Goal: Task Accomplishment & Management: Use online tool/utility

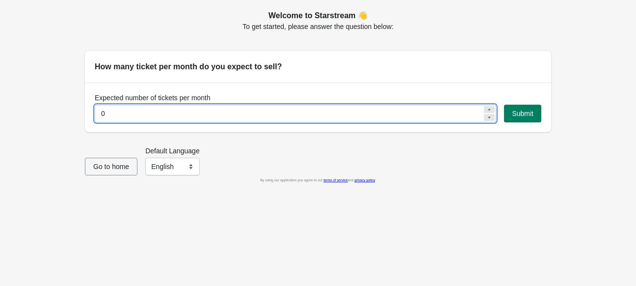
click at [461, 111] on input "0" at bounding box center [289, 114] width 388 height 18
type input "200"
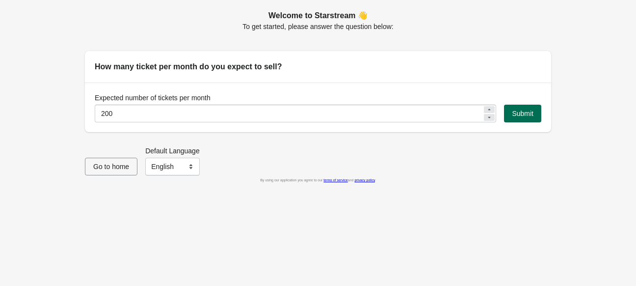
click at [533, 110] on span "Submit" at bounding box center [523, 113] width 22 height 8
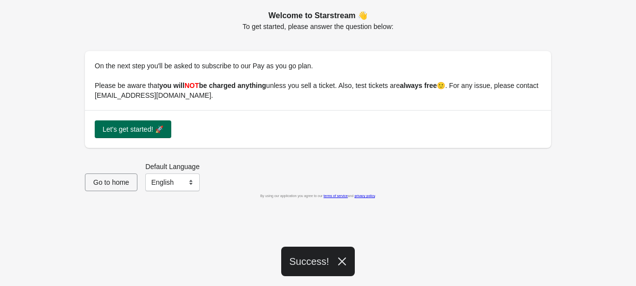
click at [156, 123] on button "Let's get started! 🚀" at bounding box center [133, 129] width 77 height 18
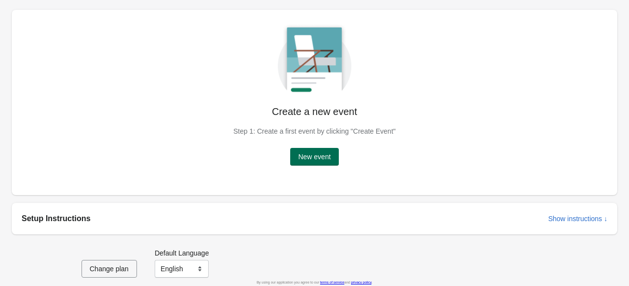
click at [308, 159] on span "New event" at bounding box center [314, 157] width 32 height 8
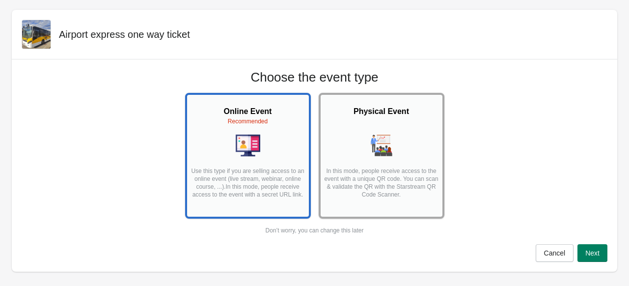
click at [414, 162] on div "Physical Event In this mode, people receive access to the event with a unique Q…" at bounding box center [381, 152] width 116 height 108
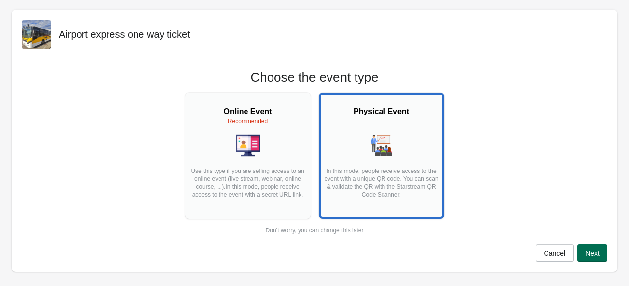
click at [597, 252] on span "Next" at bounding box center [592, 253] width 14 height 8
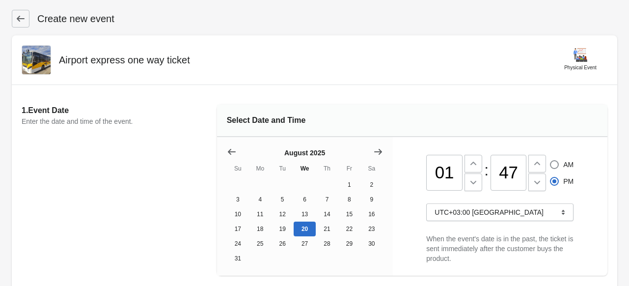
click at [18, 17] on icon at bounding box center [21, 19] width 10 height 10
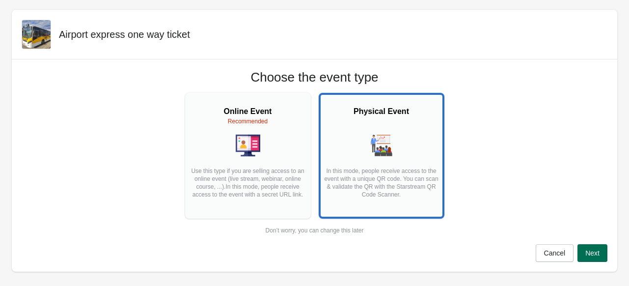
click at [600, 251] on button "Next" at bounding box center [592, 253] width 30 height 18
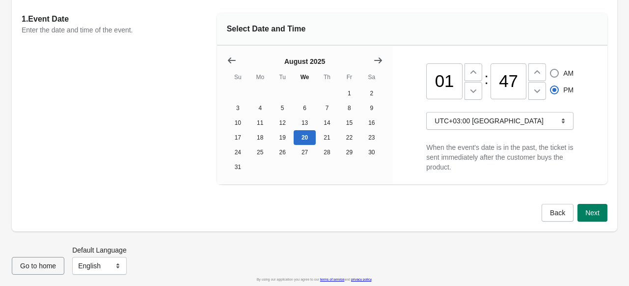
scroll to position [94, 0]
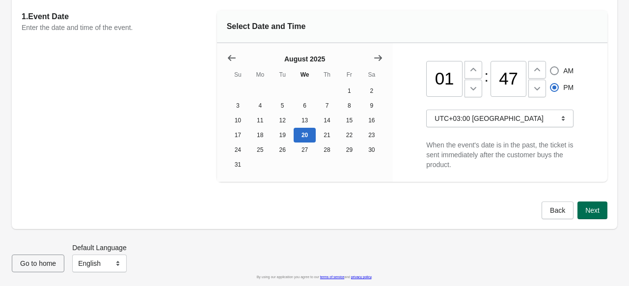
click at [602, 214] on button "Next" at bounding box center [592, 210] width 30 height 18
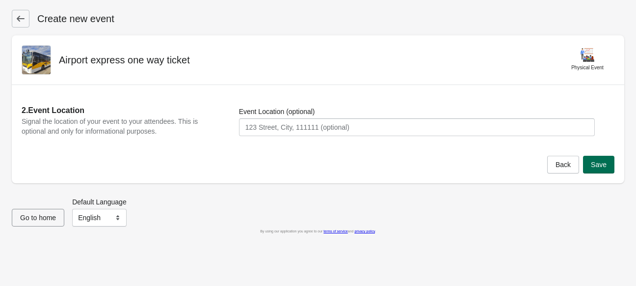
click at [594, 164] on span "Save" at bounding box center [599, 165] width 16 height 8
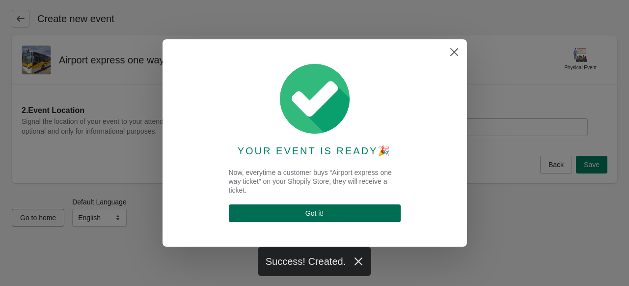
click at [359, 212] on span "Got it !" at bounding box center [315, 213] width 156 height 8
select select "physical"
select select "US"
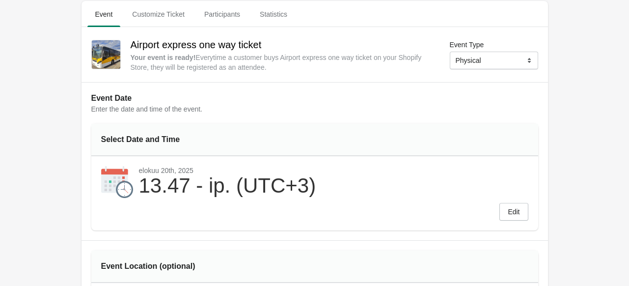
scroll to position [35, 0]
click at [168, 13] on span "Customize Ticket" at bounding box center [158, 14] width 68 height 18
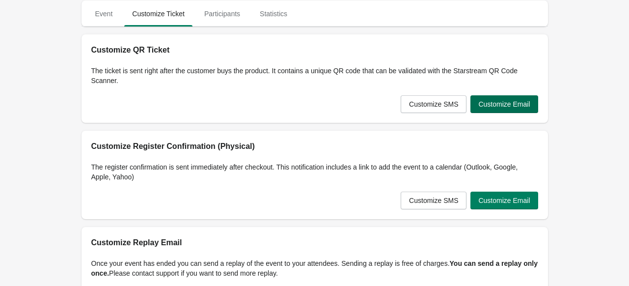
click at [510, 108] on button "Customize Email" at bounding box center [503, 104] width 67 height 18
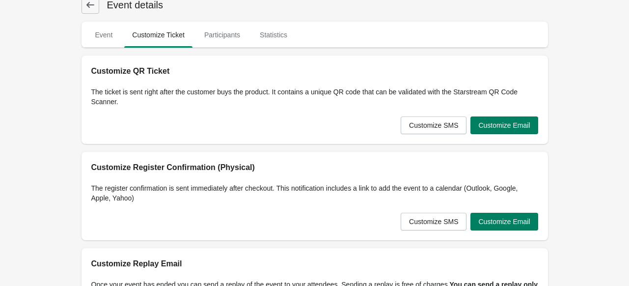
scroll to position [0, 0]
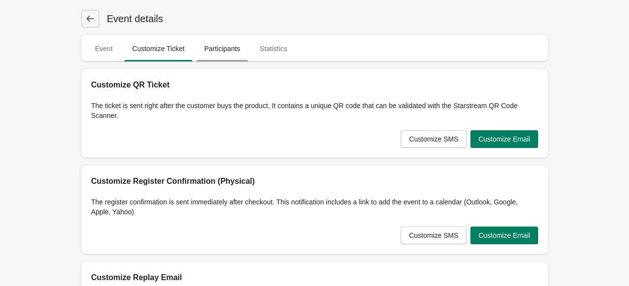
click at [226, 50] on span "Participants" at bounding box center [222, 49] width 52 height 18
select select "US"
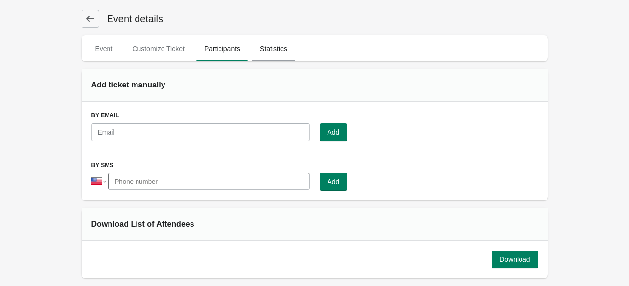
click at [264, 51] on span "Statistics" at bounding box center [273, 49] width 43 height 18
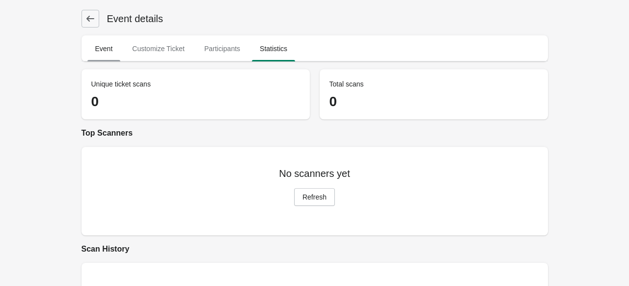
click at [104, 51] on span "Event" at bounding box center [103, 49] width 33 height 18
select select "physical"
select select "US"
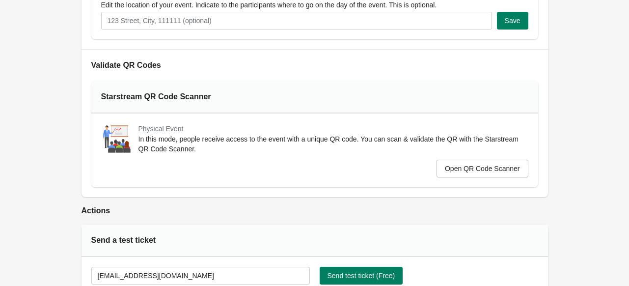
scroll to position [327, 0]
click at [466, 167] on span "Open QR Code Scanner" at bounding box center [482, 168] width 75 height 8
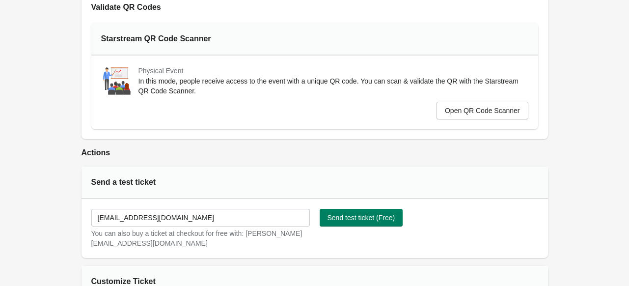
scroll to position [402, 0]
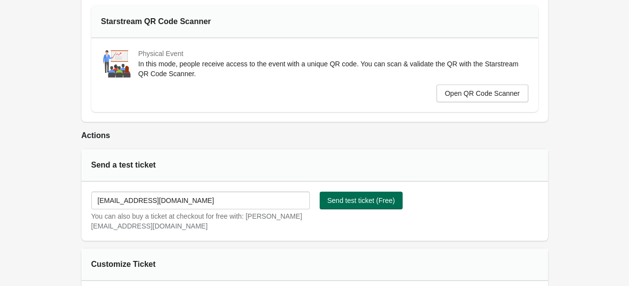
click at [377, 196] on span "Send test ticket (Free)" at bounding box center [361, 200] width 68 height 8
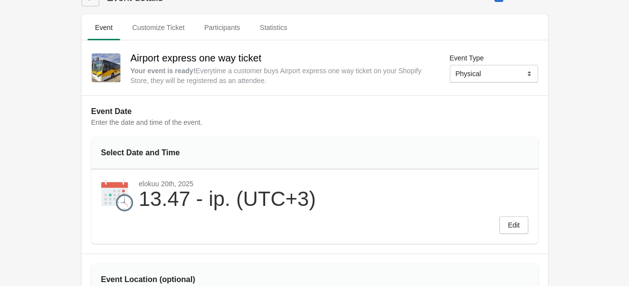
scroll to position [0, 0]
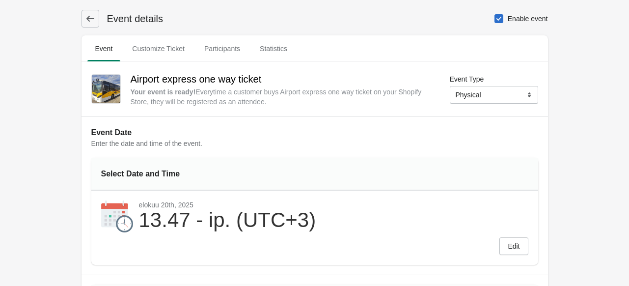
click at [89, 14] on icon at bounding box center [90, 19] width 10 height 10
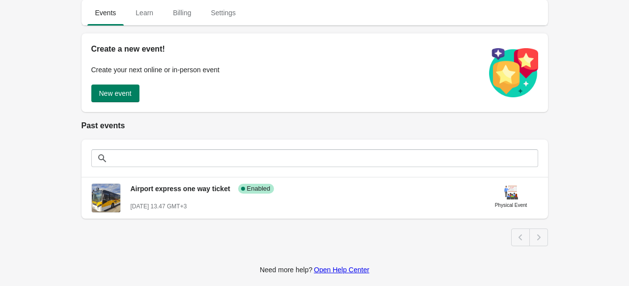
scroll to position [106, 0]
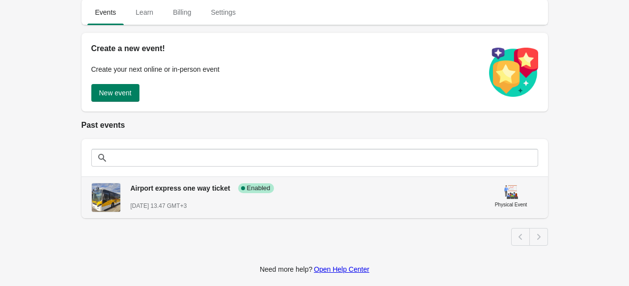
click at [129, 192] on div "Airport express one way ticket Success Complete Enabled" at bounding box center [299, 184] width 353 height 18
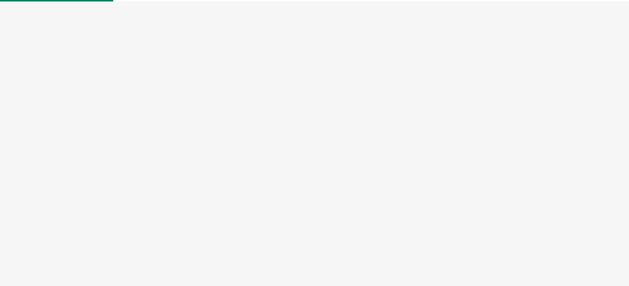
select select "physical"
select select "US"
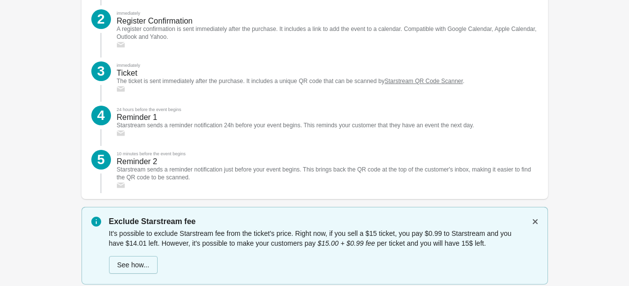
scroll to position [1525, 0]
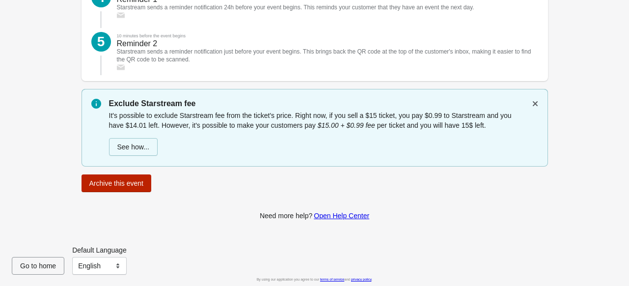
click at [124, 179] on span "Archive this event" at bounding box center [116, 183] width 54 height 8
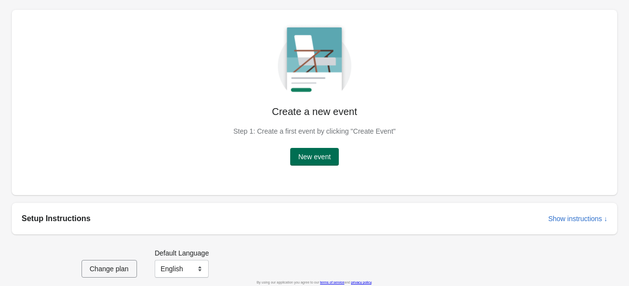
click at [317, 154] on span "New event" at bounding box center [314, 157] width 32 height 8
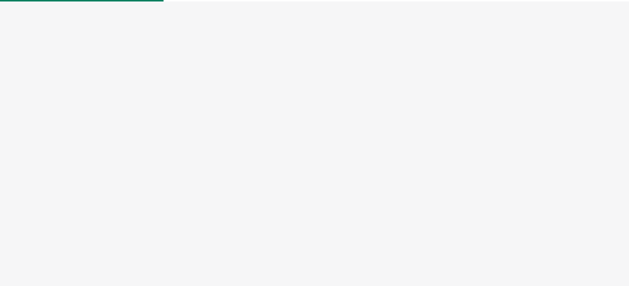
select select "physical"
select select "US"
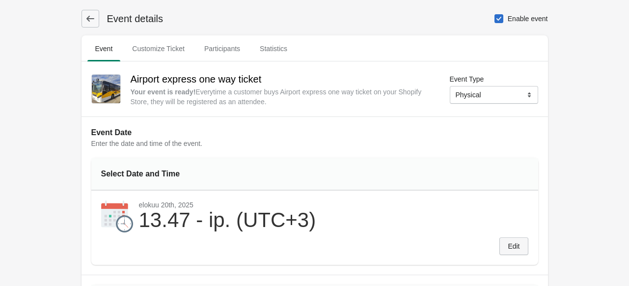
click at [515, 248] on span "Edit" at bounding box center [514, 246] width 12 height 8
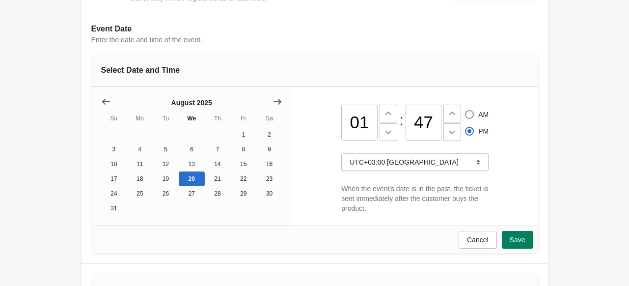
scroll to position [104, 0]
click at [506, 245] on button "Save" at bounding box center [517, 239] width 31 height 18
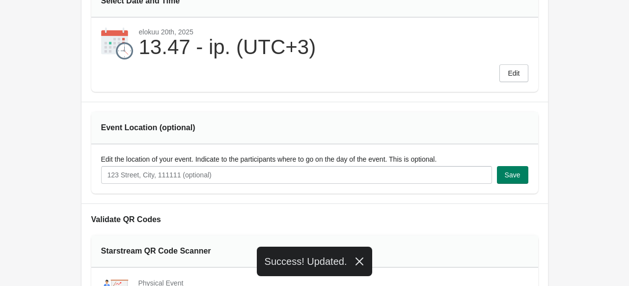
scroll to position [173, 0]
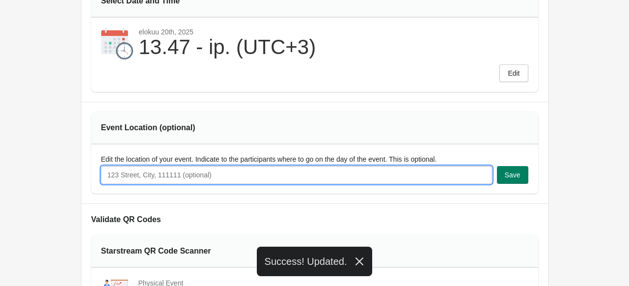
click at [333, 171] on input "Edit the location of your event. Indicate to the participants where to go on th…" at bounding box center [296, 175] width 391 height 18
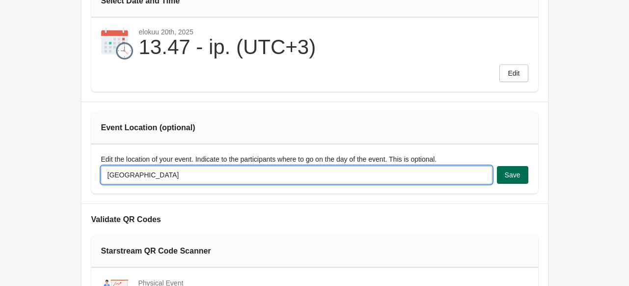
type input "[GEOGRAPHIC_DATA]"
click at [519, 172] on button "Save" at bounding box center [512, 175] width 31 height 18
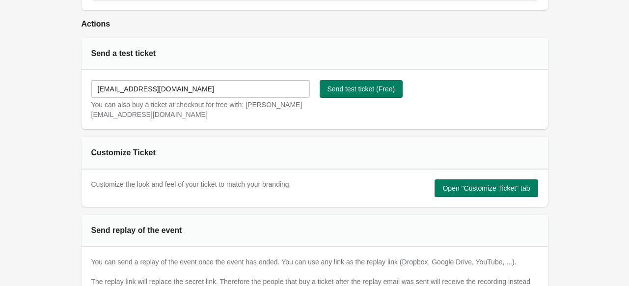
scroll to position [514, 0]
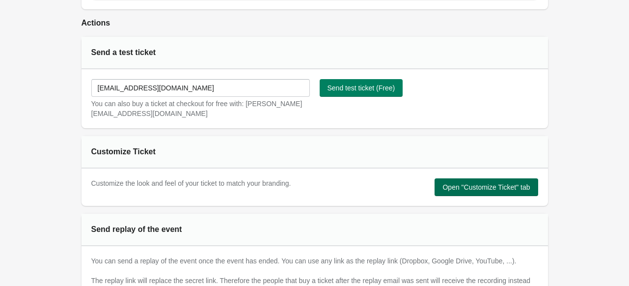
click at [495, 188] on span "Open "Customize Ticket" tab" at bounding box center [485, 187] width 87 height 8
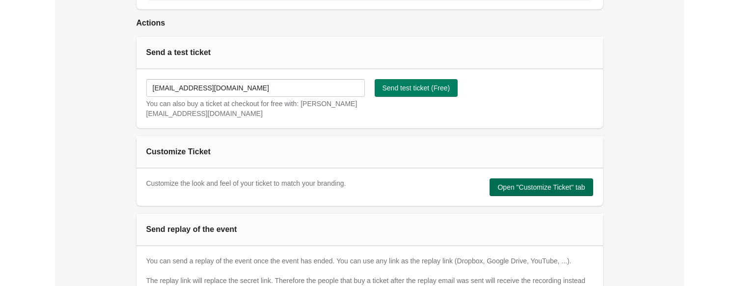
scroll to position [0, 0]
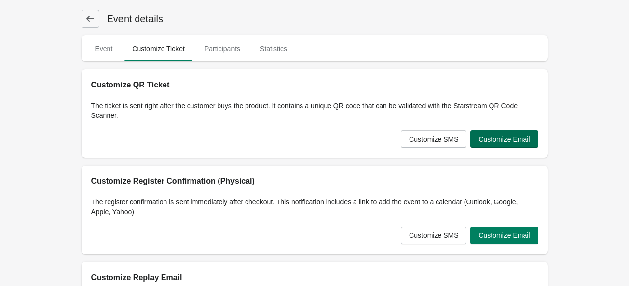
click at [514, 132] on button "Customize Email" at bounding box center [503, 139] width 67 height 18
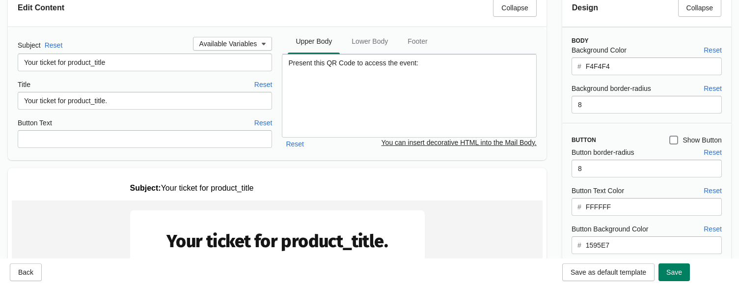
scroll to position [45, 0]
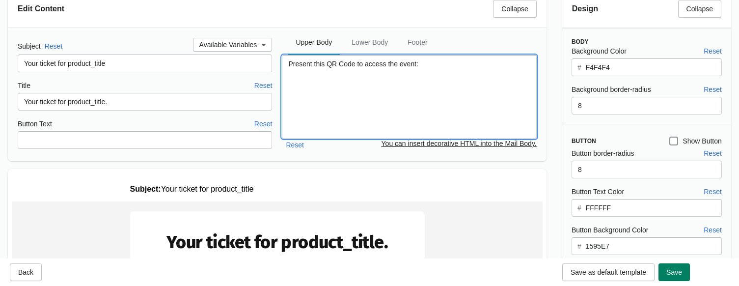
drag, startPoint x: 428, startPoint y: 65, endPoint x: 261, endPoint y: 54, distance: 167.7
click at [261, 54] on div "Subject Reset Available Variables Your ticket for product_title Title Reset You…" at bounding box center [277, 94] width 519 height 113
paste textarea "Show this QR code to get on the bus"
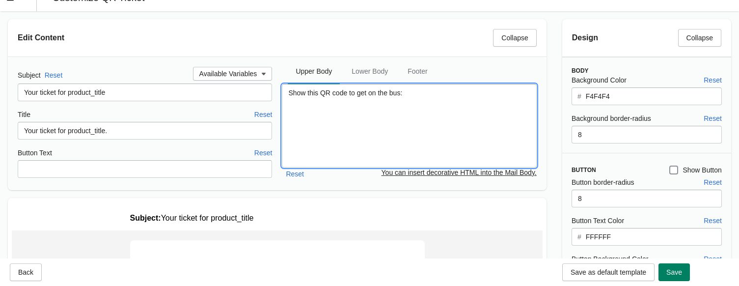
scroll to position [17, 0]
type textarea "Show this QR code to get on the bus:"
click at [377, 66] on span "Lower Body" at bounding box center [370, 71] width 52 height 18
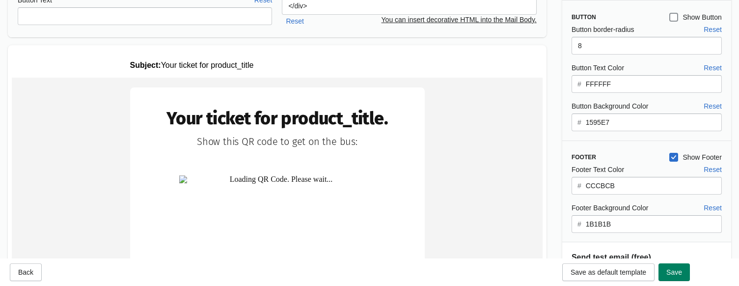
scroll to position [167, 0]
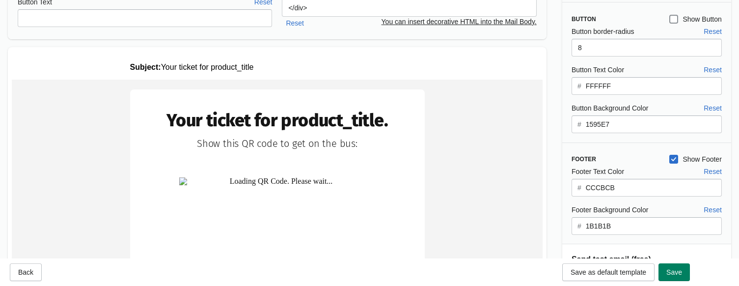
click at [628, 159] on span at bounding box center [673, 159] width 9 height 9
click at [628, 155] on input "Show Footer" at bounding box center [669, 155] width 0 height 0
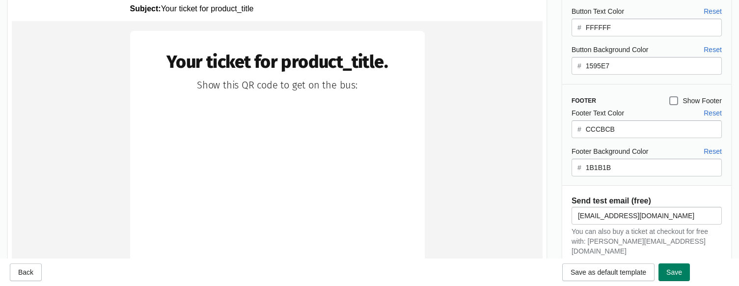
scroll to position [224, 0]
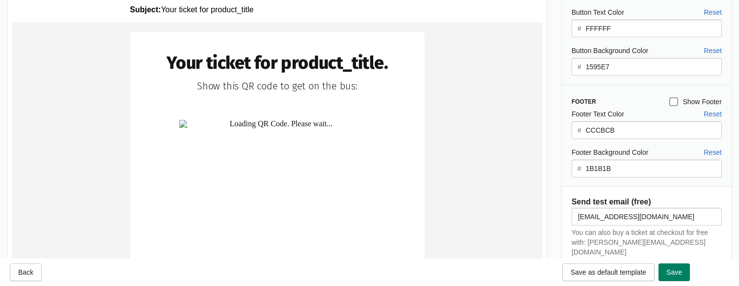
click at [628, 101] on span at bounding box center [673, 101] width 9 height 9
click at [628, 98] on input "Show Footer" at bounding box center [669, 97] width 0 height 0
checkbox input "true"
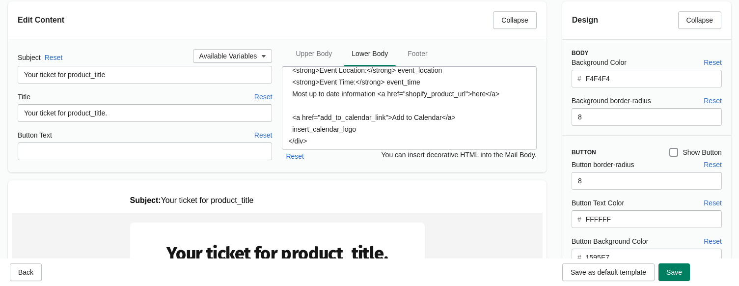
scroll to position [33, 0]
click at [628, 149] on span at bounding box center [673, 152] width 9 height 9
click at [628, 149] on input "Show Button" at bounding box center [669, 148] width 0 height 0
checkbox input "true"
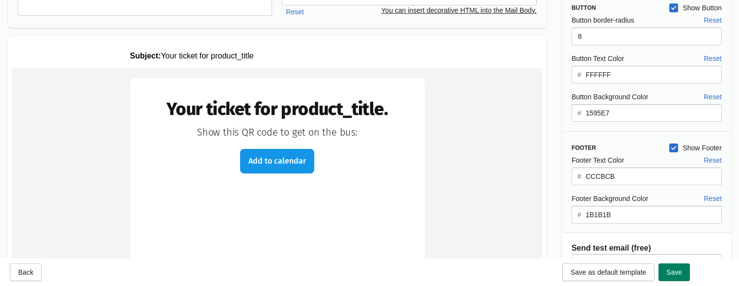
scroll to position [164, 0]
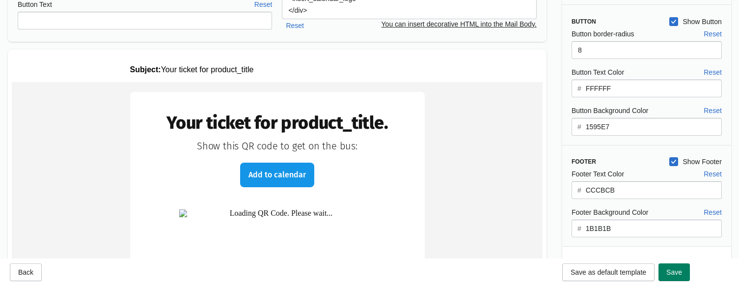
click at [628, 162] on span at bounding box center [673, 161] width 9 height 9
click at [628, 158] on input "Show Footer" at bounding box center [669, 157] width 0 height 0
checkbox input "false"
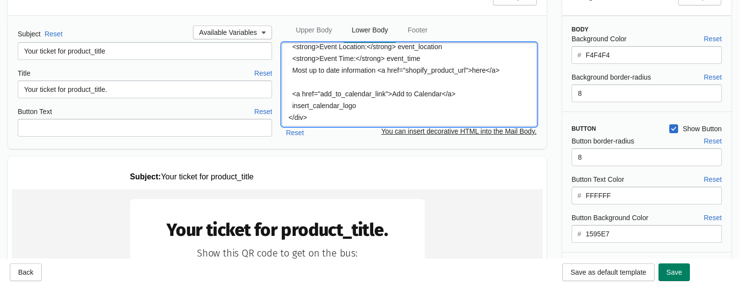
drag, startPoint x: 367, startPoint y: 99, endPoint x: 286, endPoint y: 88, distance: 81.6
click at [286, 88] on textarea "<div style="color: #9B9B9B; font-size: 14px"> <strong>Event Location:</strong> …" at bounding box center [409, 84] width 254 height 83
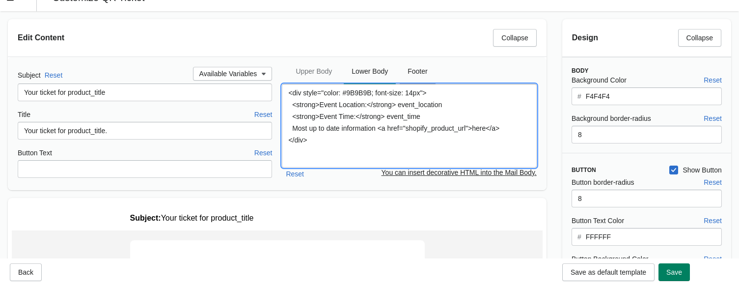
type textarea "<div style="color: #9B9B9B; font-size: 14px"> <strong>Event Location:</strong> …"
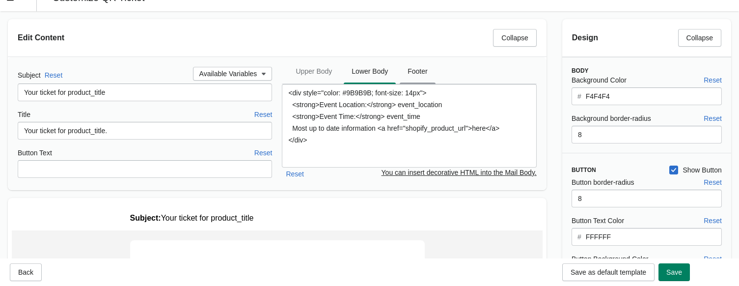
click at [417, 77] on span "Footer" at bounding box center [417, 71] width 35 height 18
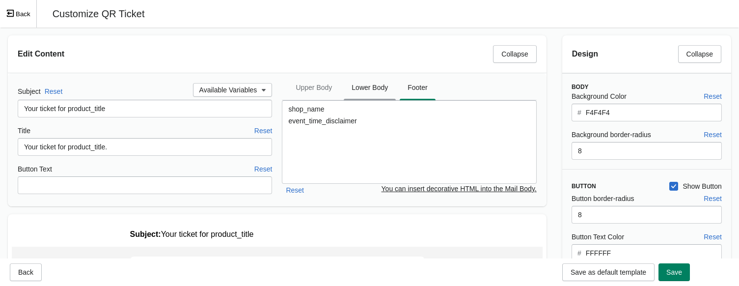
click at [375, 89] on span "Lower Body" at bounding box center [370, 88] width 52 height 18
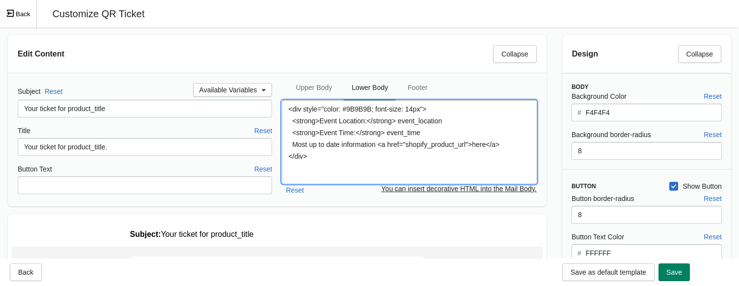
drag, startPoint x: 327, startPoint y: 155, endPoint x: 284, endPoint y: 102, distance: 68.0
click at [284, 102] on textarea "<div style="color: #9B9B9B; font-size: 14px"> <strong>Event Location:</strong> …" at bounding box center [409, 141] width 254 height 83
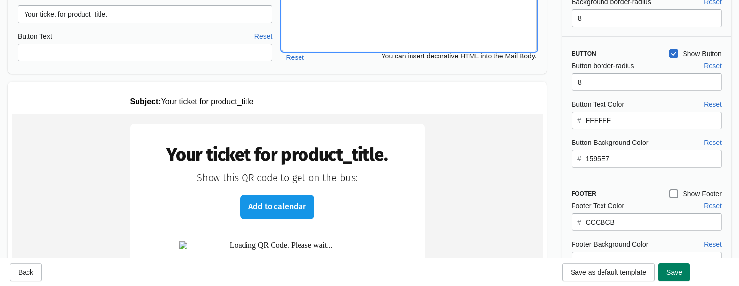
click at [628, 54] on span at bounding box center [673, 53] width 9 height 9
click at [628, 50] on input "Show Button" at bounding box center [669, 49] width 0 height 0
checkbox input "false"
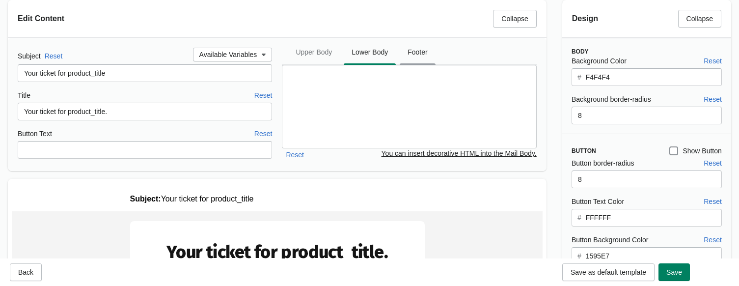
click at [420, 56] on span "Footer" at bounding box center [417, 52] width 35 height 18
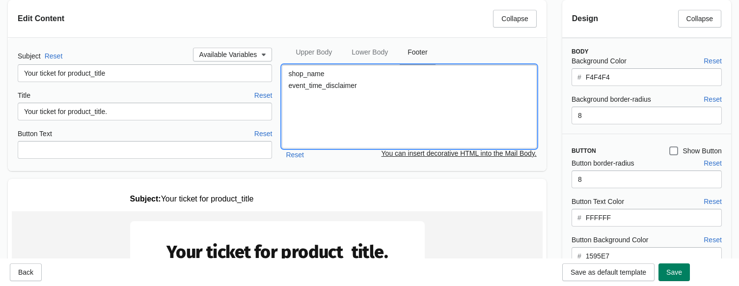
click at [418, 82] on textarea "shop_name event_time_disclaimer" at bounding box center [409, 106] width 254 height 83
drag, startPoint x: 383, startPoint y: 86, endPoint x: 281, endPoint y: 70, distance: 103.3
click at [281, 70] on div "Subject Reset Available Variables Your ticket for product_title Title Reset You…" at bounding box center [277, 104] width 519 height 113
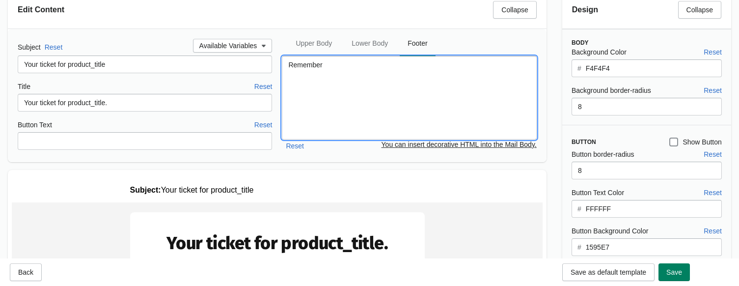
scroll to position [43, 0]
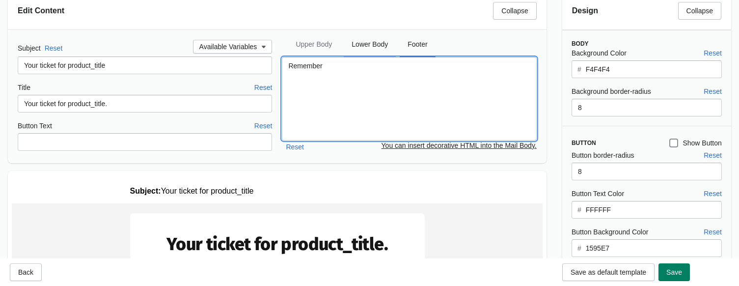
type textarea "Remember"
click at [376, 43] on span "Lower Body" at bounding box center [370, 44] width 52 height 18
click at [355, 70] on textarea at bounding box center [409, 98] width 254 height 83
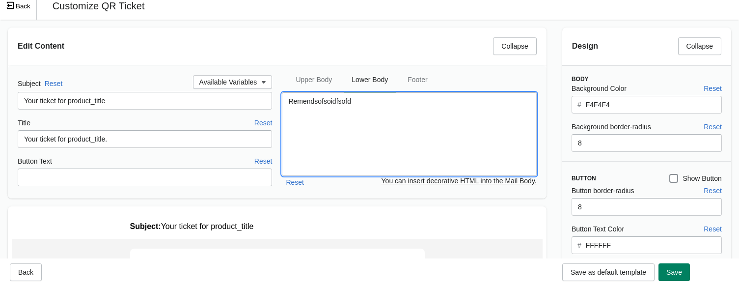
scroll to position [6, 0]
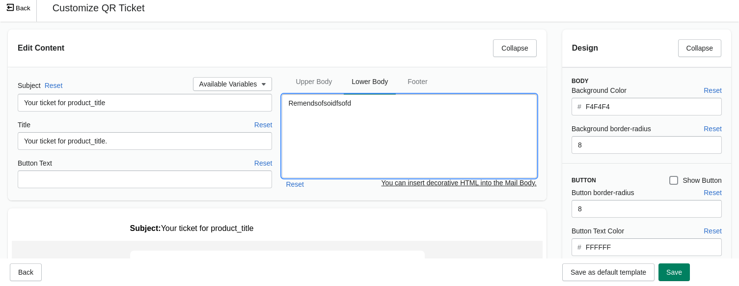
drag, startPoint x: 387, startPoint y: 107, endPoint x: 266, endPoint y: 99, distance: 121.5
click at [266, 99] on div "Subject Reset Available Variables Your ticket for product_title Title Reset You…" at bounding box center [277, 133] width 519 height 113
paste textarea "mber that the ticket is valid for 6 months from the date of purchase."
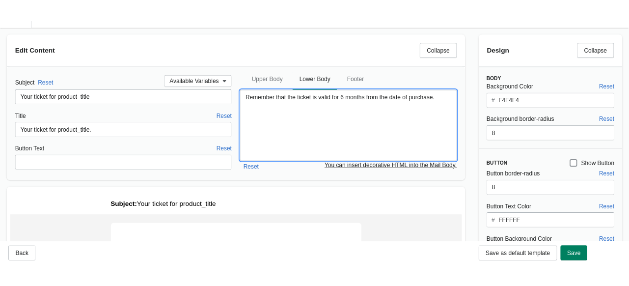
scroll to position [19, 0]
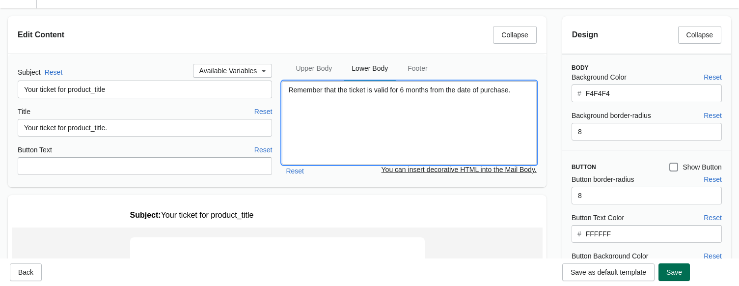
type textarea "Remember that the ticket is valid for 6 months from the date of purchase."
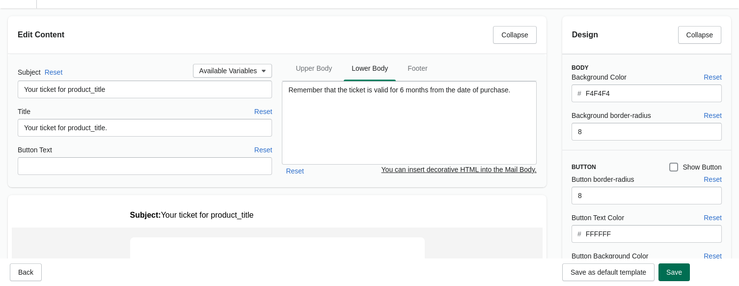
click at [628, 273] on button "Save" at bounding box center [673, 272] width 31 height 18
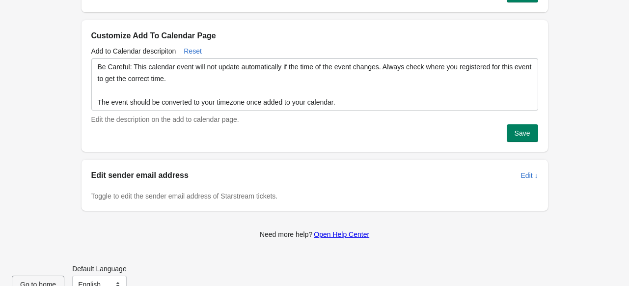
scroll to position [450, 0]
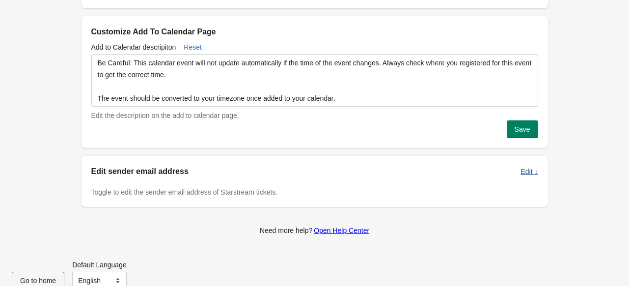
click at [527, 175] on span "Edit ↓" at bounding box center [528, 171] width 17 height 8
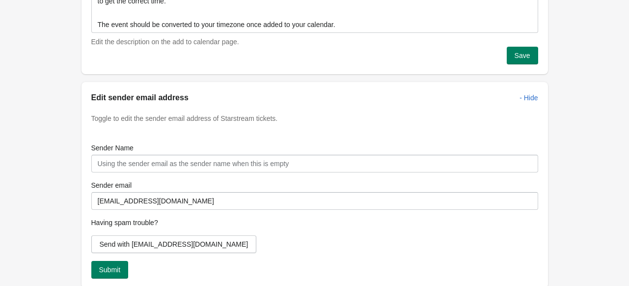
scroll to position [534, 0]
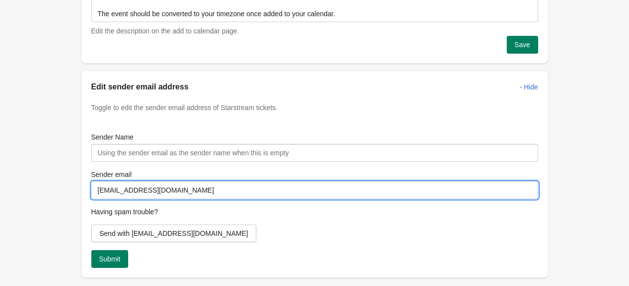
drag, startPoint x: 196, startPoint y: 190, endPoint x: 48, endPoint y: 202, distance: 148.7
paste input "airport.toimisto@gmail.com"
type input "airport.toimisto@gmail.com"
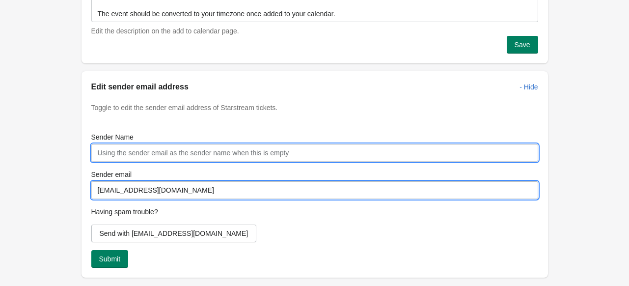
click at [175, 159] on input "Sender Name" at bounding box center [314, 153] width 447 height 18
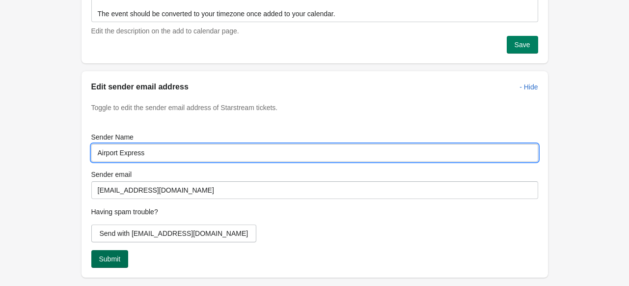
type input "Airport Express"
click at [109, 251] on button "Submit" at bounding box center [109, 259] width 37 height 18
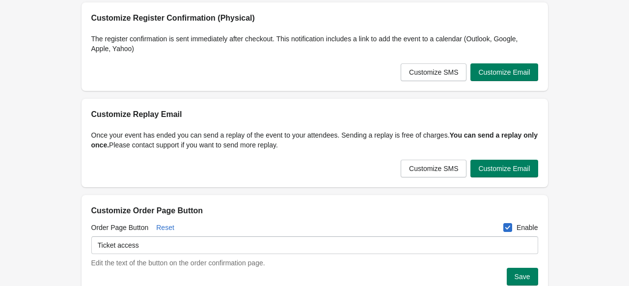
scroll to position [0, 0]
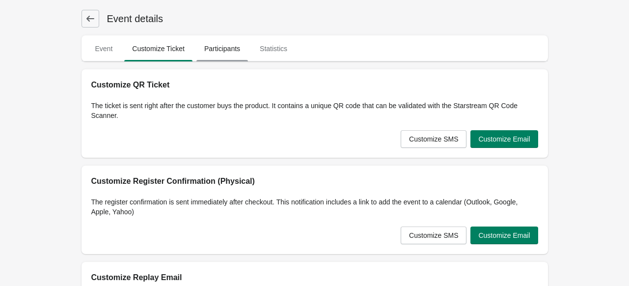
click at [227, 43] on span "Participants" at bounding box center [222, 49] width 52 height 18
select select "US"
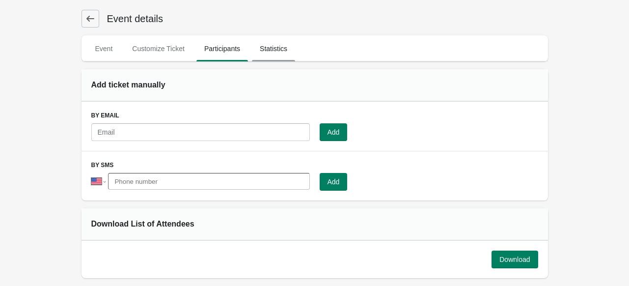
click at [284, 47] on span "Statistics" at bounding box center [273, 49] width 43 height 18
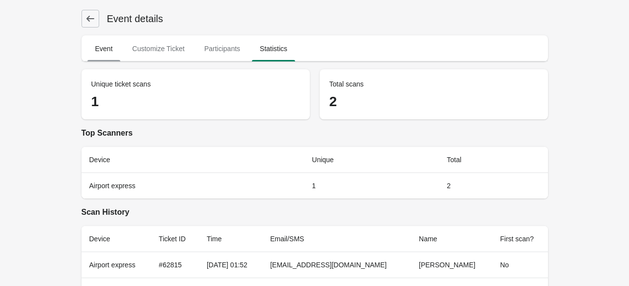
click at [105, 45] on span "Event" at bounding box center [103, 49] width 33 height 18
select select "physical"
select select "US"
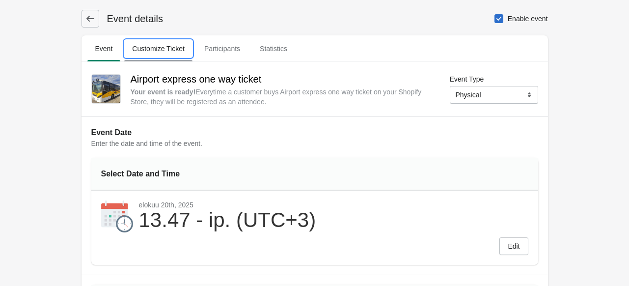
click at [152, 49] on span "Customize Ticket" at bounding box center [158, 49] width 68 height 18
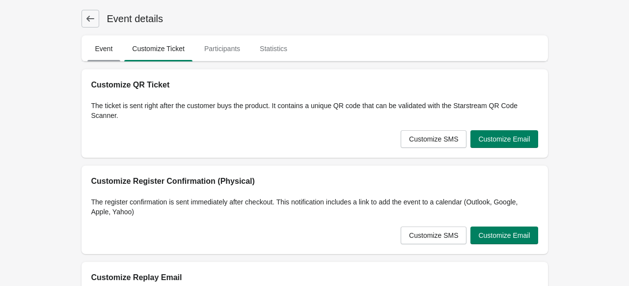
click at [104, 47] on span "Event" at bounding box center [103, 49] width 33 height 18
select select "physical"
select select "US"
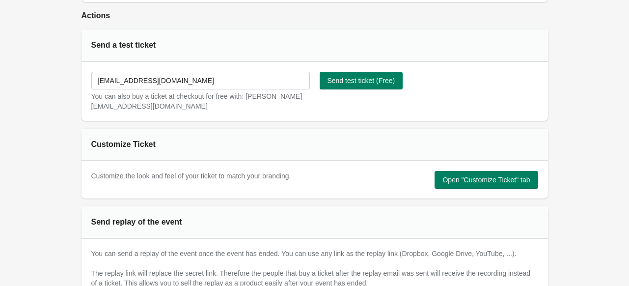
scroll to position [522, 0]
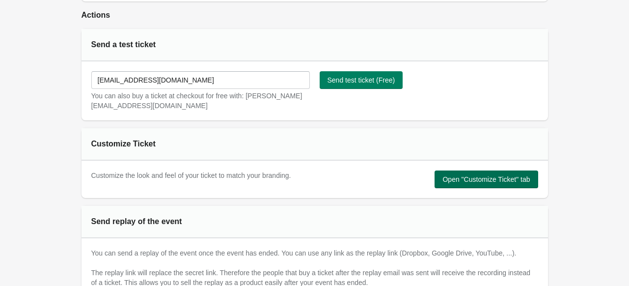
click at [479, 178] on span "Open "Customize Ticket" tab" at bounding box center [485, 179] width 87 height 8
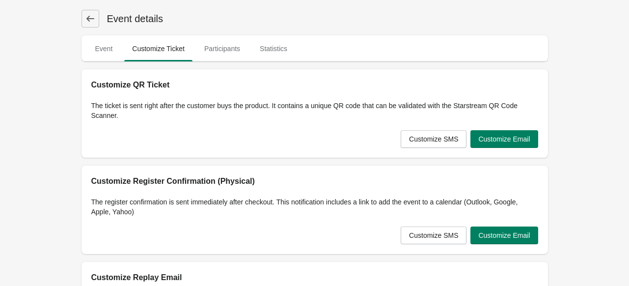
click at [89, 19] on icon at bounding box center [90, 19] width 10 height 10
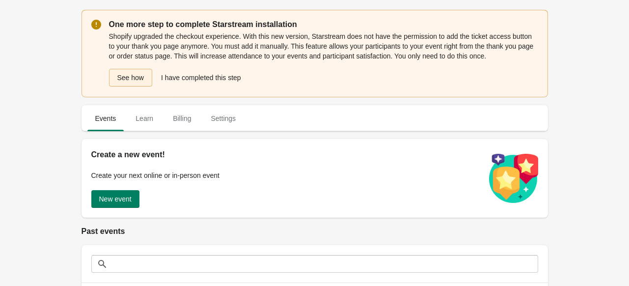
click at [132, 79] on button "See how" at bounding box center [130, 78] width 43 height 18
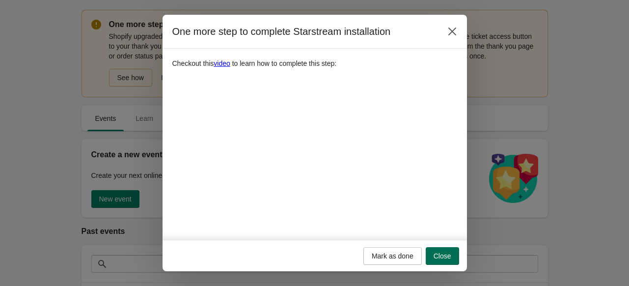
click at [443, 254] on span "Close" at bounding box center [442, 256] width 18 height 8
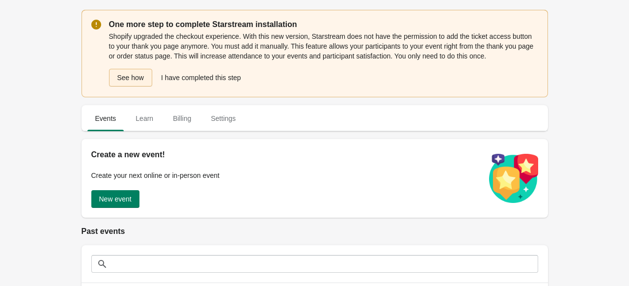
click at [130, 76] on button "See how" at bounding box center [130, 78] width 43 height 18
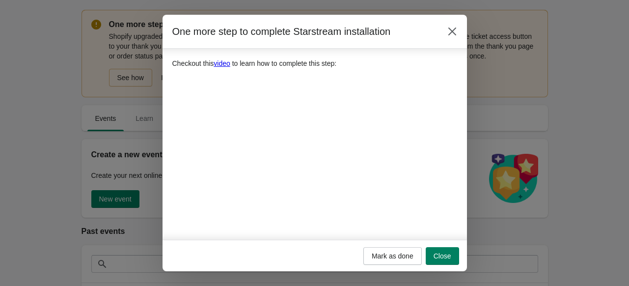
scroll to position [106, 0]
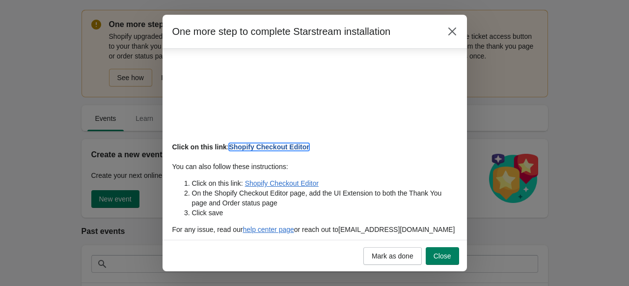
click at [285, 145] on link "Shopify Checkout Editor" at bounding box center [269, 147] width 80 height 8
click at [443, 253] on span "Close" at bounding box center [442, 256] width 18 height 8
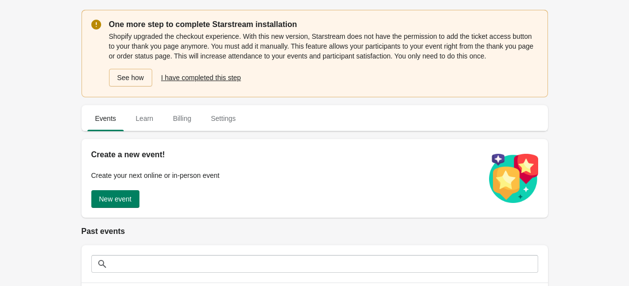
click at [216, 75] on span "I have completed this step" at bounding box center [201, 78] width 80 height 8
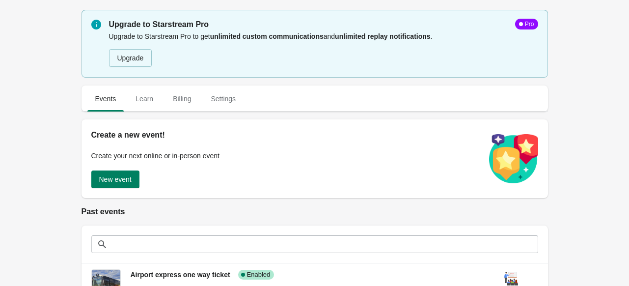
click at [569, 104] on div "Upgrade to Starstream Pro Pro Upgrade to Starstream Pro to get unlimited custom…" at bounding box center [314, 214] width 629 height 428
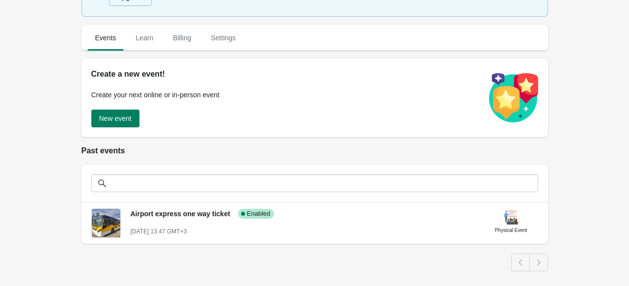
scroll to position [60, 0]
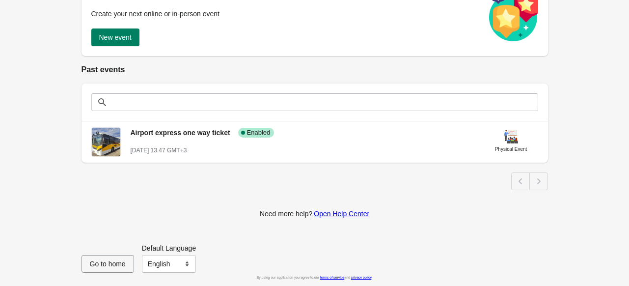
scroll to position [141, 0]
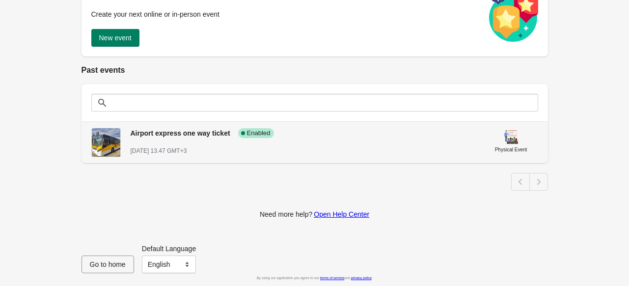
click at [188, 133] on span "Airport express one way ticket" at bounding box center [181, 133] width 100 height 8
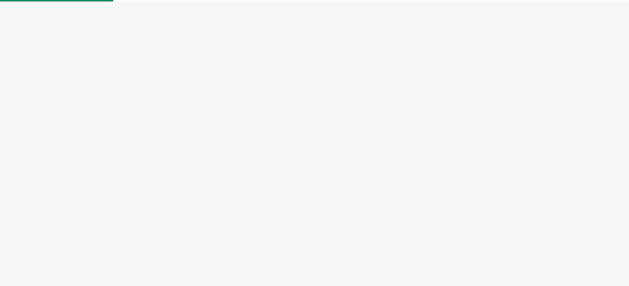
select select "physical"
select select "US"
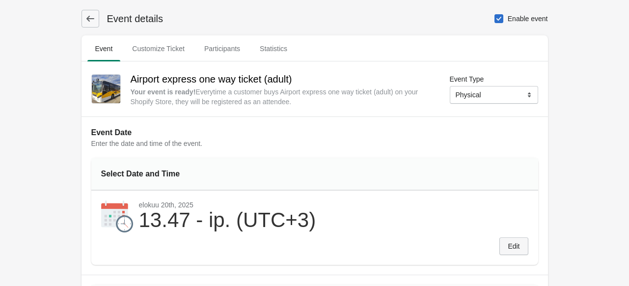
click at [511, 251] on button "Edit" at bounding box center [513, 246] width 28 height 18
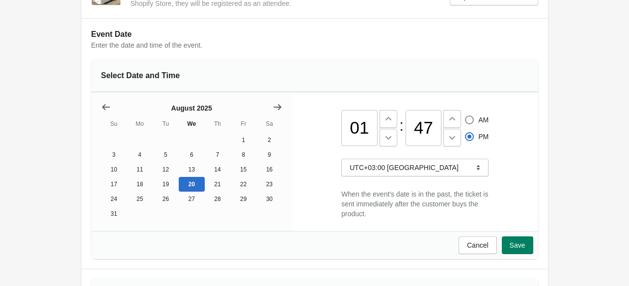
scroll to position [111, 0]
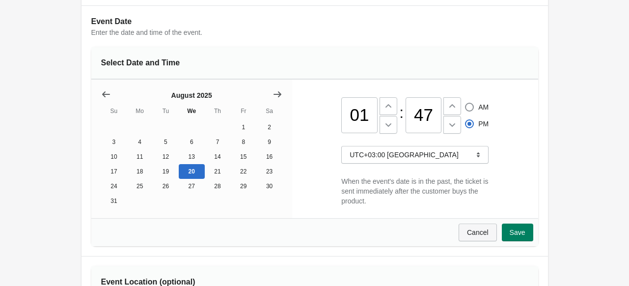
click at [488, 235] on span "Cancel" at bounding box center [478, 232] width 22 height 8
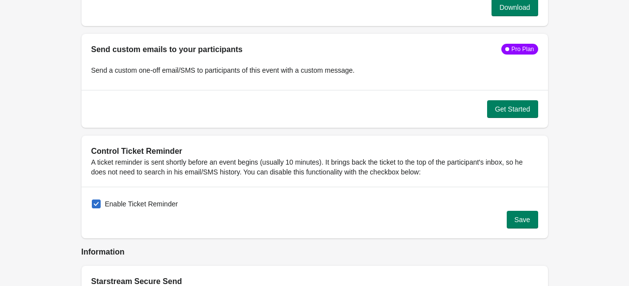
scroll to position [1070, 0]
click at [94, 203] on span at bounding box center [96, 203] width 9 height 9
click at [92, 199] on input "Enable Ticket Reminder" at bounding box center [92, 199] width 0 height 0
checkbox input "false"
click at [531, 219] on button "Save" at bounding box center [522, 219] width 31 height 18
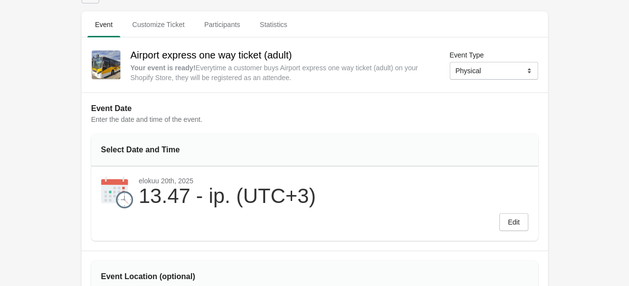
scroll to position [0, 0]
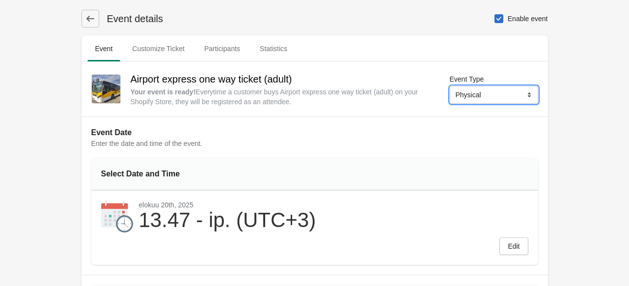
click at [477, 96] on select "Online Physical" at bounding box center [494, 95] width 88 height 18
select select "online"
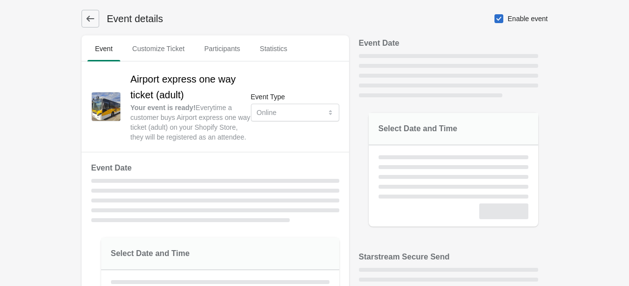
select select "US"
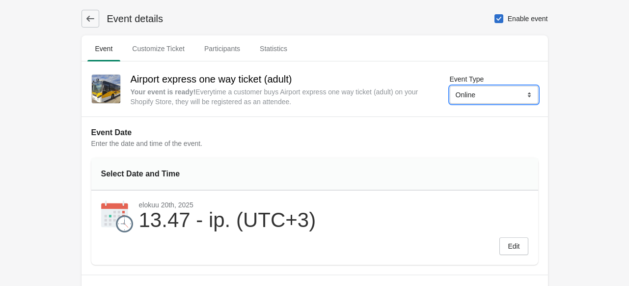
click at [479, 92] on select "Online Physical" at bounding box center [494, 95] width 88 height 18
select select "physical"
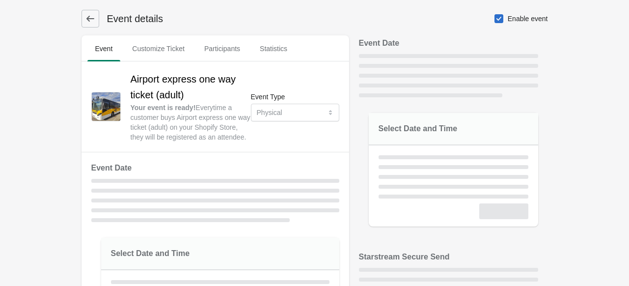
select select "US"
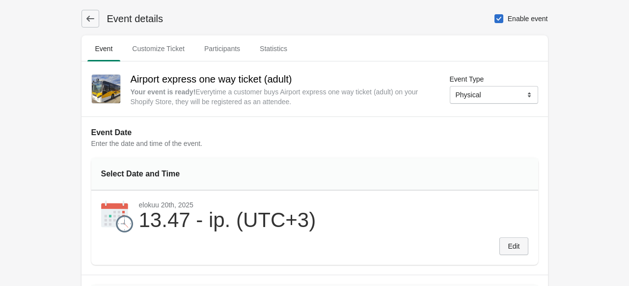
click at [520, 247] on button "Edit" at bounding box center [513, 246] width 28 height 18
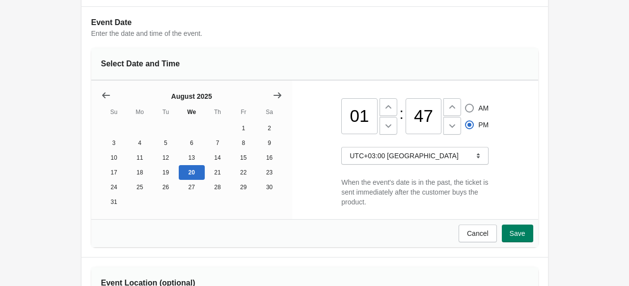
scroll to position [110, 0]
click at [213, 170] on button "21" at bounding box center [218, 172] width 26 height 15
click at [530, 239] on button "Save" at bounding box center [517, 233] width 31 height 18
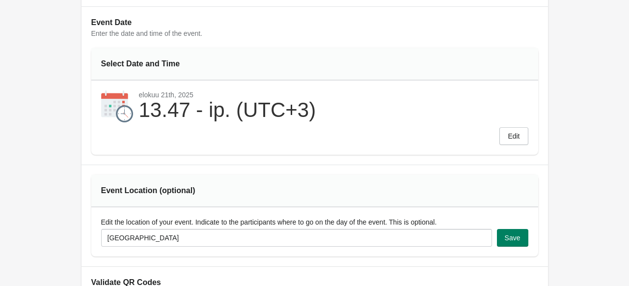
scroll to position [0, 0]
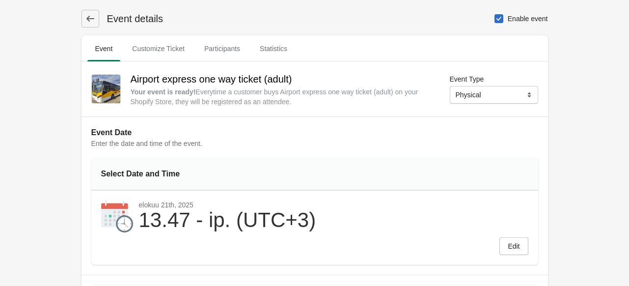
click at [91, 15] on icon at bounding box center [90, 19] width 10 height 10
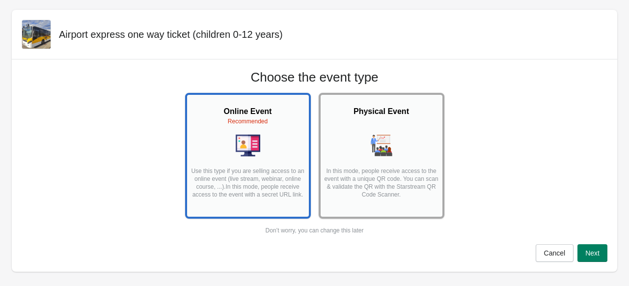
click at [379, 132] on div "Physical Event In this mode, people receive access to the event with a unique Q…" at bounding box center [381, 152] width 116 height 108
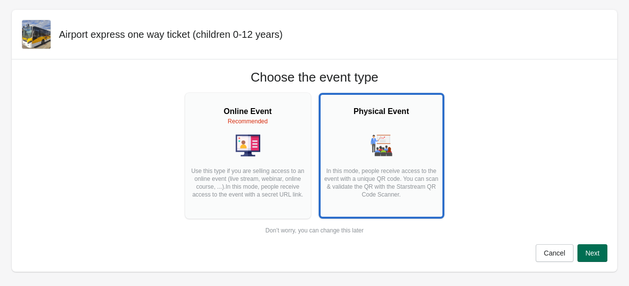
click at [596, 251] on span "Next" at bounding box center [592, 253] width 14 height 8
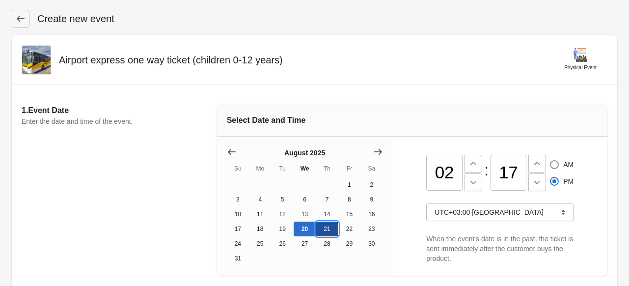
click at [325, 225] on button "21" at bounding box center [327, 228] width 22 height 15
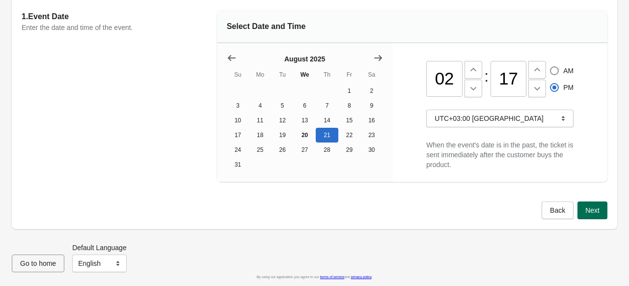
click at [597, 204] on button "Next" at bounding box center [592, 210] width 30 height 18
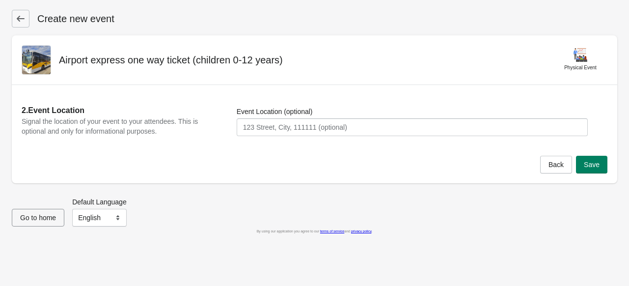
scroll to position [0, 0]
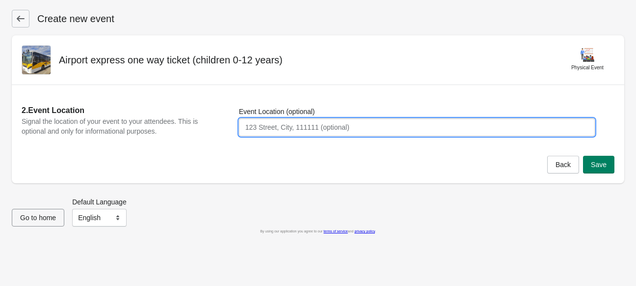
click at [370, 124] on input "Event Location (optional)" at bounding box center [417, 127] width 356 height 18
type input "[GEOGRAPHIC_DATA]"
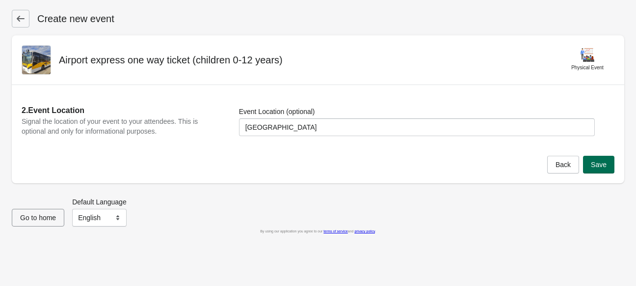
click at [605, 162] on span "Save" at bounding box center [599, 165] width 16 height 8
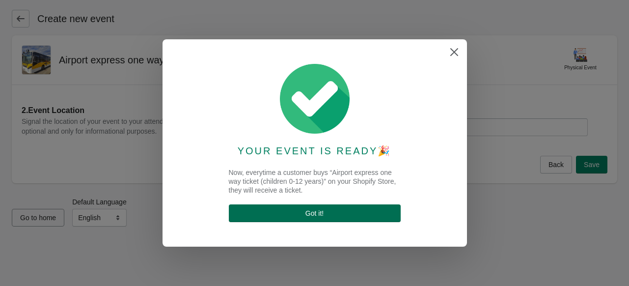
click at [337, 211] on span "Got it !" at bounding box center [315, 213] width 156 height 8
select select "physical"
select select "US"
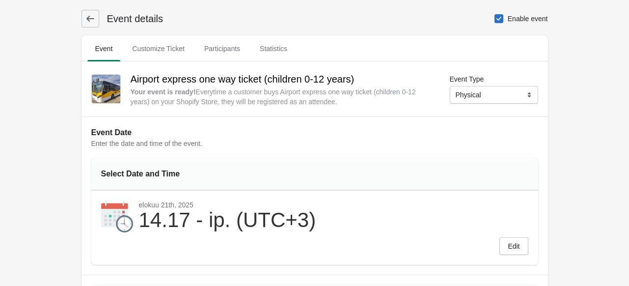
click at [88, 18] on icon at bounding box center [90, 19] width 8 height 6
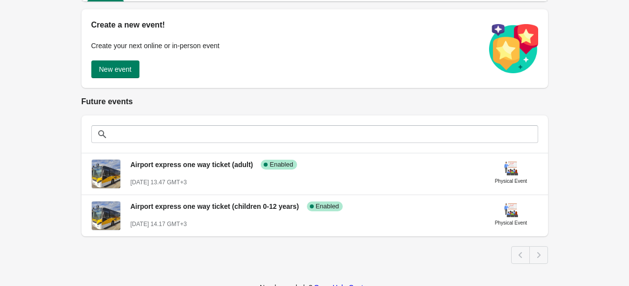
scroll to position [49, 0]
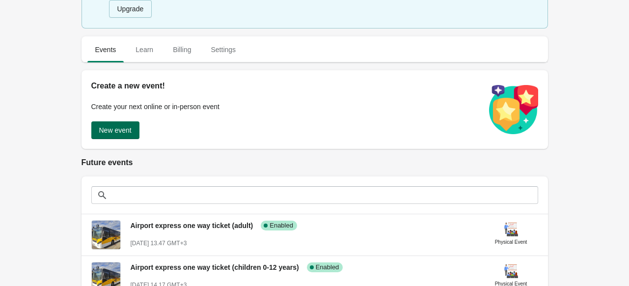
click at [118, 129] on span "New event" at bounding box center [115, 130] width 32 height 8
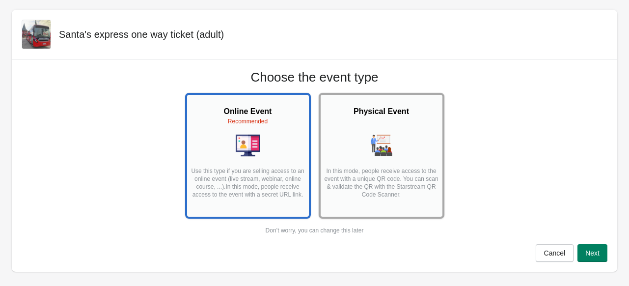
click at [386, 145] on img at bounding box center [381, 145] width 25 height 25
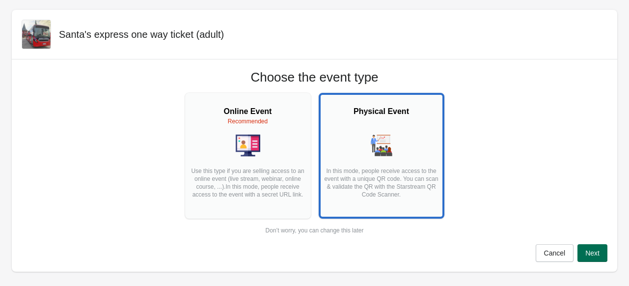
click at [592, 256] on span "Next" at bounding box center [592, 253] width 14 height 8
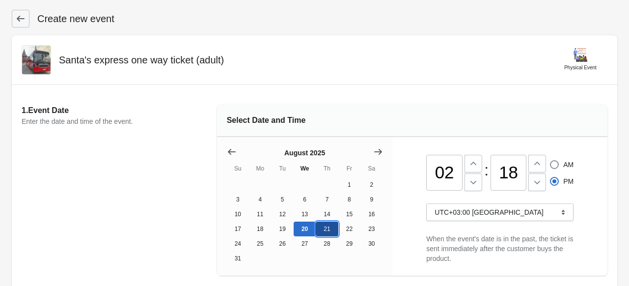
click at [330, 230] on button "21" at bounding box center [327, 228] width 22 height 15
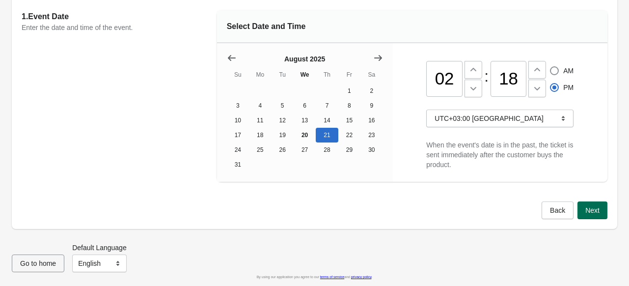
click at [601, 211] on button "Next" at bounding box center [592, 210] width 30 height 18
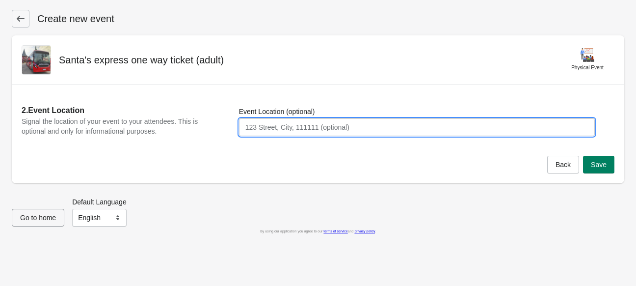
click at [460, 125] on input "Event Location (optional)" at bounding box center [417, 127] width 356 height 18
type input "[GEOGRAPHIC_DATA]"
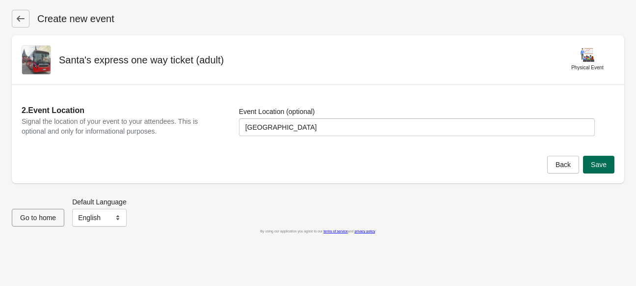
click at [606, 164] on span "Save" at bounding box center [599, 165] width 16 height 8
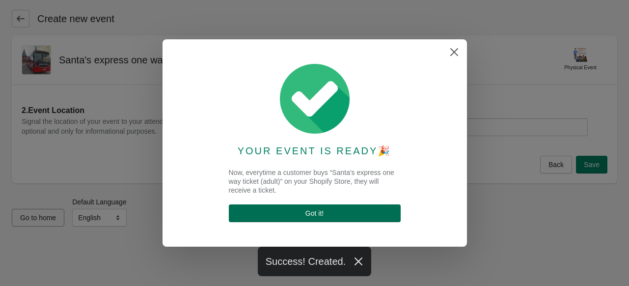
click at [339, 207] on button "Got it !" at bounding box center [315, 213] width 172 height 18
select select "physical"
select select "US"
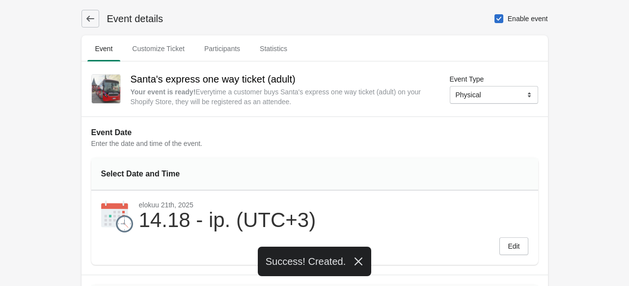
click at [86, 11] on button at bounding box center [90, 19] width 18 height 18
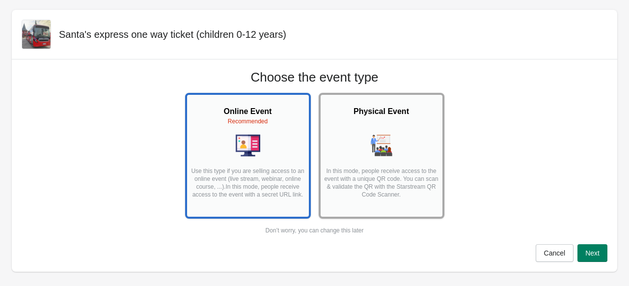
click at [384, 146] on img at bounding box center [381, 145] width 25 height 25
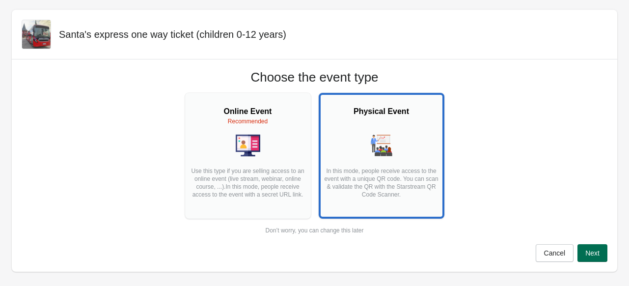
click at [593, 249] on span "Next" at bounding box center [592, 253] width 14 height 8
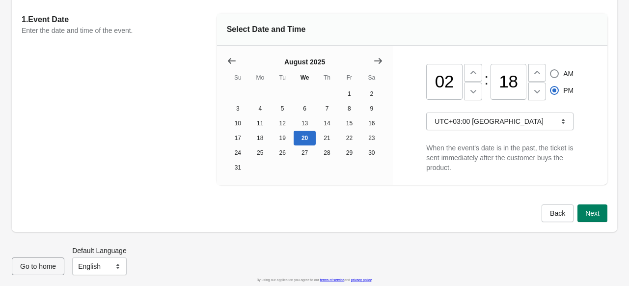
scroll to position [99, 0]
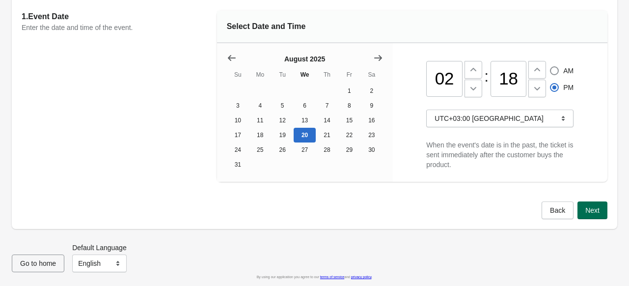
click at [593, 213] on span "Next" at bounding box center [592, 210] width 14 height 8
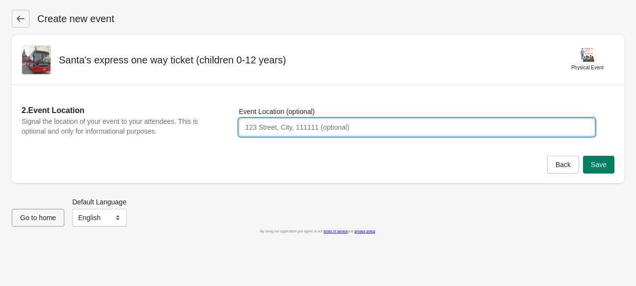
click at [472, 125] on input "Event Location (optional)" at bounding box center [417, 127] width 356 height 18
type input "[GEOGRAPHIC_DATA]"
click at [594, 170] on button "Save" at bounding box center [598, 165] width 31 height 18
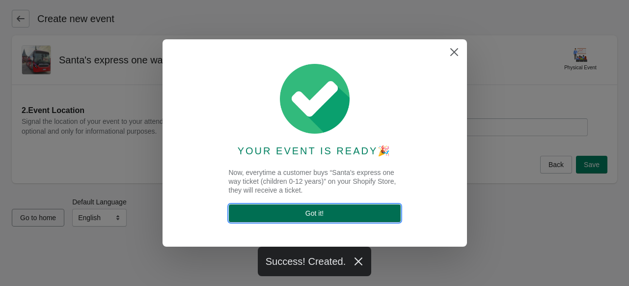
click at [321, 211] on span "Got it !" at bounding box center [314, 213] width 18 height 8
select select "physical"
select select "US"
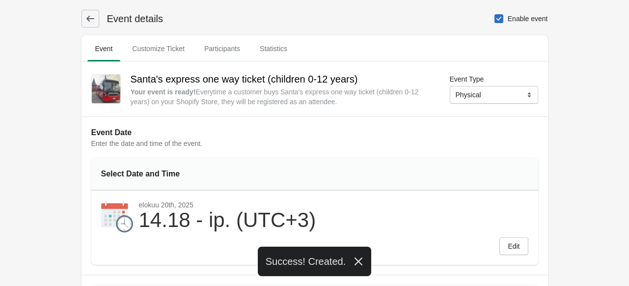
click at [90, 10] on button at bounding box center [90, 19] width 18 height 18
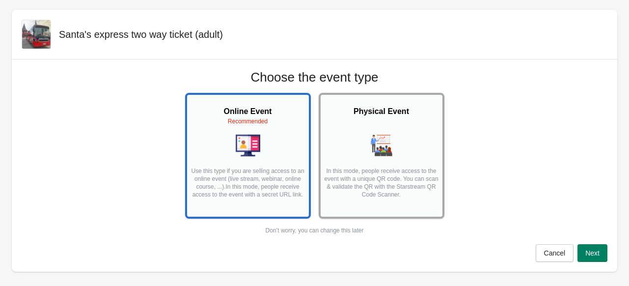
drag, startPoint x: 427, startPoint y: 133, endPoint x: 442, endPoint y: 152, distance: 24.4
click at [427, 134] on div at bounding box center [381, 146] width 116 height 26
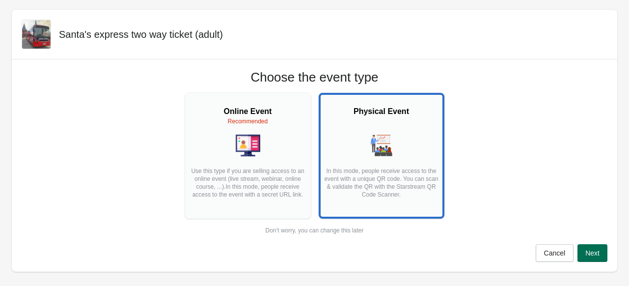
click at [587, 255] on span "Next" at bounding box center [592, 253] width 14 height 8
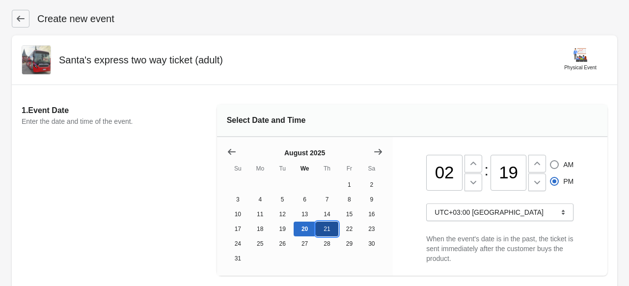
click at [324, 236] on button "21" at bounding box center [327, 228] width 22 height 15
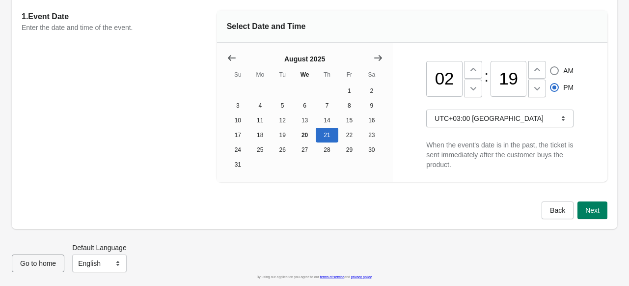
click at [599, 212] on button "Next" at bounding box center [592, 210] width 30 height 18
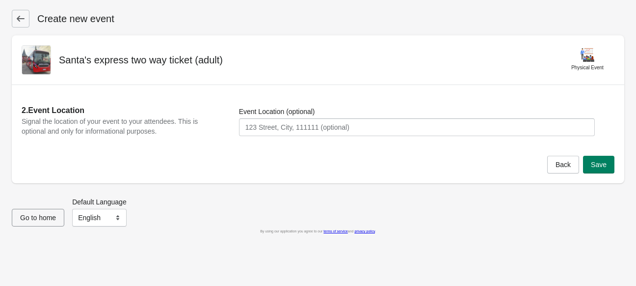
click at [513, 117] on div "Event Location (optional)" at bounding box center [417, 121] width 356 height 29
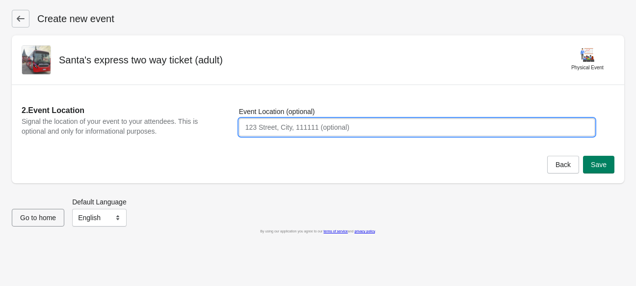
click at [503, 121] on input "Event Location (optional)" at bounding box center [417, 127] width 356 height 18
type input "[GEOGRAPHIC_DATA]"
click at [603, 163] on span "Save" at bounding box center [599, 165] width 16 height 8
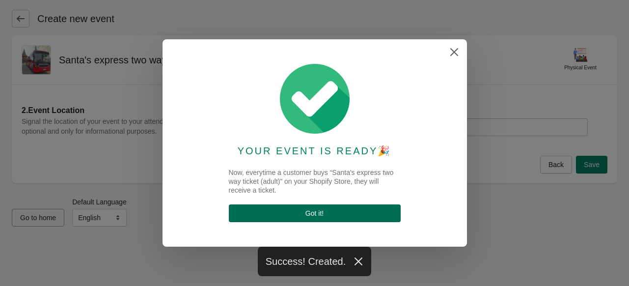
click at [340, 208] on button "Got it !" at bounding box center [315, 213] width 172 height 18
select select "physical"
select select "US"
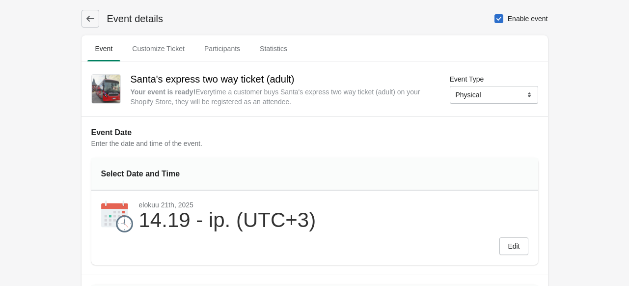
click at [91, 20] on icon at bounding box center [90, 19] width 10 height 10
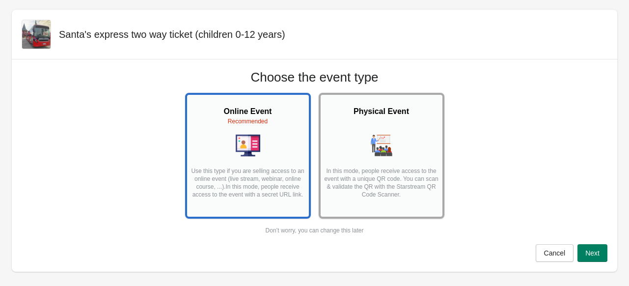
click at [413, 140] on div at bounding box center [381, 146] width 116 height 26
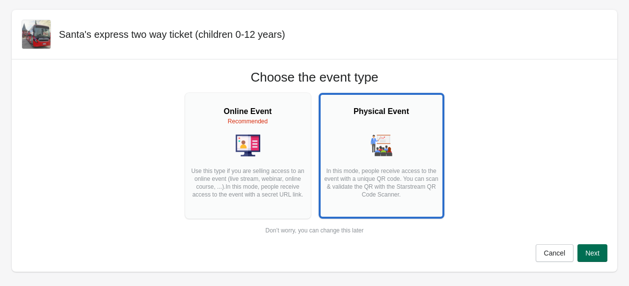
click at [585, 251] on span "Next" at bounding box center [592, 253] width 14 height 8
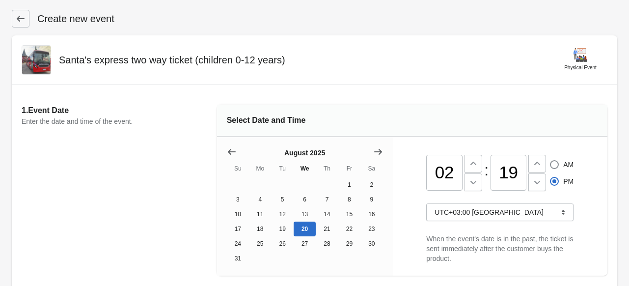
scroll to position [99, 0]
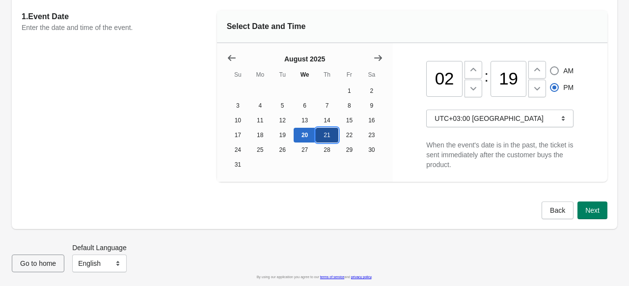
click at [328, 133] on button "21" at bounding box center [327, 135] width 22 height 15
click at [592, 219] on div "Back Next" at bounding box center [314, 214] width 605 height 27
click at [592, 209] on span "Next" at bounding box center [592, 210] width 14 height 8
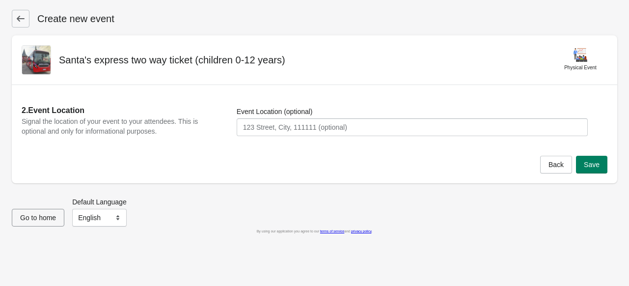
scroll to position [0, 0]
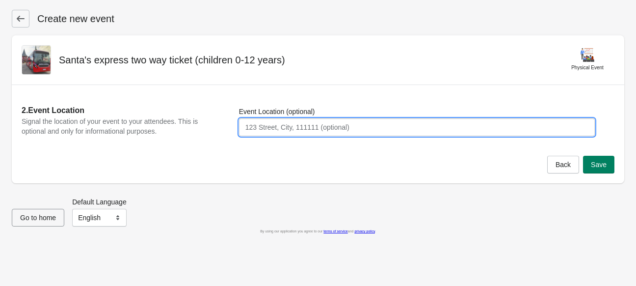
click at [415, 121] on input "Event Location (optional)" at bounding box center [417, 127] width 356 height 18
type input "[GEOGRAPHIC_DATA]"
click at [601, 166] on span "Save" at bounding box center [599, 165] width 16 height 8
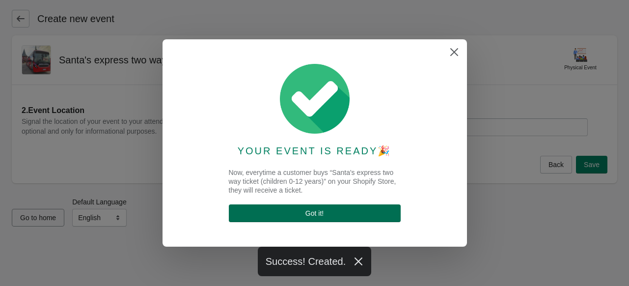
click at [335, 210] on span "Got it !" at bounding box center [315, 213] width 156 height 8
select select "physical"
select select "US"
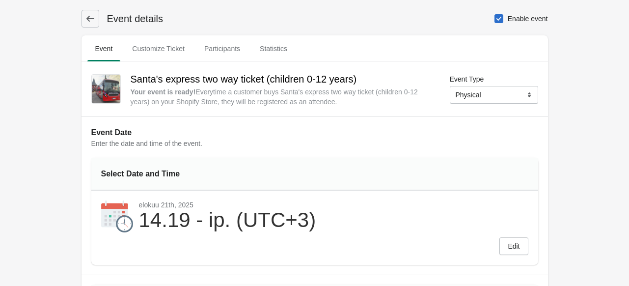
click at [90, 15] on icon at bounding box center [90, 19] width 10 height 10
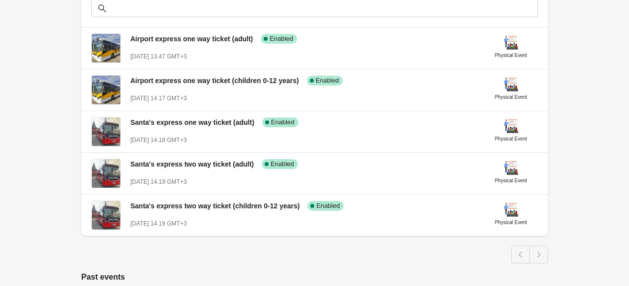
scroll to position [235, 0]
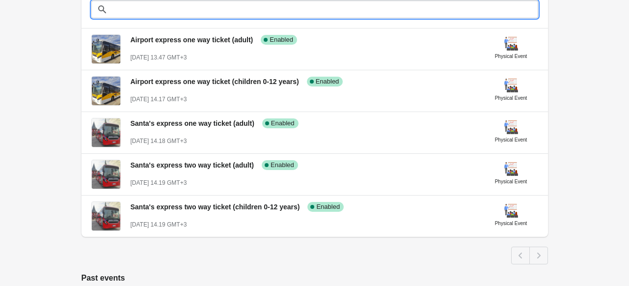
click at [146, 11] on input "text" at bounding box center [324, 9] width 427 height 18
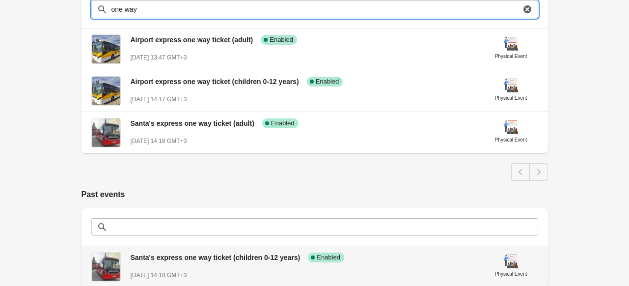
type input "one way"
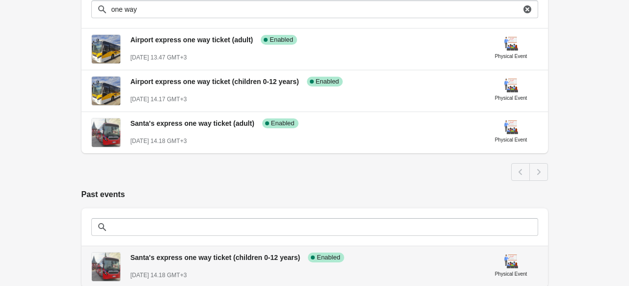
click at [375, 267] on div "Santa's express one way ticket (children 0-12 years) Success Complete Enabled A…" at bounding box center [304, 262] width 346 height 36
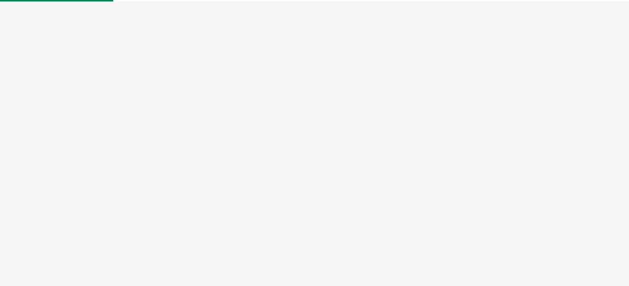
select select "physical"
select select "US"
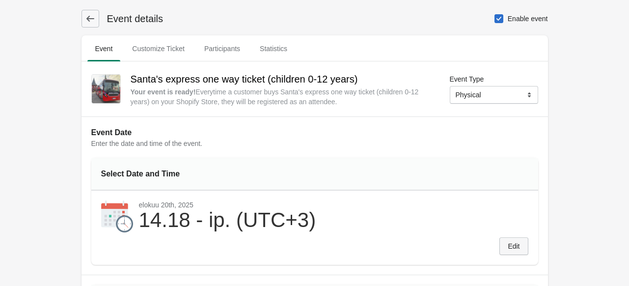
click at [518, 247] on span "Edit" at bounding box center [514, 246] width 12 height 8
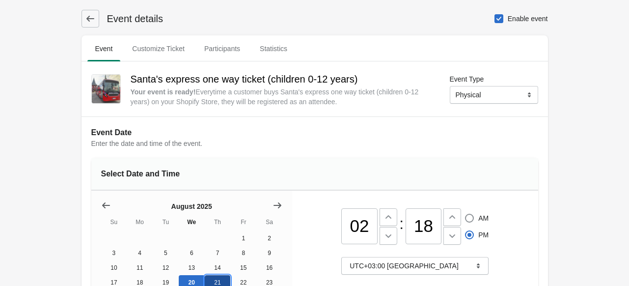
click at [217, 280] on button "21" at bounding box center [218, 282] width 26 height 15
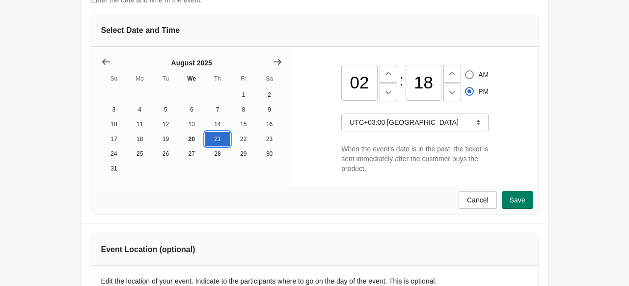
scroll to position [145, 0]
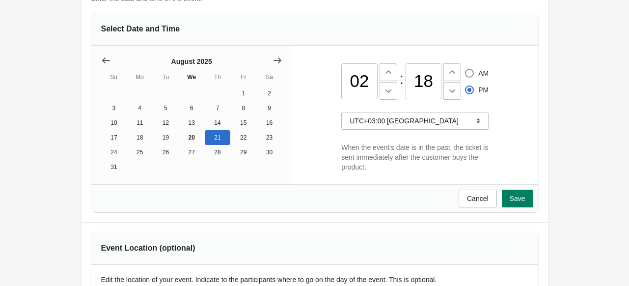
click at [521, 202] on span "Save" at bounding box center [518, 198] width 16 height 8
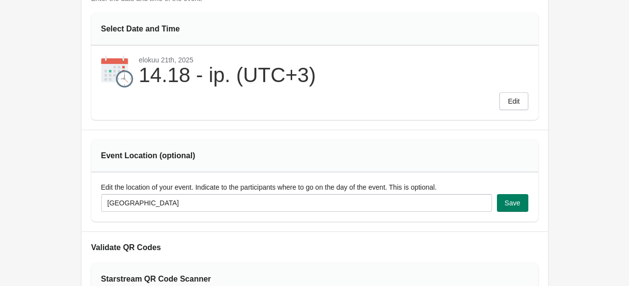
scroll to position [0, 0]
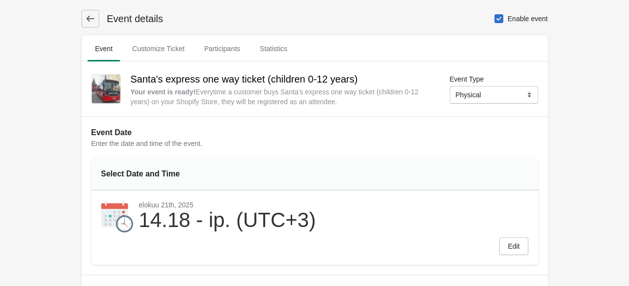
click at [92, 17] on icon at bounding box center [90, 19] width 10 height 10
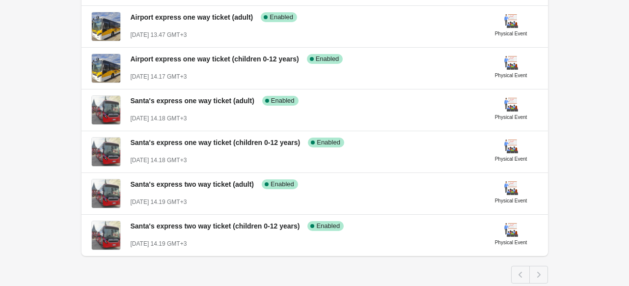
scroll to position [258, 0]
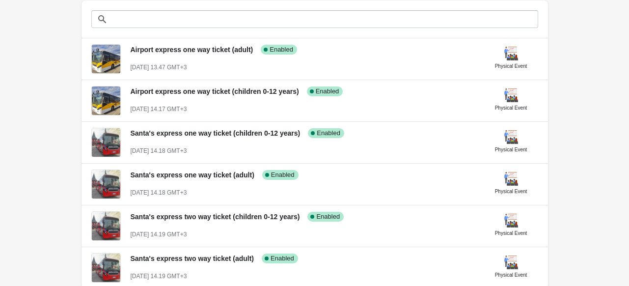
scroll to position [235, 0]
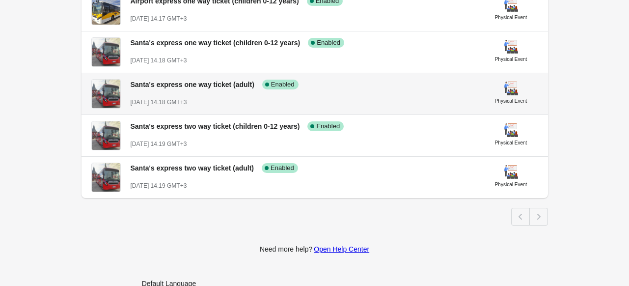
scroll to position [316, 0]
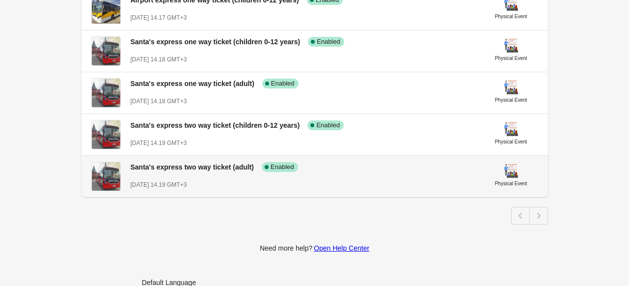
click at [343, 167] on div "Santa's express two way ticket (adult) Success Complete Enabled" at bounding box center [299, 163] width 353 height 18
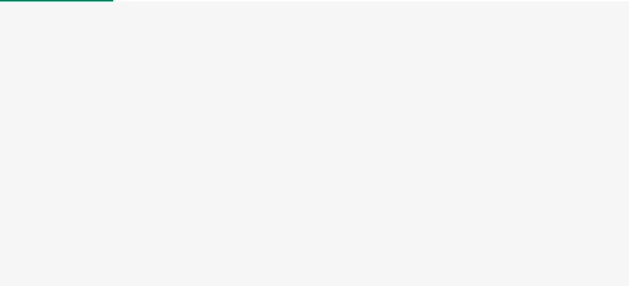
select select "physical"
select select "US"
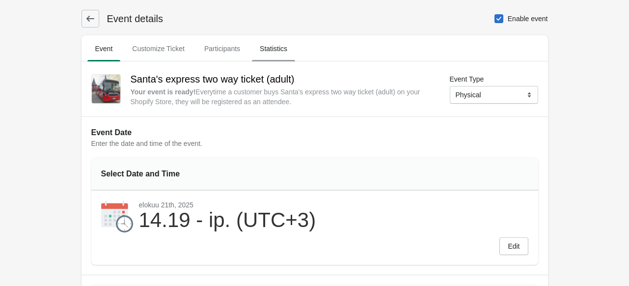
click at [277, 42] on span "Statistics" at bounding box center [273, 49] width 43 height 18
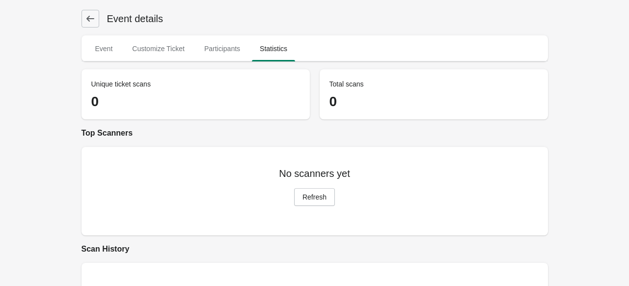
click at [319, 206] on div "No scanners yet Refresh" at bounding box center [314, 191] width 466 height 88
click at [315, 197] on span "Refresh" at bounding box center [314, 197] width 24 height 8
click at [219, 49] on span "Participants" at bounding box center [222, 49] width 52 height 18
select select "US"
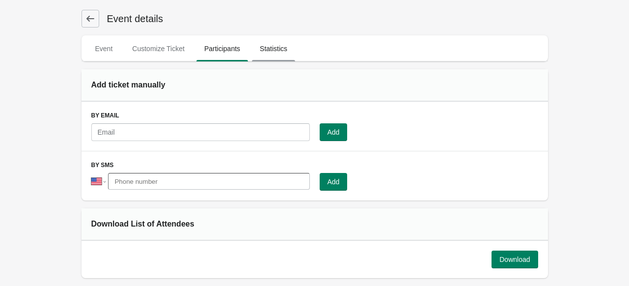
click at [269, 51] on span "Statistics" at bounding box center [273, 49] width 43 height 18
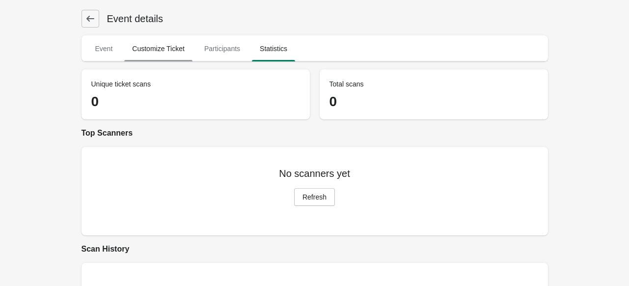
click at [157, 48] on span "Customize Ticket" at bounding box center [158, 49] width 68 height 18
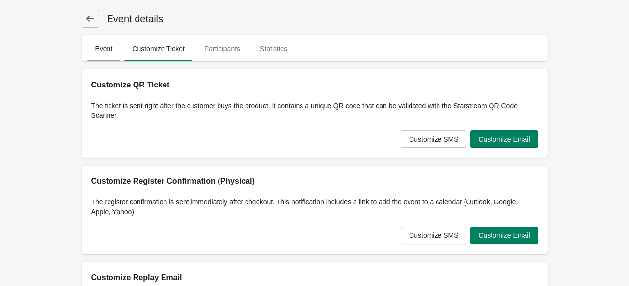
click at [106, 49] on span "Event" at bounding box center [103, 49] width 33 height 18
select select "physical"
select select "US"
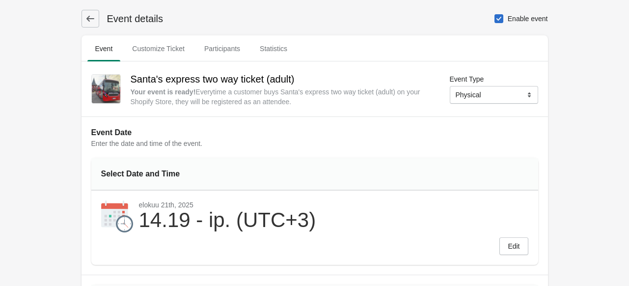
click at [87, 11] on button at bounding box center [90, 19] width 18 height 18
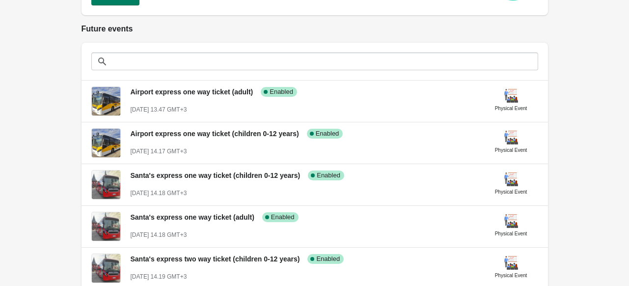
scroll to position [185, 0]
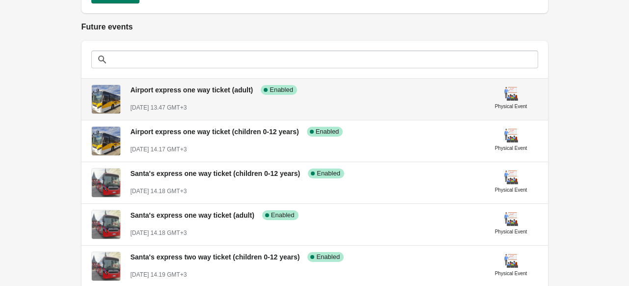
click at [210, 88] on span "Airport express one way ticket (adult)" at bounding box center [192, 90] width 123 height 8
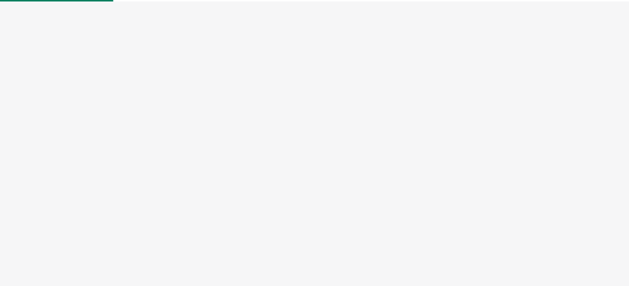
select select "physical"
select select "US"
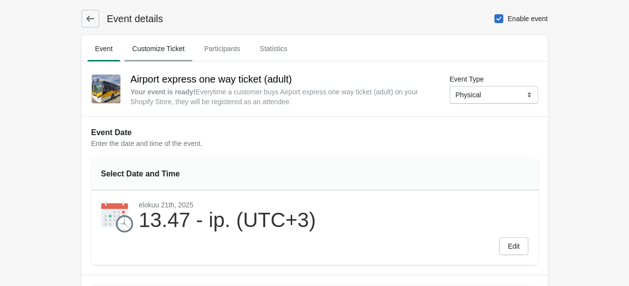
click at [169, 49] on span "Customize Ticket" at bounding box center [158, 49] width 68 height 18
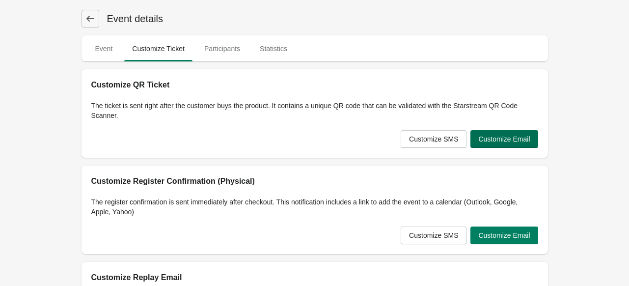
click at [510, 140] on span "Customize Email" at bounding box center [504, 139] width 52 height 8
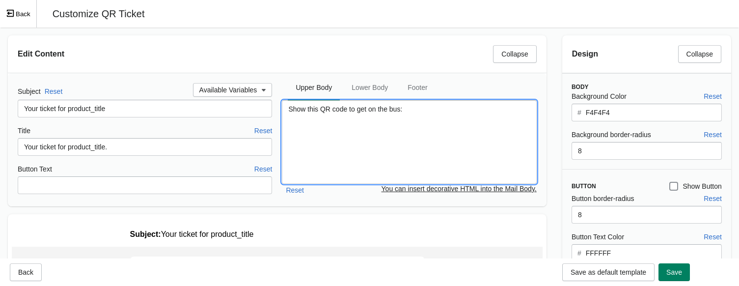
drag, startPoint x: 418, startPoint y: 108, endPoint x: 269, endPoint y: 116, distance: 149.4
click at [269, 116] on div "Subject Reset Available Variables Your ticket for product_title Title Reset You…" at bounding box center [277, 139] width 519 height 113
click at [376, 127] on textarea "Show this QR code to get on the bus:" at bounding box center [409, 141] width 254 height 83
drag, startPoint x: 413, startPoint y: 108, endPoint x: 271, endPoint y: 111, distance: 142.4
click at [271, 111] on div "Subject Reset Available Variables Your ticket for product_title Title Reset You…" at bounding box center [277, 139] width 519 height 113
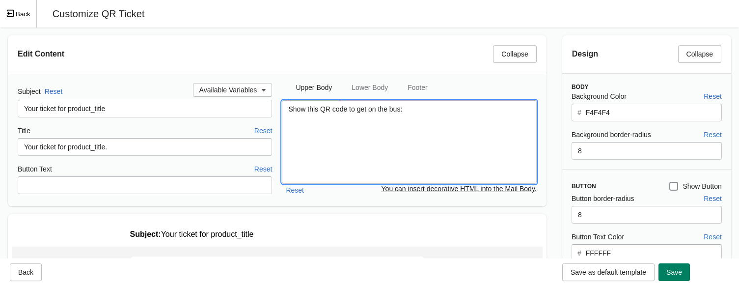
paste textarea "the driver to"
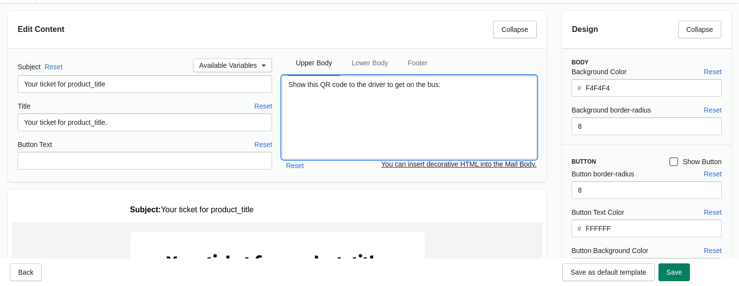
scroll to position [20, 0]
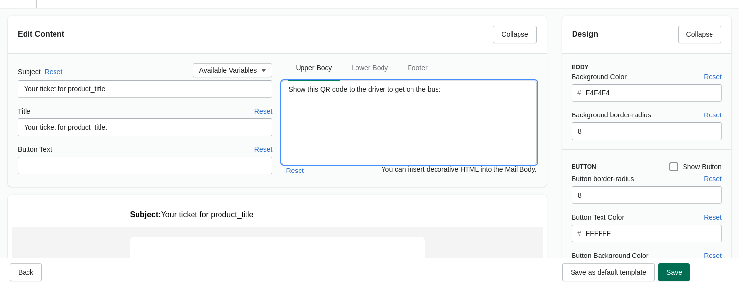
type textarea "Show this QR code to the driver to get on the bus:"
click at [628, 274] on span "Save" at bounding box center [674, 272] width 16 height 8
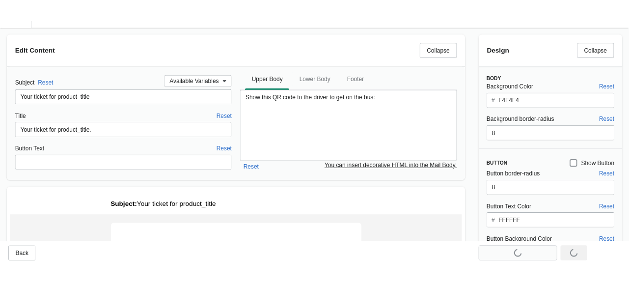
scroll to position [0, 0]
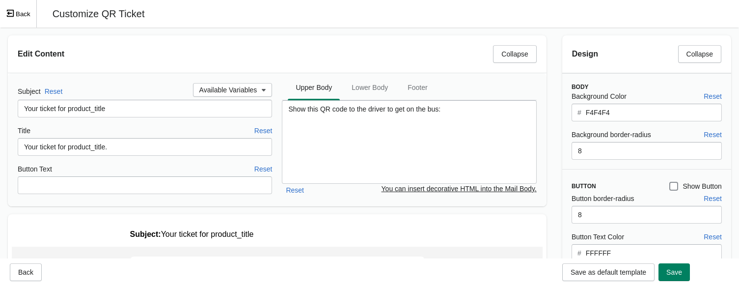
click at [18, 13] on button "Back" at bounding box center [18, 13] width 37 height 27
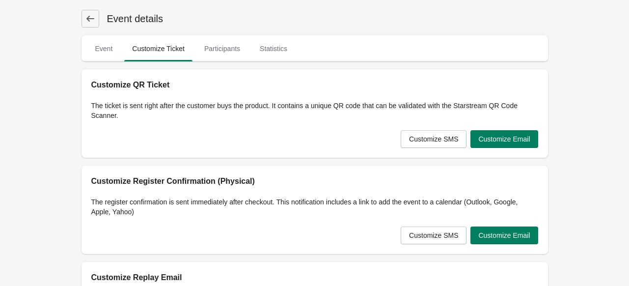
click at [88, 17] on icon at bounding box center [90, 19] width 8 height 6
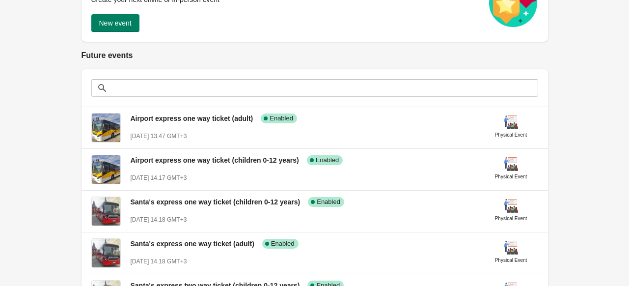
scroll to position [155, 0]
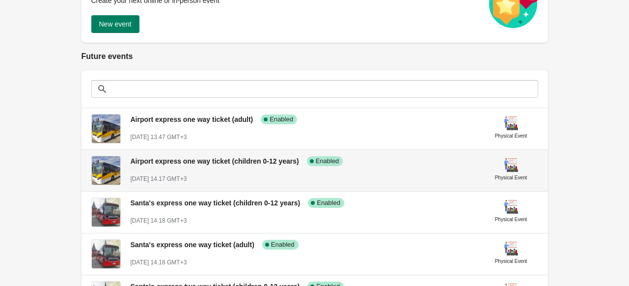
click at [235, 161] on span "Airport express one way ticket (children 0-12 years)" at bounding box center [215, 161] width 168 height 8
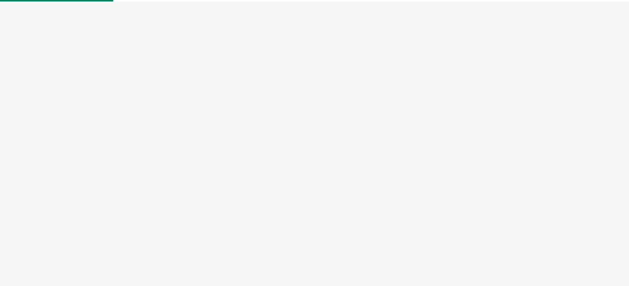
select select "physical"
select select "US"
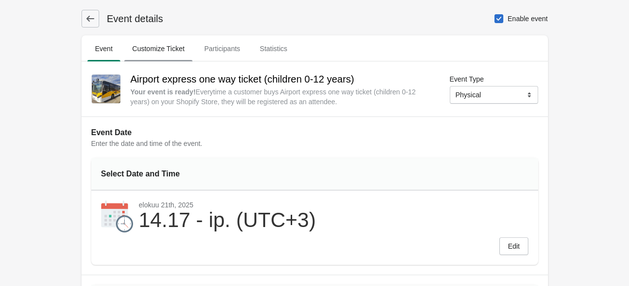
click at [150, 43] on span "Customize Ticket" at bounding box center [158, 49] width 68 height 18
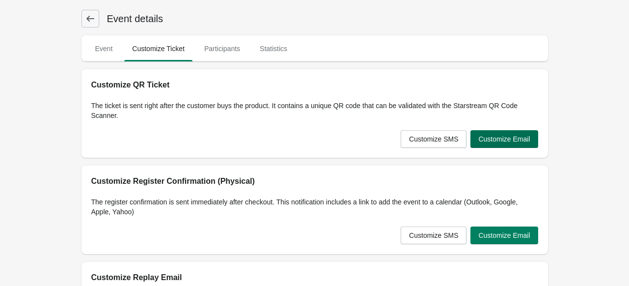
click at [515, 135] on span "Customize Email" at bounding box center [504, 139] width 52 height 8
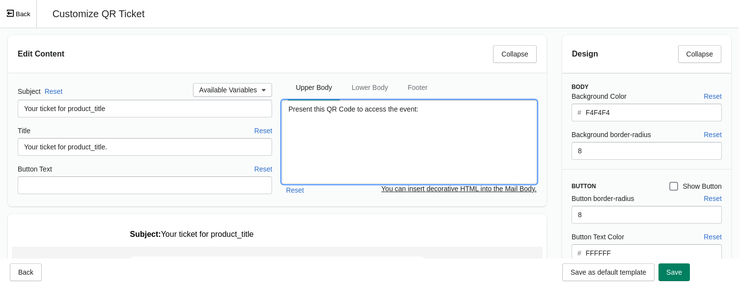
drag, startPoint x: 437, startPoint y: 113, endPoint x: 262, endPoint y: 107, distance: 175.3
click at [262, 107] on div "Subject Reset Available Variables Your ticket for product_title Title Reset You…" at bounding box center [277, 139] width 519 height 113
paste textarea "Show this QR code to the driver to get on the bus"
type textarea "Show this QR code to the driver to get on the bus:"
click at [628, 269] on span "Save" at bounding box center [674, 272] width 16 height 8
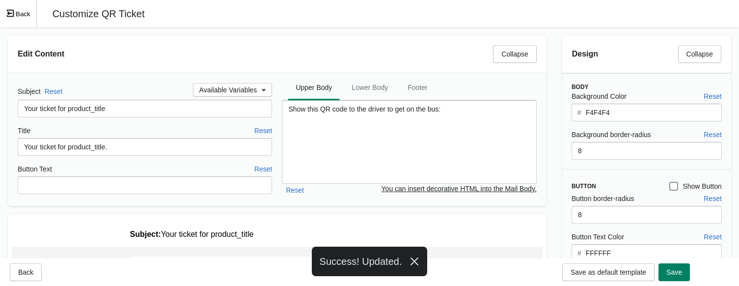
click at [28, 14] on button "Back" at bounding box center [18, 13] width 37 height 27
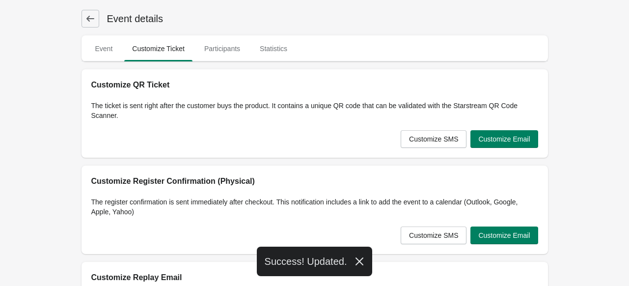
click at [96, 11] on button at bounding box center [90, 19] width 18 height 18
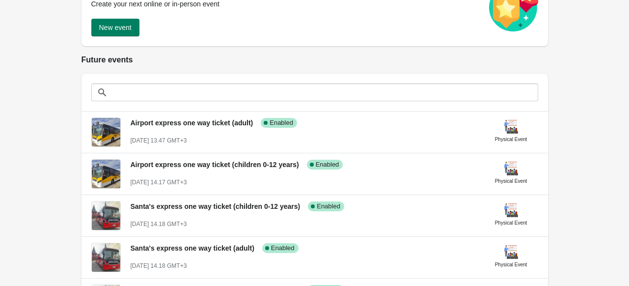
scroll to position [151, 0]
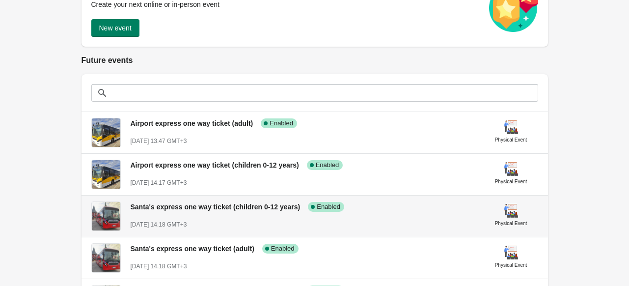
click at [230, 206] on span "Santa's express one way ticket (children 0-12 years)" at bounding box center [216, 207] width 170 height 8
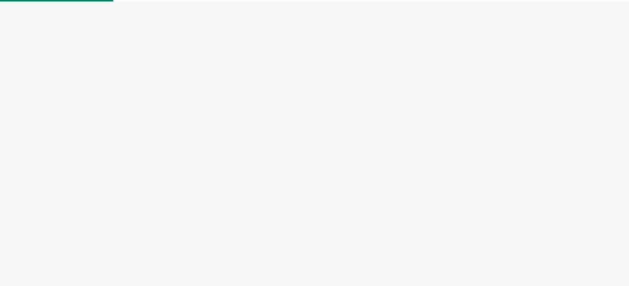
select select "physical"
select select "US"
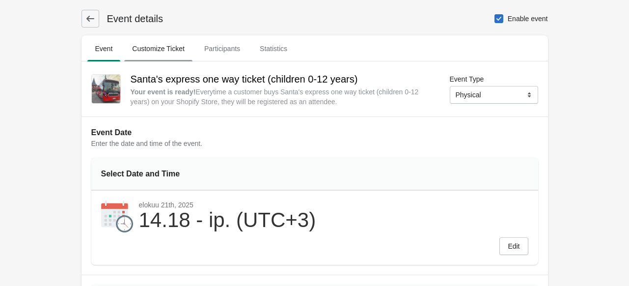
click at [150, 47] on span "Customize Ticket" at bounding box center [158, 49] width 68 height 18
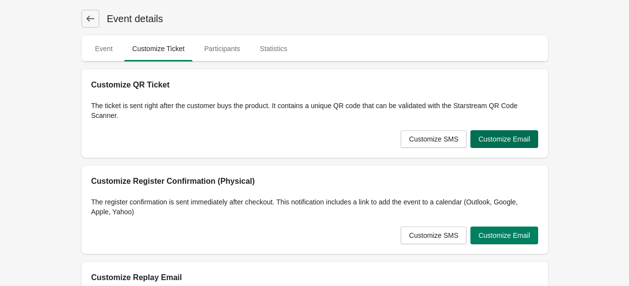
click at [495, 139] on span "Customize Email" at bounding box center [504, 139] width 52 height 8
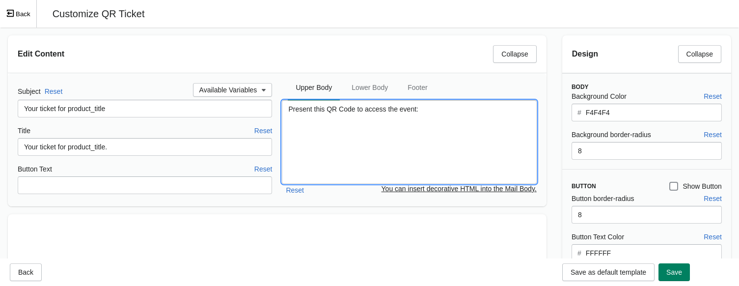
drag, startPoint x: 430, startPoint y: 109, endPoint x: 258, endPoint y: 100, distance: 172.5
click at [258, 100] on div "Subject Reset Available Variables Your ticket for product_title Title Reset You…" at bounding box center [277, 139] width 519 height 113
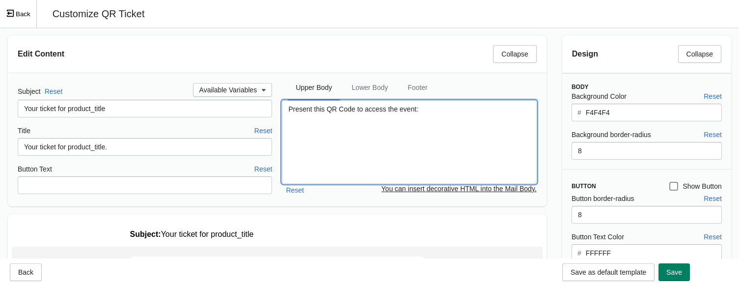
paste textarea "Show this QR code to the driver to get on the bus"
type textarea "Show this QR code to the driver to get on the bus:"
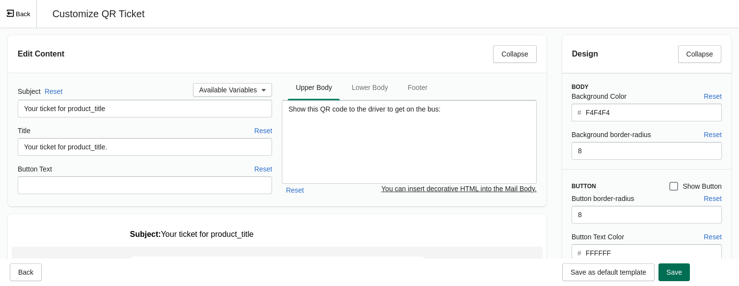
click at [628, 274] on span "Save" at bounding box center [674, 272] width 16 height 8
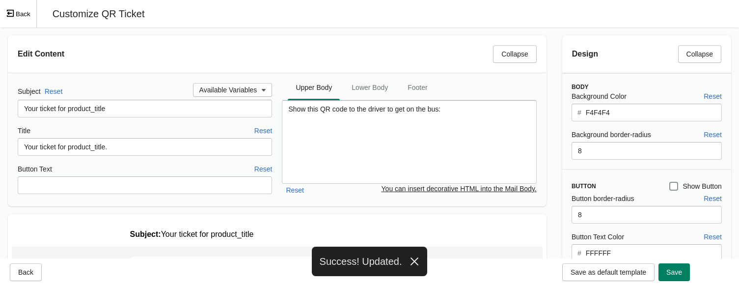
click at [12, 9] on icon "Exit fullscreen mode" at bounding box center [10, 13] width 9 height 9
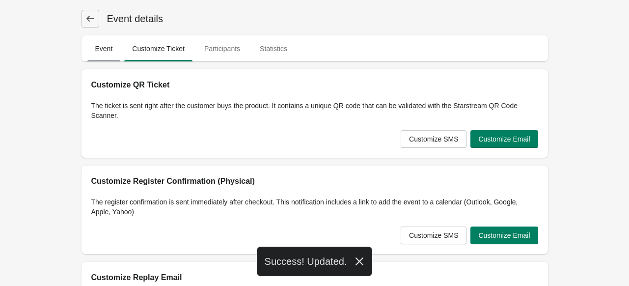
click at [107, 48] on span "Event" at bounding box center [103, 49] width 33 height 18
select select "physical"
select select "US"
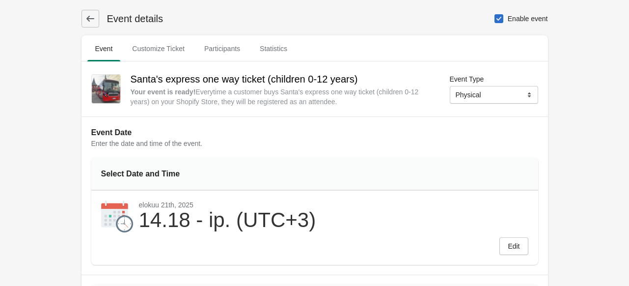
click at [94, 17] on icon at bounding box center [90, 19] width 10 height 10
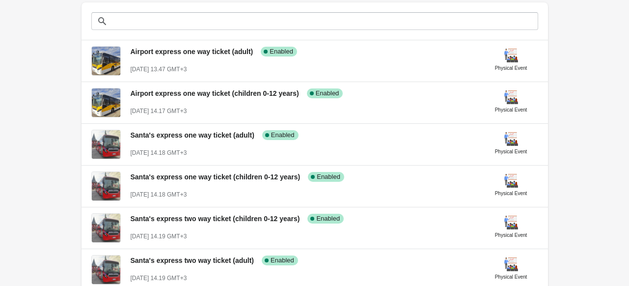
scroll to position [223, 0]
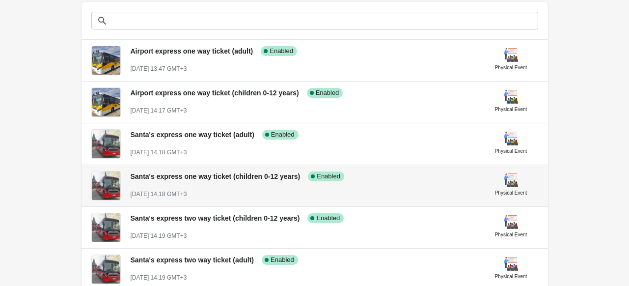
click at [203, 174] on span "Santa's express one way ticket (children 0-12 years)" at bounding box center [216, 176] width 170 height 8
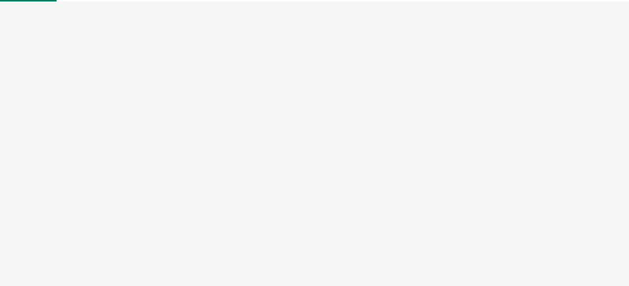
select select "physical"
select select "US"
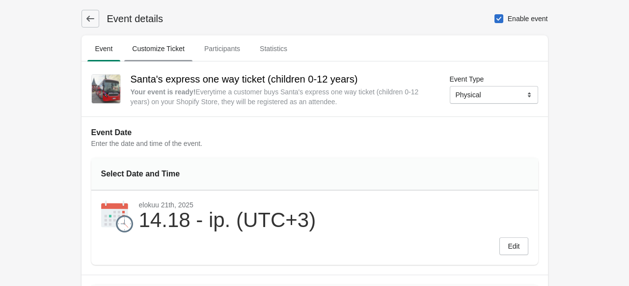
click at [168, 48] on span "Customize Ticket" at bounding box center [158, 49] width 68 height 18
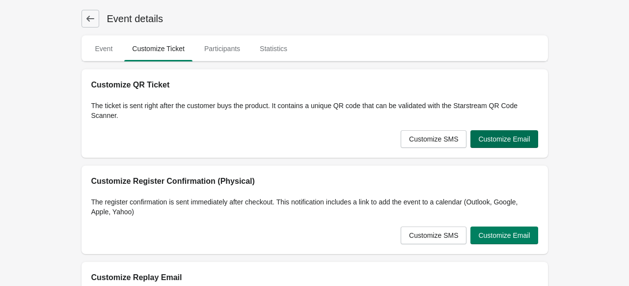
click at [502, 135] on span "Customize Email" at bounding box center [504, 139] width 52 height 8
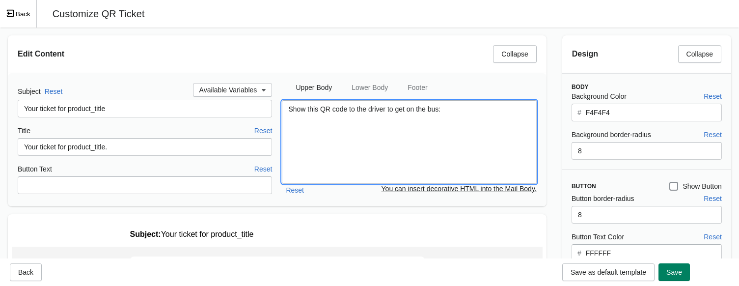
drag, startPoint x: 465, startPoint y: 112, endPoint x: 251, endPoint y: 98, distance: 214.5
click at [251, 98] on div "Subject Reset Available Variables Your ticket for product_title Title Reset You…" at bounding box center [277, 139] width 519 height 113
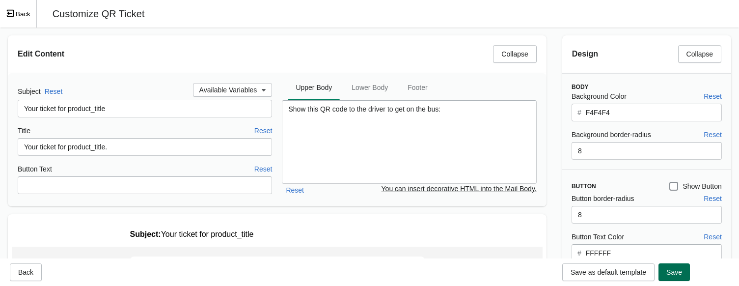
click at [628, 269] on span "Save" at bounding box center [674, 272] width 16 height 8
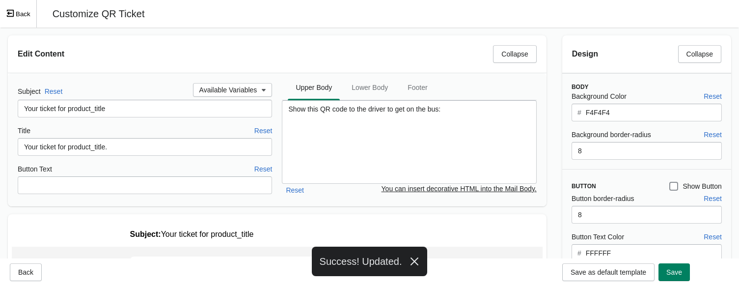
click at [14, 13] on icon "Exit fullscreen mode" at bounding box center [10, 13] width 9 height 9
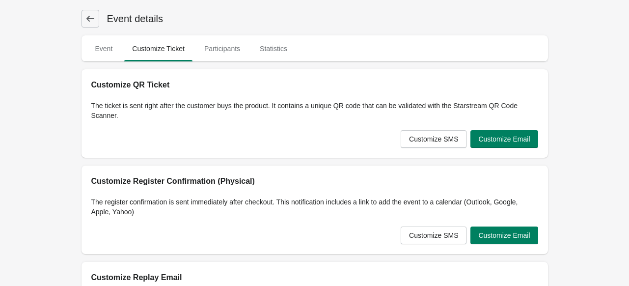
click at [88, 16] on icon at bounding box center [90, 19] width 8 height 6
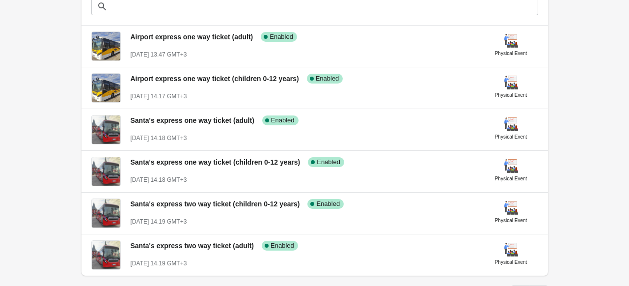
scroll to position [240, 0]
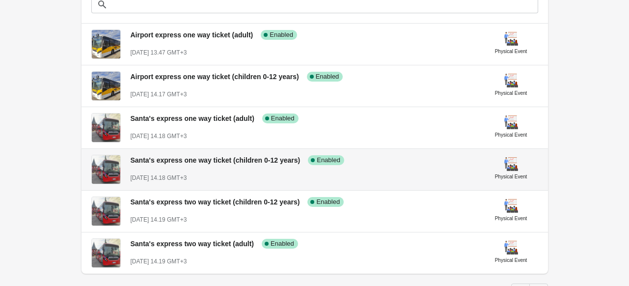
click at [243, 164] on div "Santa's express one way ticket (children 0-12 years) Success Complete Enabled" at bounding box center [299, 156] width 353 height 18
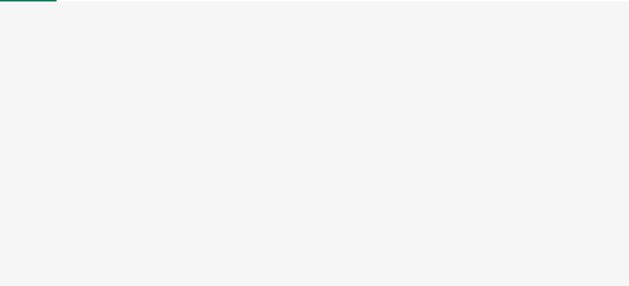
select select "physical"
select select "US"
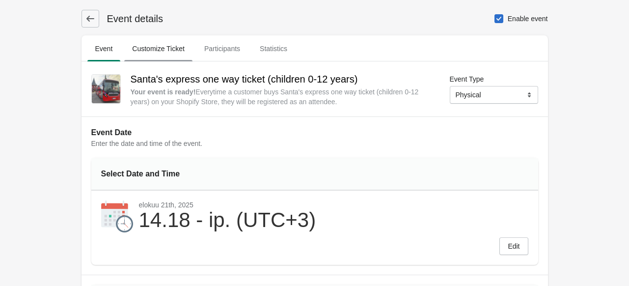
click at [157, 49] on span "Customize Ticket" at bounding box center [158, 49] width 68 height 18
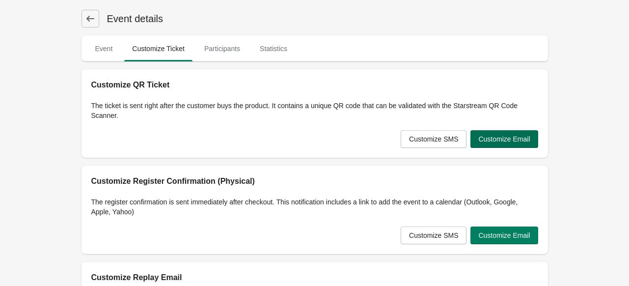
click at [509, 135] on span "Customize Email" at bounding box center [504, 139] width 52 height 8
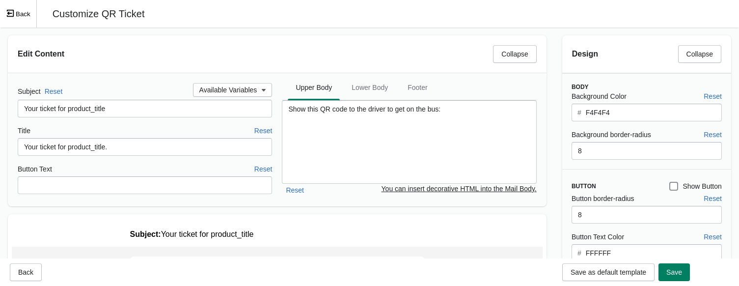
click at [19, 8] on button "Back" at bounding box center [18, 13] width 37 height 27
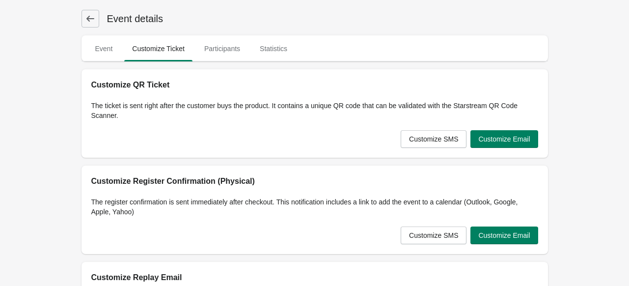
click at [91, 17] on icon at bounding box center [90, 19] width 10 height 10
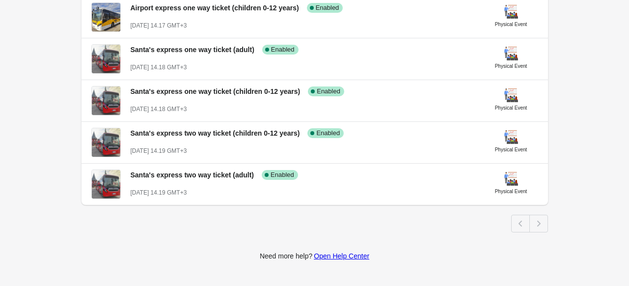
scroll to position [309, 0]
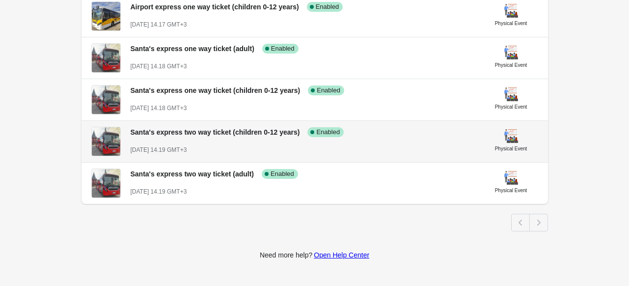
click at [196, 132] on span "Santa's express two way ticket (children 0-12 years)" at bounding box center [215, 132] width 169 height 8
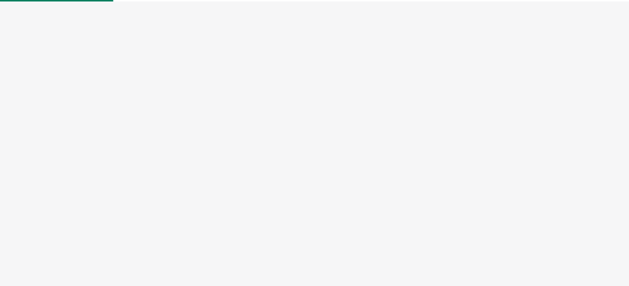
select select "physical"
select select "US"
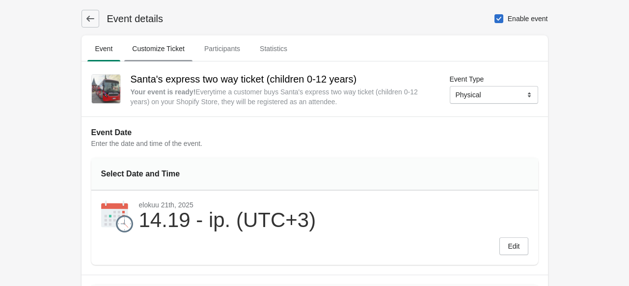
click at [179, 43] on span "Customize Ticket" at bounding box center [158, 49] width 68 height 18
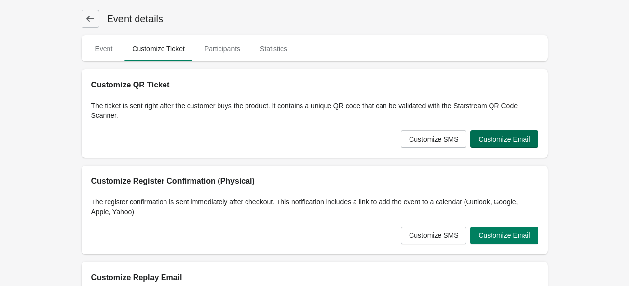
click at [513, 132] on button "Customize Email" at bounding box center [503, 139] width 67 height 18
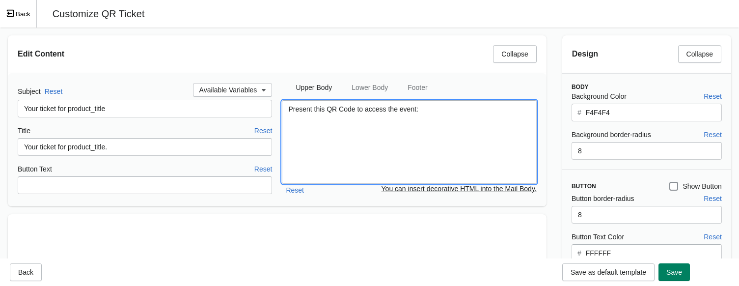
drag, startPoint x: 456, startPoint y: 114, endPoint x: 259, endPoint y: 99, distance: 196.9
click at [259, 99] on div "Subject Reset Available Variables Your ticket for product_title Title Reset You…" at bounding box center [277, 139] width 519 height 113
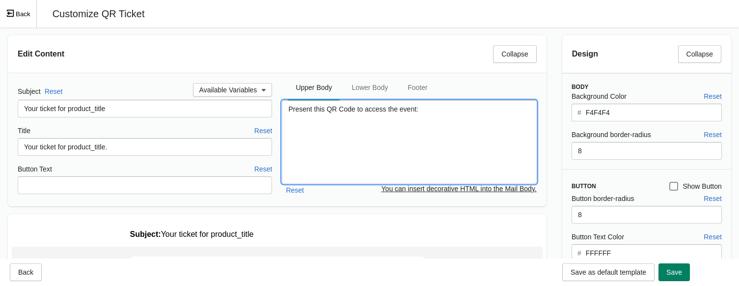
paste textarea "Show this QR code to the driver to get on the bus"
type textarea "Show this QR code to the driver to get on the bus:"
click at [628, 274] on span "Save" at bounding box center [674, 272] width 16 height 8
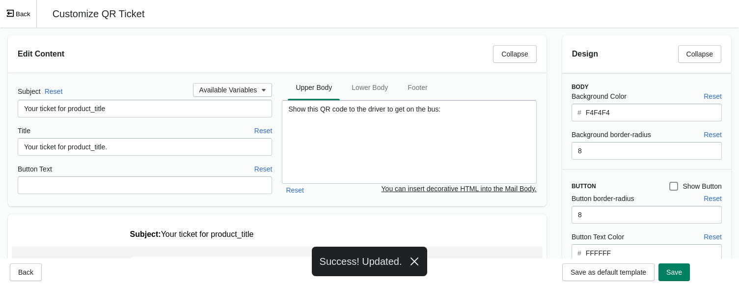
click at [10, 9] on icon "Exit fullscreen mode" at bounding box center [10, 13] width 9 height 9
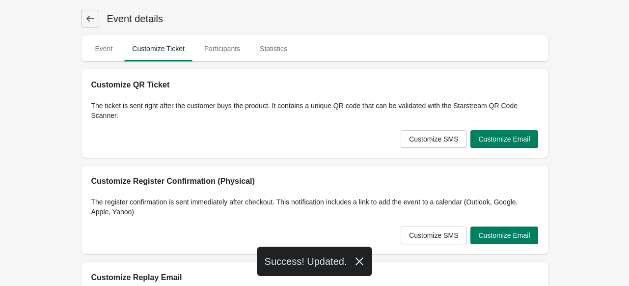
click at [92, 17] on icon at bounding box center [90, 19] width 10 height 10
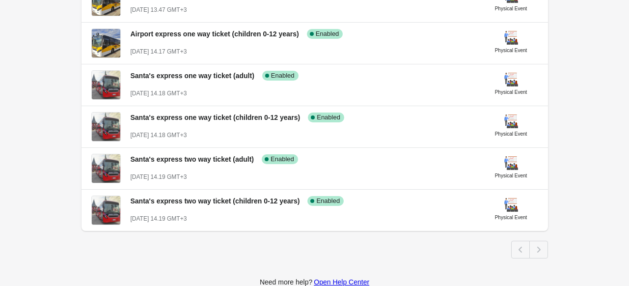
scroll to position [282, 0]
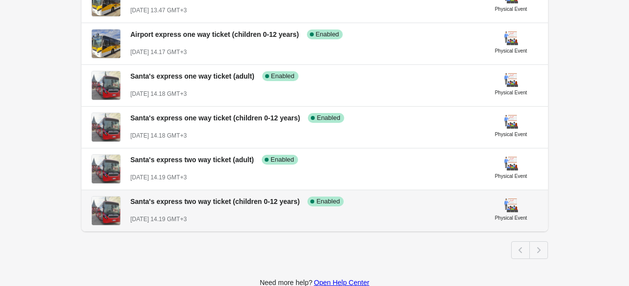
click at [182, 200] on span "Santa's express two way ticket (children 0-12 years)" at bounding box center [215, 201] width 169 height 8
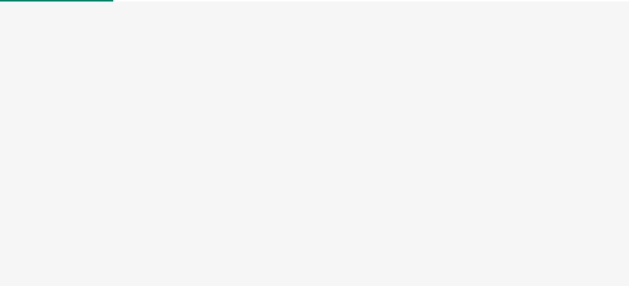
select select "physical"
select select "US"
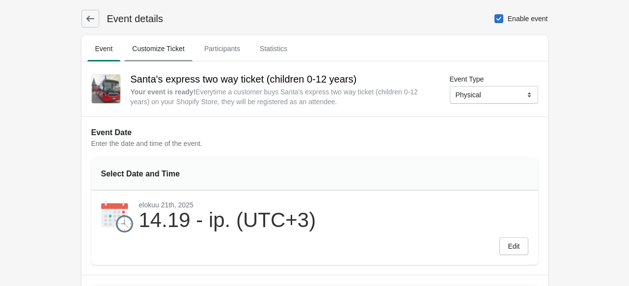
click at [167, 47] on span "Customize Ticket" at bounding box center [158, 49] width 68 height 18
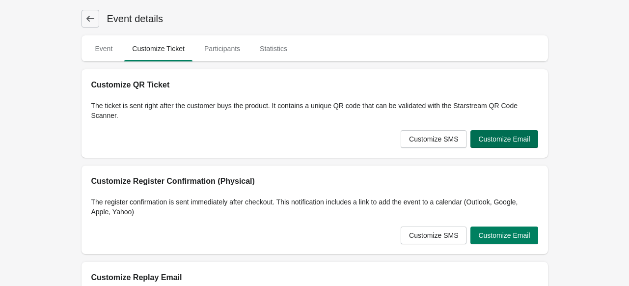
click at [493, 139] on span "Customize Email" at bounding box center [504, 139] width 52 height 8
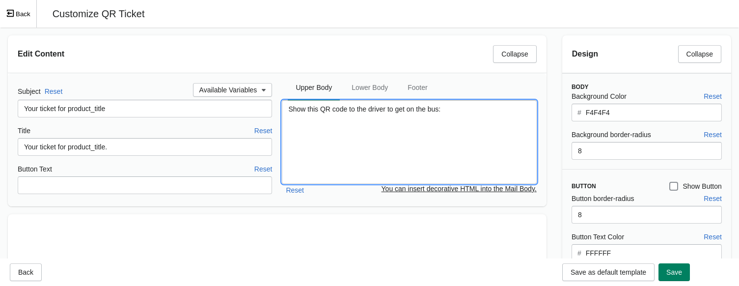
drag, startPoint x: 464, startPoint y: 111, endPoint x: 257, endPoint y: 98, distance: 207.1
click at [257, 98] on div "Subject Reset Available Variables Your ticket for product_title Title Reset You…" at bounding box center [277, 139] width 519 height 113
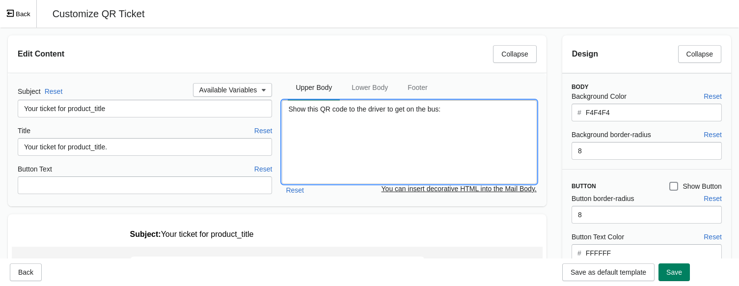
click at [291, 53] on h2 "Edit Content" at bounding box center [251, 54] width 467 height 12
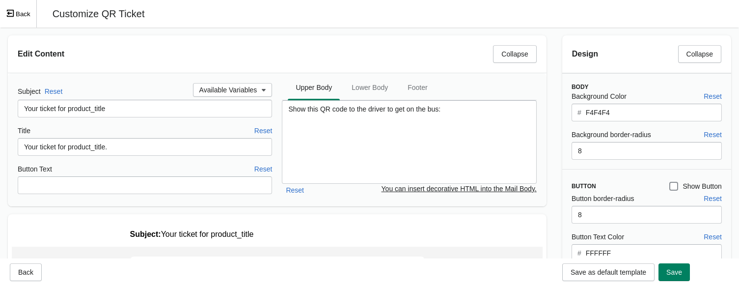
click at [13, 13] on icon "Exit fullscreen mode" at bounding box center [10, 13] width 7 height 7
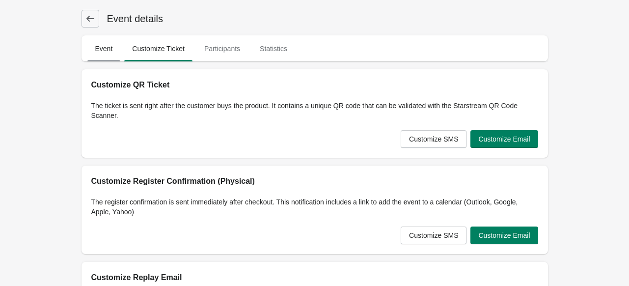
click at [105, 48] on span "Event" at bounding box center [103, 49] width 33 height 18
select select "physical"
select select "US"
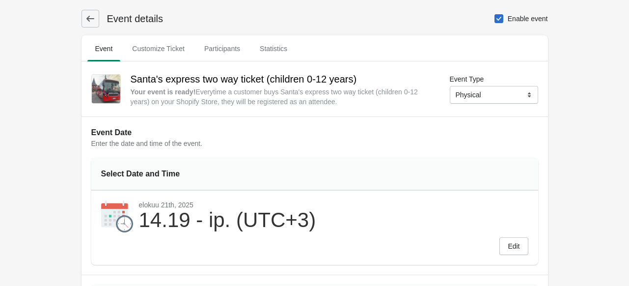
click at [96, 18] on button at bounding box center [90, 19] width 18 height 18
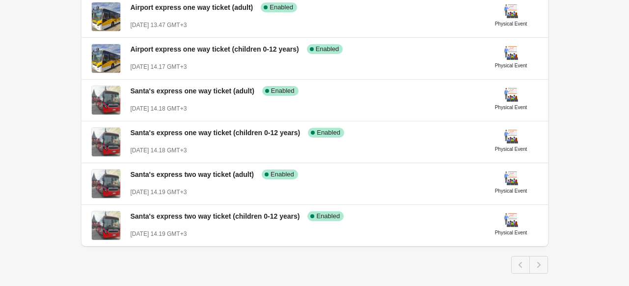
scroll to position [265, 0]
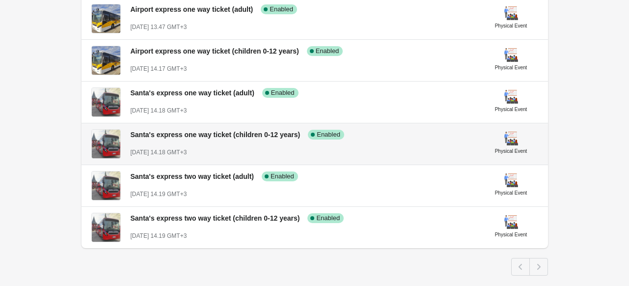
click at [177, 144] on div "Santa's express one way ticket (children 0-12 years) Success Complete Enabled A…" at bounding box center [304, 139] width 346 height 36
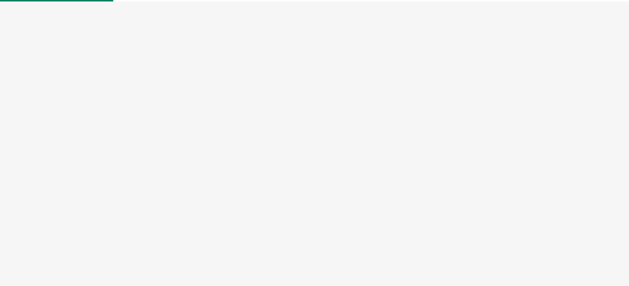
select select "physical"
select select "US"
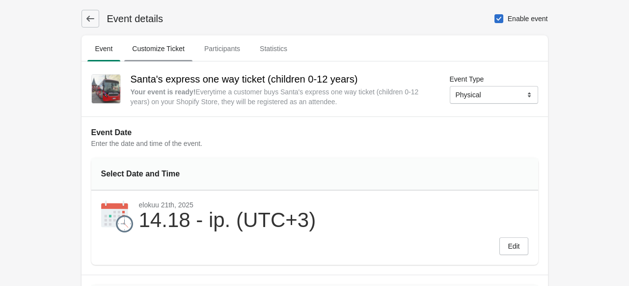
click at [174, 45] on span "Customize Ticket" at bounding box center [158, 49] width 68 height 18
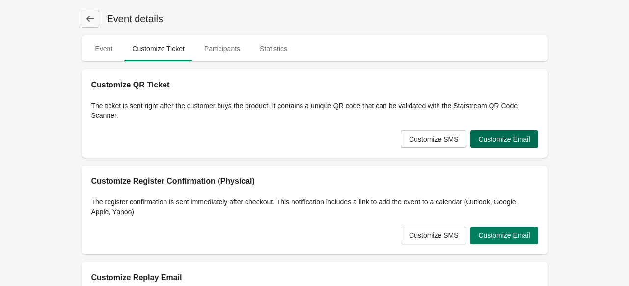
click at [524, 133] on button "Customize Email" at bounding box center [503, 139] width 67 height 18
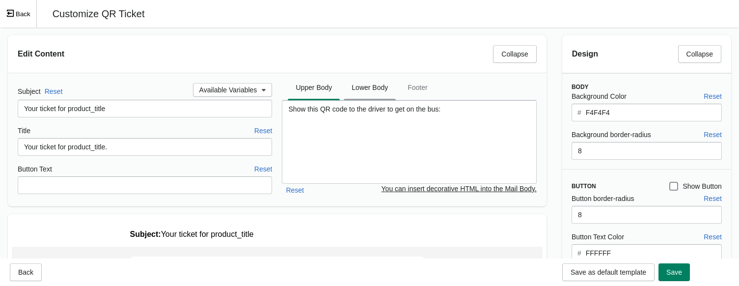
click at [372, 88] on span "Lower Body" at bounding box center [370, 88] width 52 height 18
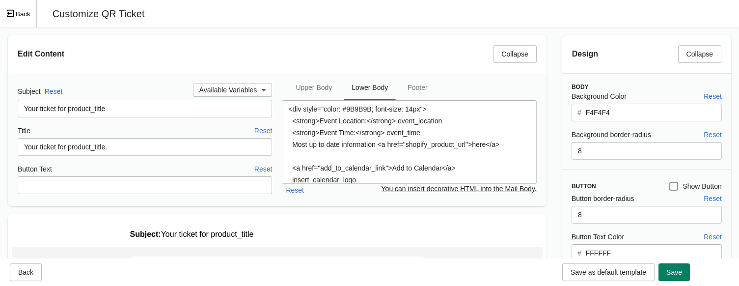
click at [16, 8] on button "Back" at bounding box center [18, 13] width 37 height 27
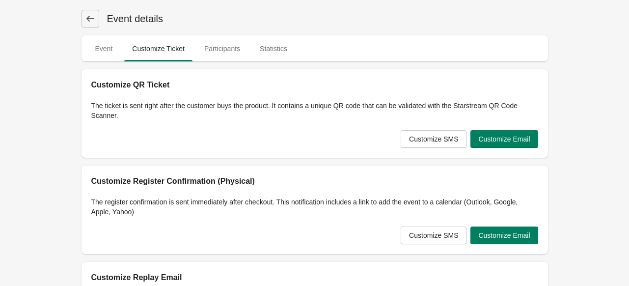
click at [92, 17] on icon at bounding box center [90, 19] width 10 height 10
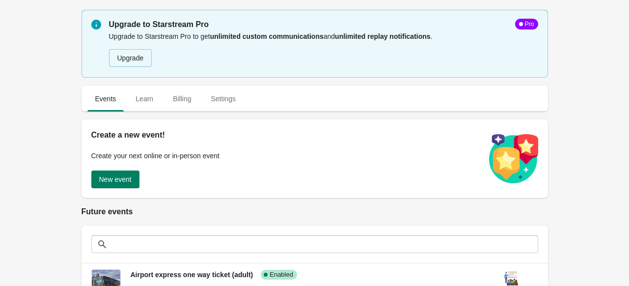
scroll to position [94, 0]
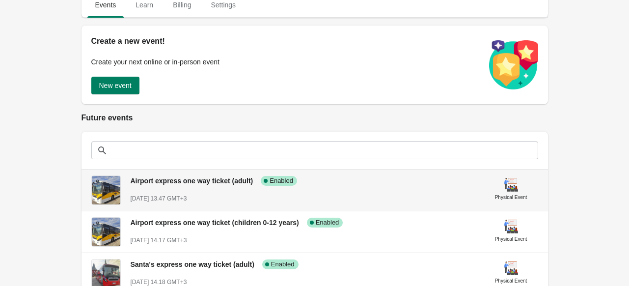
click at [204, 184] on span "Airport express one way ticket (adult)" at bounding box center [192, 181] width 123 height 8
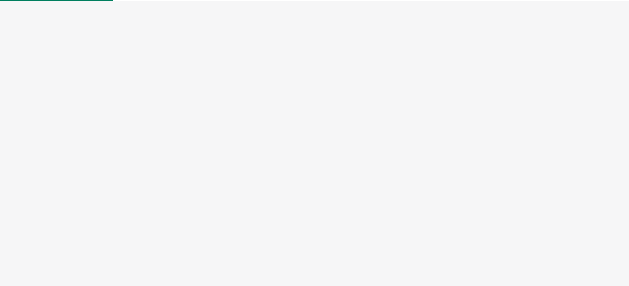
select select "physical"
select select "US"
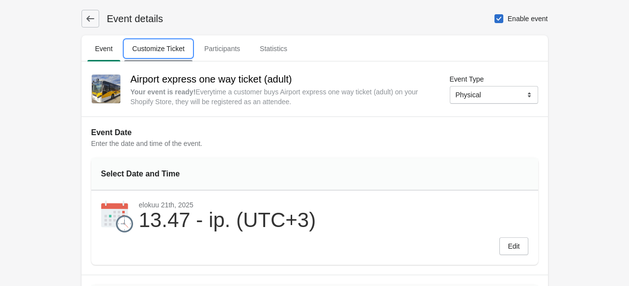
drag, startPoint x: 165, startPoint y: 58, endPoint x: 162, endPoint y: 51, distance: 7.9
click at [162, 51] on button "Customize Ticket" at bounding box center [158, 49] width 72 height 26
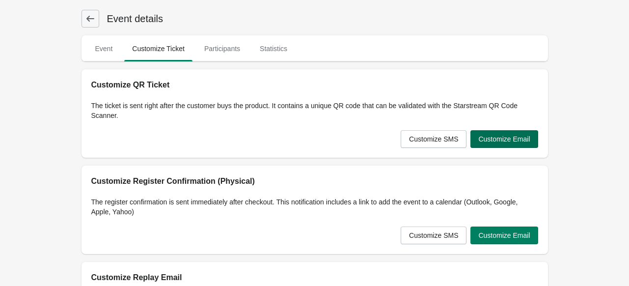
click at [520, 143] on button "Customize Email" at bounding box center [503, 139] width 67 height 18
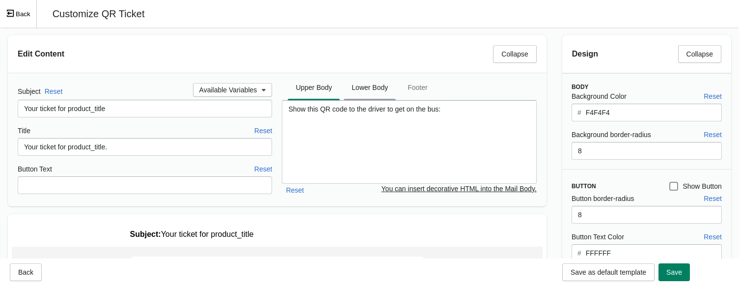
click at [391, 86] on span "Lower Body" at bounding box center [370, 88] width 52 height 18
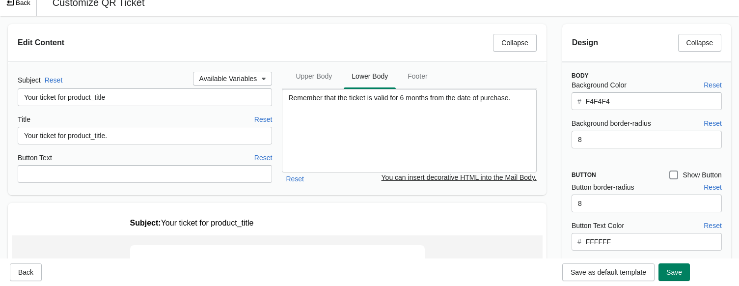
scroll to position [1, 0]
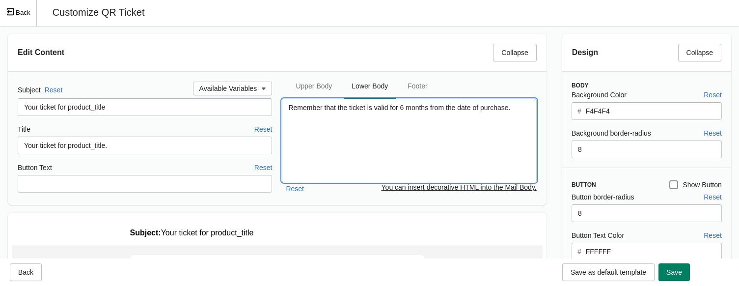
click at [290, 107] on textarea "Remember that the ticket is valid for 6 months from the date of purchase." at bounding box center [409, 140] width 254 height 83
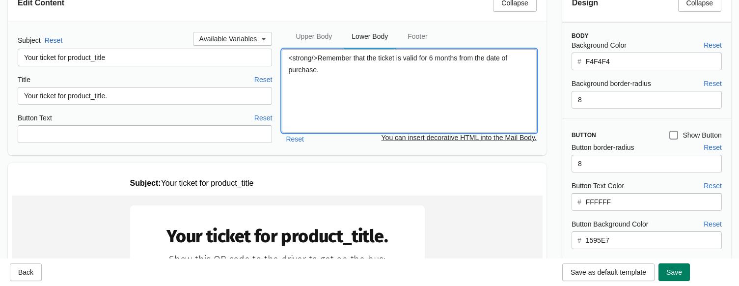
scroll to position [50, 0]
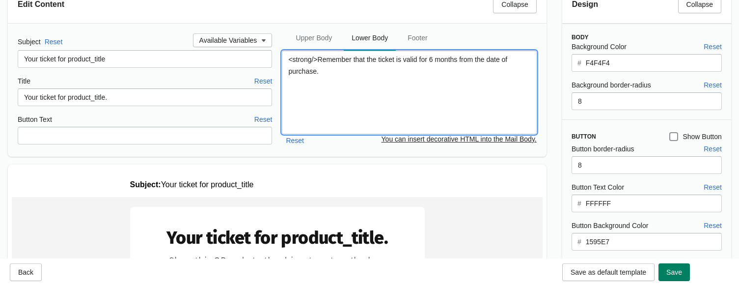
drag, startPoint x: 326, startPoint y: 70, endPoint x: 320, endPoint y: 59, distance: 12.7
click at [320, 59] on textarea "<strong/>Remember that the ticket is valid for 6 months from the date of purcha…" at bounding box center [409, 92] width 254 height 83
paste textarea "Note! T"
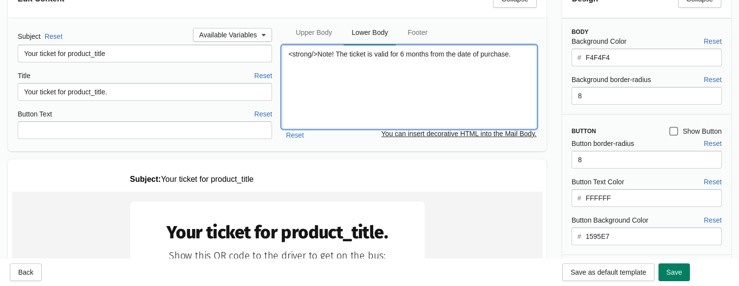
scroll to position [54, 0]
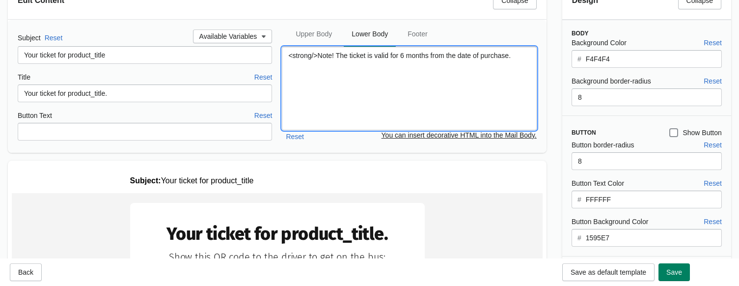
paste textarea "If your ticket expires, you must purchase a new one from our online store."
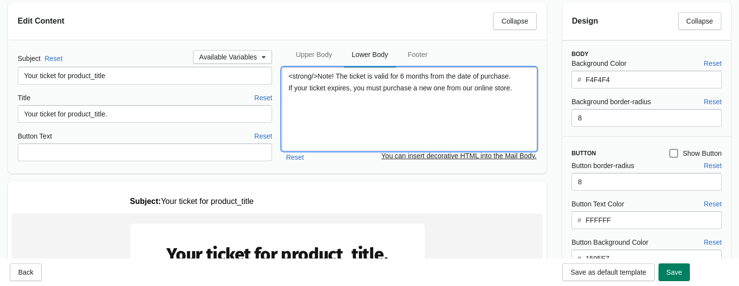
scroll to position [32, 0]
click at [517, 81] on textarea "<strong/>Note! The ticket is valid for 6 months from the date of purchase. If y…" at bounding box center [409, 109] width 254 height 83
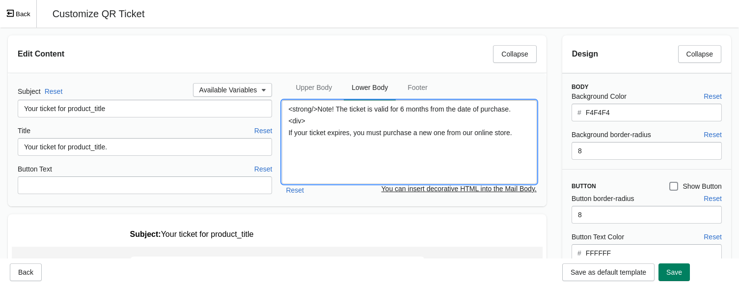
scroll to position [0, 0]
type textarea "<strong/>Note! The ticket is valid for 6 months from the date of purchase. <div…"
click at [628, 273] on span "Save" at bounding box center [674, 272] width 16 height 8
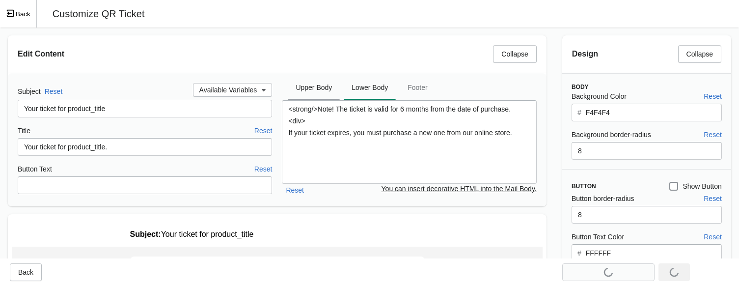
click at [313, 80] on span "Upper Body" at bounding box center [314, 88] width 52 height 18
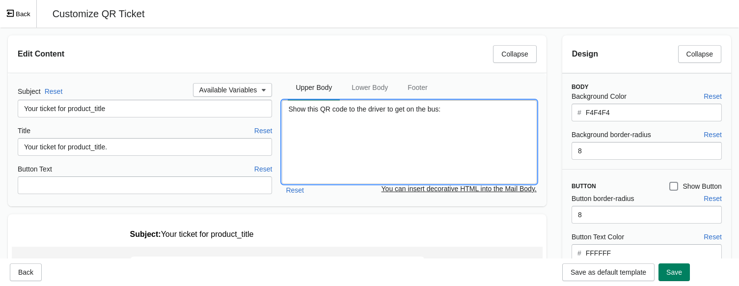
click at [288, 112] on textarea "Show this QR code to the driver to get on the bus:" at bounding box center [409, 141] width 254 height 83
paste textarea "<table role="presentation" width="100%" cellspacing="0" cellpadding="0" border=…"
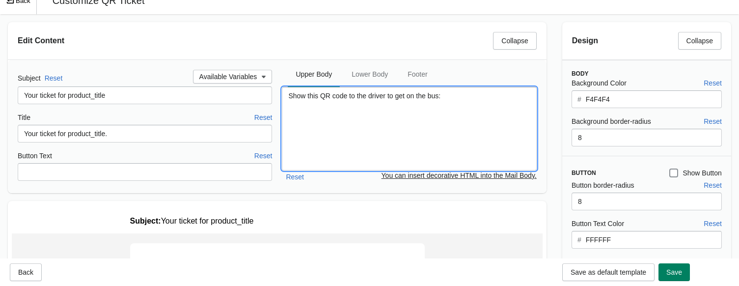
type textarea "Show this QR code to the driver to get on the bus:"
click at [420, 73] on span "Footer" at bounding box center [417, 74] width 35 height 18
drag, startPoint x: 355, startPoint y: 98, endPoint x: 266, endPoint y: 91, distance: 90.1
click at [266, 91] on div "Subject Reset Available Variables Your ticket for product_title Title Reset You…" at bounding box center [277, 126] width 519 height 113
paste textarea "<table role="presentation" width="100%" cellspacing="0" cellpadding="0" border=…"
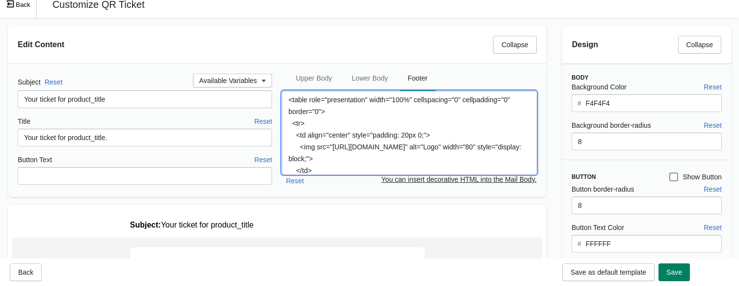
scroll to position [10, 0]
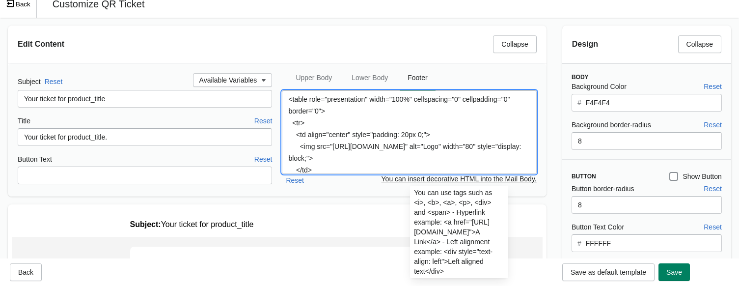
type textarea "<table role="presentation" width="100%" cellspacing="0" cellpadding="0" border=…"
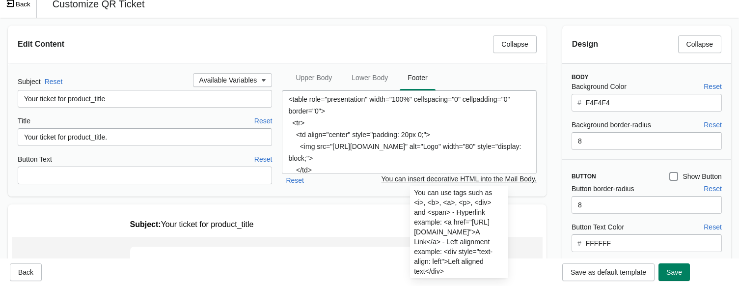
click at [508, 177] on p "You can insert decorative HTML into the Mail Body." at bounding box center [458, 179] width 155 height 10
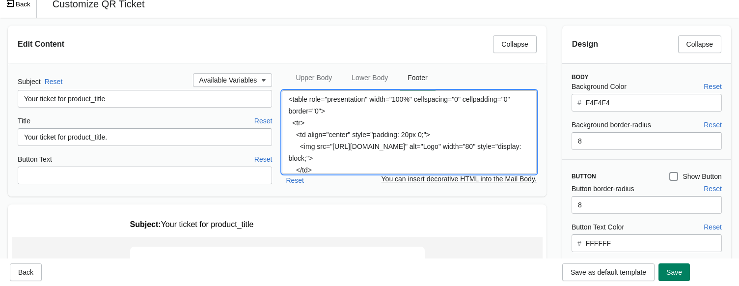
click at [447, 144] on textarea "<table role="presentation" width="100%" cellspacing="0" cellpadding="0" border=…" at bounding box center [409, 131] width 254 height 83
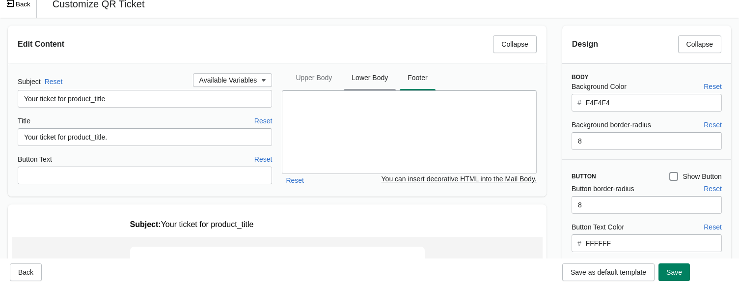
click at [373, 71] on span "Lower Body" at bounding box center [370, 78] width 52 height 18
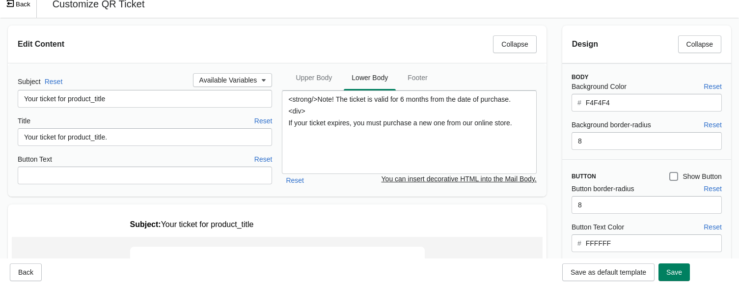
scroll to position [0, 0]
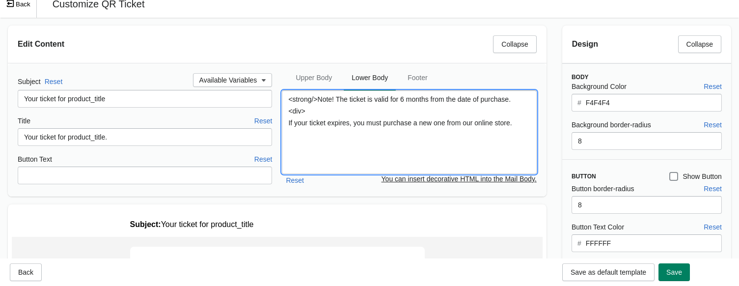
click at [515, 127] on textarea "<strong/>Note! The ticket is valid for 6 months from the date of purchase. <div…" at bounding box center [409, 131] width 254 height 83
paste textarea "<table role="presentation" width="100%" cellspacing="0" cellpadding="0" border=…"
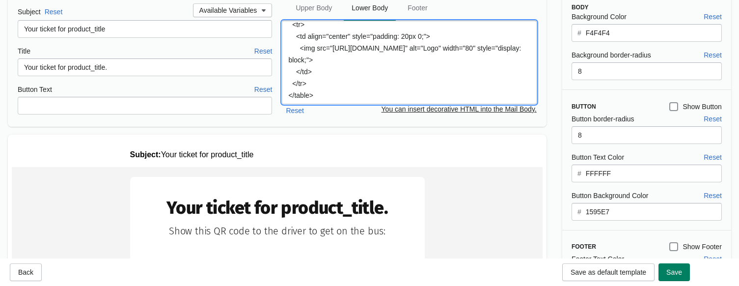
scroll to position [79, 0]
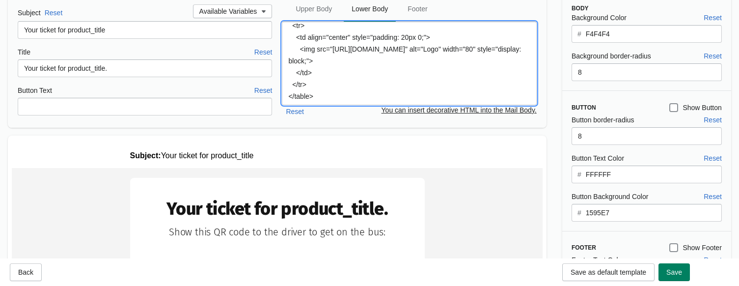
type textarea "<strong/>Note! The ticket is valid for 6 months from the date of purchase. <div…"
click at [628, 31] on input "F4F4F4" at bounding box center [653, 34] width 136 height 18
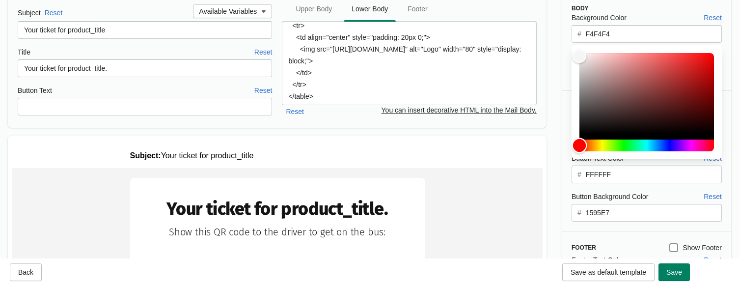
type input "f5f5f5"
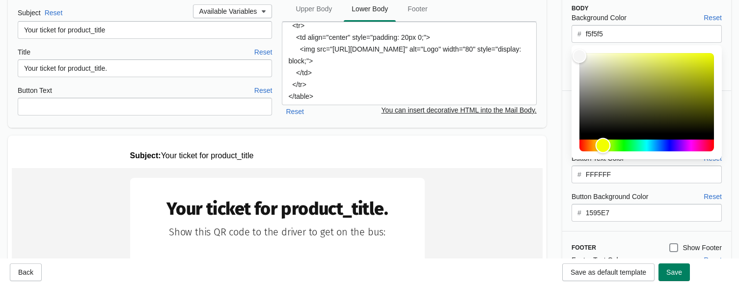
click at [603, 145] on div "Hue" at bounding box center [646, 145] width 134 height 12
click at [556, 134] on div "Design Collapse Body Background Color Reset # f5f5f5 Background border-radius R…" at bounding box center [646, 197] width 185 height 496
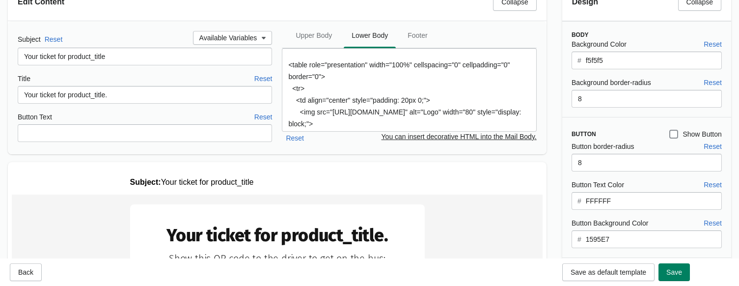
scroll to position [39, 0]
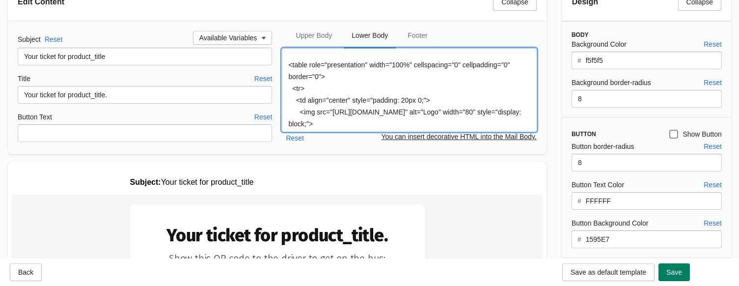
click at [410, 101] on textarea "<strong/>Note! The ticket is valid for 6 months from the date of purchase. <div…" at bounding box center [409, 89] width 254 height 83
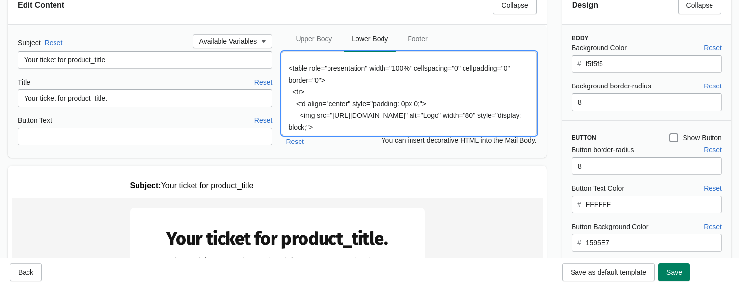
scroll to position [0, 0]
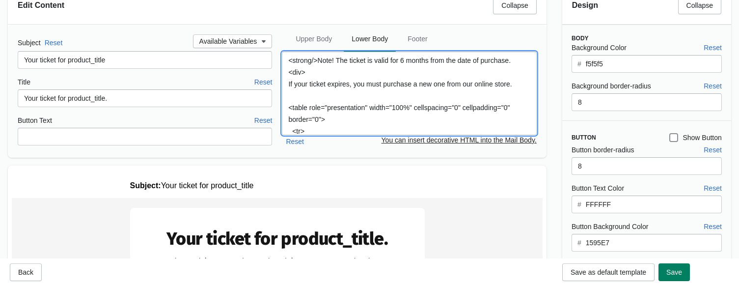
click at [330, 93] on textarea "<strong/>Note! The ticket is valid for 6 months from the date of purchase. <div…" at bounding box center [409, 93] width 254 height 83
drag, startPoint x: 308, startPoint y: 74, endPoint x: 279, endPoint y: 64, distance: 30.1
click at [279, 64] on div "Subject Reset Available Variables Your ticket for product_title Title Reset You…" at bounding box center [277, 90] width 519 height 113
click at [307, 69] on textarea "<strong/>Note! The ticket is valid for 6 months from the date of purchase. <div…" at bounding box center [409, 93] width 254 height 83
drag, startPoint x: 311, startPoint y: 70, endPoint x: 289, endPoint y: 72, distance: 21.6
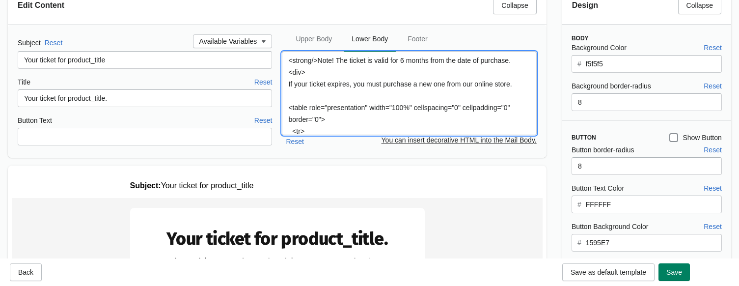
click at [289, 72] on textarea "<strong/>Note! The ticket is valid for 6 months from the date of purchase. <div…" at bounding box center [409, 93] width 254 height 83
click at [297, 94] on textarea "<strong/>Note! The ticket is valid for 6 months from the date of purchase. <div…" at bounding box center [409, 93] width 254 height 83
paste textarea "<div>"
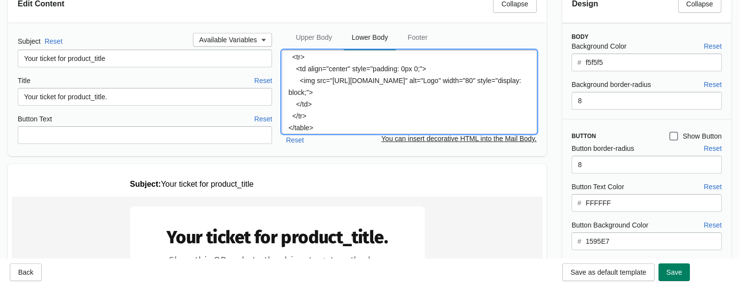
scroll to position [73, 0]
click at [355, 114] on textarea "<strong/>Note! The ticket is valid for 6 months from the date of purchase. <div…" at bounding box center [409, 91] width 254 height 83
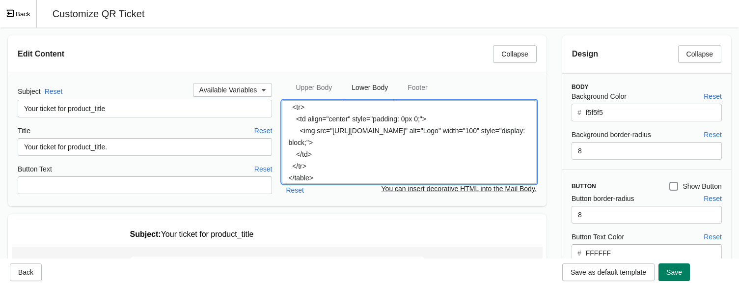
scroll to position [110, 0]
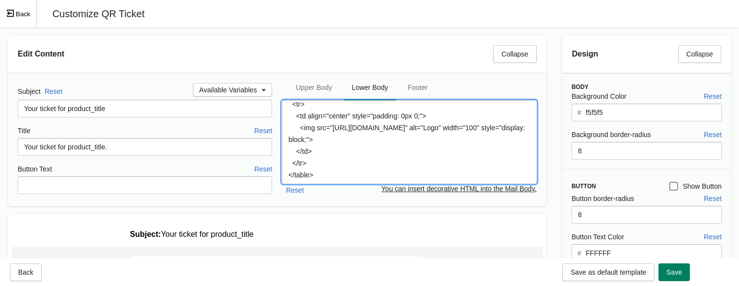
click at [356, 163] on textarea "<strong/>Note! The ticket is valid for 6 months from the date of purchase. <div…" at bounding box center [409, 141] width 254 height 83
paste textarea "table role="presentation" width="100%" cellspacing="0" cellpadding="0" border="…"
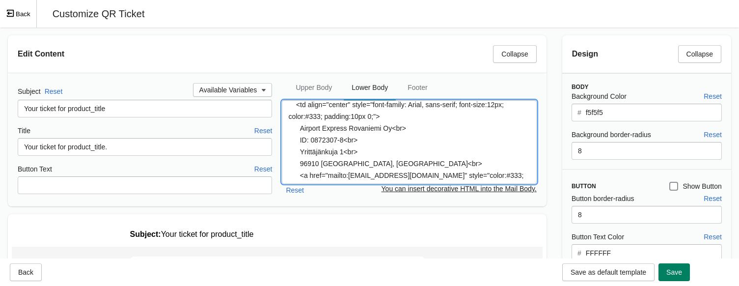
scroll to position [0, 0]
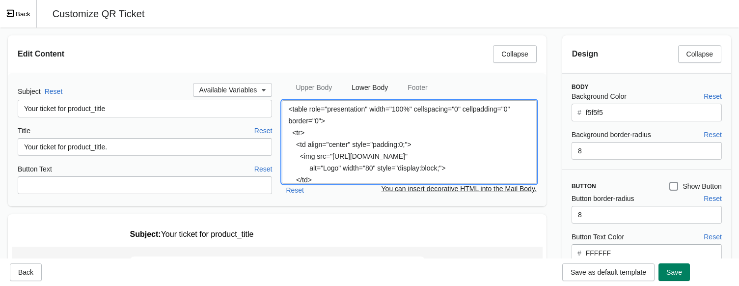
click at [477, 136] on textarea "<table role="presentation" width="100%" cellspacing="0" cellpadding="0" border=…" at bounding box center [409, 141] width 254 height 83
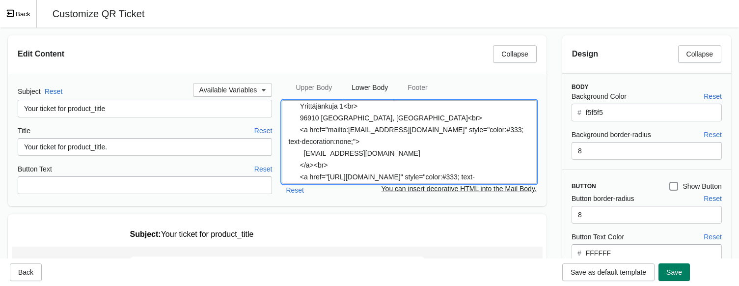
scroll to position [157, 0]
click at [359, 125] on textarea "<table role="presentation" width="100%" cellspacing="0" cellpadding="0" border=…" at bounding box center [409, 141] width 254 height 83
click at [359, 118] on textarea "<table role="presentation" width="100%" cellspacing="0" cellpadding="0" border=…" at bounding box center [409, 141] width 254 height 83
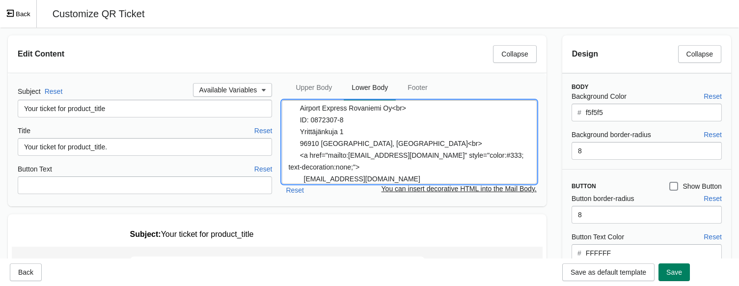
scroll to position [128, 0]
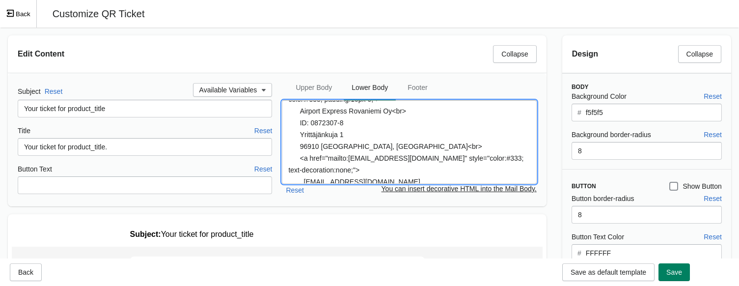
click at [408, 133] on textarea "<table role="presentation" width="100%" cellspacing="0" cellpadding="0" border=…" at bounding box center [409, 141] width 254 height 83
click at [496, 112] on textarea "<table role="presentation" width="100%" cellspacing="0" cellpadding="0" border=…" at bounding box center [409, 141] width 254 height 83
click at [408, 167] on textarea "<table role="presentation" width="100%" cellspacing="0" cellpadding="0" border=…" at bounding box center [409, 141] width 254 height 83
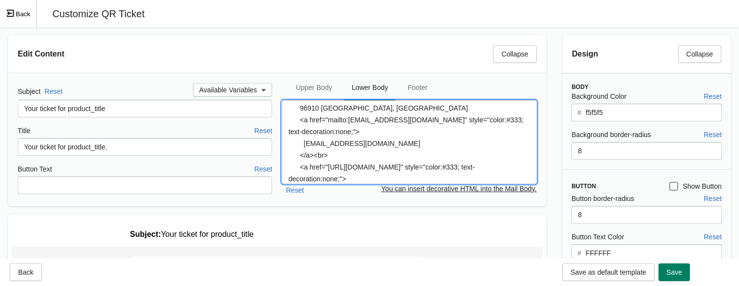
scroll to position [172, 0]
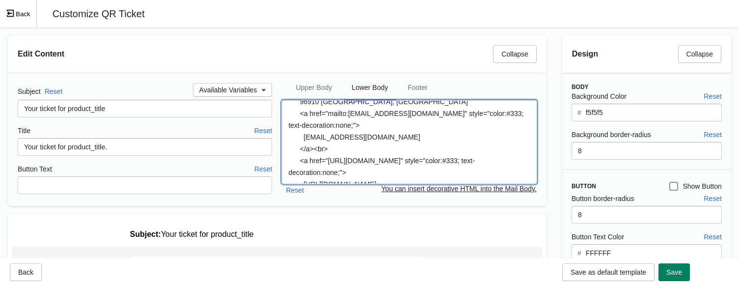
click at [334, 172] on textarea "<table role="presentation" width="100%" cellspacing="0" cellpadding="0" border=…" at bounding box center [409, 141] width 254 height 83
click at [546, 182] on div "Subject Reset Available Variables Your ticket for product_title Title Reset You…" at bounding box center [277, 139] width 538 height 133
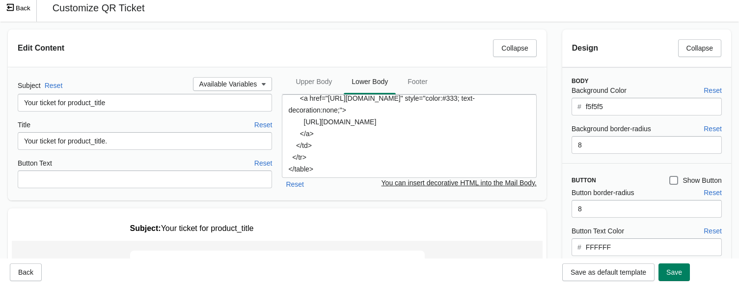
scroll to position [206, 0]
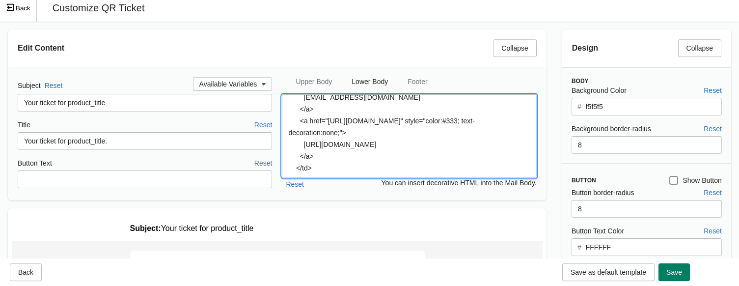
click at [325, 131] on textarea "<table role="presentation" width="100%" cellspacing="0" cellpadding="0" border=…" at bounding box center [409, 135] width 254 height 83
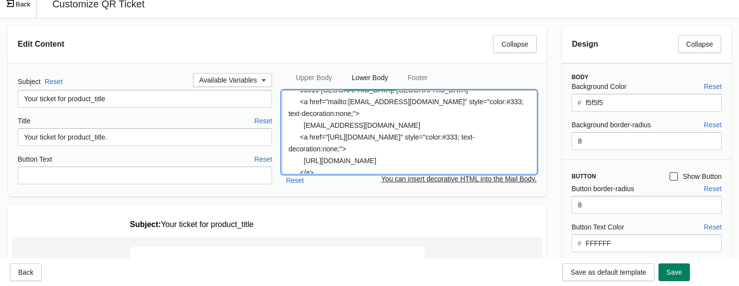
scroll to position [155, 0]
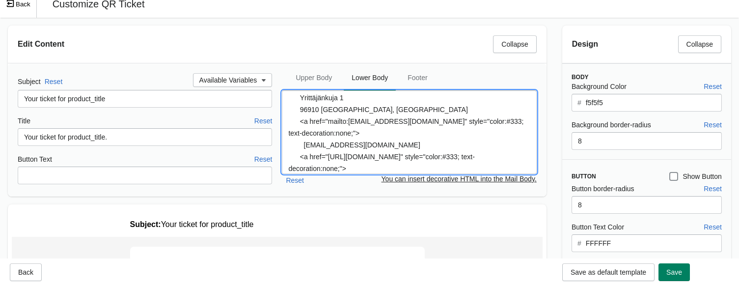
click at [301, 169] on textarea "<table role="presentation" width="100%" cellspacing="0" cellpadding="0" border=…" at bounding box center [409, 131] width 254 height 83
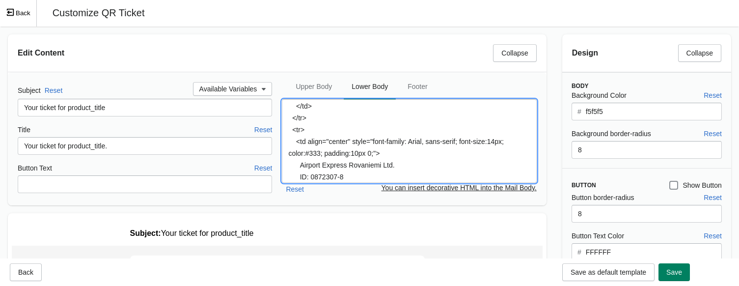
scroll to position [61, 0]
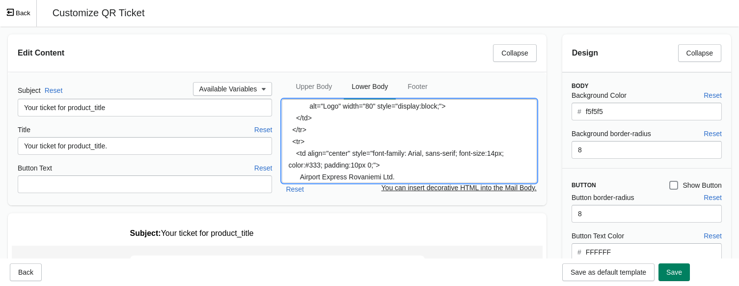
click at [374, 131] on textarea "<table role="presentation" width="100%" cellspacing="0" cellpadding="0" border=…" at bounding box center [409, 140] width 254 height 83
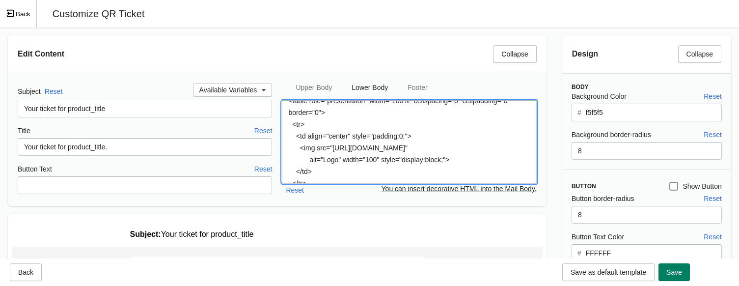
scroll to position [0, 0]
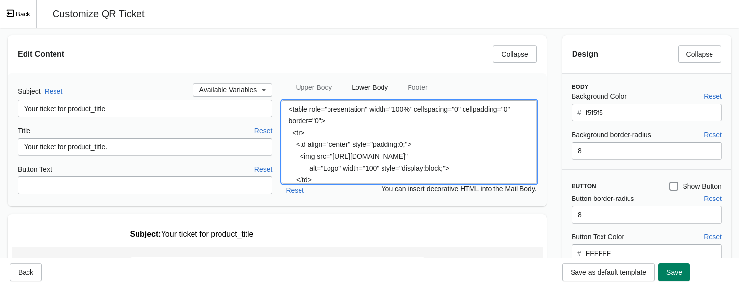
click at [289, 110] on textarea "<table role="presentation" width="100%" cellspacing="0" cellpadding="0" border=…" at bounding box center [409, 141] width 254 height 83
paste textarea "Note! The ticket is valid for 6 months from the date of purchase. If the ticket…"
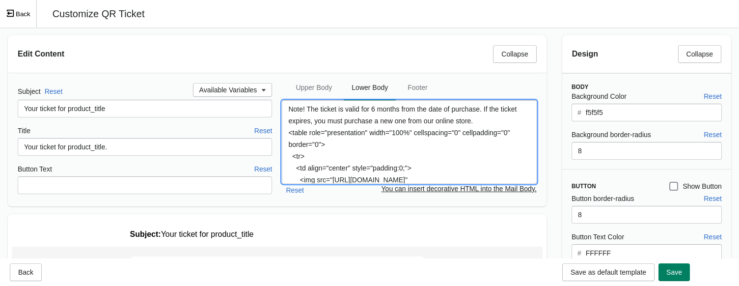
click at [483, 111] on textarea "Note! The ticket is valid for 6 months from the date of purchase. If the ticket…" at bounding box center [409, 141] width 254 height 83
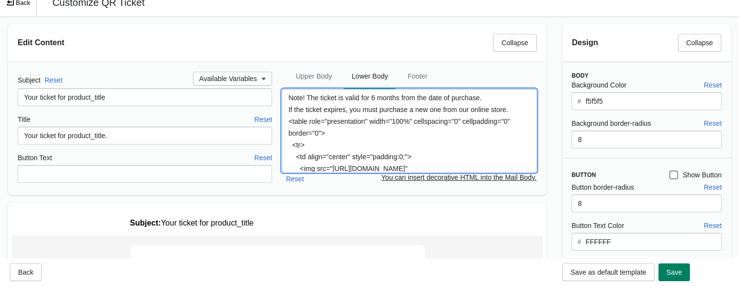
scroll to position [5, 0]
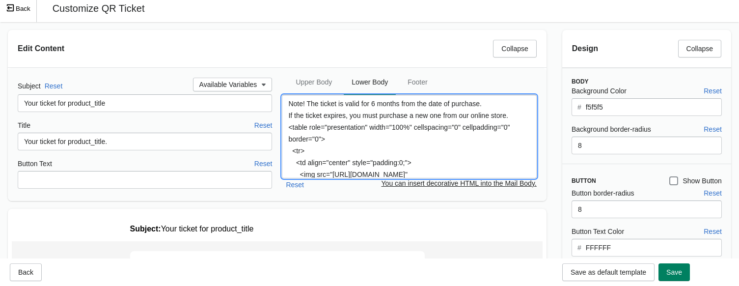
drag, startPoint x: 513, startPoint y: 114, endPoint x: 275, endPoint y: 100, distance: 238.0
click at [275, 100] on div "Subject Reset Available Variables Your ticket for product_title Title Reset You…" at bounding box center [277, 134] width 519 height 113
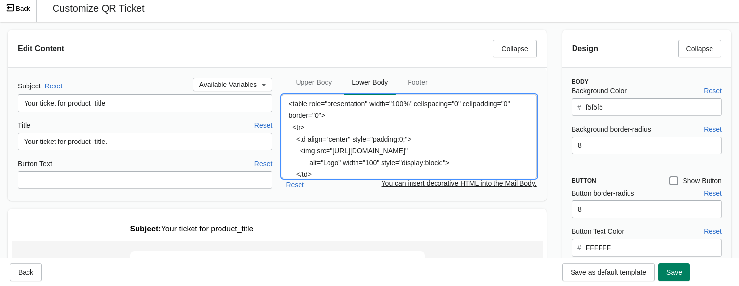
scroll to position [0, 0]
click at [332, 115] on textarea "<table role="presentation" width="100%" cellspacing="0" cellpadding="0" border=…" at bounding box center [409, 136] width 254 height 83
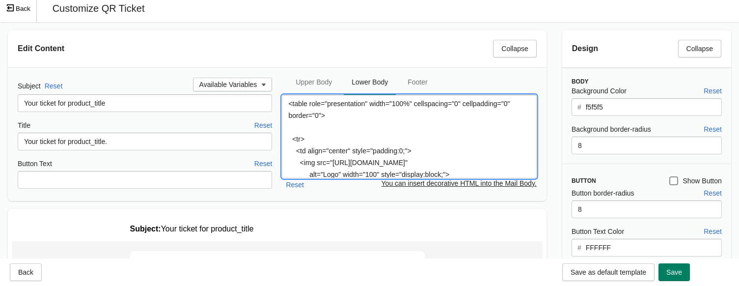
paste textarea "Note! The ticket is valid for 6 months from the date of purchase. If the ticket…"
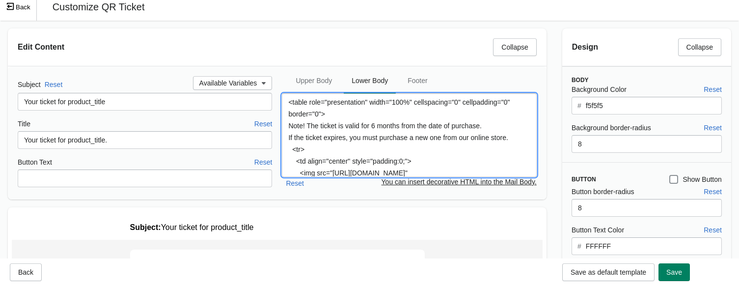
scroll to position [3, 0]
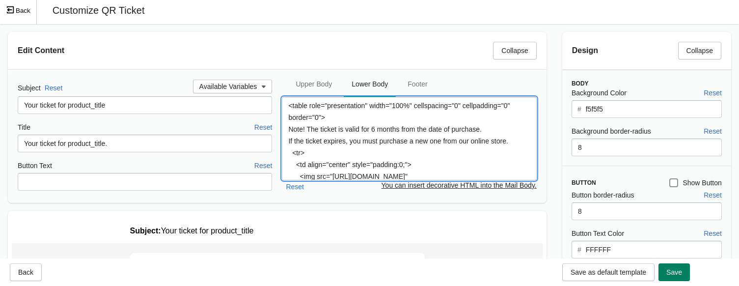
drag, startPoint x: 513, startPoint y: 137, endPoint x: 283, endPoint y: 129, distance: 230.4
click at [283, 129] on textarea "<table role="presentation" width="100%" cellspacing="0" cellpadding="0" border=…" at bounding box center [409, 138] width 254 height 83
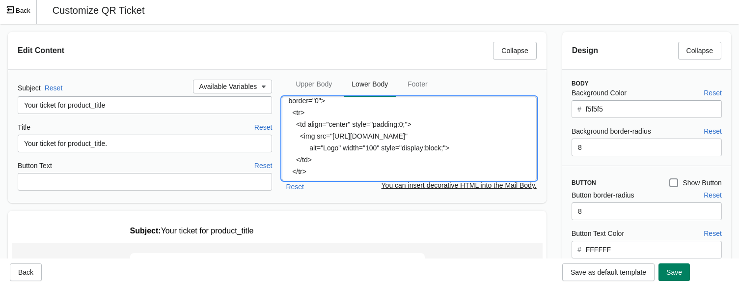
scroll to position [18, 0]
click at [298, 134] on textarea "<table role="presentation" width="100%" cellspacing="0" cellpadding="0" border=…" at bounding box center [409, 138] width 254 height 83
click at [318, 113] on textarea "<table role="presentation" width="100%" cellspacing="0" cellpadding="0" border=…" at bounding box center [409, 138] width 254 height 83
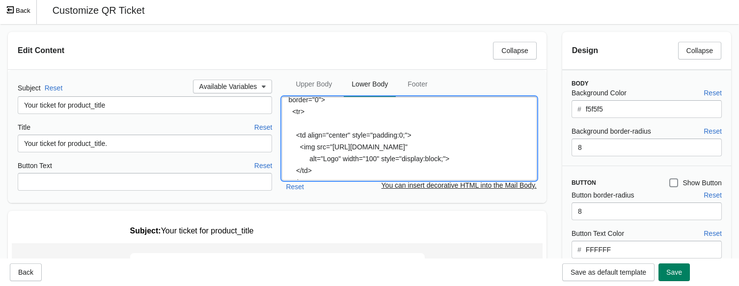
paste textarea "Note! The ticket is valid for 6 months from the date of purchase. If the ticket…"
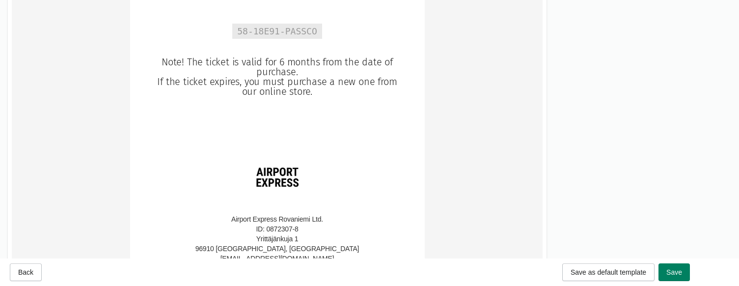
scroll to position [571, 0]
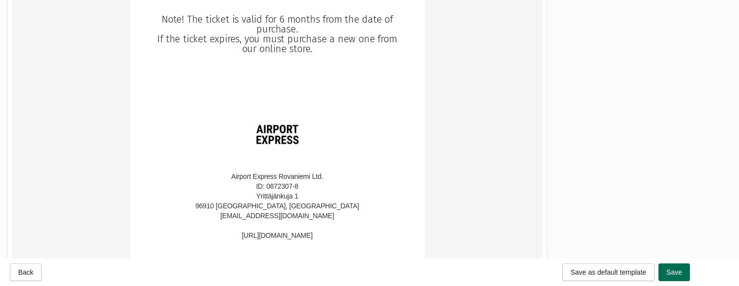
click at [628, 269] on span "Save" at bounding box center [674, 272] width 16 height 8
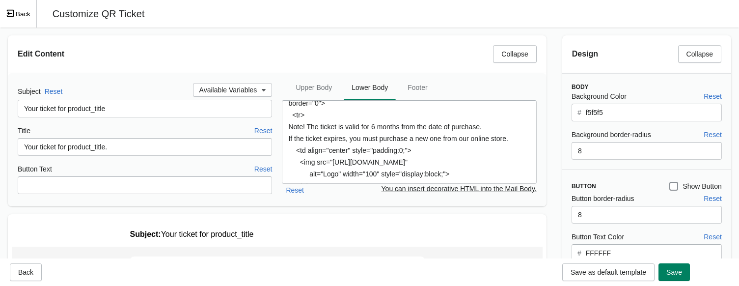
scroll to position [1, 0]
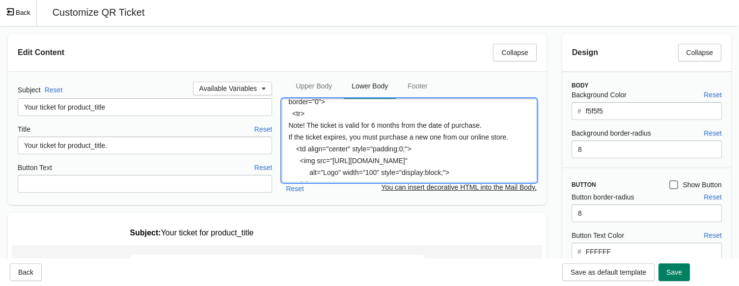
drag, startPoint x: 512, startPoint y: 137, endPoint x: 279, endPoint y: 129, distance: 233.8
click at [279, 129] on div "Subject Reset Available Variables Your ticket for product_title Title Reset You…" at bounding box center [277, 137] width 519 height 113
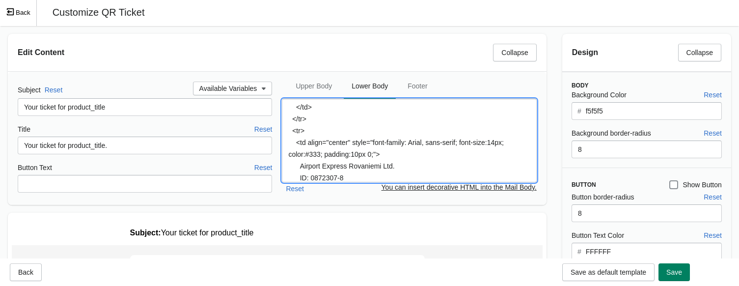
scroll to position [83, 0]
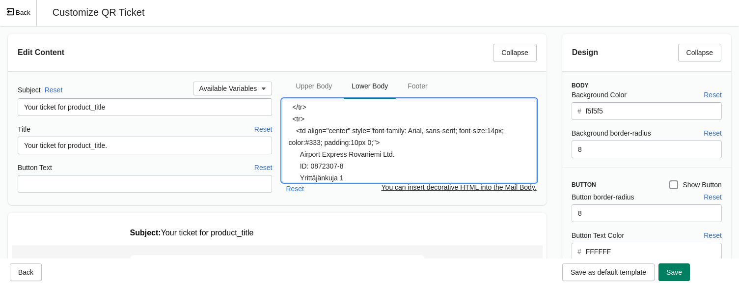
click at [324, 139] on textarea "<table role="presentation" width="100%" cellspacing="0" cellpadding="0" border=…" at bounding box center [409, 140] width 254 height 83
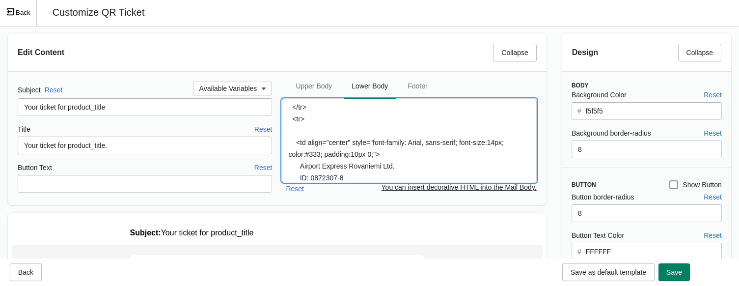
paste textarea "Note! The ticket is valid for 6 months from the date of purchase. If the ticket…"
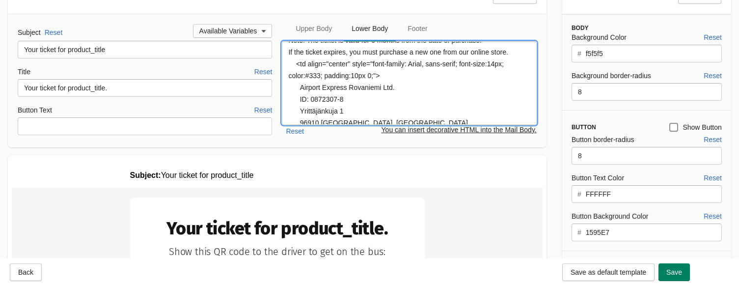
scroll to position [126, 0]
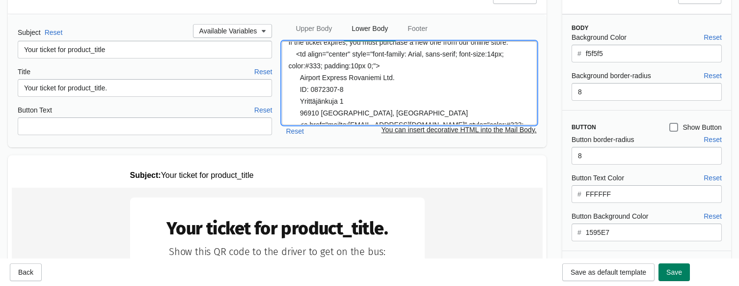
click at [463, 112] on textarea "<table role="presentation" width="100%" cellspacing="0" cellpadding="0" border=…" at bounding box center [409, 82] width 254 height 83
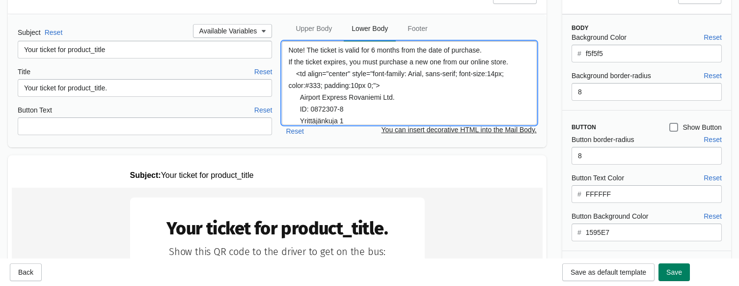
drag, startPoint x: 510, startPoint y: 98, endPoint x: 396, endPoint y: 94, distance: 114.9
click at [396, 94] on textarea "<table role="presentation" width="100%" cellspacing="0" cellpadding="0" border=…" at bounding box center [409, 82] width 254 height 83
drag, startPoint x: 383, startPoint y: 106, endPoint x: 296, endPoint y: 100, distance: 87.1
click at [296, 100] on textarea "<table role="presentation" width="100%" cellspacing="0" cellpadding="0" border=…" at bounding box center [409, 82] width 254 height 83
click at [315, 66] on textarea "<table role="presentation" width="100%" cellspacing="0" cellpadding="0" border=…" at bounding box center [409, 82] width 254 height 83
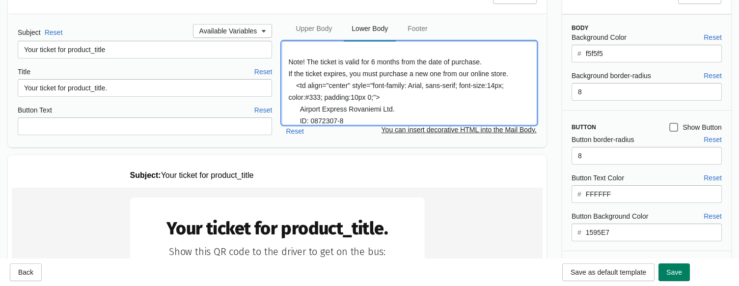
paste textarea "<td align="center" style="font-family: Arial, sans-serif; font-size:14px; color…"
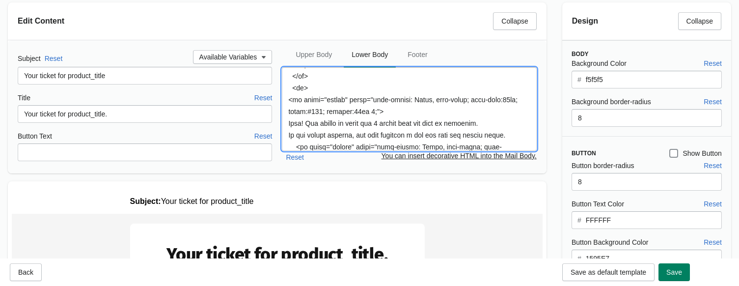
scroll to position [32, 0]
click at [298, 100] on textarea at bounding box center [409, 109] width 254 height 83
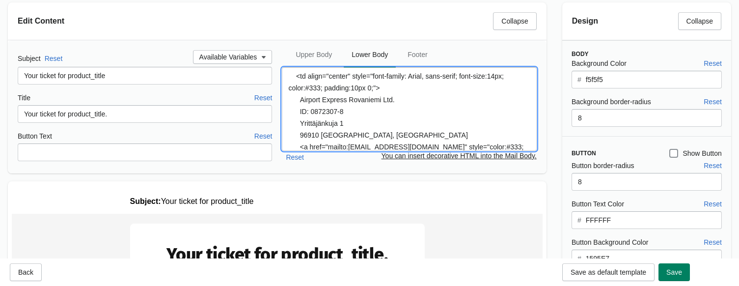
scroll to position [0, 0]
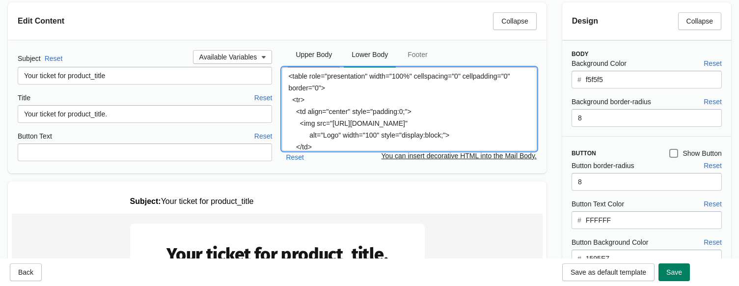
type textarea "<table role="presentation" width="100%" cellspacing="0" cellpadding="0" border=…"
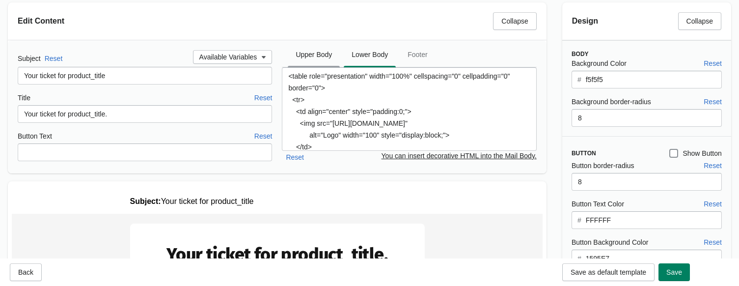
click at [311, 52] on span "Upper Body" at bounding box center [314, 55] width 52 height 18
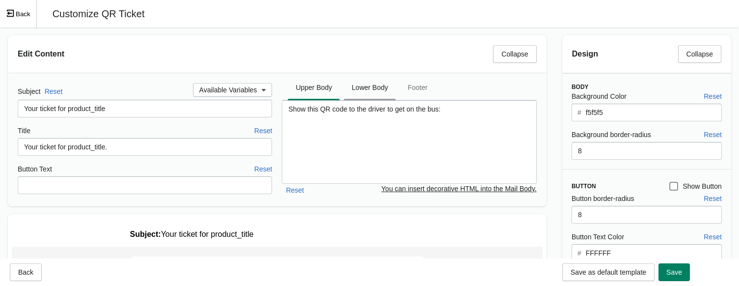
click at [376, 84] on span "Lower Body" at bounding box center [370, 88] width 52 height 18
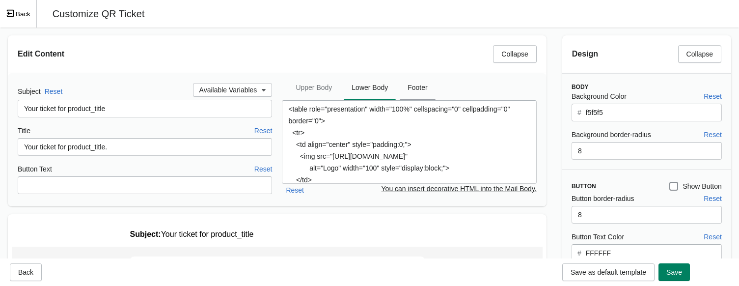
click at [412, 82] on span "Footer" at bounding box center [417, 88] width 35 height 18
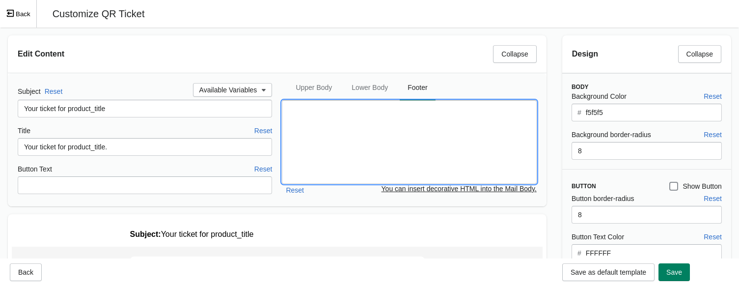
click at [397, 121] on textarea at bounding box center [409, 141] width 254 height 83
paste textarea "<td align="center" style="font-family: Arial, sans-serif; font-size:14px; color…"
type textarea "<td align="center" style="font-family: Arial, sans-serif; font-size:14px; color…"
click at [354, 149] on textarea at bounding box center [409, 141] width 254 height 83
paste textarea "Note! The ticket is valid for 6 months from the date of purchase. If the ticket…"
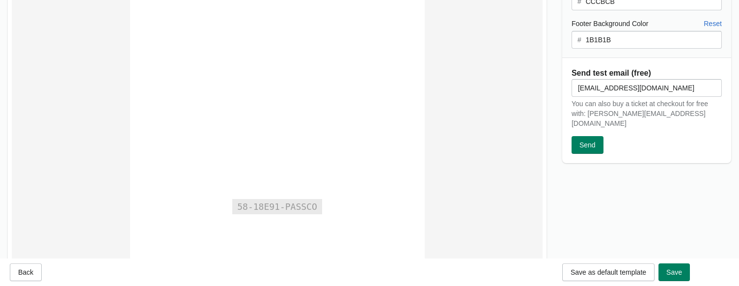
scroll to position [352, 0]
type textarea "Note! The ticket is valid for 6 months from the date of purchase. If the ticket…"
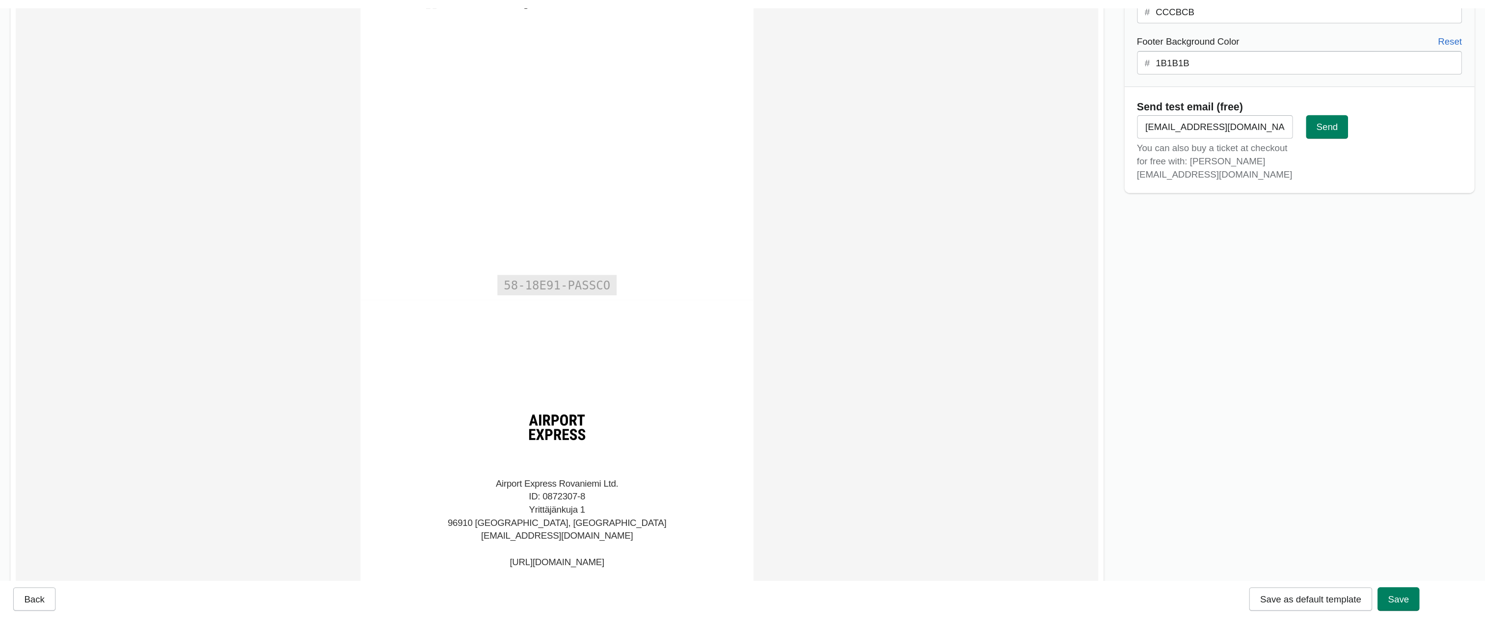
scroll to position [246, 0]
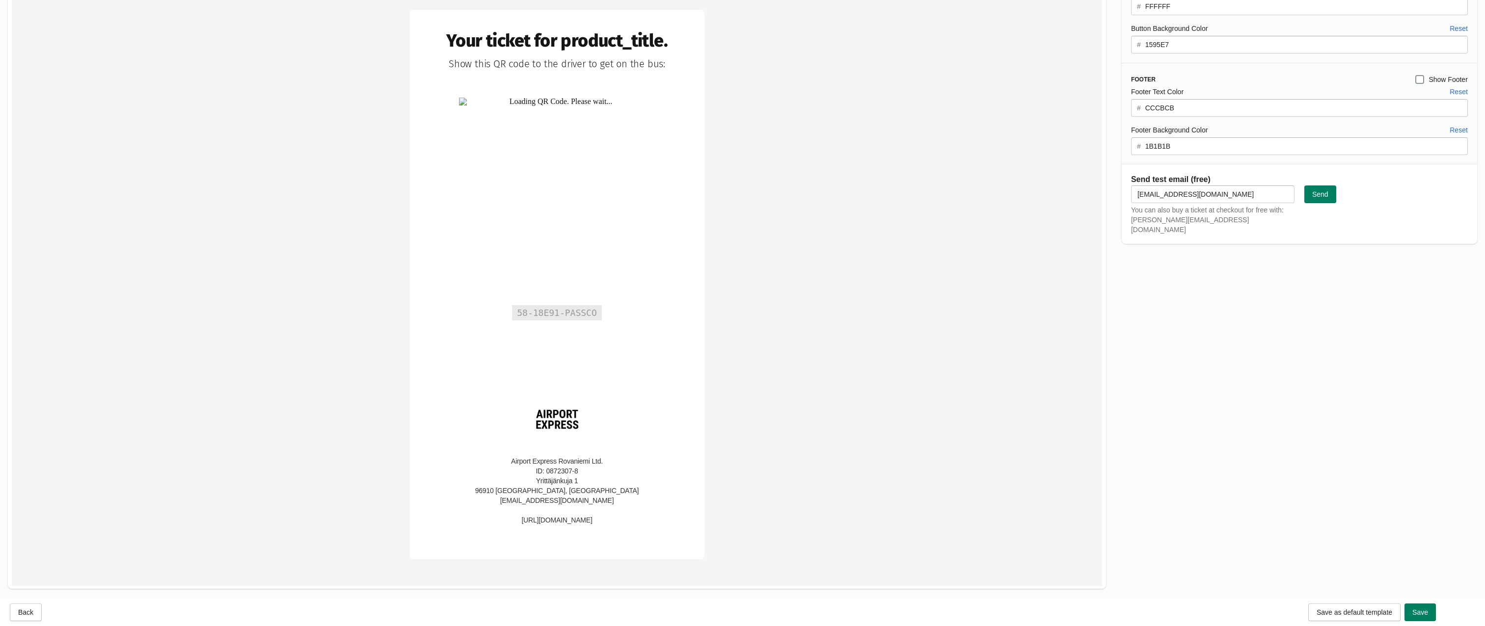
drag, startPoint x: 586, startPoint y: 3, endPoint x: 967, endPoint y: 330, distance: 502.0
click at [628, 285] on td "Your ticket for product_title." at bounding box center [557, 291] width 1090 height 583
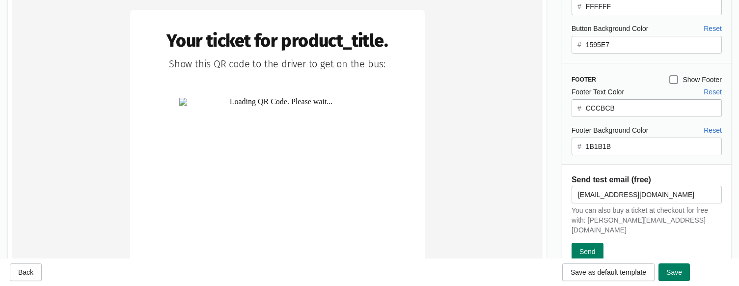
drag, startPoint x: 1284, startPoint y: 7, endPoint x: 493, endPoint y: 131, distance: 800.3
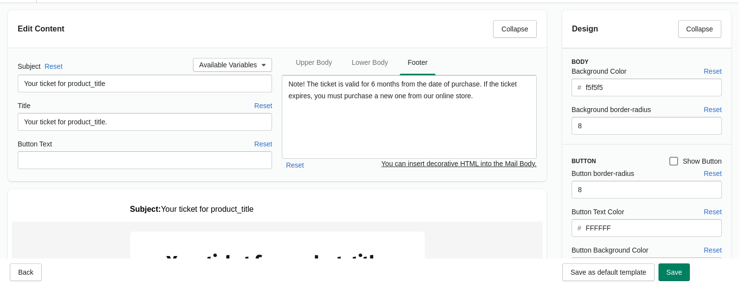
scroll to position [0, 0]
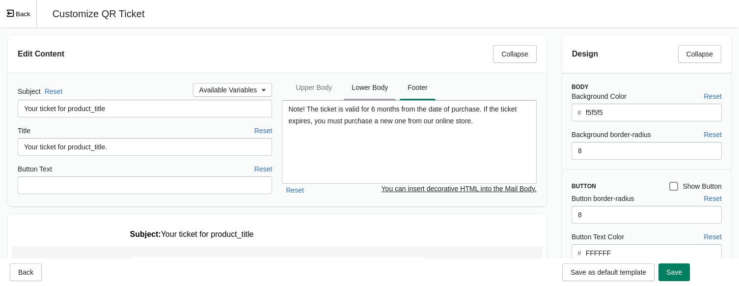
click at [358, 84] on span "Lower Body" at bounding box center [370, 88] width 52 height 18
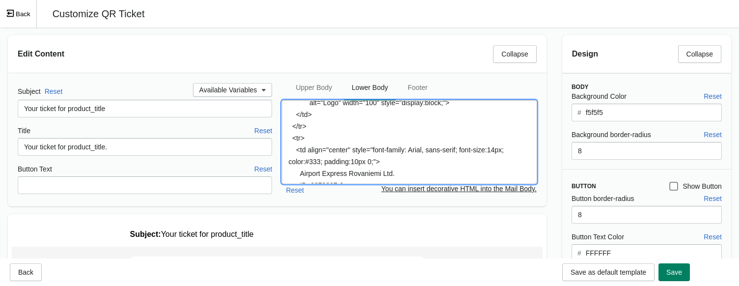
scroll to position [70, 0]
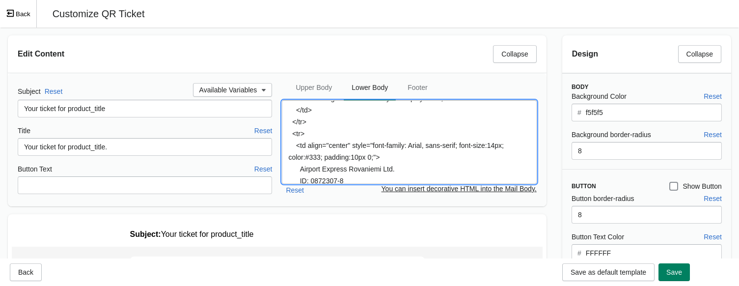
drag, startPoint x: 288, startPoint y: 108, endPoint x: 366, endPoint y: 132, distance: 80.9
click at [366, 132] on textarea "<table role="presentation" width="100%" cellspacing="0" cellpadding="0" border=…" at bounding box center [409, 141] width 254 height 83
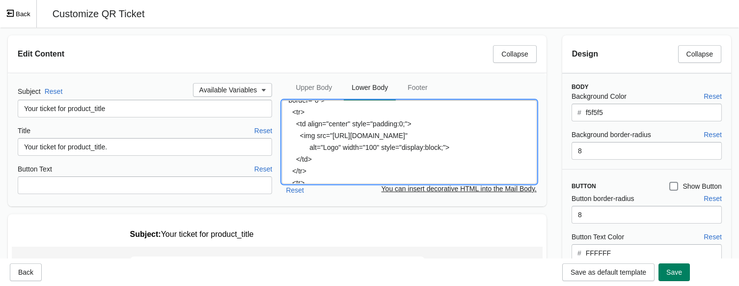
scroll to position [21, 0]
click at [366, 132] on textarea "<table role="presentation" width="100%" cellspacing="0" cellpadding="0" border=…" at bounding box center [409, 141] width 254 height 83
click at [372, 143] on textarea "<table role="presentation" width="100%" cellspacing="0" cellpadding="0" border=…" at bounding box center [409, 141] width 254 height 83
paste textarea "!DOCTYPE html> <html> <head> <meta charset="UTF-8"> <title>Airport Express Tick…"
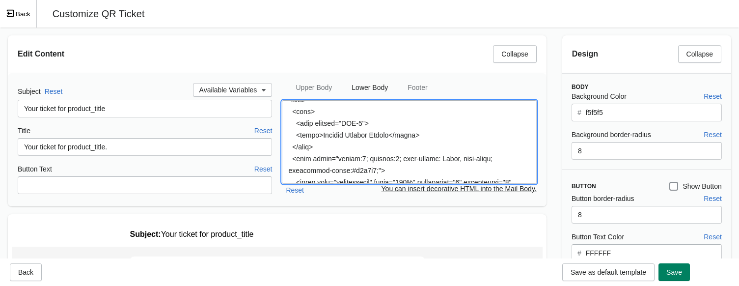
scroll to position [0, 0]
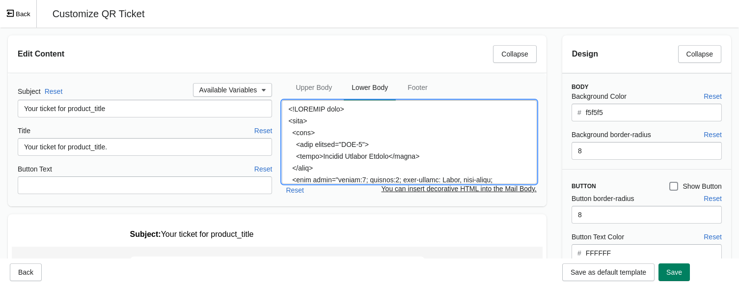
click at [552, 204] on div "Edit Content Collapse Subject Reset Available Variables Your ticket for product…" at bounding box center [277, 120] width 554 height 187
click at [437, 128] on textarea at bounding box center [409, 141] width 254 height 83
paste textarea "table role="presentation" width="100%" cellspacing="0" cellpadding="0" border="…"
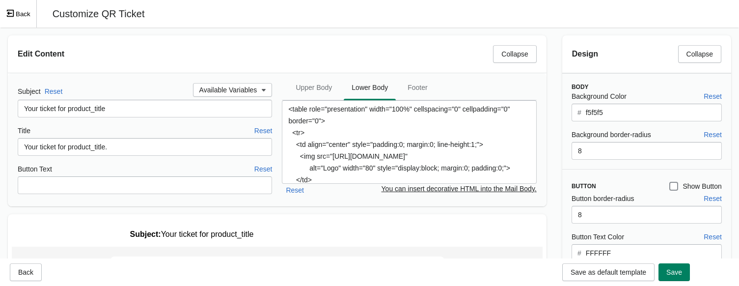
click at [555, 124] on div "Design Collapse Body Background Color Reset # f5f5f5 Background border-radius R…" at bounding box center [646, 275] width 185 height 496
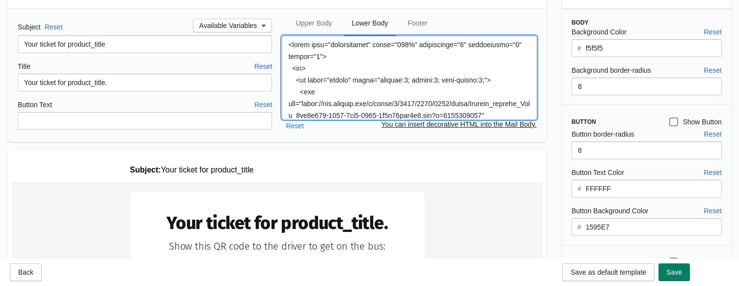
scroll to position [59, 0]
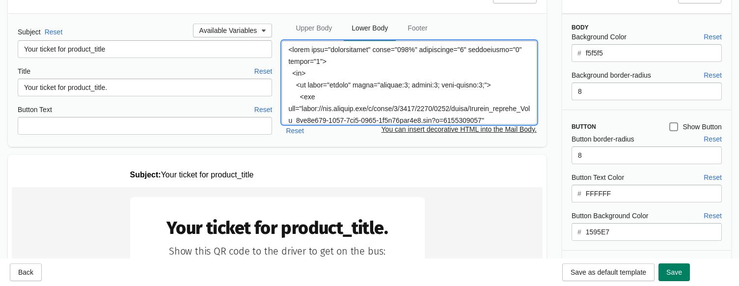
click at [466, 102] on textarea at bounding box center [409, 82] width 254 height 83
click at [365, 92] on textarea at bounding box center [409, 82] width 254 height 83
paste textarea ""> <img src="https://cdn.shopify.com/s/files/1/0923/8983/5129/files/Airport_exp…"
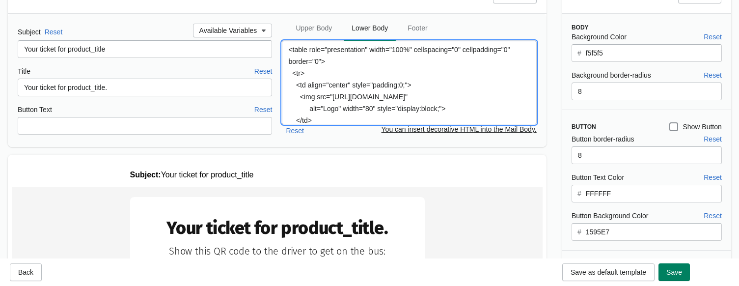
scroll to position [0, 0]
type textarea "<table role="presentation" width="100%" cellspacing="0" cellpadding="0" border=…"
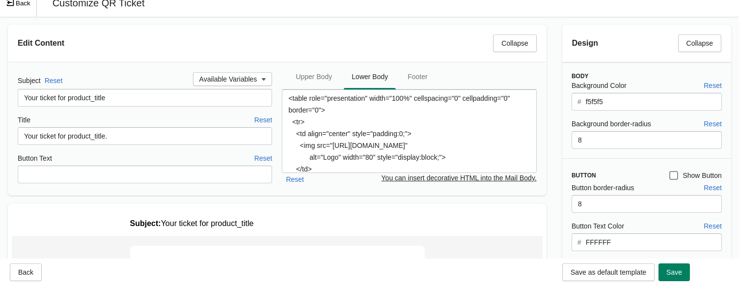
scroll to position [10, 0]
click at [315, 76] on span "Upper Body" at bounding box center [314, 77] width 52 height 18
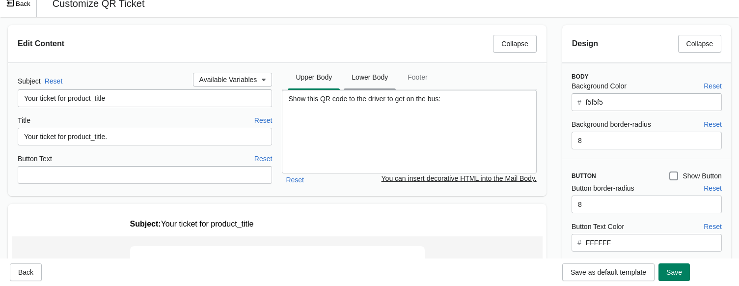
click at [364, 78] on span "Lower Body" at bounding box center [370, 77] width 52 height 18
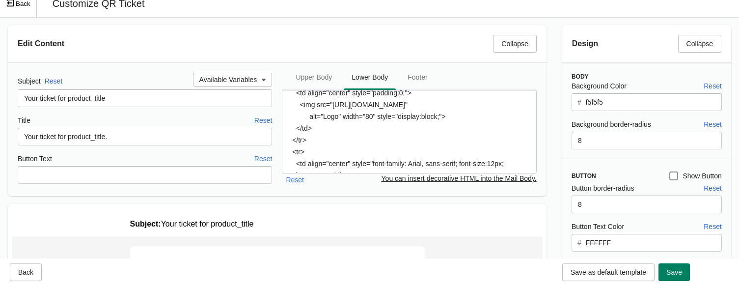
scroll to position [61, 0]
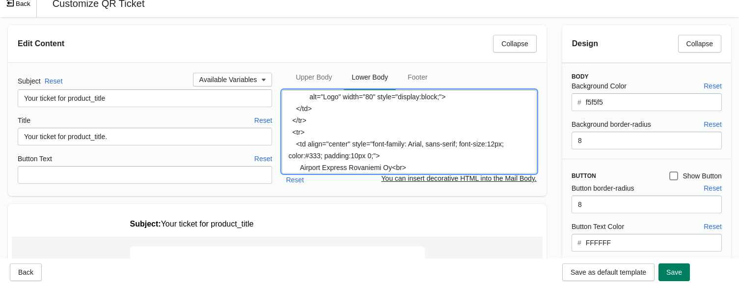
click at [375, 123] on textarea "<table role="presentation" width="100%" cellspacing="0" cellpadding="0" border=…" at bounding box center [409, 131] width 254 height 83
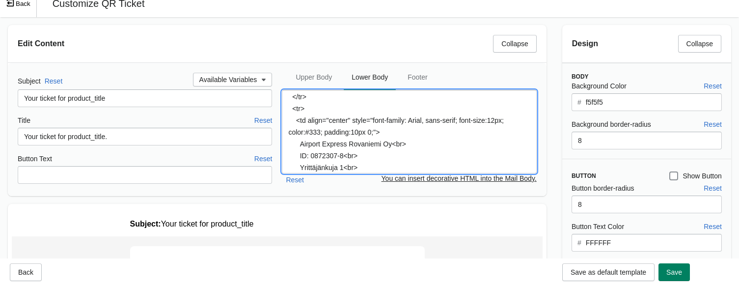
click at [497, 142] on textarea "<table role="presentation" width="100%" cellspacing="0" cellpadding="0" border=…" at bounding box center [409, 131] width 254 height 83
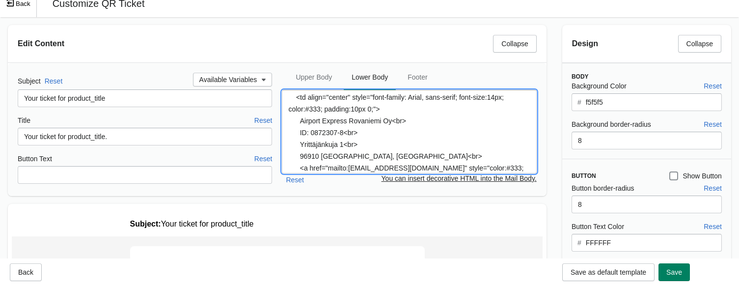
scroll to position [0, 0]
click at [423, 142] on textarea "<table role="presentation" width="100%" cellspacing="0" cellpadding="0" border=…" at bounding box center [409, 131] width 254 height 83
click at [365, 153] on textarea "<table role="presentation" width="100%" cellspacing="0" cellpadding="0" border=…" at bounding box center [409, 131] width 254 height 83
click at [368, 165] on textarea "<table role="presentation" width="100%" cellspacing="0" cellpadding="0" border=…" at bounding box center [409, 131] width 254 height 83
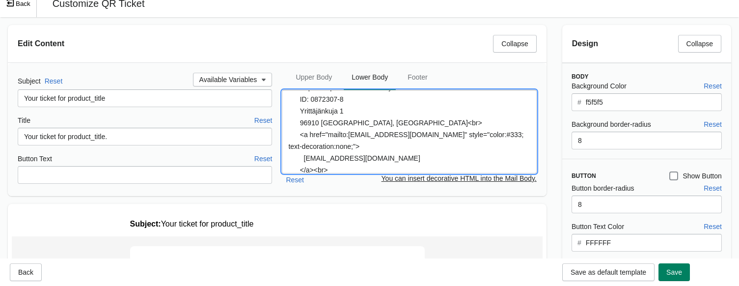
scroll to position [141, 0]
click at [404, 145] on textarea "<table role="presentation" width="100%" cellspacing="0" cellpadding="0" border=…" at bounding box center [409, 131] width 254 height 83
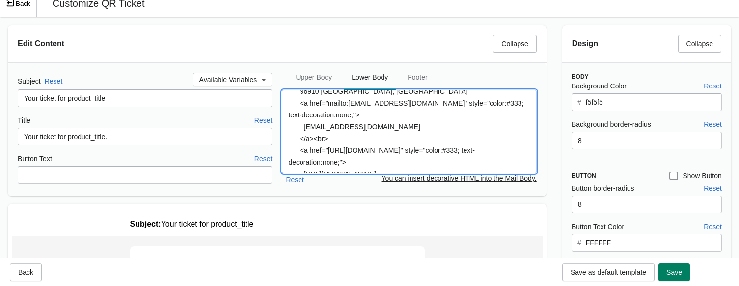
scroll to position [173, 0]
drag, startPoint x: 364, startPoint y: 138, endPoint x: 495, endPoint y: 125, distance: 131.7
click at [495, 125] on textarea "<table role="presentation" width="100%" cellspacing="0" cellpadding="0" border=…" at bounding box center [409, 131] width 254 height 83
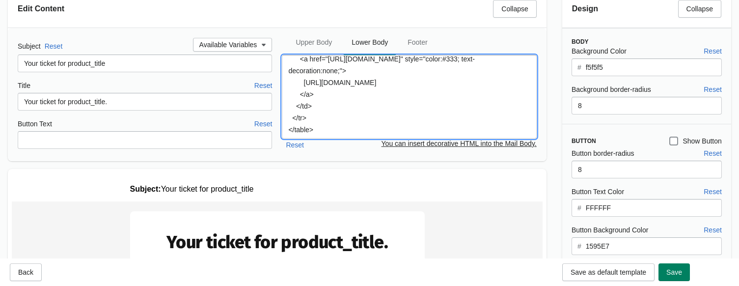
scroll to position [252, 0]
click at [628, 273] on span "Save" at bounding box center [674, 272] width 16 height 8
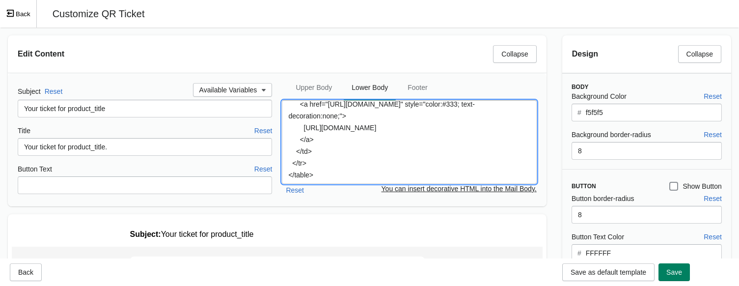
scroll to position [0, 0]
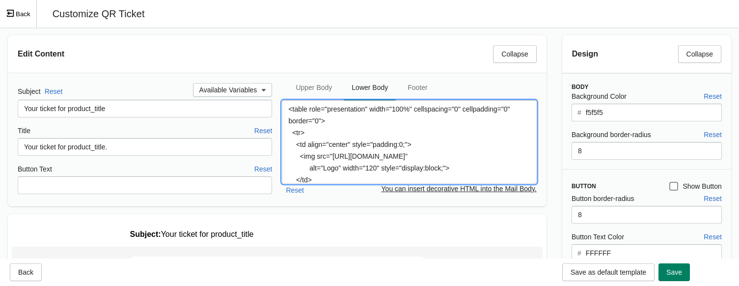
click at [288, 109] on textarea "<table role="presentation" width="100%" cellspacing="0" cellpadding="0" border=…" at bounding box center [409, 141] width 254 height 83
paste textarea "Note! The ticket is valid for 6 months from the date of purchase. If the ticket…"
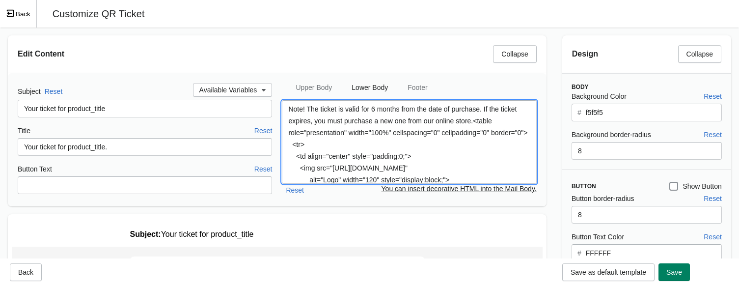
click at [288, 122] on textarea "Note! The ticket is valid for 6 months from the date of purchase. If the ticket…" at bounding box center [409, 141] width 254 height 83
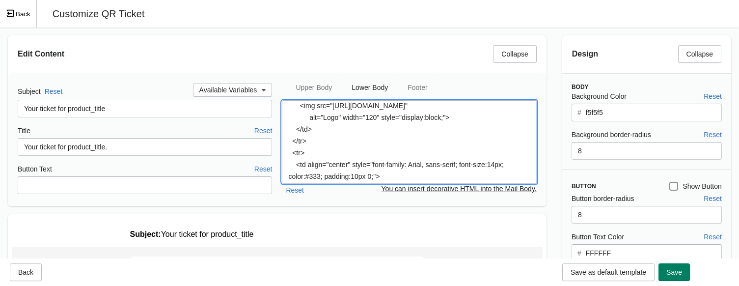
scroll to position [104, 0]
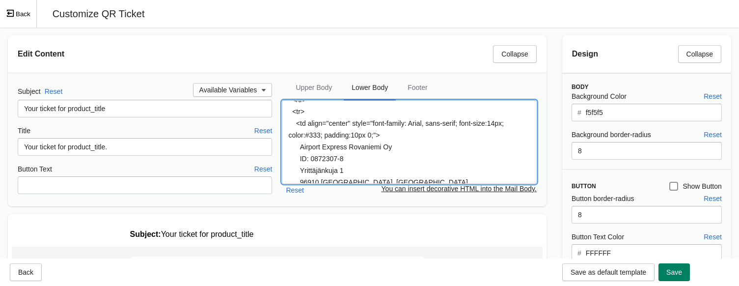
click at [314, 132] on textarea "Note! The ticket is valid for 6 months from the date of purchase. If the ticket…" at bounding box center [409, 141] width 254 height 83
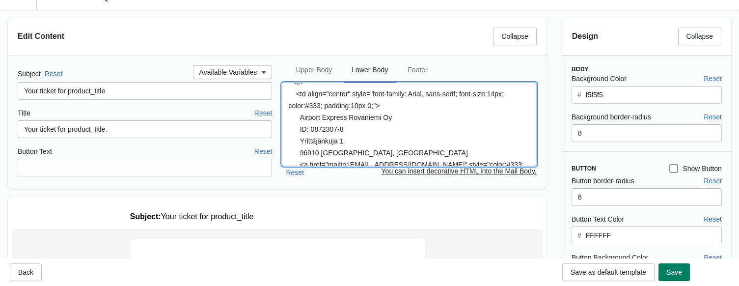
scroll to position [0, 0]
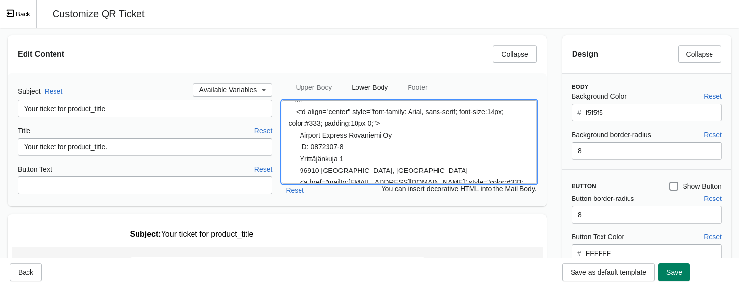
click at [312, 137] on textarea "Note! The ticket is valid for 6 months from the date of purchase. If the ticket…" at bounding box center [409, 141] width 254 height 83
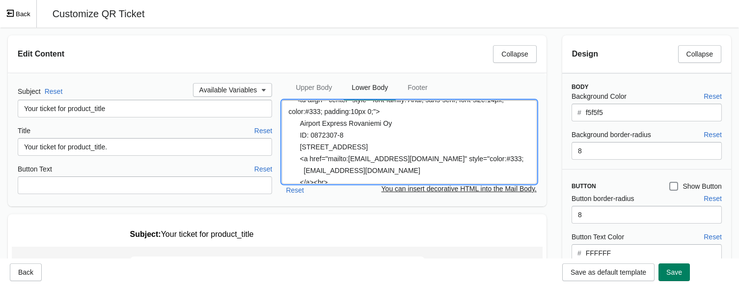
click at [357, 145] on textarea "Note! The ticket is valid for 6 months from the date of purchase. If the ticket…" at bounding box center [409, 141] width 254 height 83
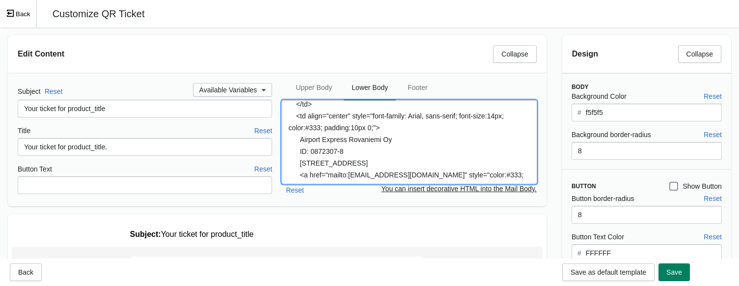
scroll to position [84, 0]
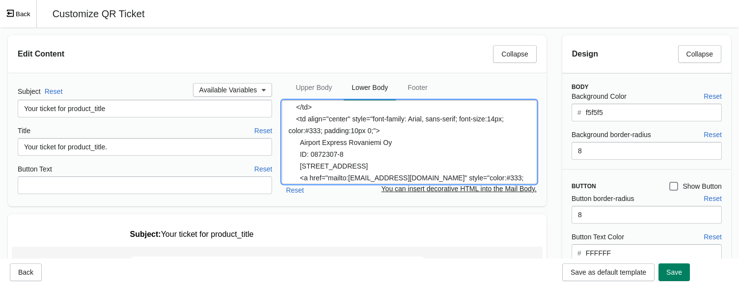
click at [376, 127] on textarea "Note! The ticket is valid for 6 months from the date of purchase. If the ticket…" at bounding box center [409, 141] width 254 height 83
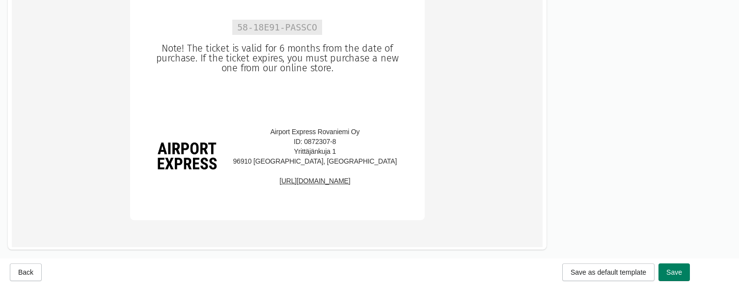
scroll to position [496, 0]
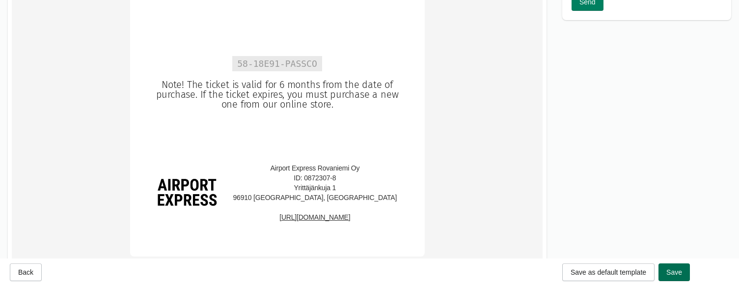
type textarea "Note! The ticket is valid for 6 months from the date of purchase. If the ticket…"
click at [628, 267] on button "Save" at bounding box center [673, 272] width 31 height 18
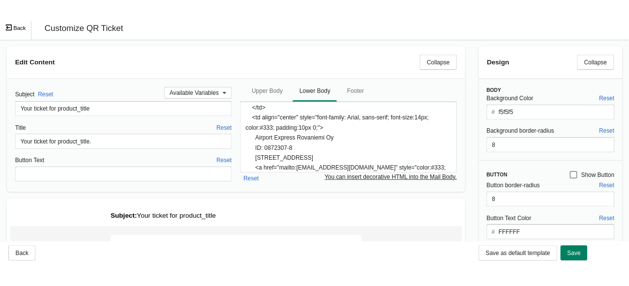
scroll to position [0, 0]
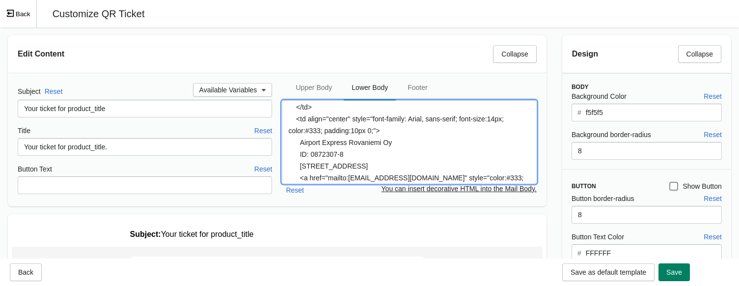
click at [451, 154] on textarea "Note! The ticket is valid for 6 months from the date of purchase. If the ticket…" at bounding box center [409, 141] width 254 height 83
click at [549, 141] on div "Edit Content Collapse Subject Reset Available Variables Your ticket for product…" at bounding box center [277, 120] width 554 height 187
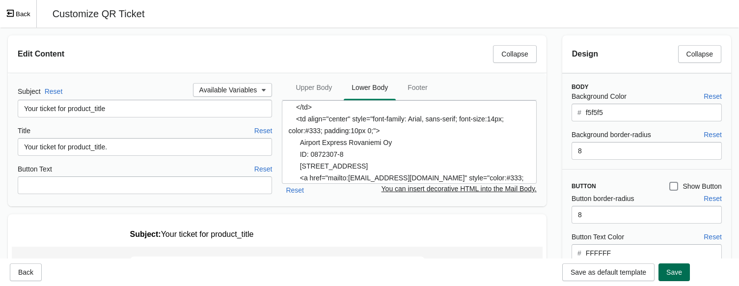
click at [628, 271] on span "Save" at bounding box center [674, 272] width 16 height 8
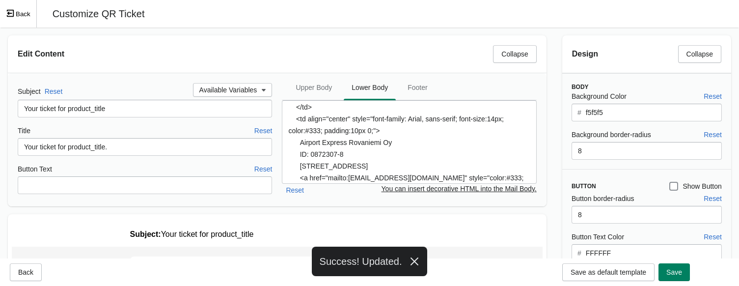
click at [20, 13] on button "Back" at bounding box center [18, 13] width 37 height 27
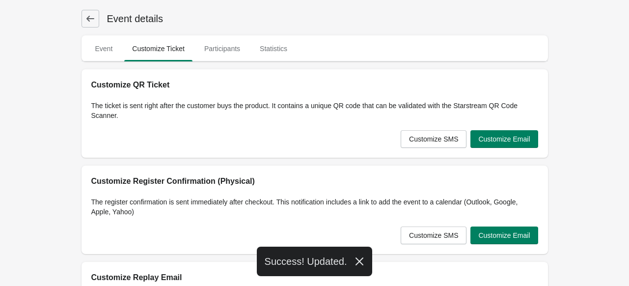
click at [94, 23] on icon at bounding box center [90, 19] width 10 height 10
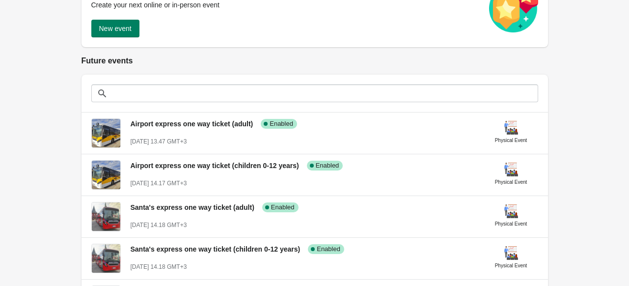
scroll to position [151, 0]
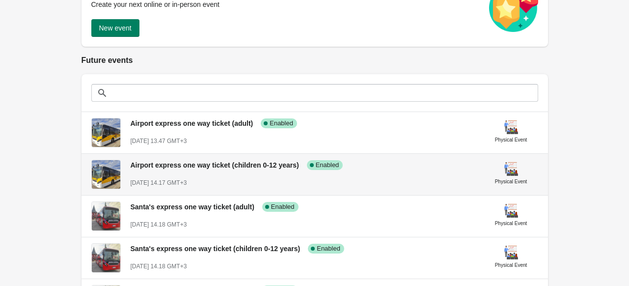
click at [192, 174] on div "Airport express one way ticket (children 0-12 years) Success Complete Enabled A…" at bounding box center [304, 170] width 346 height 36
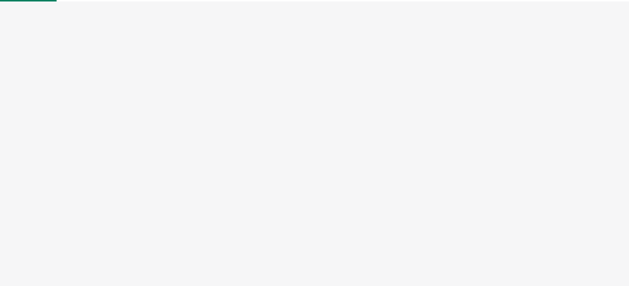
select select "physical"
select select "US"
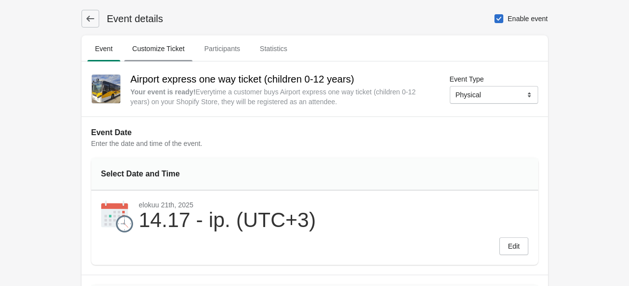
click at [159, 49] on span "Customize Ticket" at bounding box center [158, 49] width 68 height 18
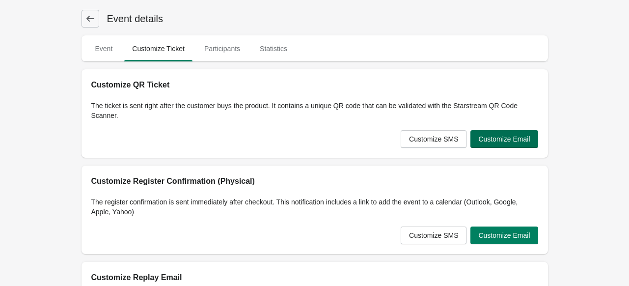
click at [516, 135] on span "Customize Email" at bounding box center [504, 139] width 52 height 8
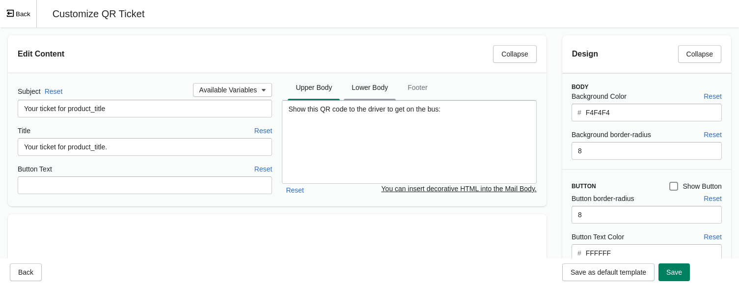
click at [360, 80] on span "Lower Body" at bounding box center [370, 88] width 52 height 18
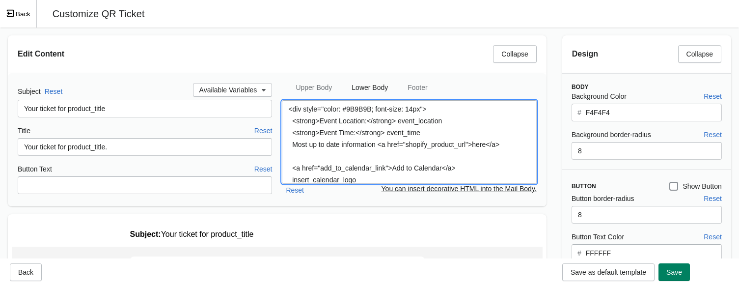
click at [398, 135] on textarea "<div style="color: #9B9B9B; font-size: 14px"> <strong>Event Location:</strong> …" at bounding box center [409, 141] width 254 height 83
paste textarea "Note! The ticket is valid for 6 months from the date of purchase. If the ticket…"
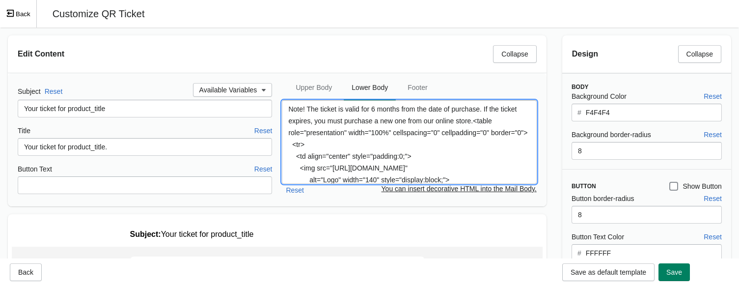
type textarea "Note! The ticket is valid for 6 months from the date of purchase. If the ticket…"
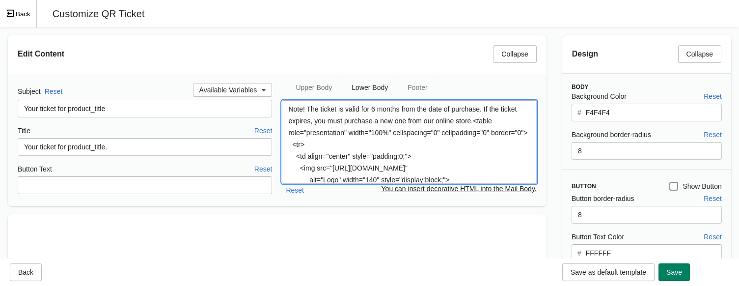
click at [548, 197] on div "Edit Content Collapse Subject Reset Available Variables Your ticket for product…" at bounding box center [277, 120] width 554 height 187
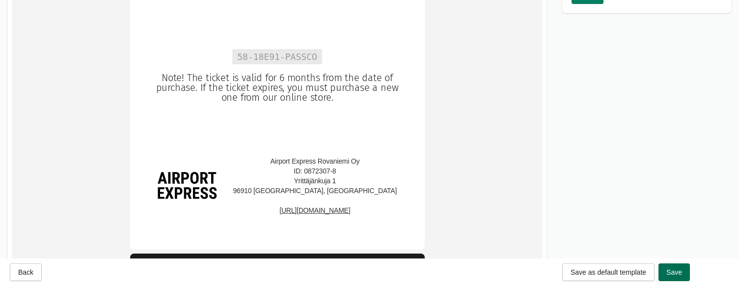
scroll to position [503, 0]
click at [628, 273] on button "Save" at bounding box center [673, 272] width 31 height 18
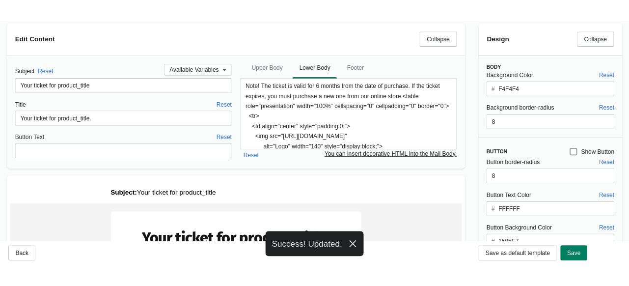
scroll to position [0, 0]
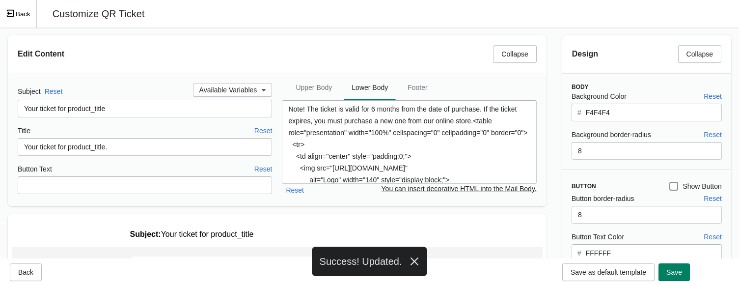
click at [27, 9] on button "Back" at bounding box center [18, 13] width 37 height 27
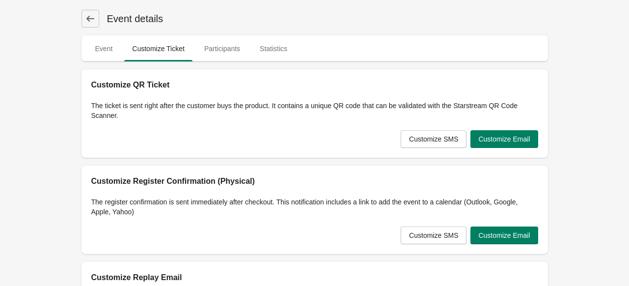
click at [92, 23] on icon at bounding box center [90, 19] width 10 height 10
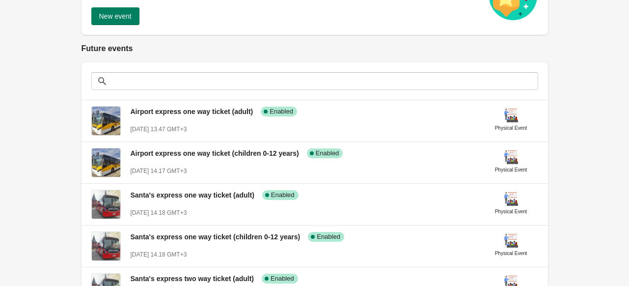
scroll to position [178, 0]
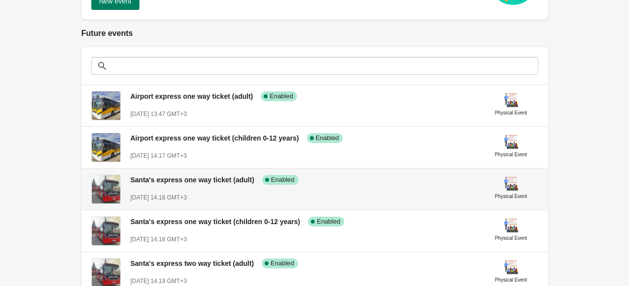
click at [173, 194] on span "[DATE] 14.18 GMT+3" at bounding box center [159, 197] width 56 height 7
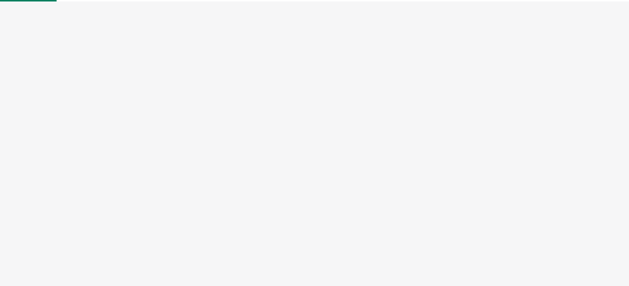
select select "physical"
select select "US"
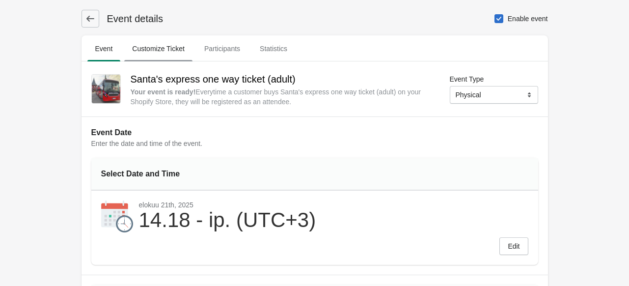
click at [164, 48] on span "Customize Ticket" at bounding box center [158, 49] width 68 height 18
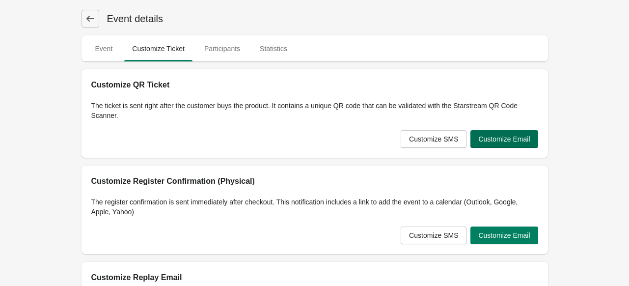
click at [493, 137] on span "Customize Email" at bounding box center [504, 139] width 52 height 8
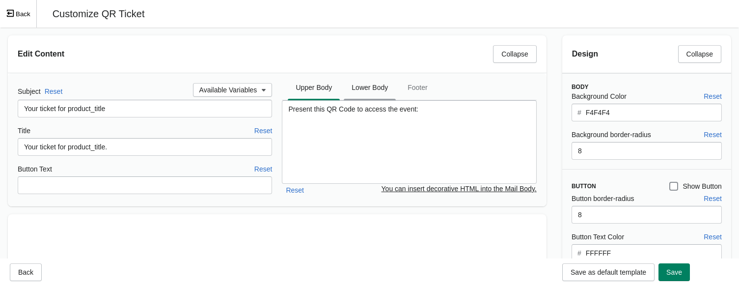
click at [368, 88] on span "Lower Body" at bounding box center [370, 88] width 52 height 18
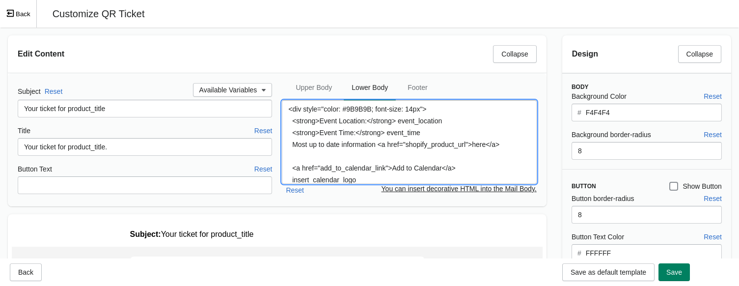
click at [423, 148] on textarea "<div style="color: #9B9B9B; font-size: 14px"> <strong>Event Location:</strong> …" at bounding box center [409, 141] width 254 height 83
paste textarea "Note! The ticket is valid for 6 months from the date of purchase. If the ticket…"
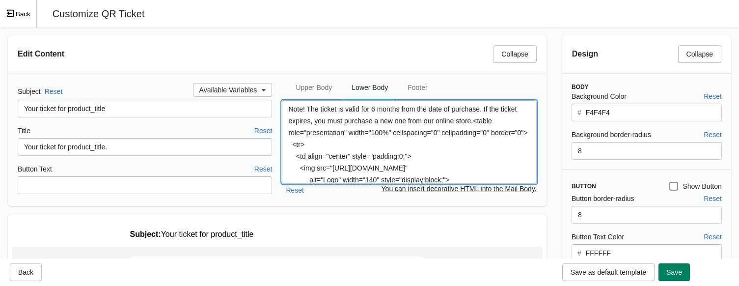
type textarea "Note! The ticket is valid for 6 months from the date of purchase. If the ticket…"
click at [562, 154] on div "Background Color Reset # F4F4F4 Background border-radius Reset 8" at bounding box center [642, 125] width 160 height 69
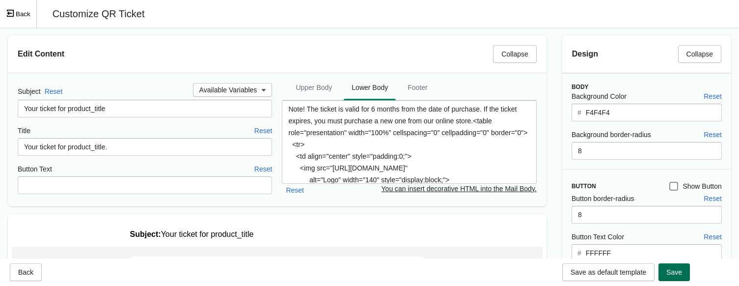
click at [628, 266] on button "Save" at bounding box center [673, 272] width 31 height 18
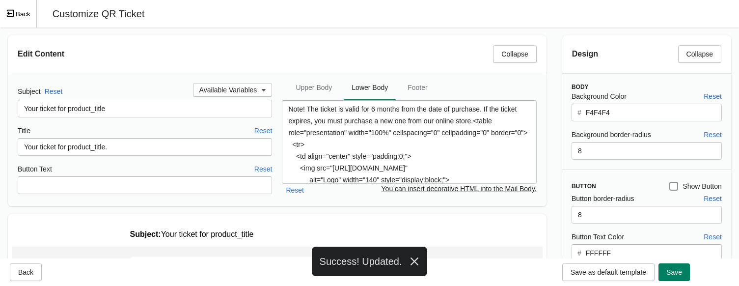
click at [21, 13] on button "Back" at bounding box center [18, 13] width 37 height 27
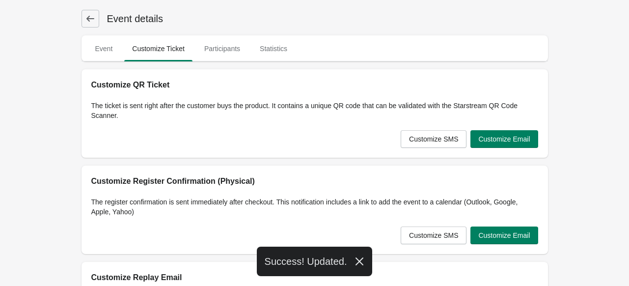
click at [90, 16] on icon at bounding box center [90, 19] width 10 height 10
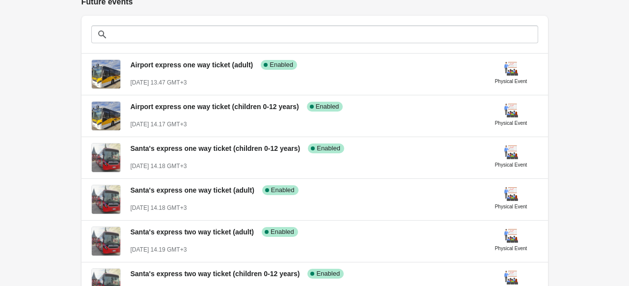
scroll to position [214, 0]
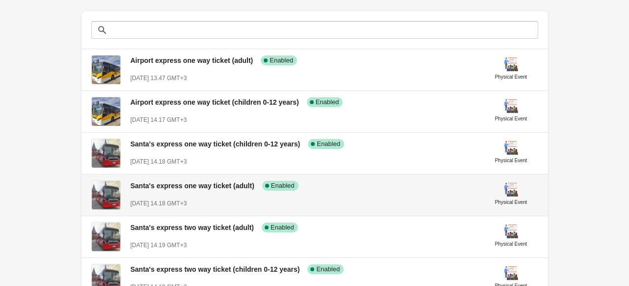
click at [200, 188] on span "Santa's express one way ticket (adult)" at bounding box center [193, 186] width 124 height 8
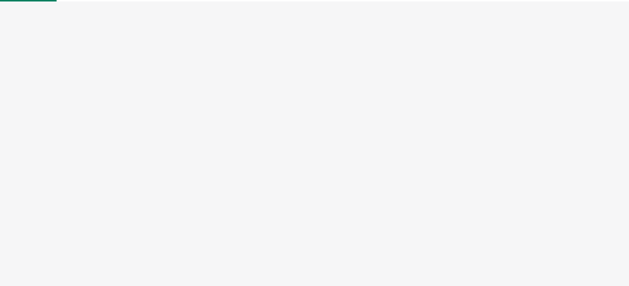
select select "physical"
select select "US"
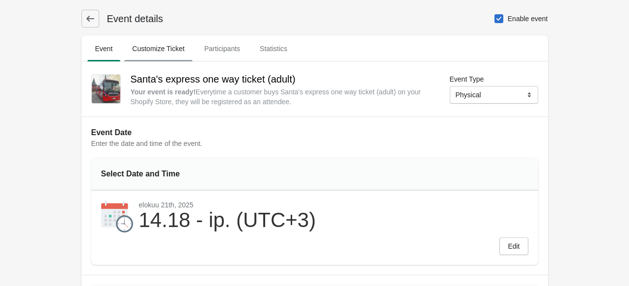
click at [167, 43] on span "Customize Ticket" at bounding box center [158, 49] width 68 height 18
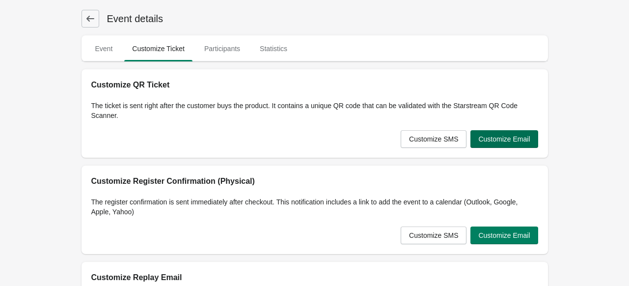
click at [509, 143] on button "Customize Email" at bounding box center [503, 139] width 67 height 18
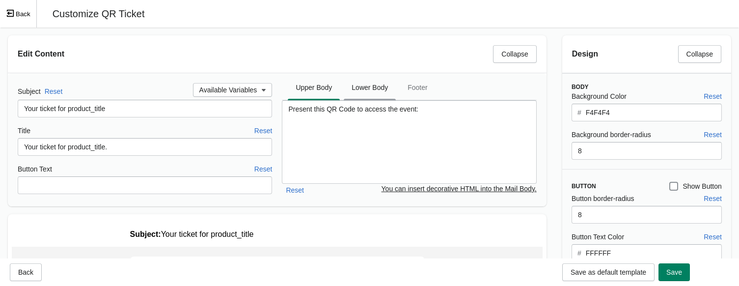
click at [359, 93] on span "Lower Body" at bounding box center [370, 88] width 52 height 18
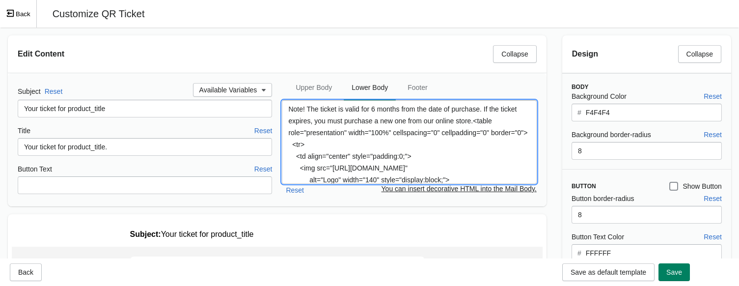
click at [417, 147] on textarea "Note! The ticket is valid for 6 months from the date of purchase. If the ticket…" at bounding box center [409, 141] width 254 height 83
click at [500, 145] on textarea "Note! The ticket is valid for 6 months from the date of purchase. If the ticket…" at bounding box center [409, 141] width 254 height 83
click at [415, 85] on span "Footer" at bounding box center [417, 88] width 35 height 18
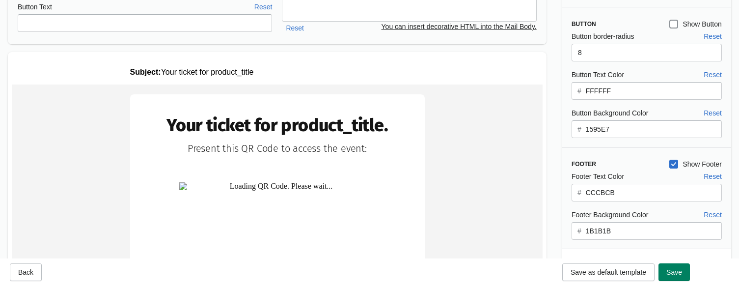
scroll to position [164, 0]
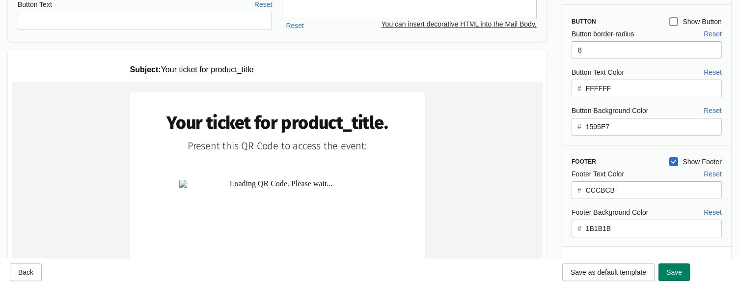
click at [628, 162] on span at bounding box center [673, 161] width 9 height 9
click at [628, 158] on input "Show Footer" at bounding box center [669, 157] width 0 height 0
checkbox input "false"
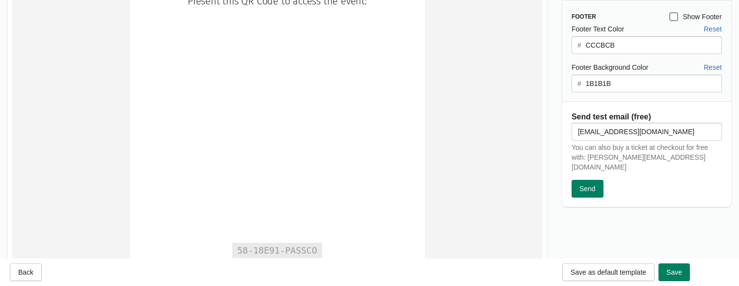
scroll to position [308, 0]
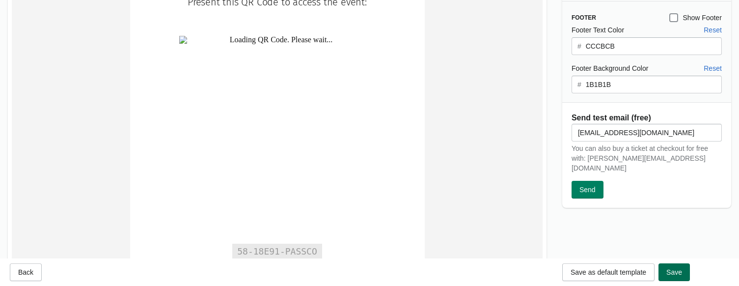
click at [628, 267] on button "Save" at bounding box center [673, 272] width 31 height 18
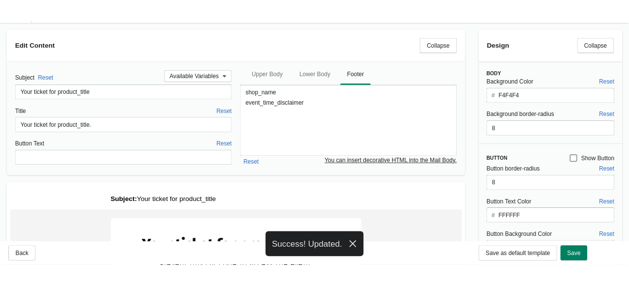
scroll to position [0, 0]
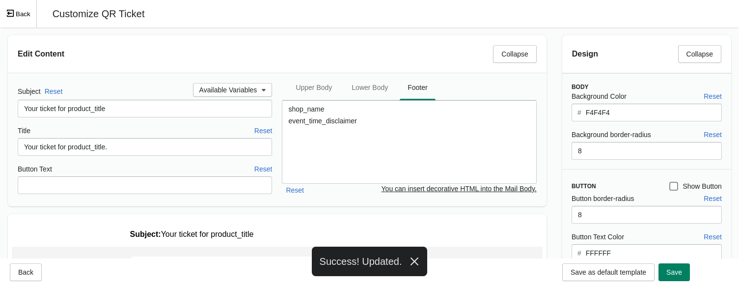
click at [21, 13] on button "Back" at bounding box center [18, 13] width 37 height 27
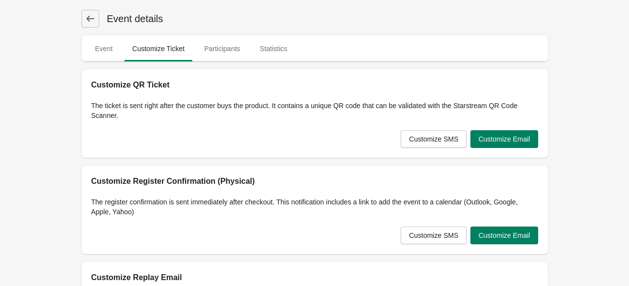
click at [86, 10] on button at bounding box center [90, 19] width 18 height 18
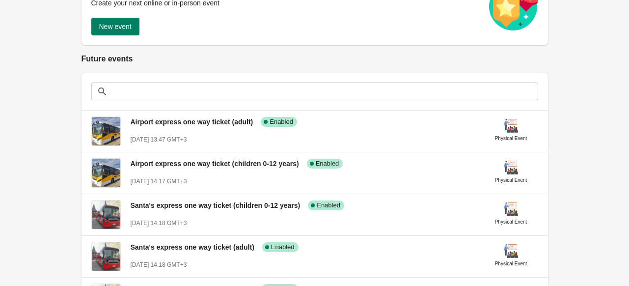
scroll to position [153, 0]
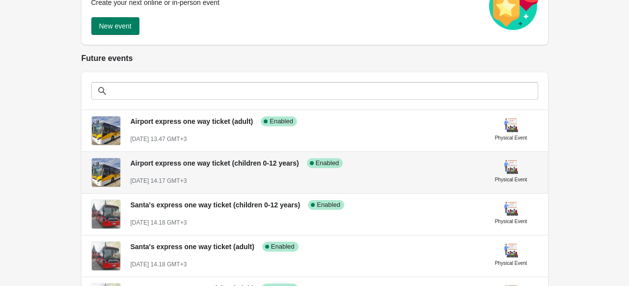
click at [207, 169] on div "Airport express one way ticket (children 0-12 years) Success Complete Enabled A…" at bounding box center [304, 168] width 346 height 36
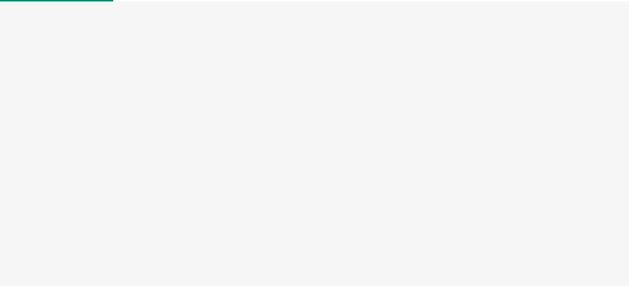
select select "physical"
select select "US"
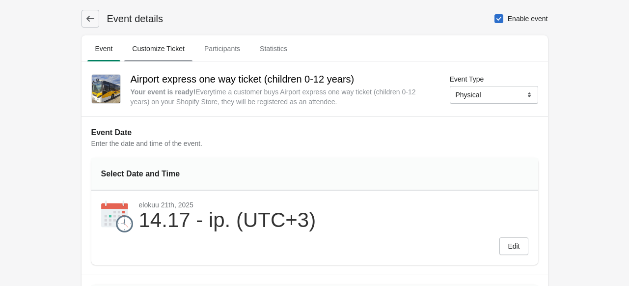
click at [162, 47] on span "Customize Ticket" at bounding box center [158, 49] width 68 height 18
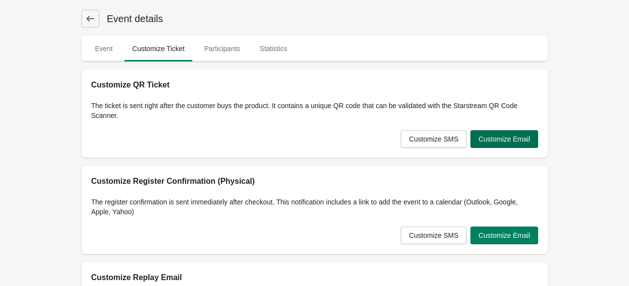
click at [500, 136] on span "Customize Email" at bounding box center [504, 139] width 52 height 8
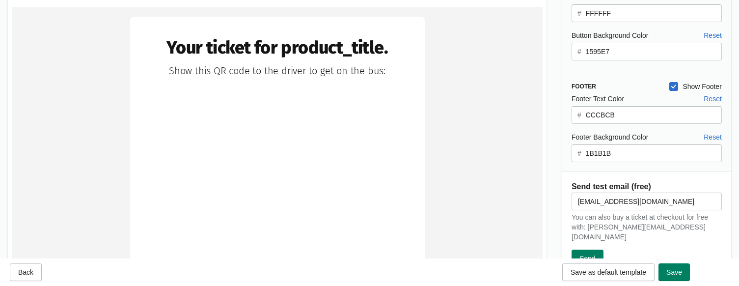
scroll to position [239, 0]
click at [628, 84] on span at bounding box center [673, 87] width 9 height 9
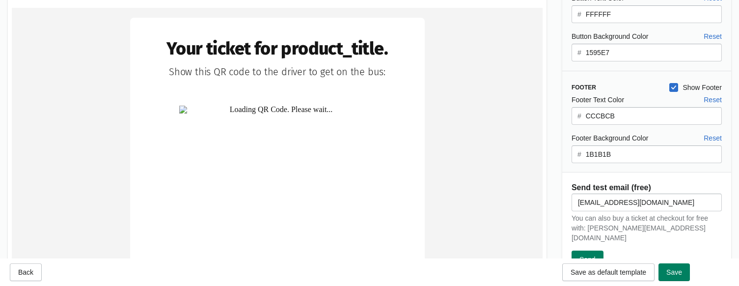
click at [628, 83] on input "Show Footer" at bounding box center [669, 83] width 0 height 0
checkbox input "false"
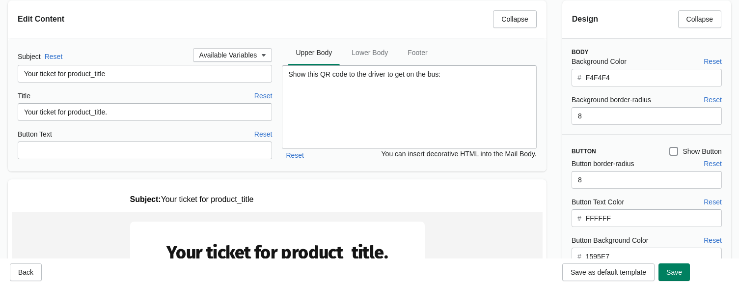
scroll to position [27, 0]
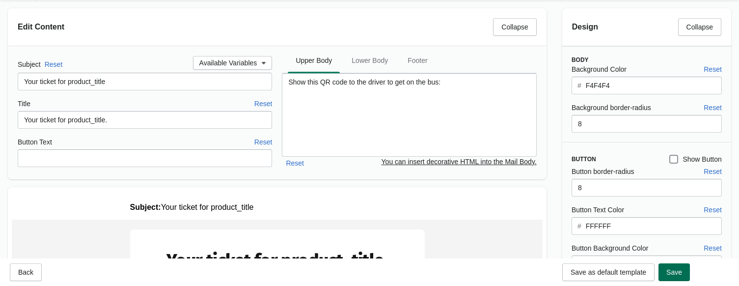
click at [628, 277] on button "Save" at bounding box center [673, 272] width 31 height 18
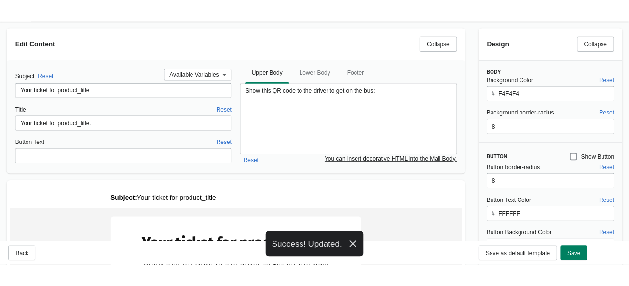
scroll to position [0, 0]
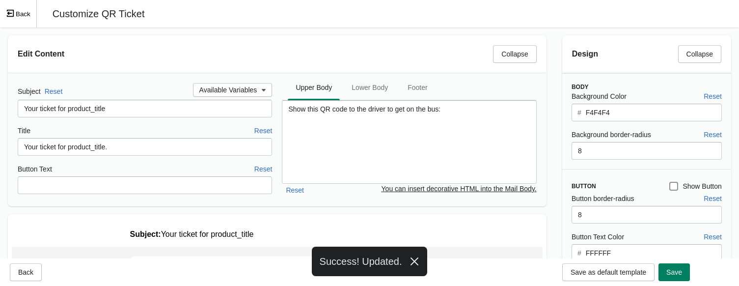
click at [24, 15] on button "Back" at bounding box center [18, 13] width 37 height 27
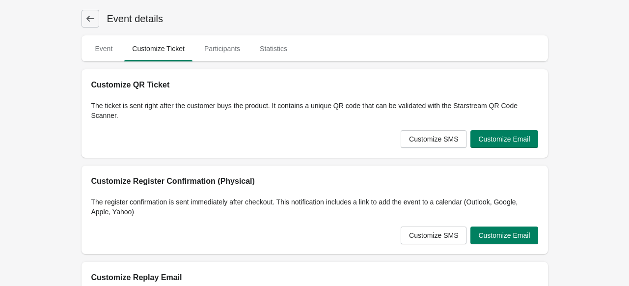
click at [89, 17] on icon at bounding box center [90, 19] width 10 height 10
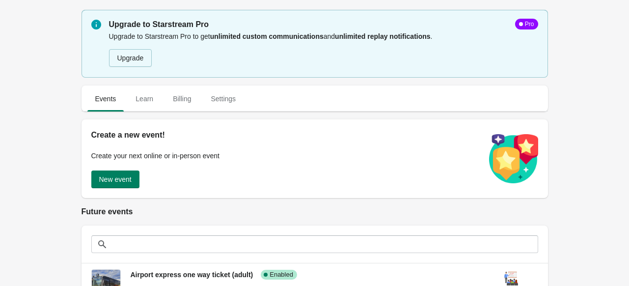
scroll to position [196, 0]
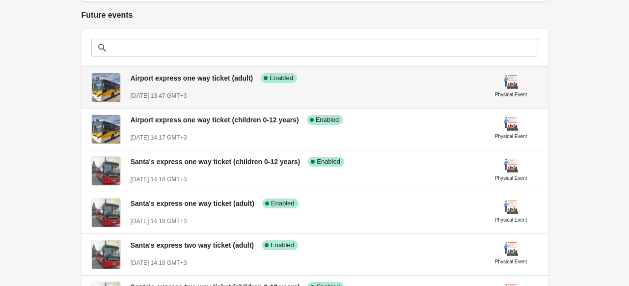
click at [212, 81] on span "Airport express one way ticket (adult)" at bounding box center [192, 78] width 123 height 8
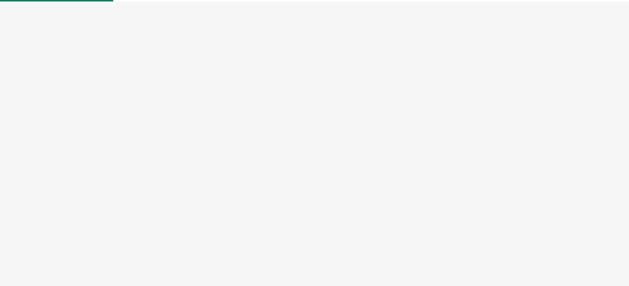
select select "physical"
select select "US"
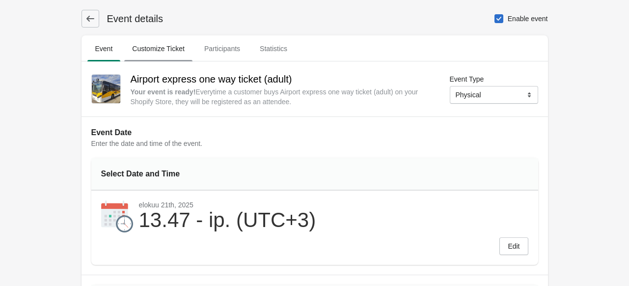
click at [176, 54] on span "Customize Ticket" at bounding box center [158, 49] width 68 height 18
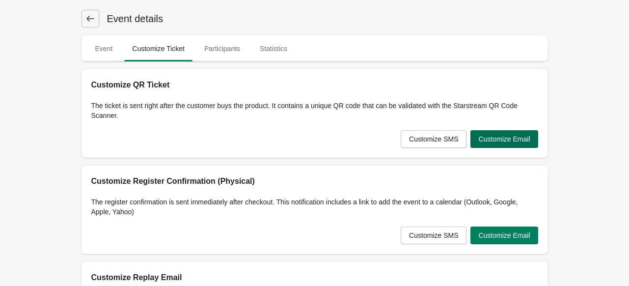
click at [501, 135] on span "Customize Email" at bounding box center [504, 139] width 52 height 8
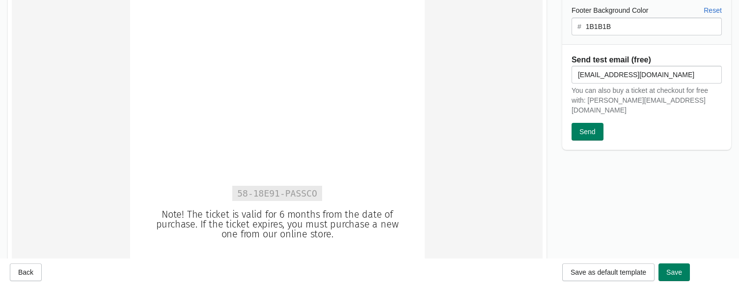
scroll to position [47, 0]
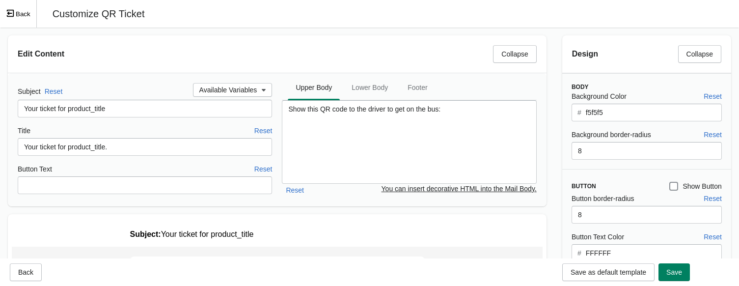
click at [22, 11] on button "Back" at bounding box center [18, 13] width 37 height 27
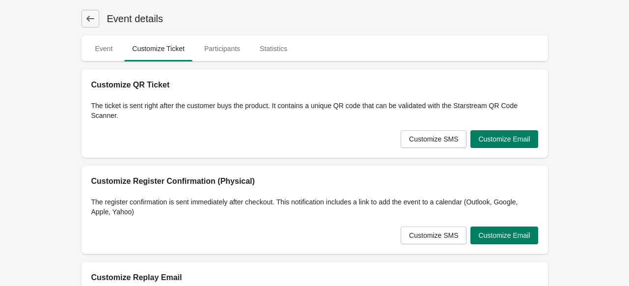
click at [95, 17] on button at bounding box center [90, 19] width 18 height 18
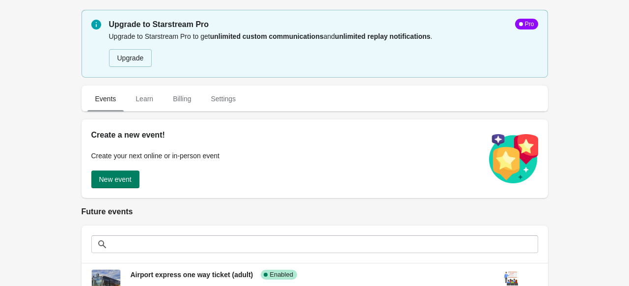
click at [108, 96] on span "Events" at bounding box center [105, 99] width 37 height 18
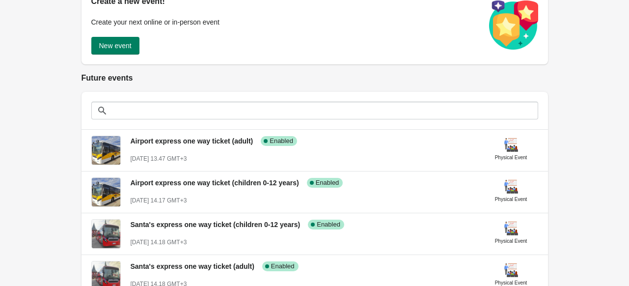
scroll to position [137, 0]
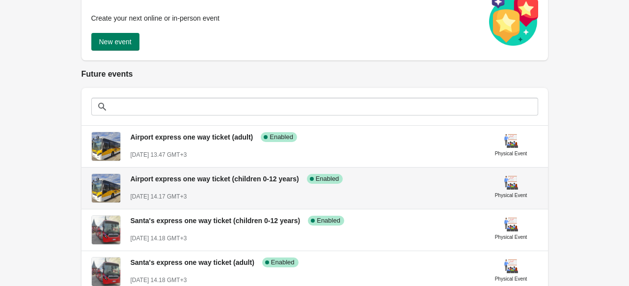
click at [207, 184] on div "Airport express one way ticket (children 0-12 years) Success Complete Enabled" at bounding box center [299, 174] width 353 height 18
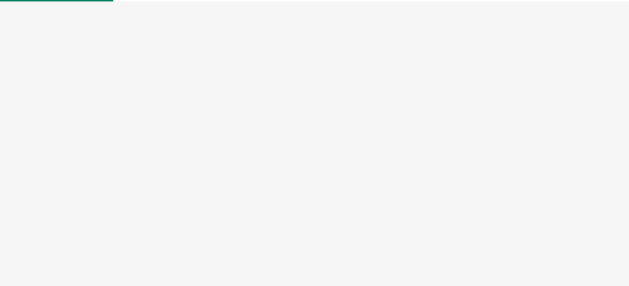
select select "physical"
select select "US"
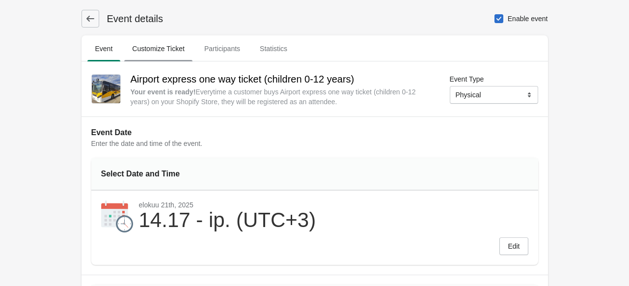
click at [159, 47] on span "Customize Ticket" at bounding box center [158, 49] width 68 height 18
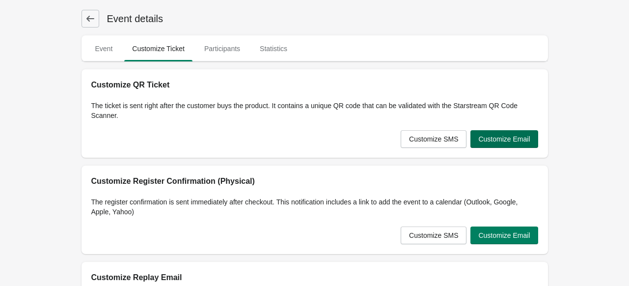
click at [516, 143] on span "Customize Email" at bounding box center [504, 139] width 52 height 8
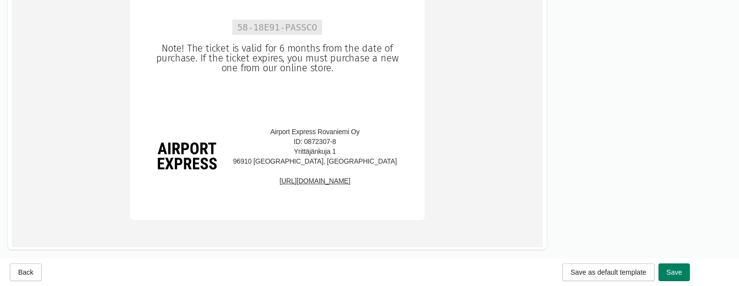
scroll to position [230, 0]
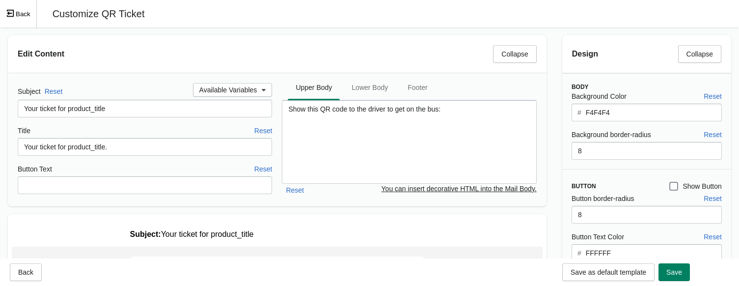
click at [16, 18] on button "Back" at bounding box center [18, 13] width 37 height 27
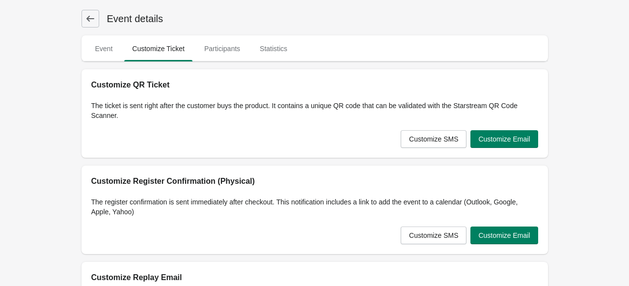
click at [97, 21] on button at bounding box center [90, 19] width 18 height 18
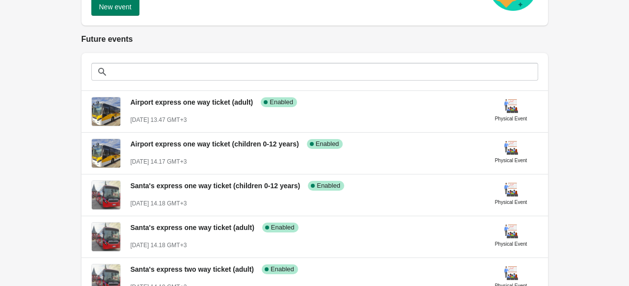
scroll to position [173, 0]
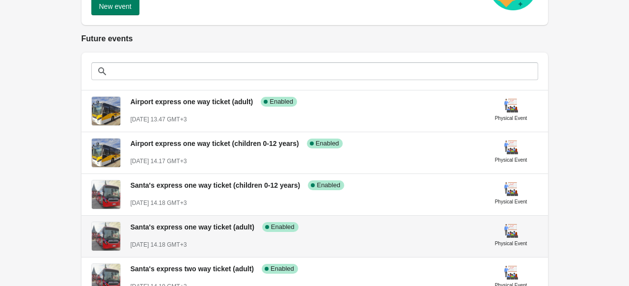
click at [233, 240] on div "[DATE] 14.18 GMT+3" at bounding box center [304, 245] width 346 height 10
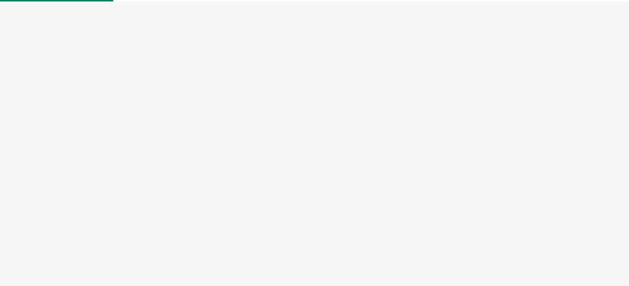
select select "physical"
select select "US"
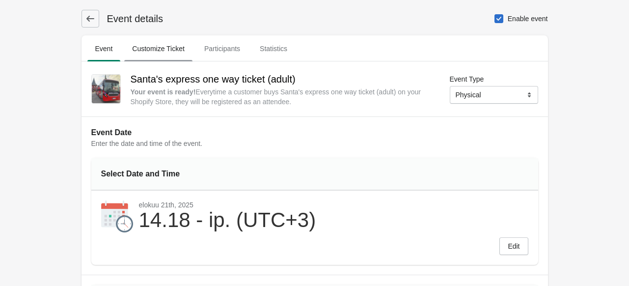
click at [159, 46] on span "Customize Ticket" at bounding box center [158, 49] width 68 height 18
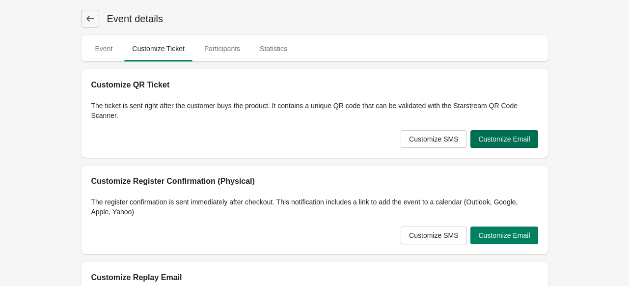
click at [518, 137] on span "Customize Email" at bounding box center [504, 139] width 52 height 8
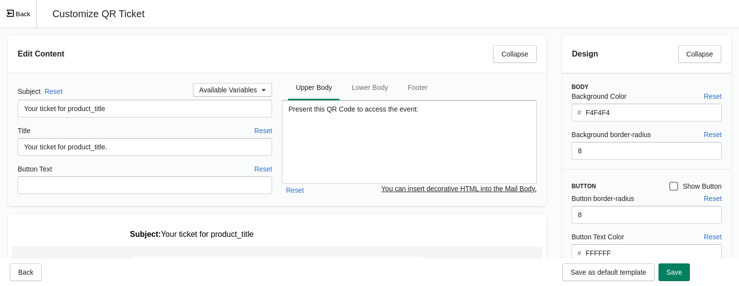
click at [16, 11] on button "Back" at bounding box center [18, 13] width 37 height 27
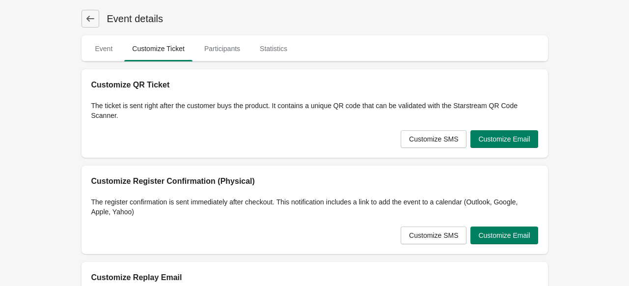
click at [95, 15] on button at bounding box center [90, 19] width 18 height 18
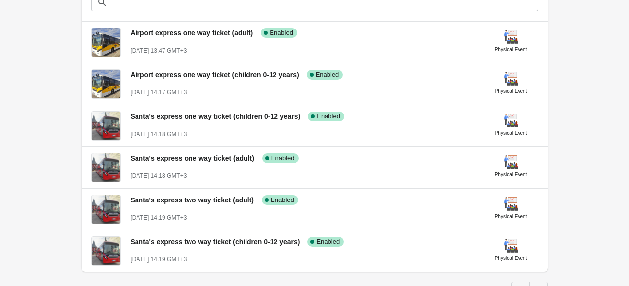
scroll to position [288, 0]
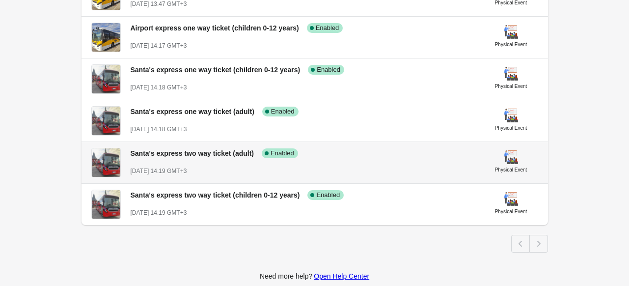
click at [187, 170] on span "[DATE] 14.19 GMT+3" at bounding box center [159, 170] width 56 height 7
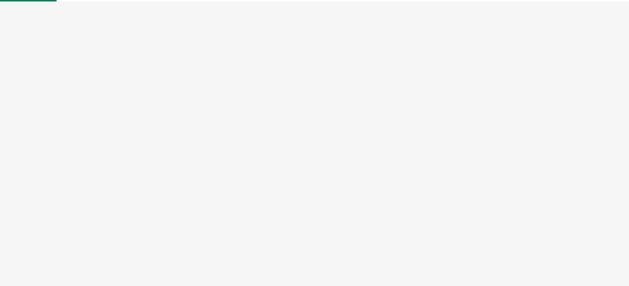
select select "physical"
select select "US"
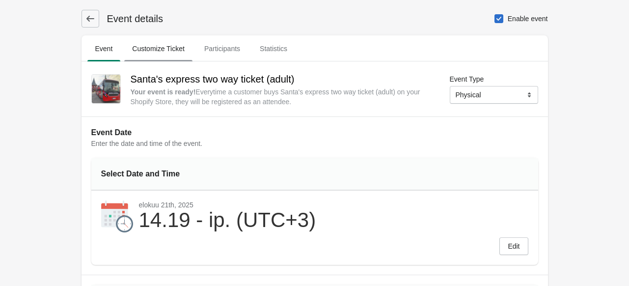
click at [160, 43] on span "Customize Ticket" at bounding box center [158, 49] width 68 height 18
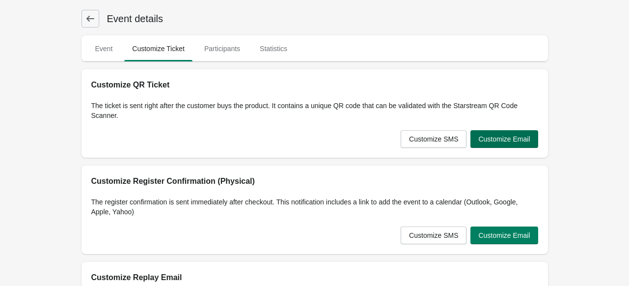
click at [506, 145] on button "Customize Email" at bounding box center [503, 139] width 67 height 18
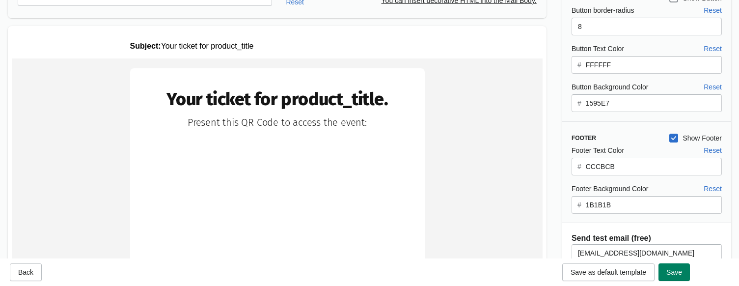
scroll to position [170, 0]
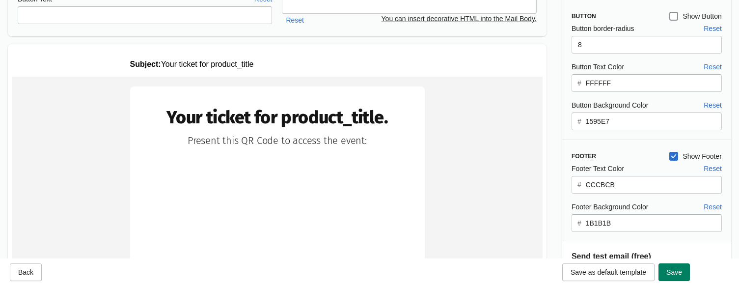
click at [628, 156] on span at bounding box center [673, 156] width 9 height 9
click at [628, 152] on input "Show Footer" at bounding box center [669, 152] width 0 height 0
checkbox input "false"
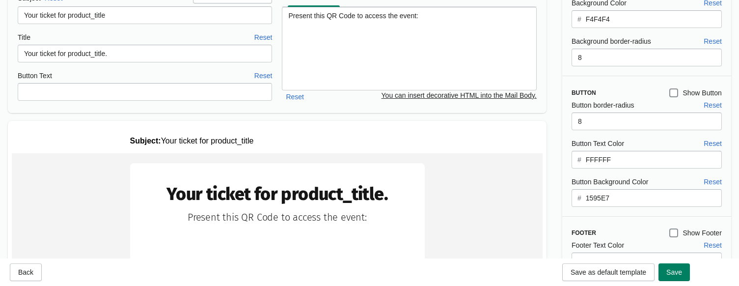
scroll to position [33, 0]
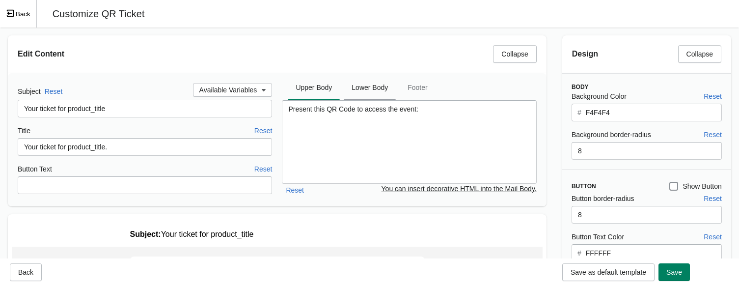
click at [376, 90] on span "Lower Body" at bounding box center [370, 88] width 52 height 18
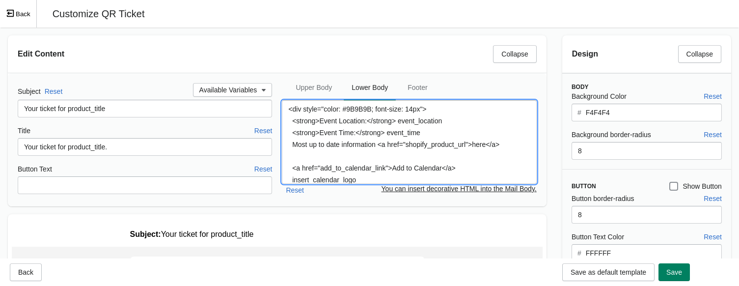
click at [396, 135] on textarea "<div style="color: #9B9B9B; font-size: 14px"> <strong>Event Location:</strong> …" at bounding box center [409, 141] width 254 height 83
paste textarea "Note! The ticket is valid for 6 months from the date of purchase. If the ticket…"
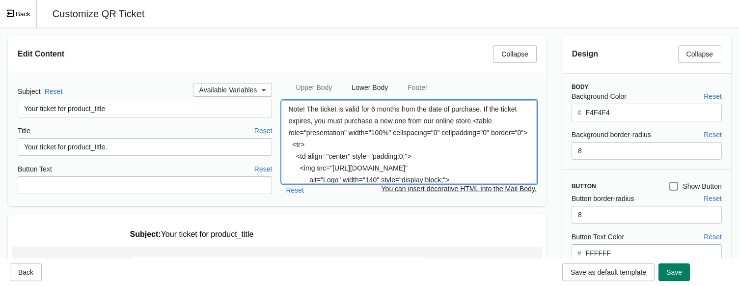
click at [450, 158] on textarea "Note! The ticket is valid for 6 months from the date of purchase. If the ticket…" at bounding box center [409, 141] width 254 height 83
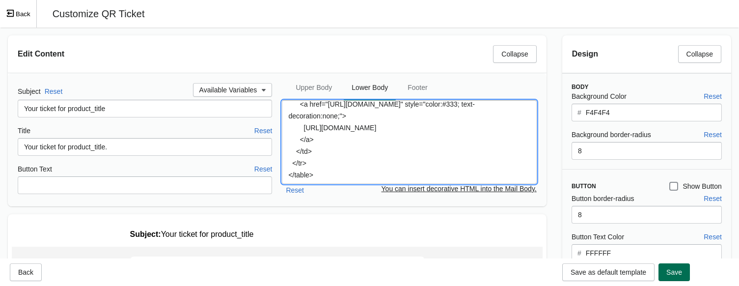
type textarea "Note! The ticket is valid for 6 months from the date of purchase. If the ticket…"
click at [628, 274] on span "Save" at bounding box center [674, 272] width 16 height 8
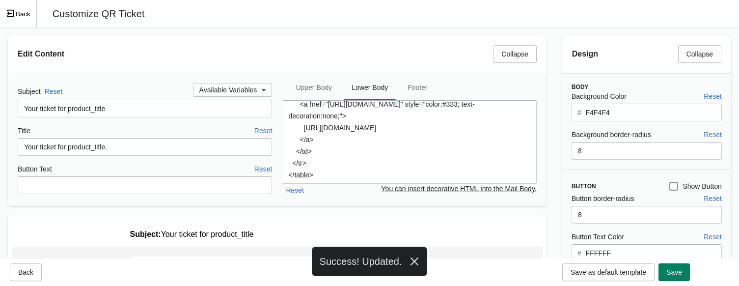
click at [18, 11] on button "Back" at bounding box center [18, 13] width 37 height 27
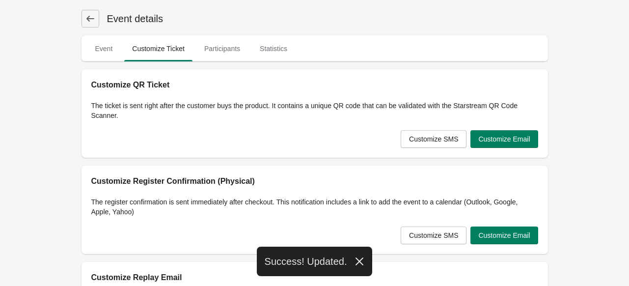
click at [96, 13] on button at bounding box center [90, 19] width 18 height 18
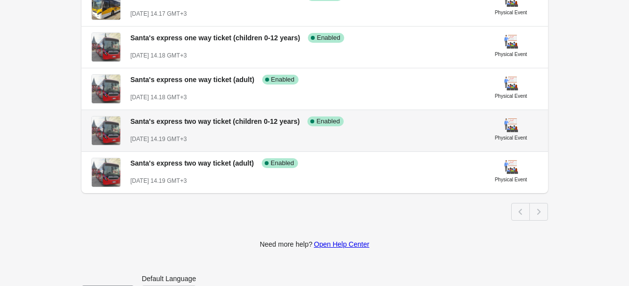
click at [187, 135] on span "[DATE] 14.19 GMT+3" at bounding box center [159, 138] width 56 height 7
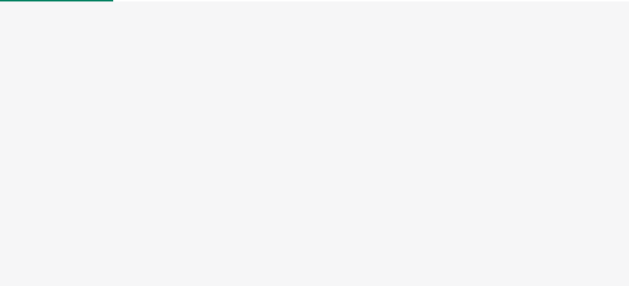
select select "physical"
select select "US"
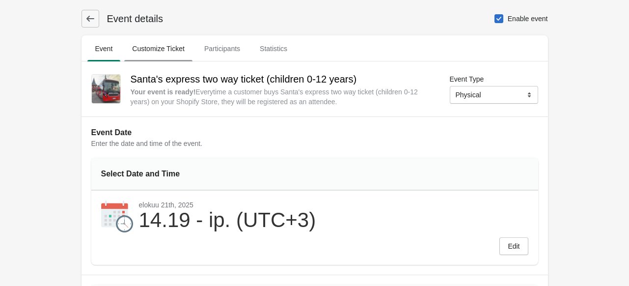
click at [161, 47] on span "Customize Ticket" at bounding box center [158, 49] width 68 height 18
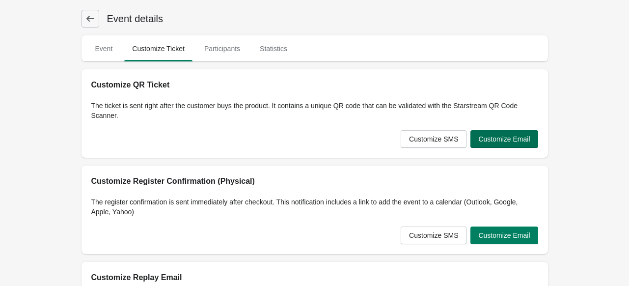
click at [512, 135] on span "Customize Email" at bounding box center [504, 139] width 52 height 8
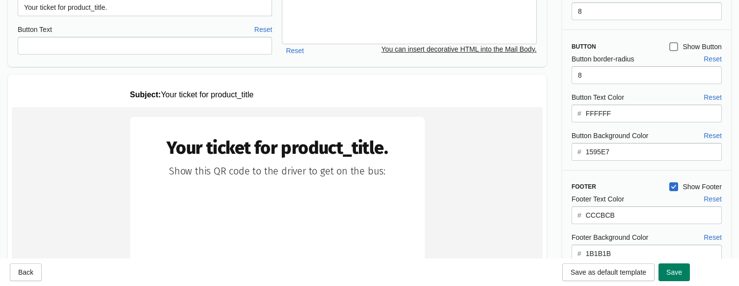
scroll to position [144, 0]
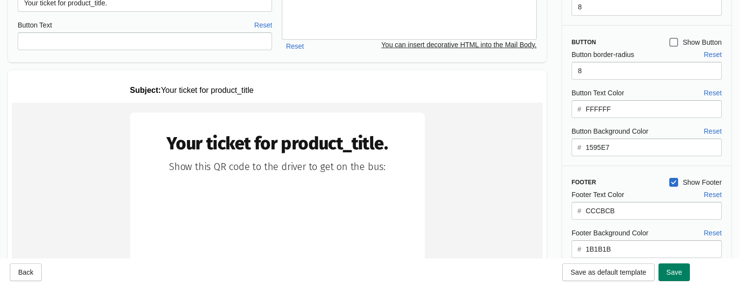
click at [628, 185] on span at bounding box center [673, 182] width 9 height 9
click at [628, 178] on input "Show Footer" at bounding box center [669, 178] width 0 height 0
checkbox input "false"
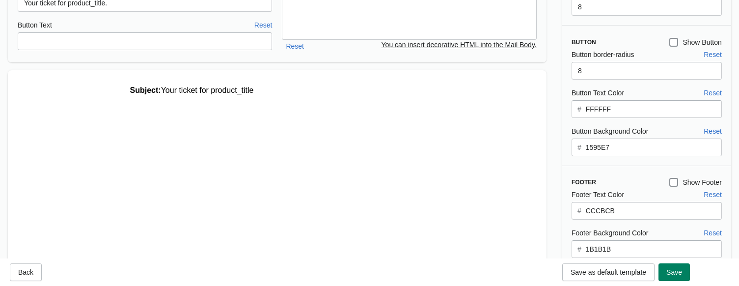
scroll to position [0, 0]
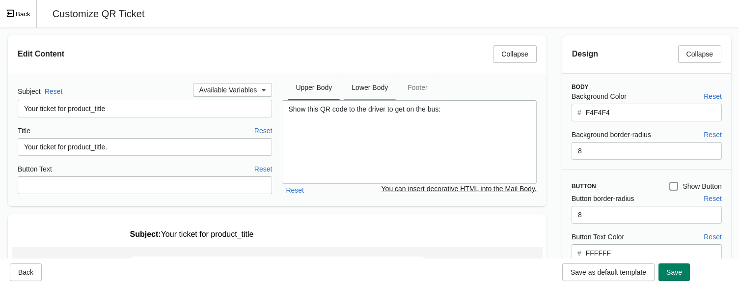
click at [370, 88] on span "Lower Body" at bounding box center [370, 88] width 52 height 18
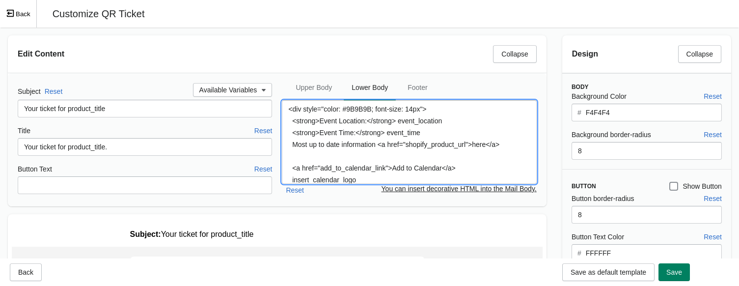
click at [417, 134] on textarea "<div style="color: #9B9B9B; font-size: 14px"> <strong>Event Location:</strong> …" at bounding box center [409, 141] width 254 height 83
paste textarea "Note! The ticket is valid for 6 months from the date of purchase. If the ticket…"
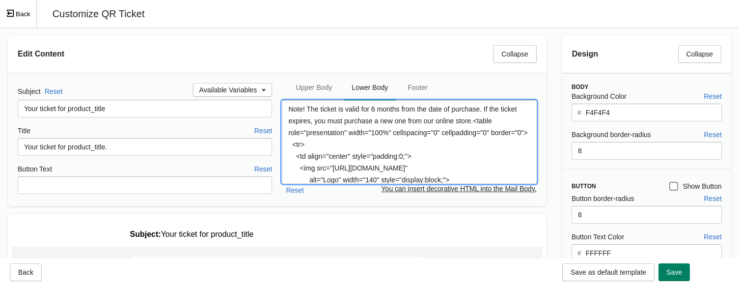
type textarea "Note! The ticket is valid for 6 months from the date of purchase. If the ticket…"
click at [550, 137] on div "Edit Content Collapse Subject Reset Available Variables Your ticket for product…" at bounding box center [277, 120] width 554 height 187
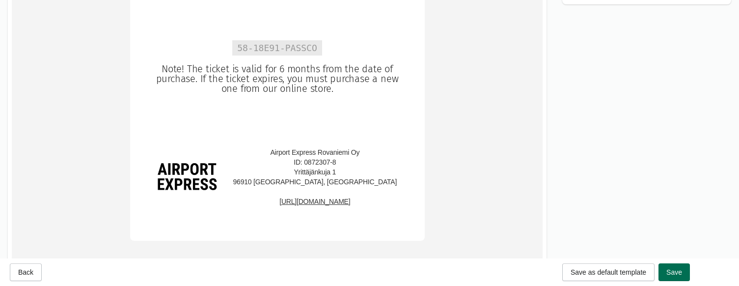
click at [628, 275] on button "Save" at bounding box center [673, 272] width 31 height 18
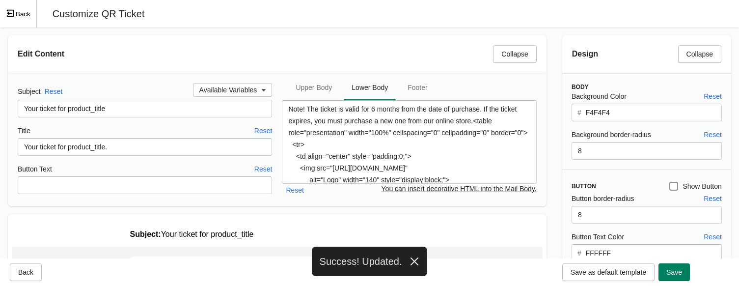
click at [23, 13] on button "Back" at bounding box center [18, 13] width 37 height 27
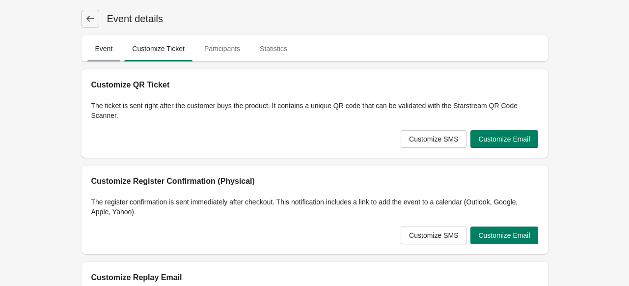
click at [99, 53] on span "Event" at bounding box center [103, 49] width 33 height 18
select select "physical"
select select "US"
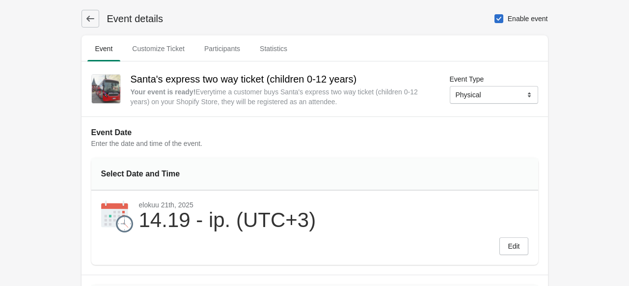
click at [93, 13] on button at bounding box center [90, 19] width 18 height 18
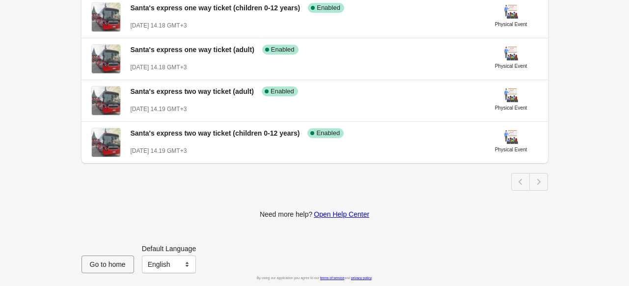
scroll to position [349, 0]
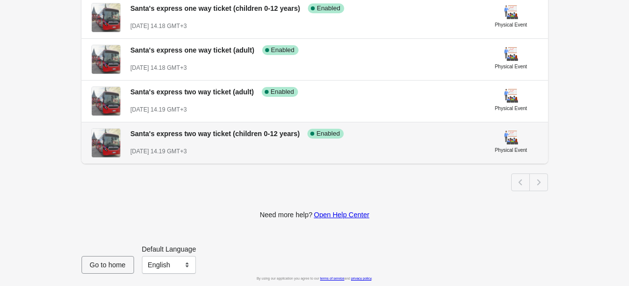
click at [246, 134] on span "Santa's express two way ticket (children 0-12 years)" at bounding box center [215, 134] width 169 height 8
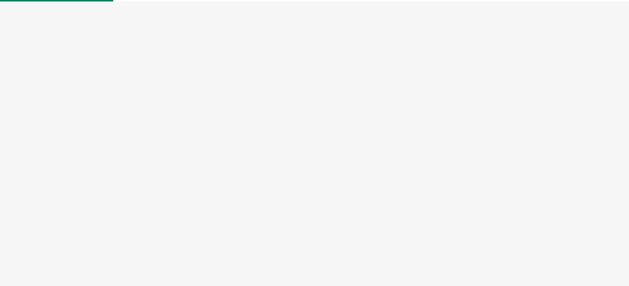
select select "physical"
select select "US"
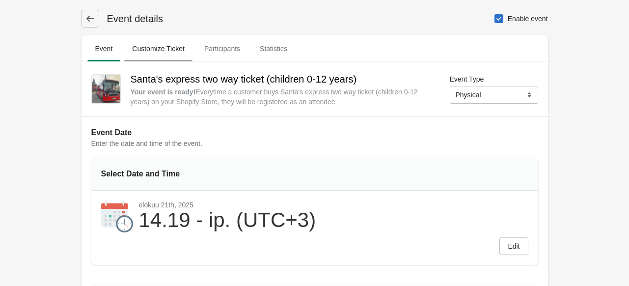
click at [167, 49] on span "Customize Ticket" at bounding box center [158, 49] width 68 height 18
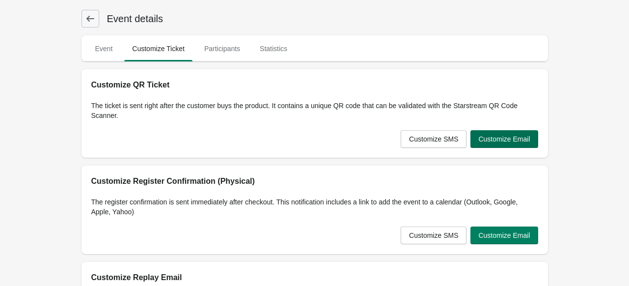
click at [504, 145] on button "Customize Email" at bounding box center [503, 139] width 67 height 18
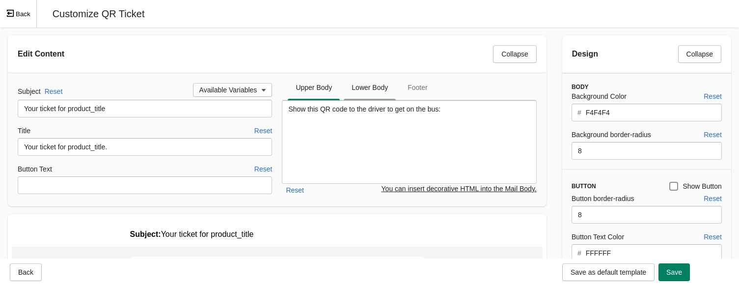
click at [384, 93] on span "Lower Body" at bounding box center [370, 88] width 52 height 18
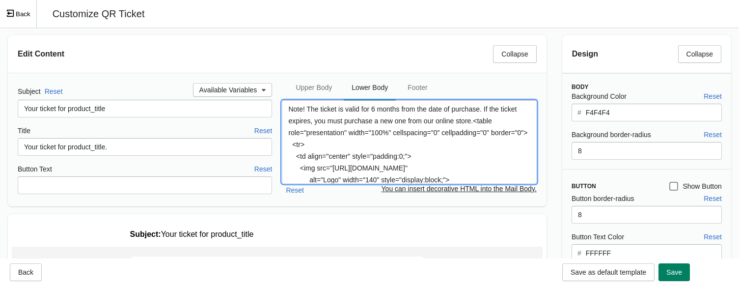
click at [367, 153] on textarea "Note! The ticket is valid for 6 months from the date of purchase. If the ticket…" at bounding box center [409, 141] width 254 height 83
click at [451, 155] on textarea "Note! The ticket is valid for 6 months from the date of purchase. If the ticket…" at bounding box center [409, 141] width 254 height 83
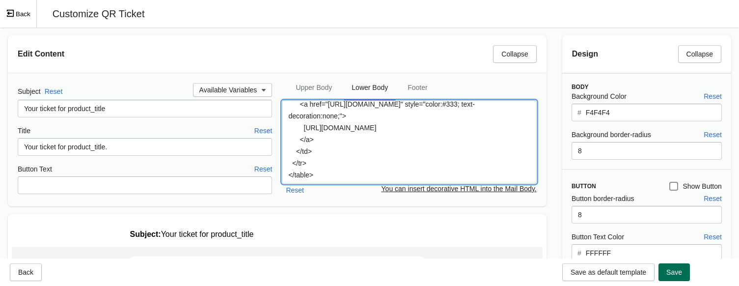
click at [628, 264] on div "Save as default template Save" at bounding box center [624, 270] width 132 height 22
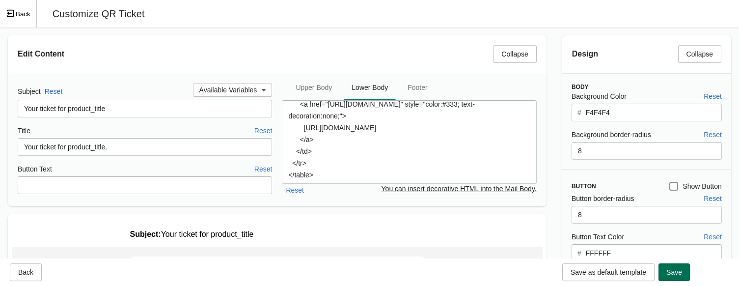
click at [628, 271] on span "Save" at bounding box center [674, 272] width 16 height 8
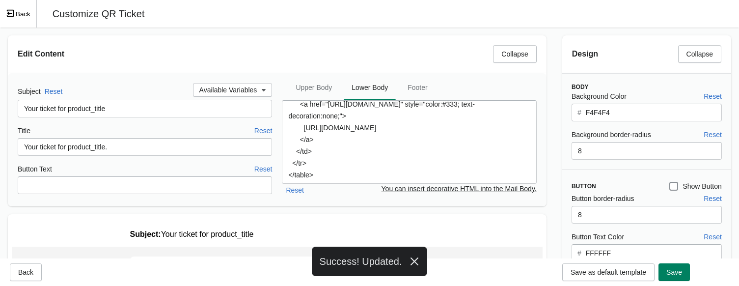
click at [20, 6] on button "Back" at bounding box center [18, 13] width 37 height 27
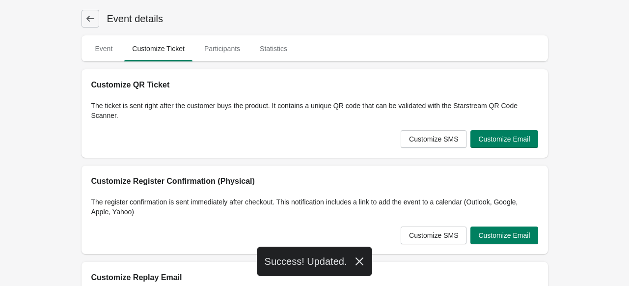
click at [87, 14] on icon at bounding box center [90, 19] width 10 height 10
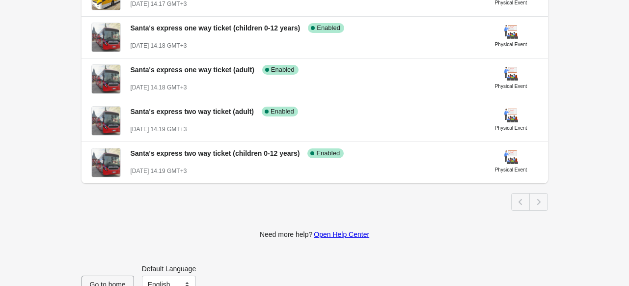
scroll to position [332, 0]
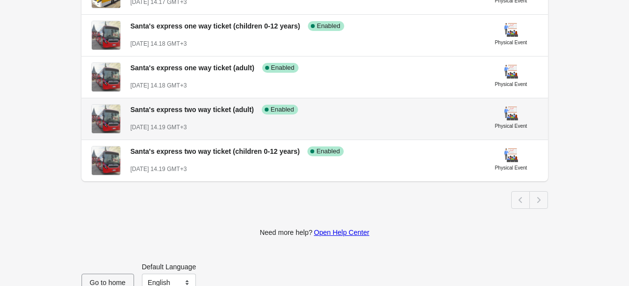
click at [221, 122] on div "[DATE] 14.19 GMT+3" at bounding box center [304, 127] width 346 height 10
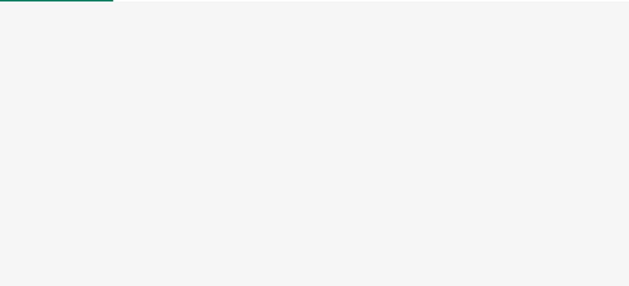
select select "physical"
select select "US"
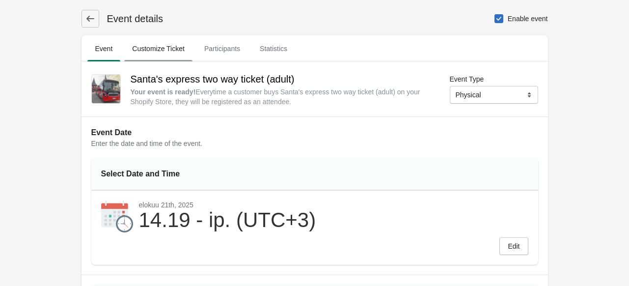
click at [165, 47] on span "Customize Ticket" at bounding box center [158, 49] width 68 height 18
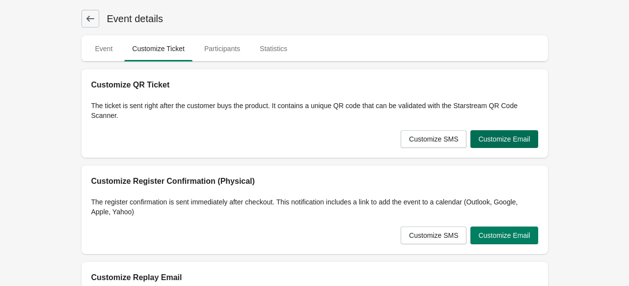
click at [505, 141] on span "Customize Email" at bounding box center [504, 139] width 52 height 8
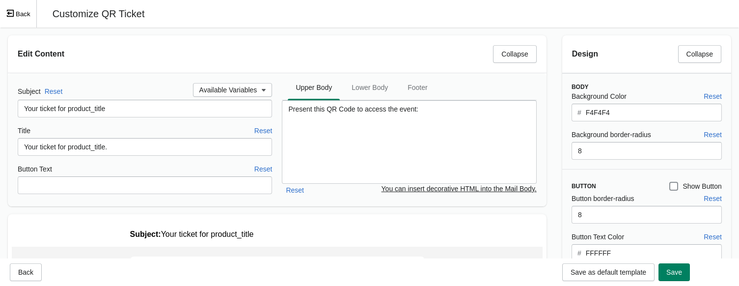
click at [19, 10] on button "Back" at bounding box center [18, 13] width 37 height 27
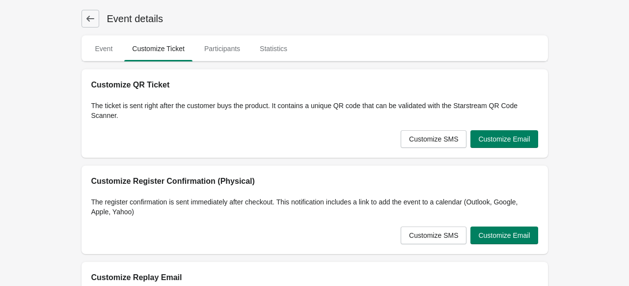
click at [99, 15] on h1 "Event details" at bounding box center [131, 19] width 64 height 14
click at [88, 15] on icon at bounding box center [90, 19] width 10 height 10
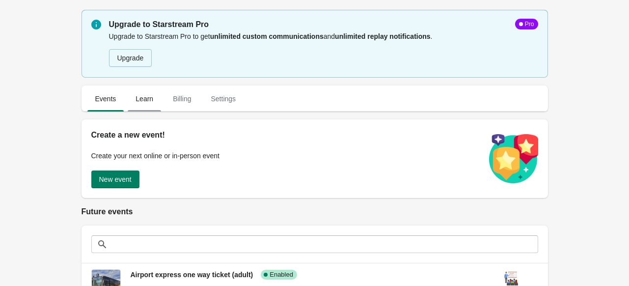
click at [139, 93] on span "Learn" at bounding box center [144, 99] width 33 height 18
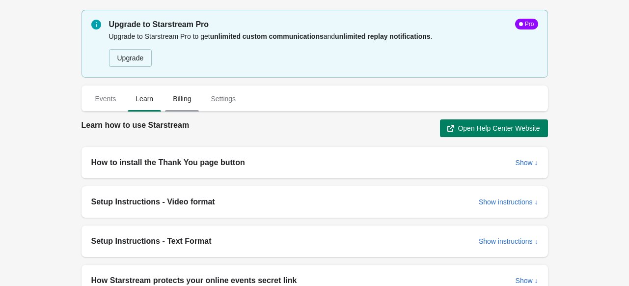
click at [176, 100] on span "Billing" at bounding box center [182, 99] width 34 height 18
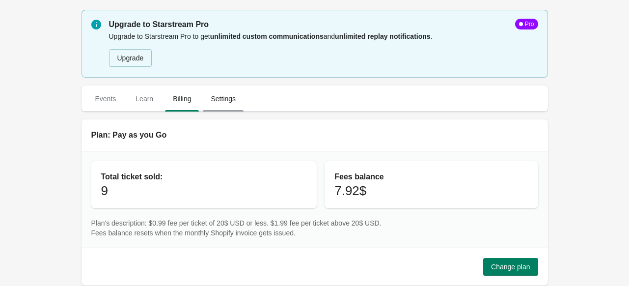
click at [225, 98] on span "Settings" at bounding box center [223, 99] width 41 height 18
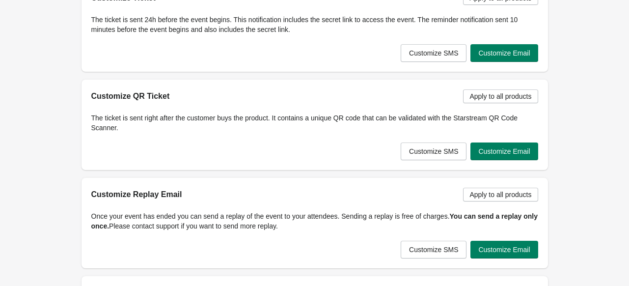
scroll to position [424, 0]
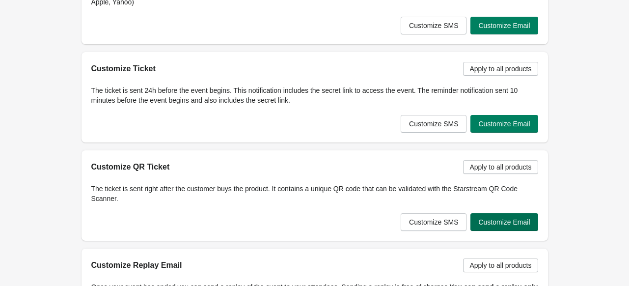
click at [519, 221] on span "Customize Email" at bounding box center [504, 222] width 52 height 8
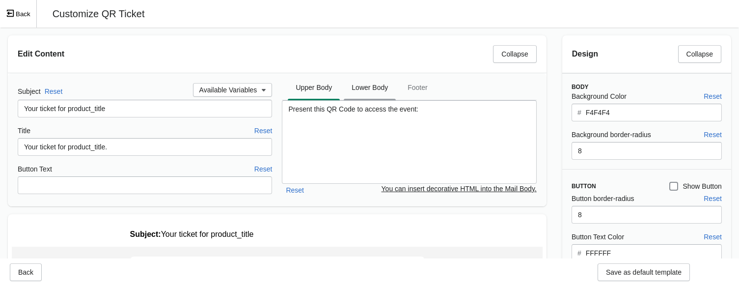
scroll to position [0, 0]
click at [372, 80] on span "Lower Body" at bounding box center [370, 88] width 52 height 18
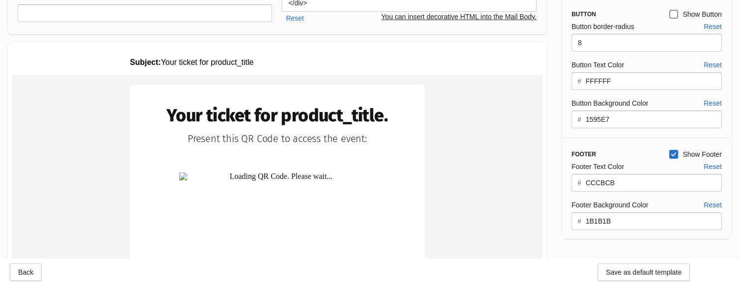
scroll to position [171, 0]
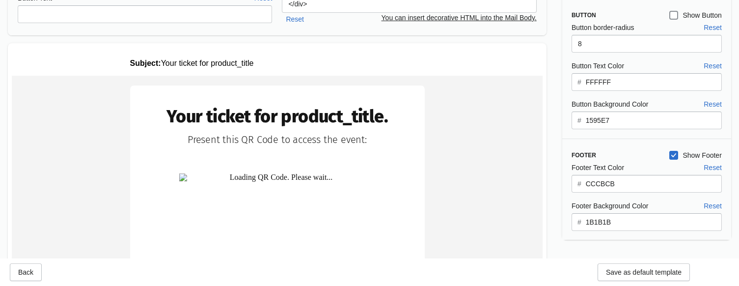
click at [628, 153] on span at bounding box center [673, 155] width 9 height 9
click at [628, 151] on input "Show Footer" at bounding box center [669, 151] width 0 height 0
checkbox input "false"
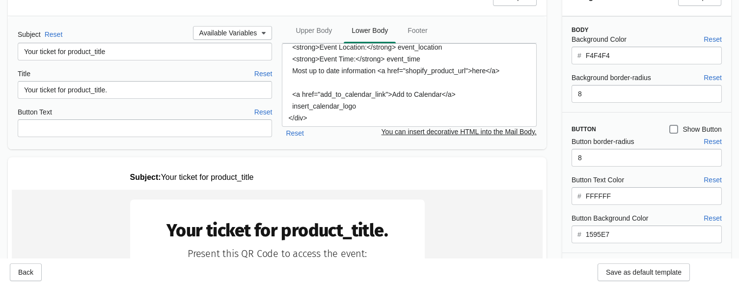
scroll to position [47, 0]
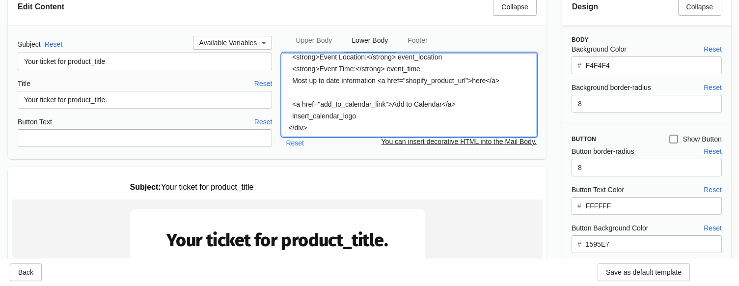
click at [479, 86] on textarea "<div style="color: #9B9B9B; font-size: 14px"> <strong>Event Location:</strong> …" at bounding box center [409, 94] width 254 height 83
paste textarea "Note! The ticket is valid for 6 months from the date of purchase. If the ticket…"
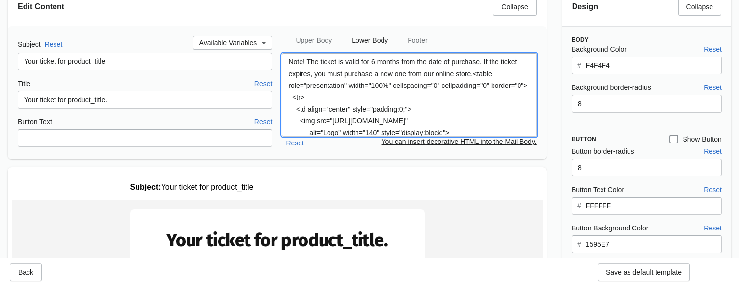
scroll to position [0, 0]
type textarea "Note! The ticket is valid for 6 months from the date of purchase. If the ticket…"
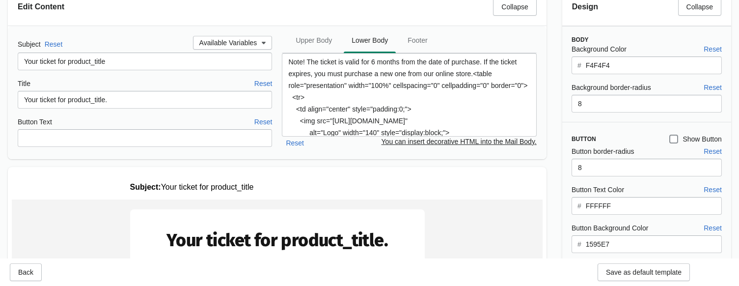
click at [554, 104] on div "Design Collapse Body Background Color Reset # F4F4F4 Background border-radius R…" at bounding box center [646, 175] width 185 height 391
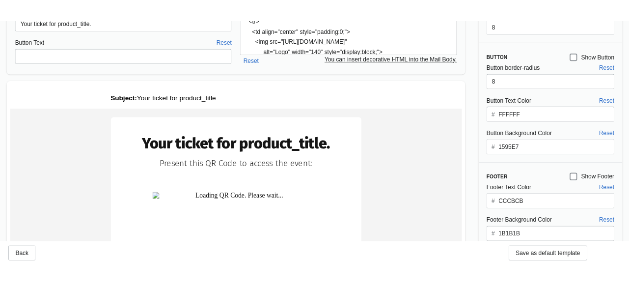
scroll to position [26, 0]
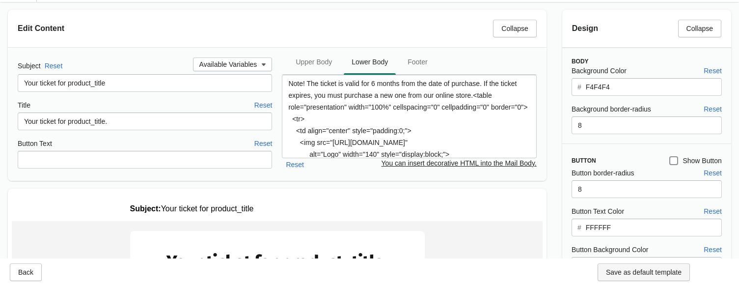
click at [628, 268] on span "Save as default template" at bounding box center [644, 272] width 76 height 8
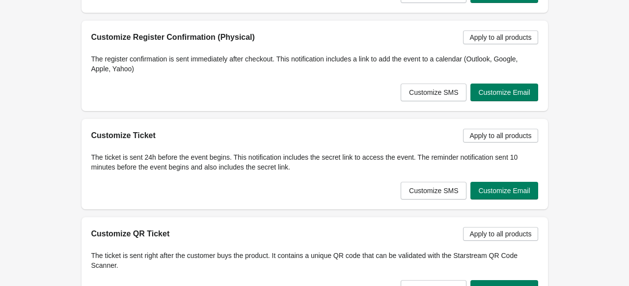
scroll to position [379, 0]
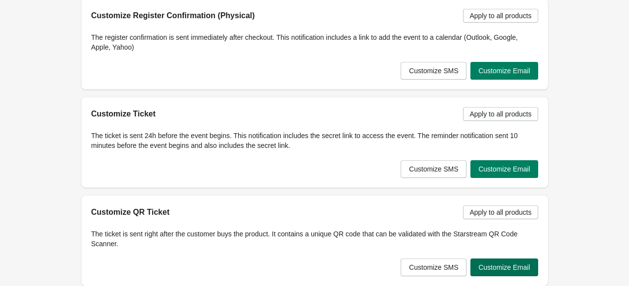
click at [521, 265] on span "Customize Email" at bounding box center [504, 267] width 52 height 8
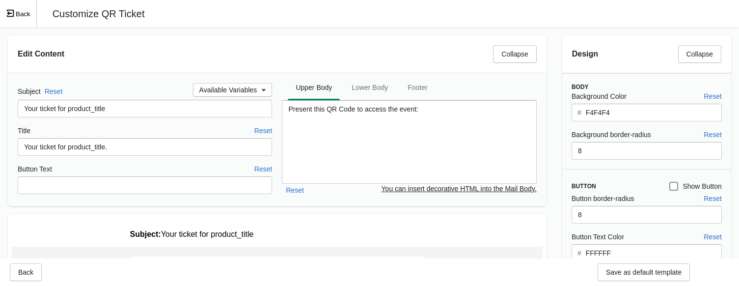
scroll to position [0, 0]
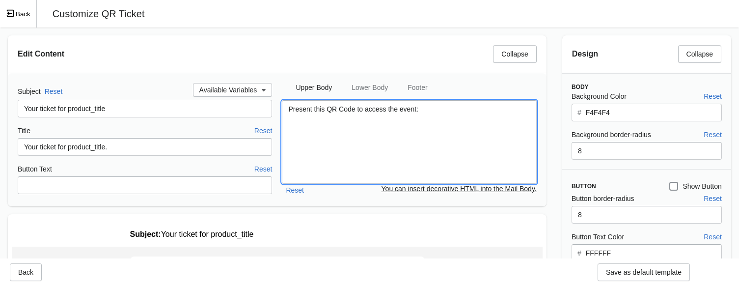
drag, startPoint x: 426, startPoint y: 106, endPoint x: 266, endPoint y: 99, distance: 160.7
click at [266, 99] on div "Subject Reset Available Variables Your ticket for product_title Title Reset You…" at bounding box center [277, 139] width 519 height 113
paste textarea "Show this QR code to the driver to get on the bus"
type textarea "Show this QR code to the driver to get on the bus:"
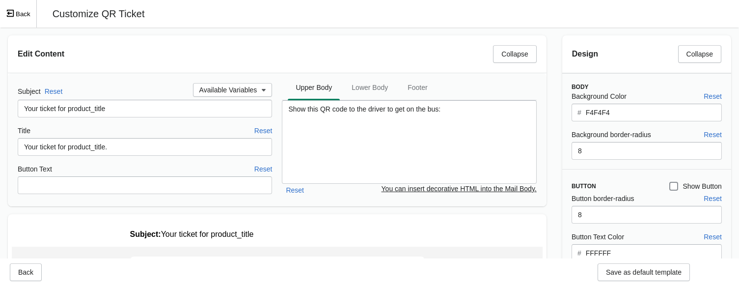
click at [450, 64] on div "Edit Content Collapse" at bounding box center [277, 53] width 538 height 37
click at [361, 85] on span "Lower Body" at bounding box center [370, 88] width 52 height 18
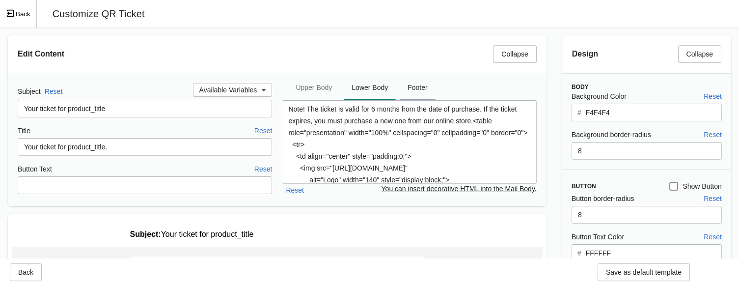
click at [421, 84] on span "Footer" at bounding box center [417, 88] width 35 height 18
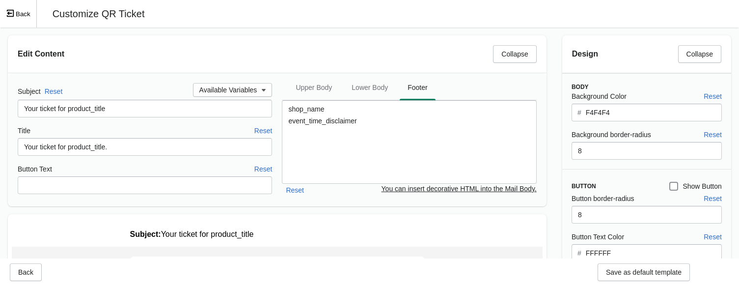
click at [550, 112] on div "Edit Content Collapse Subject Reset Available Variables Your ticket for product…" at bounding box center [277, 120] width 554 height 187
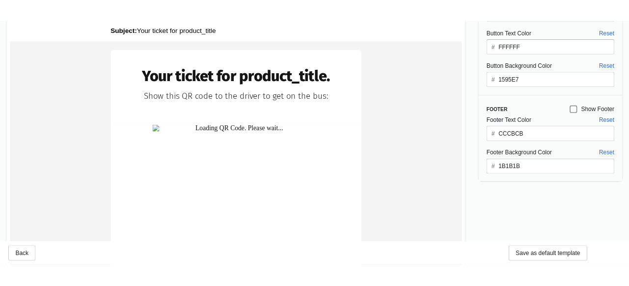
scroll to position [218, 0]
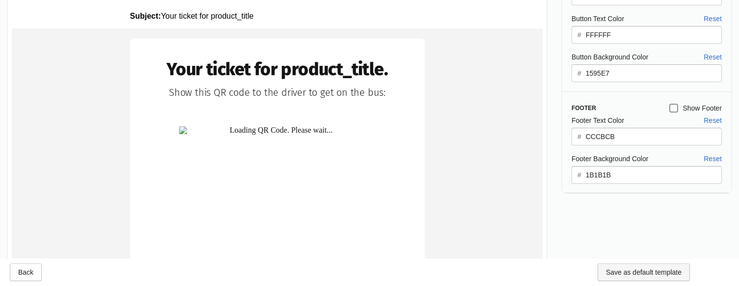
click at [628, 267] on button "Save as default template" at bounding box center [643, 272] width 92 height 18
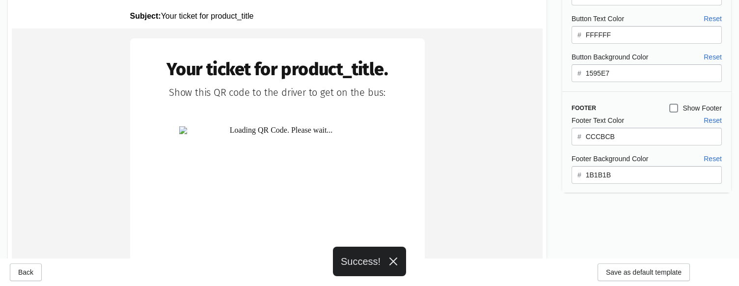
click at [32, 270] on span "Back" at bounding box center [25, 272] width 15 height 8
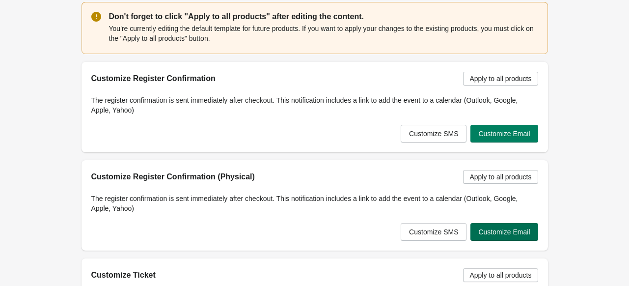
click at [517, 234] on span "Customize Email" at bounding box center [504, 232] width 52 height 8
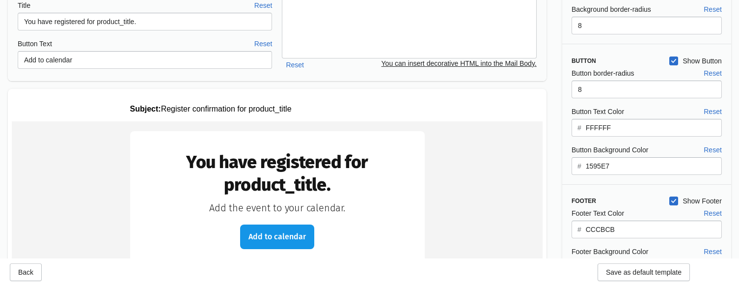
scroll to position [145, 0]
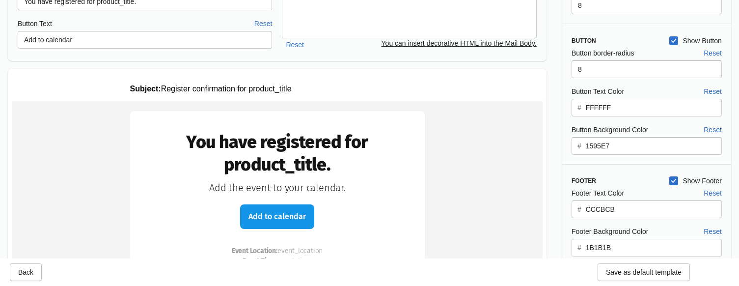
click at [628, 42] on span at bounding box center [673, 40] width 9 height 9
click at [628, 37] on input "Show Button" at bounding box center [669, 36] width 0 height 0
checkbox input "false"
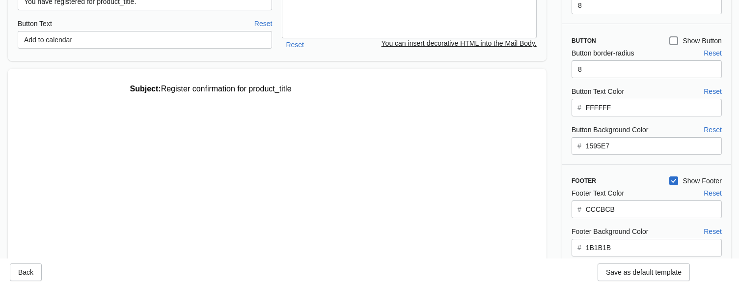
scroll to position [0, 0]
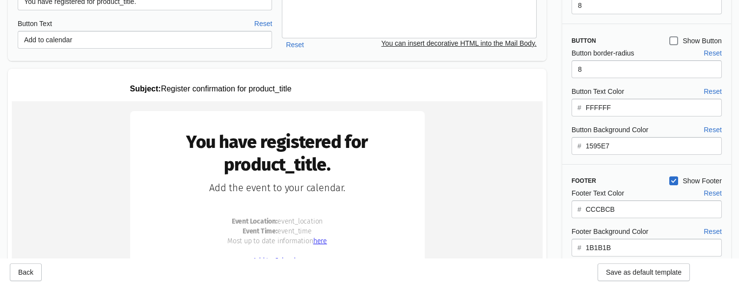
click at [628, 181] on span at bounding box center [673, 180] width 9 height 9
click at [628, 177] on input "Show Footer" at bounding box center [669, 176] width 0 height 0
checkbox input "false"
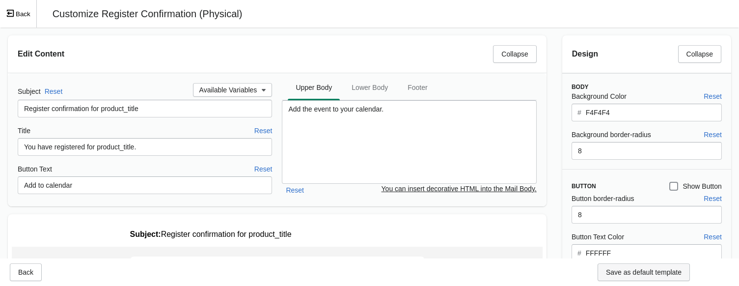
click at [628, 272] on span "Save as default template" at bounding box center [644, 272] width 76 height 8
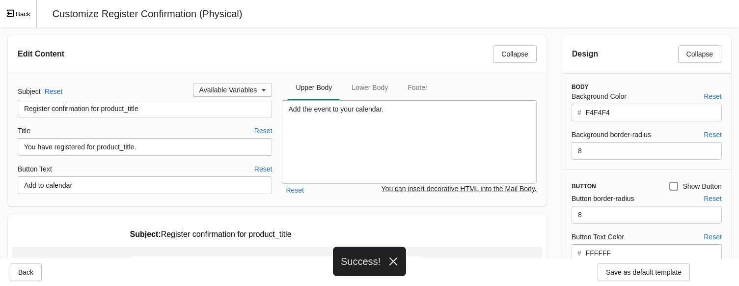
click at [11, 12] on icon "Exit fullscreen mode" at bounding box center [10, 13] width 9 height 9
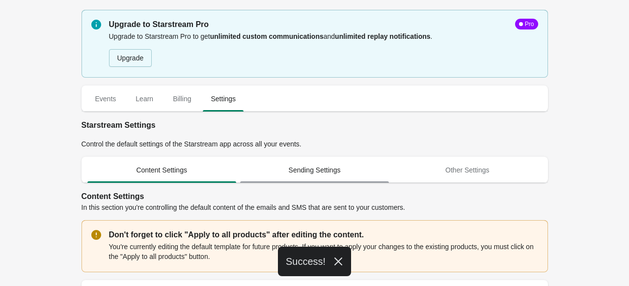
click at [314, 170] on span "Sending Settings" at bounding box center [314, 170] width 149 height 18
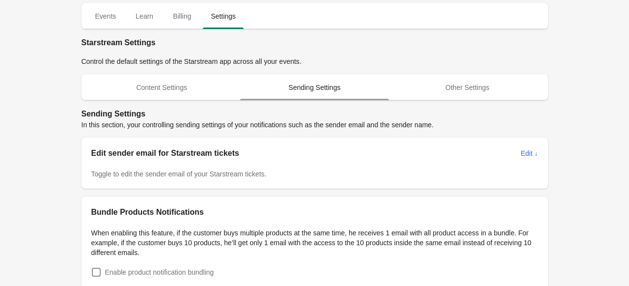
scroll to position [82, 0]
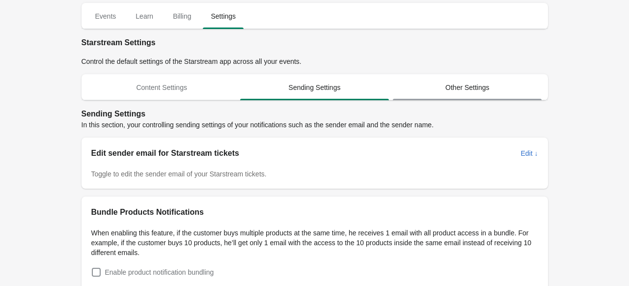
click at [484, 82] on span "Other Settings" at bounding box center [467, 88] width 149 height 18
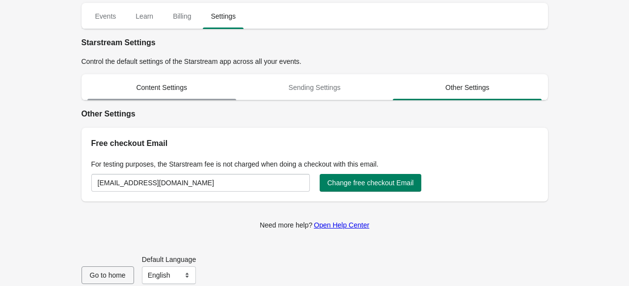
click at [149, 87] on span "Content Settings" at bounding box center [161, 88] width 149 height 18
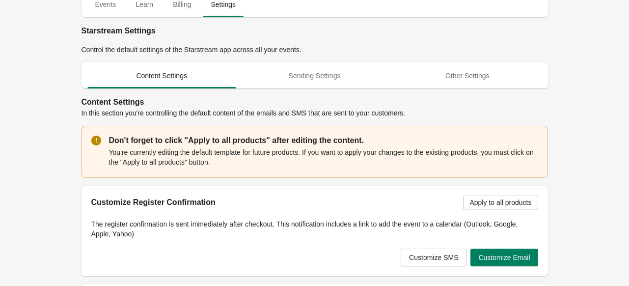
scroll to position [96, 0]
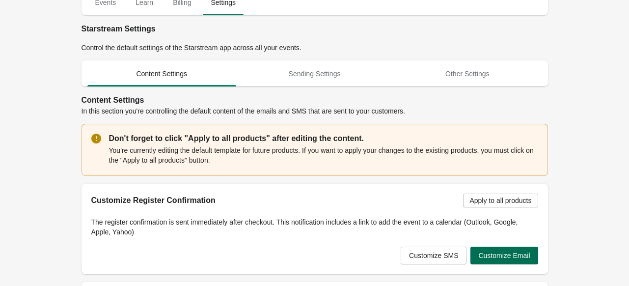
click at [519, 257] on span "Customize Email" at bounding box center [504, 255] width 52 height 8
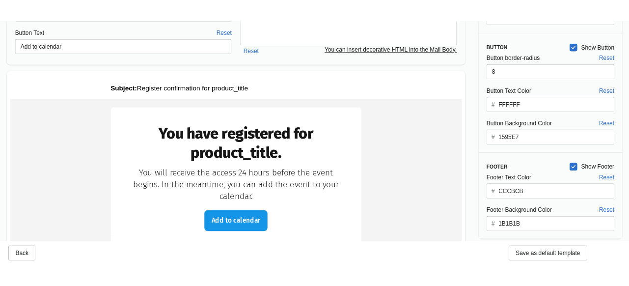
scroll to position [0, 0]
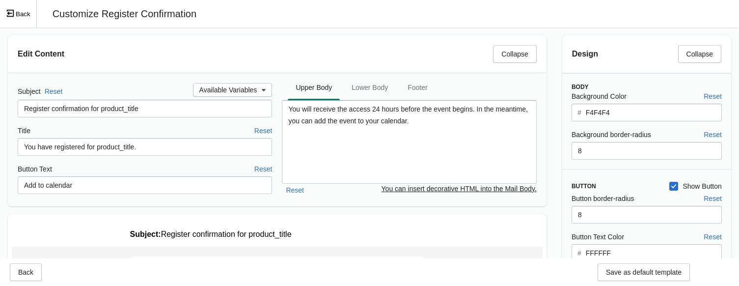
click at [15, 12] on span "Exit fullscreen mode" at bounding box center [11, 14] width 10 height 10
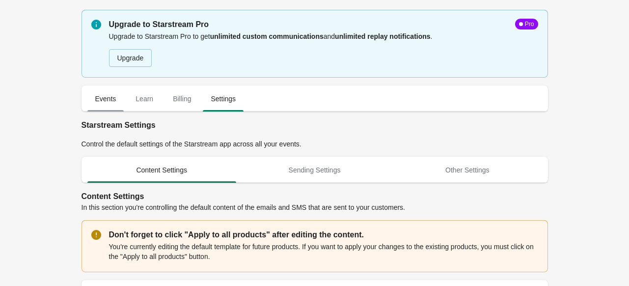
click at [105, 106] on span "Events" at bounding box center [105, 99] width 37 height 18
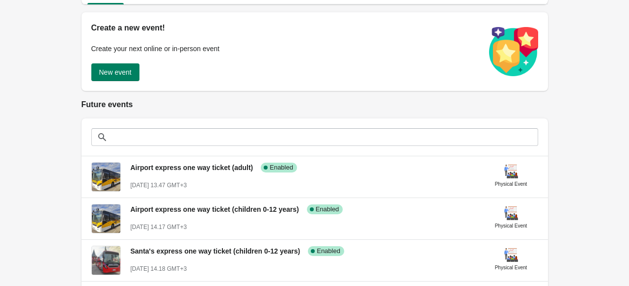
scroll to position [107, 0]
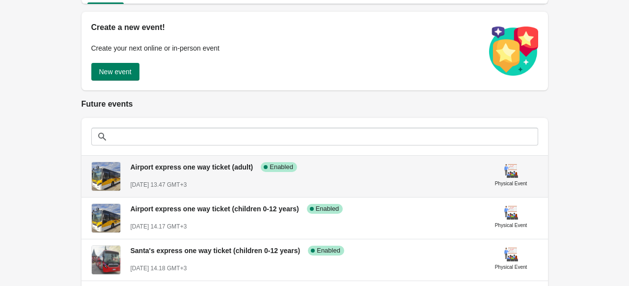
click at [204, 177] on div "Airport express one way ticket (adult) Success Complete Enabled August 21st, 20…" at bounding box center [304, 172] width 346 height 36
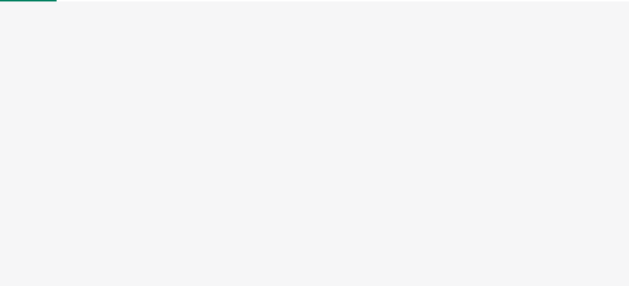
select select "physical"
select select "US"
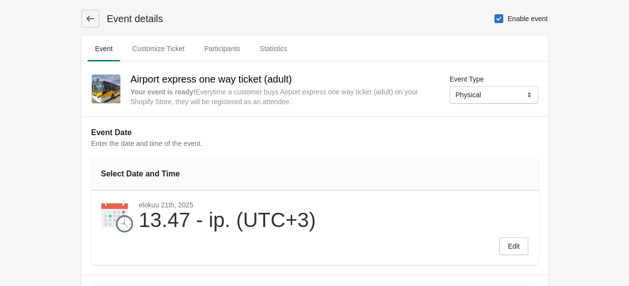
click at [89, 17] on icon at bounding box center [90, 19] width 10 height 10
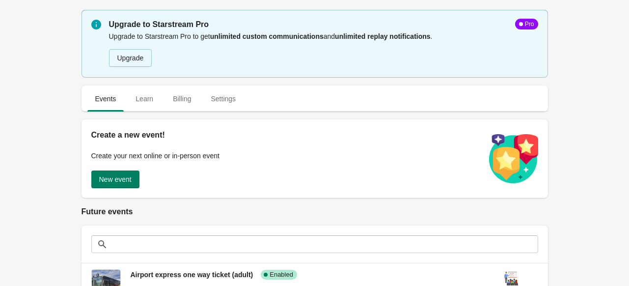
scroll to position [90, 0]
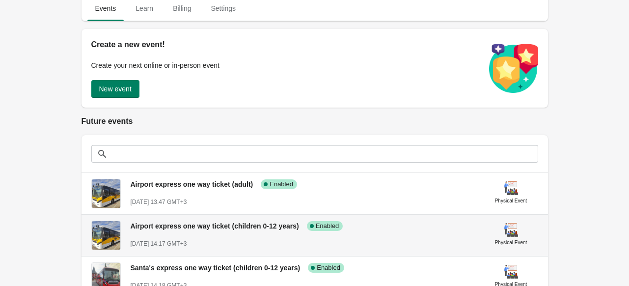
click at [204, 229] on span "Airport express one way ticket (children 0-12 years)" at bounding box center [215, 226] width 168 height 8
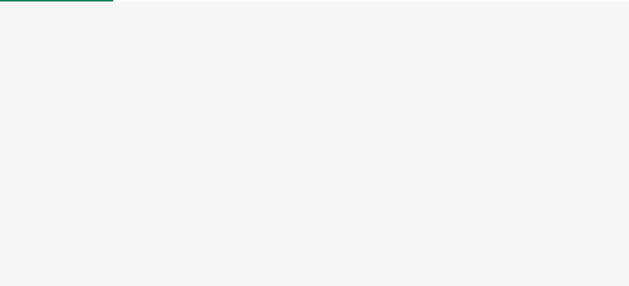
select select "physical"
select select "US"
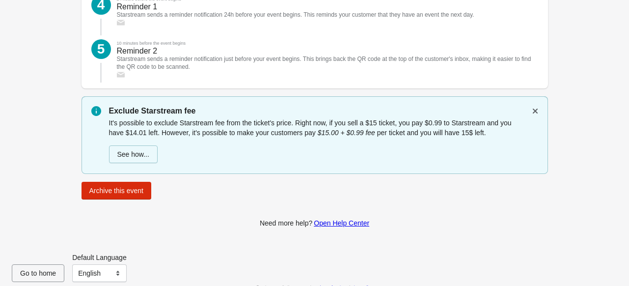
scroll to position [1509, 0]
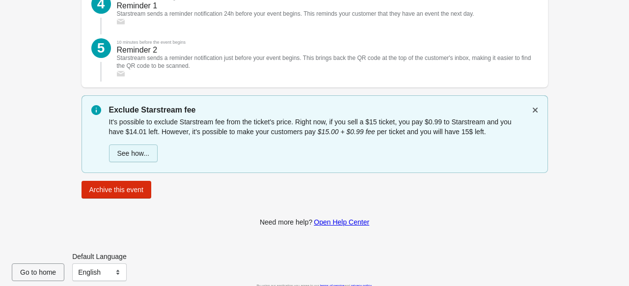
click at [146, 145] on button "See how..." at bounding box center [133, 153] width 49 height 18
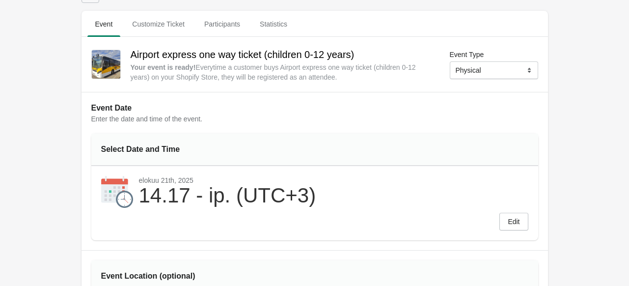
scroll to position [0, 0]
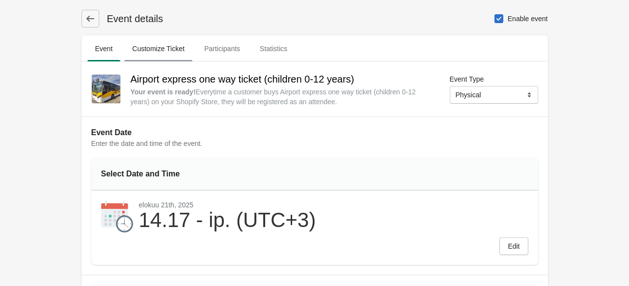
click at [165, 48] on span "Customize Ticket" at bounding box center [158, 49] width 68 height 18
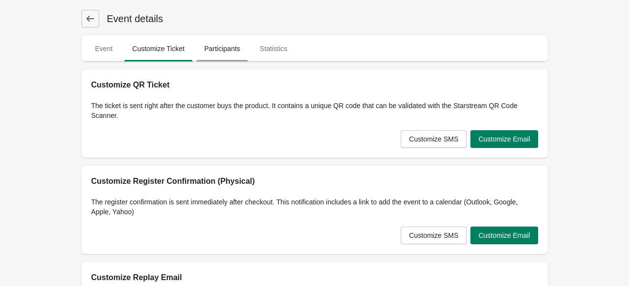
click at [242, 42] on span "Participants" at bounding box center [222, 49] width 52 height 18
select select "US"
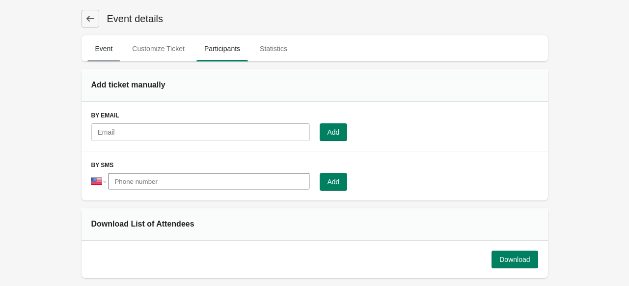
click at [100, 38] on button "Event" at bounding box center [103, 49] width 37 height 26
select select "physical"
select select "US"
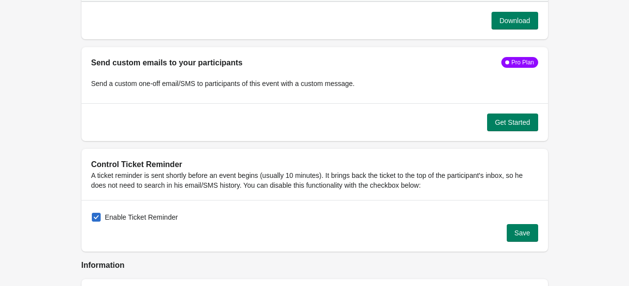
scroll to position [1048, 0]
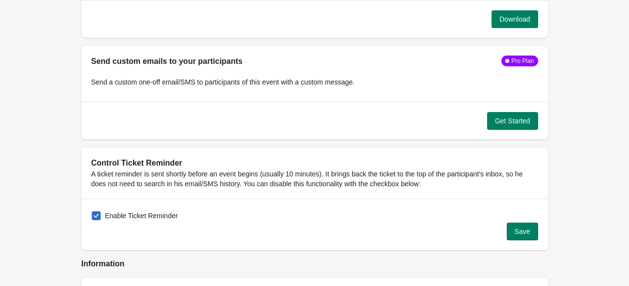
click at [95, 213] on span at bounding box center [96, 215] width 9 height 9
click at [92, 212] on input "Enable Ticket Reminder" at bounding box center [92, 211] width 0 height 0
checkbox input "false"
click at [526, 235] on button "Save" at bounding box center [522, 231] width 31 height 18
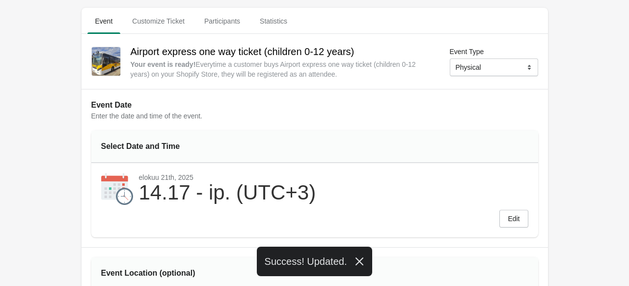
scroll to position [0, 0]
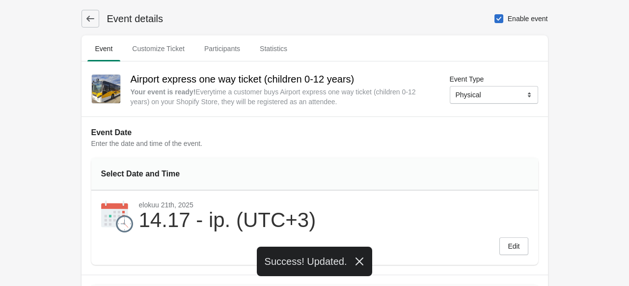
click at [88, 16] on icon at bounding box center [90, 19] width 10 height 10
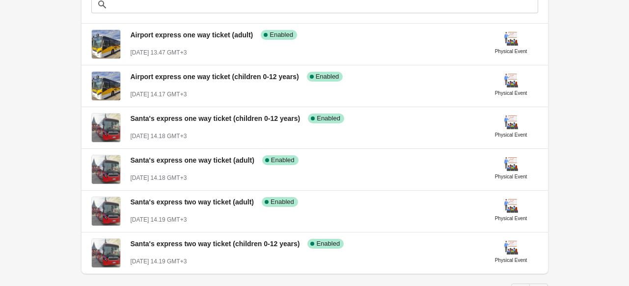
scroll to position [240, 0]
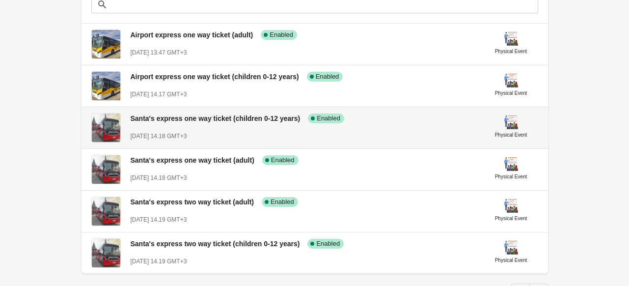
click at [174, 124] on div "Santa's express one way ticket (children 0-12 years) Success Complete Enabled A…" at bounding box center [304, 123] width 346 height 36
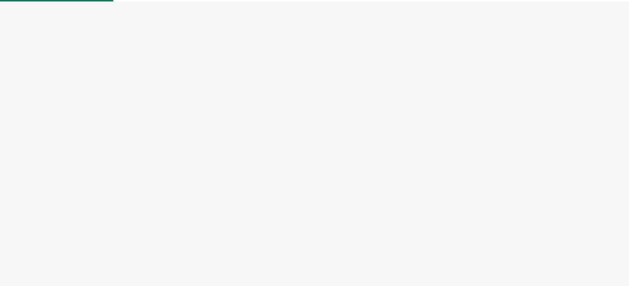
select select "physical"
select select "US"
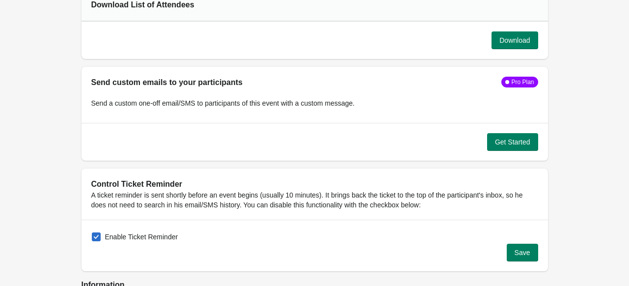
scroll to position [1051, 0]
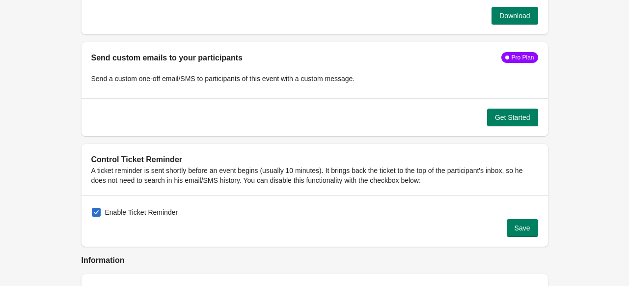
click at [96, 212] on span at bounding box center [96, 212] width 9 height 9
click at [92, 208] on input "Enable Ticket Reminder" at bounding box center [92, 208] width 0 height 0
checkbox input "false"
click at [522, 228] on span "Save" at bounding box center [522, 228] width 16 height 8
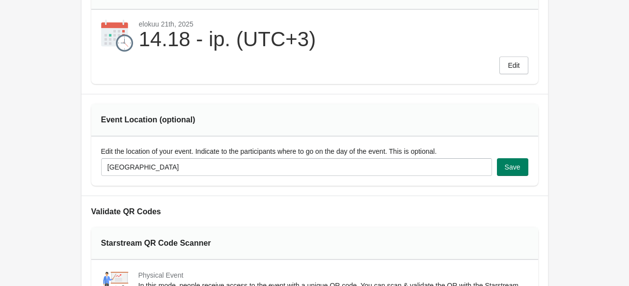
scroll to position [0, 0]
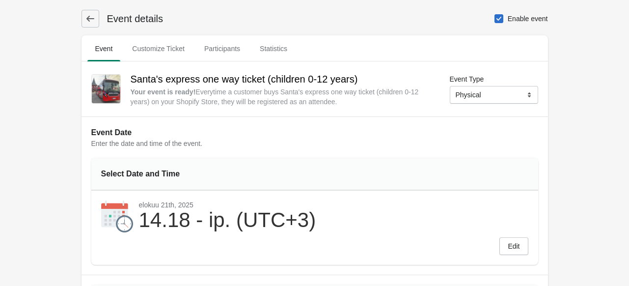
click at [92, 20] on icon at bounding box center [90, 19] width 10 height 10
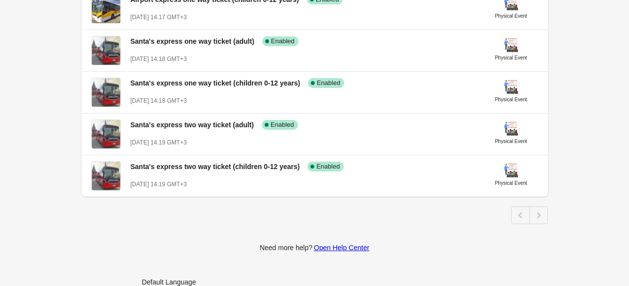
scroll to position [316, 0]
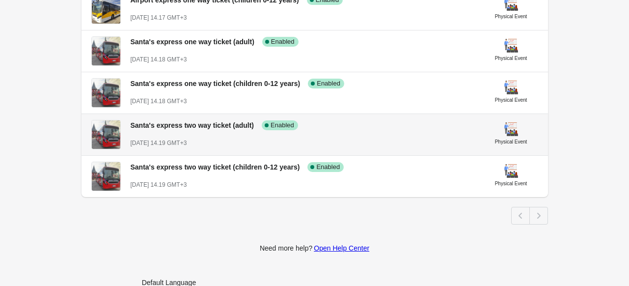
click at [205, 122] on span "Santa's express two way ticket (adult)" at bounding box center [193, 125] width 124 height 8
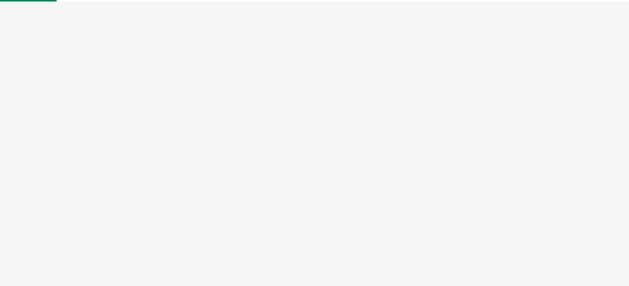
select select "physical"
select select "US"
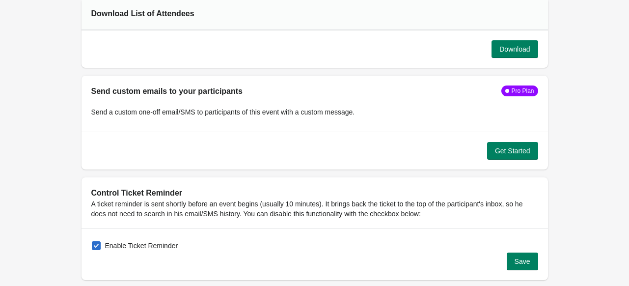
scroll to position [1020, 0]
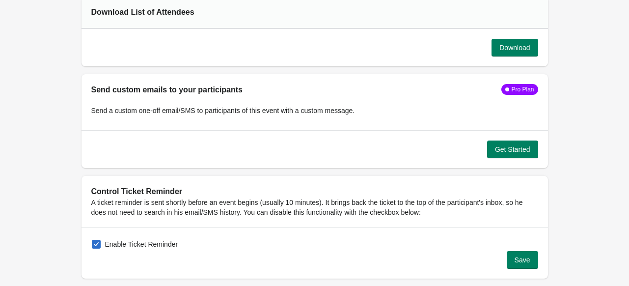
click at [131, 242] on span "Enable Ticket Reminder" at bounding box center [141, 244] width 73 height 10
click at [92, 240] on input "Enable Ticket Reminder" at bounding box center [92, 240] width 0 height 0
checkbox input "false"
click at [526, 252] on button "Save" at bounding box center [522, 260] width 31 height 18
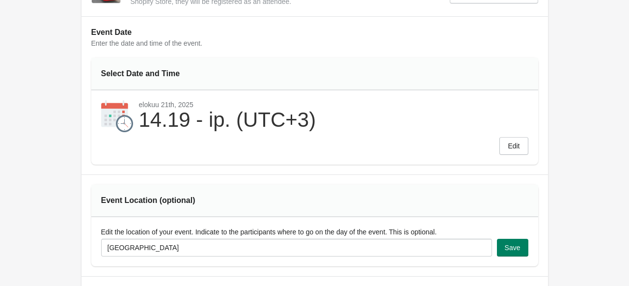
scroll to position [0, 0]
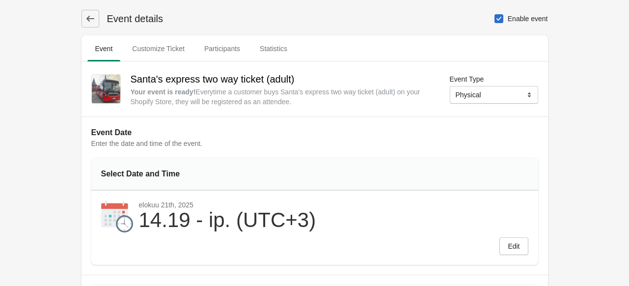
click at [90, 11] on button at bounding box center [90, 19] width 18 height 18
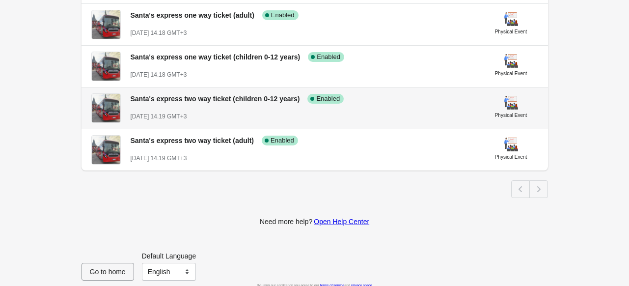
scroll to position [344, 0]
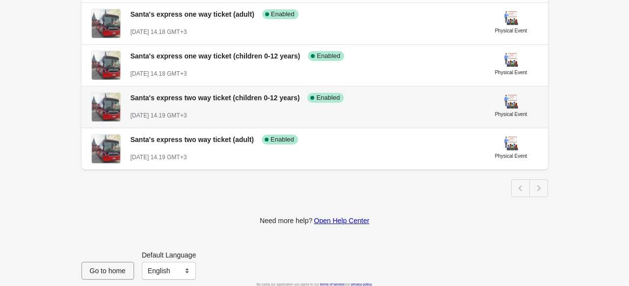
click at [204, 107] on div "Santa's express two way ticket (children 0-12 years) Success Complete Enabled A…" at bounding box center [304, 102] width 346 height 36
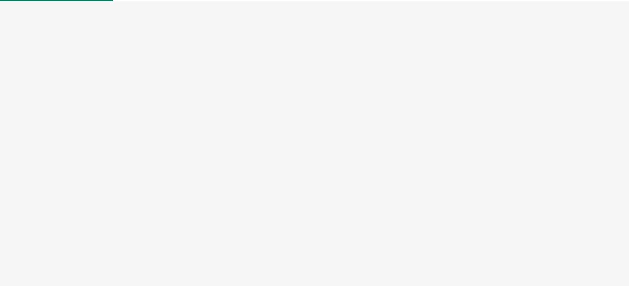
select select "physical"
select select "US"
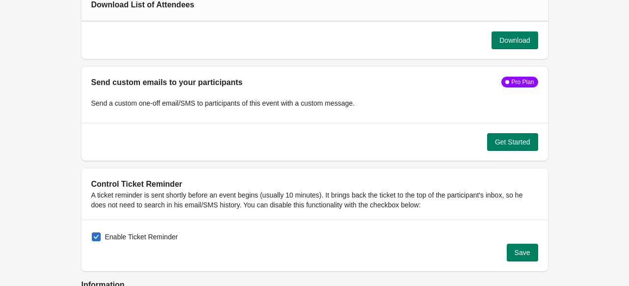
scroll to position [1029, 0]
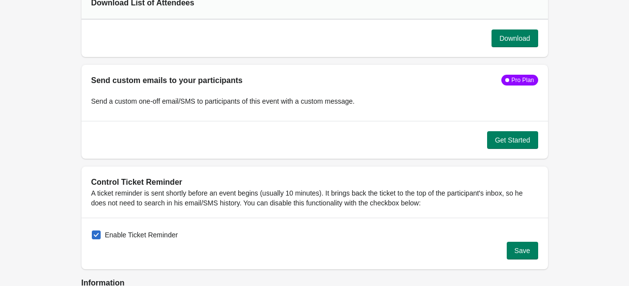
click at [123, 231] on span "Enable Ticket Reminder" at bounding box center [141, 235] width 73 height 10
click at [92, 231] on input "Enable Ticket Reminder" at bounding box center [92, 230] width 0 height 0
checkbox input "false"
click at [526, 249] on span "Save" at bounding box center [522, 250] width 16 height 8
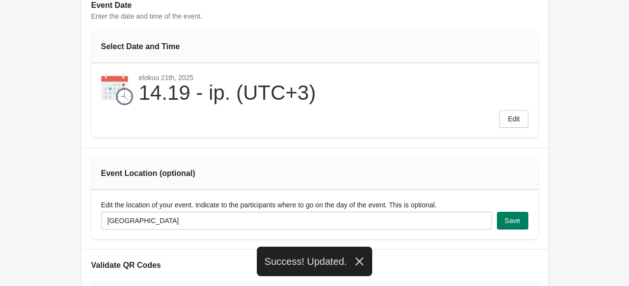
scroll to position [0, 0]
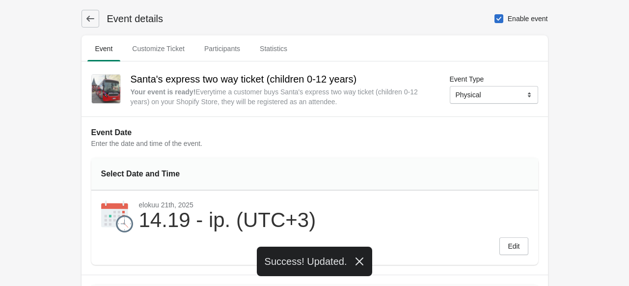
click at [90, 16] on icon at bounding box center [90, 19] width 10 height 10
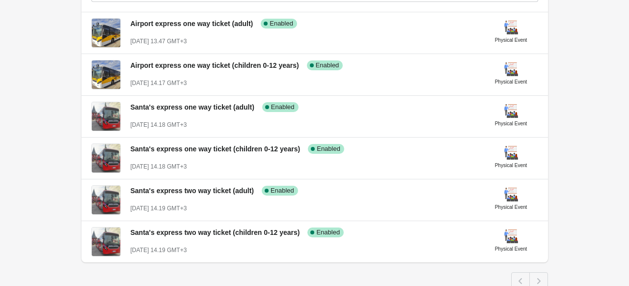
scroll to position [251, 0]
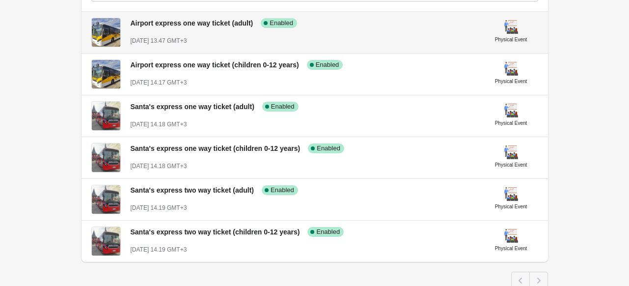
click at [230, 28] on div "Airport express one way ticket (adult) Success Complete Enabled" at bounding box center [299, 19] width 353 height 18
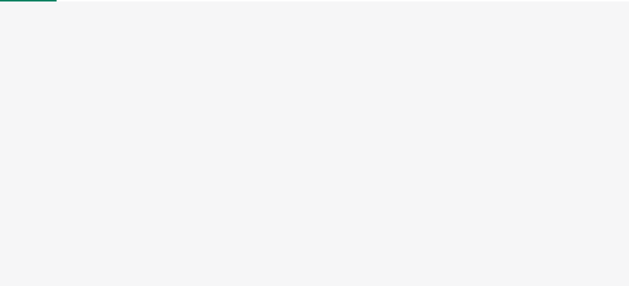
select select "physical"
select select "US"
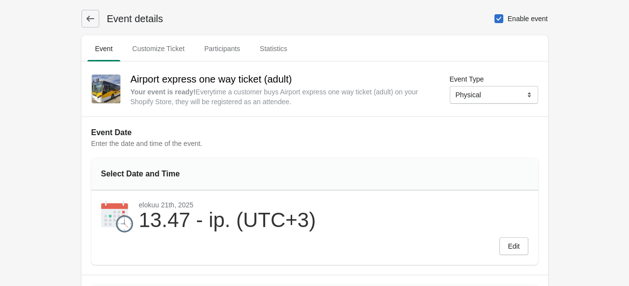
click at [90, 17] on icon at bounding box center [90, 19] width 10 height 10
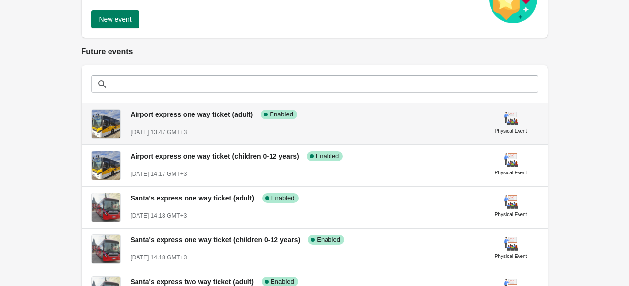
scroll to position [159, 0]
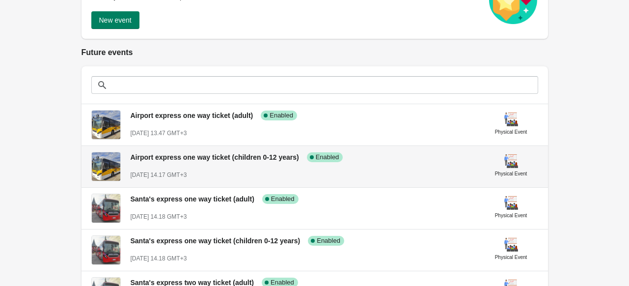
click at [187, 175] on span "[DATE] 14.17 GMT+3" at bounding box center [159, 174] width 56 height 7
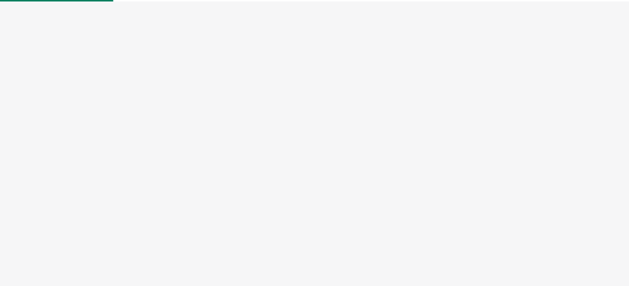
select select "physical"
select select "US"
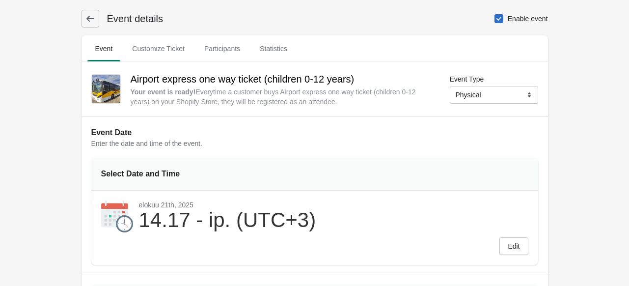
click at [89, 17] on icon at bounding box center [90, 19] width 10 height 10
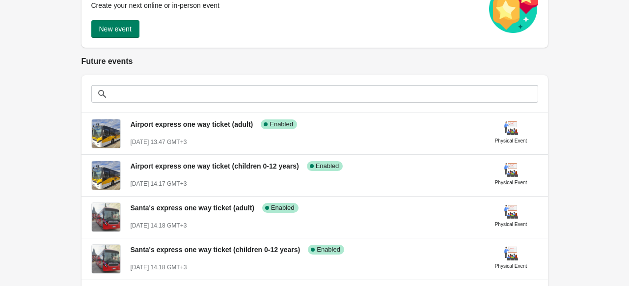
scroll to position [185, 0]
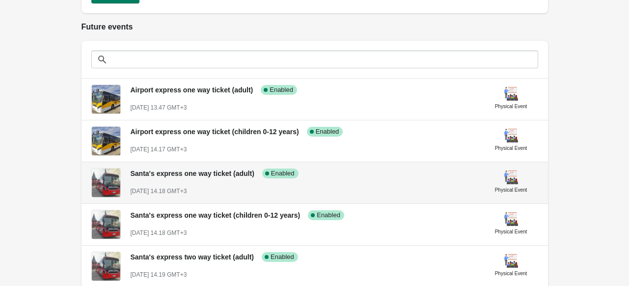
click at [186, 188] on span "[DATE] 14.18 GMT+3" at bounding box center [159, 191] width 56 height 7
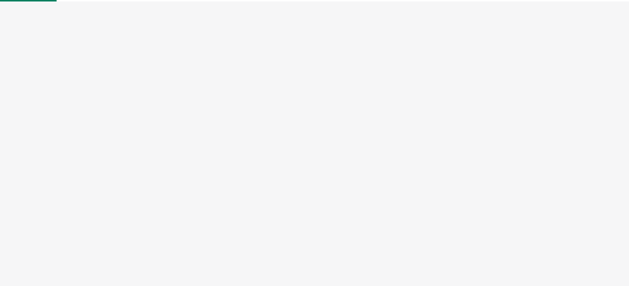
select select "physical"
select select "US"
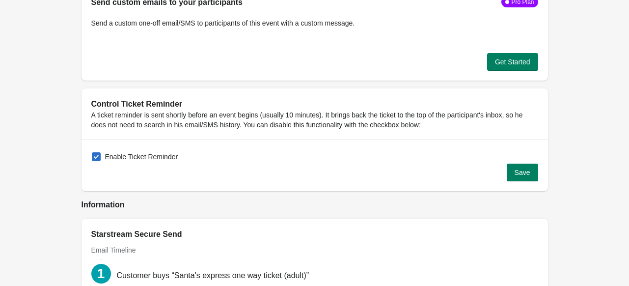
scroll to position [1107, 0]
click at [143, 151] on span "Enable Ticket Reminder" at bounding box center [141, 156] width 73 height 10
click at [92, 152] on input "Enable Ticket Reminder" at bounding box center [92, 152] width 0 height 0
checkbox input "false"
click at [524, 173] on span "Save" at bounding box center [522, 172] width 16 height 8
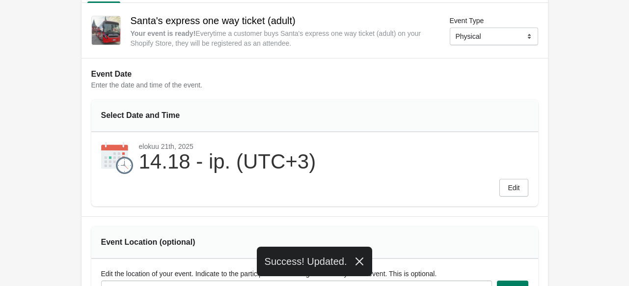
scroll to position [0, 0]
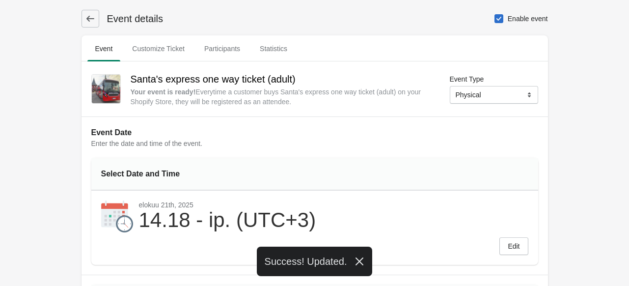
click at [93, 17] on icon at bounding box center [90, 19] width 10 height 10
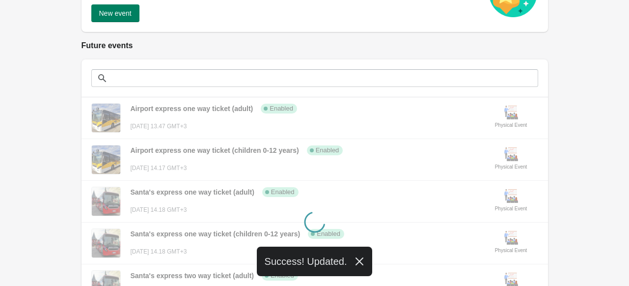
scroll to position [212, 0]
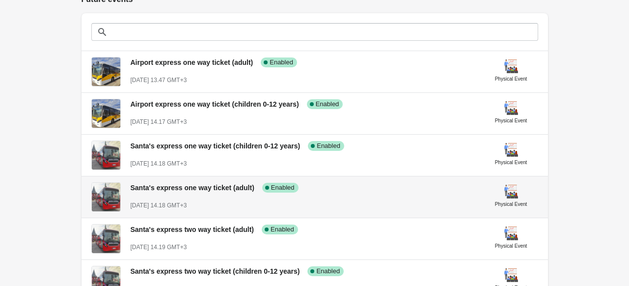
click at [211, 198] on div "Santa's express one way ticket (adult) Success Complete Enabled August 21st, 20…" at bounding box center [304, 192] width 346 height 36
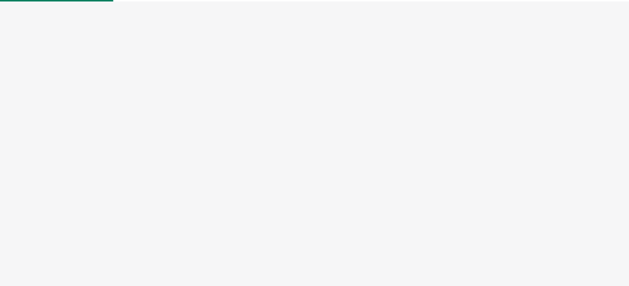
select select "physical"
select select "US"
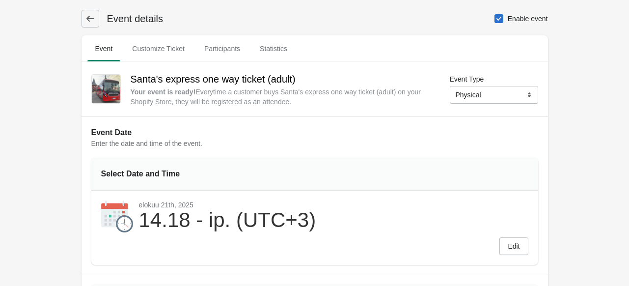
click at [92, 13] on button at bounding box center [90, 19] width 18 height 18
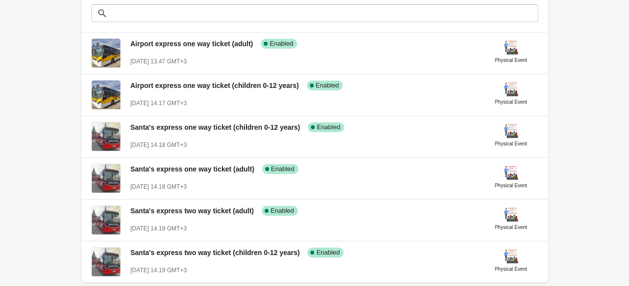
scroll to position [211, 0]
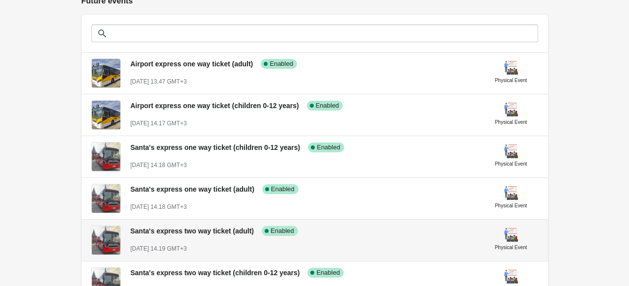
click at [186, 238] on div "Santa's express two way ticket (adult) Success Complete Enabled August 21st, 20…" at bounding box center [304, 235] width 346 height 36
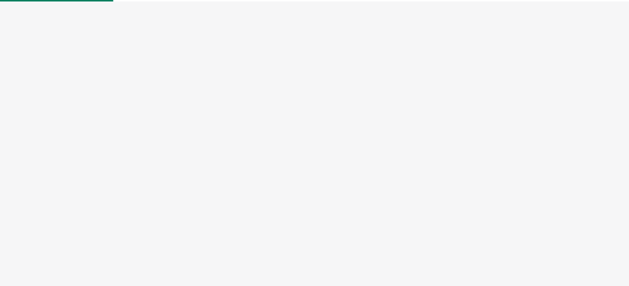
select select "physical"
select select "US"
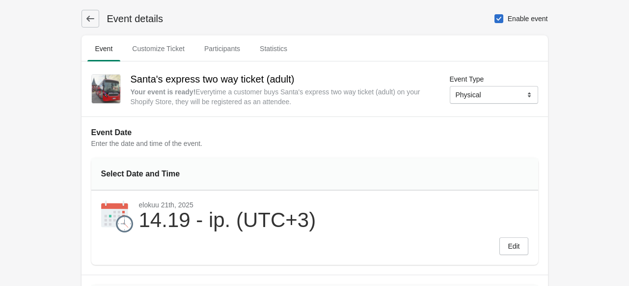
click at [92, 17] on icon at bounding box center [90, 19] width 10 height 10
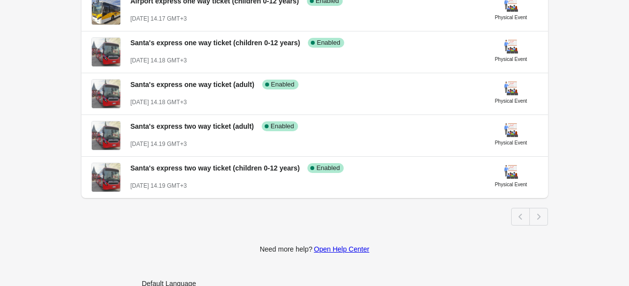
scroll to position [313, 0]
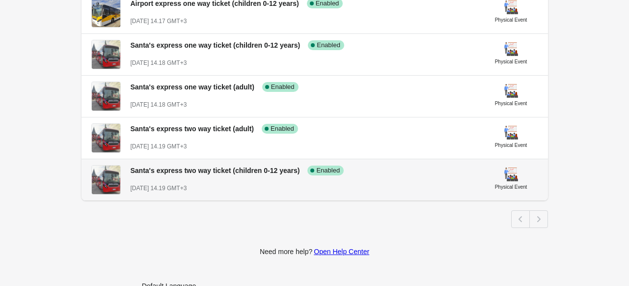
click at [187, 171] on span "Santa's express two way ticket (children 0-12 years)" at bounding box center [215, 170] width 169 height 8
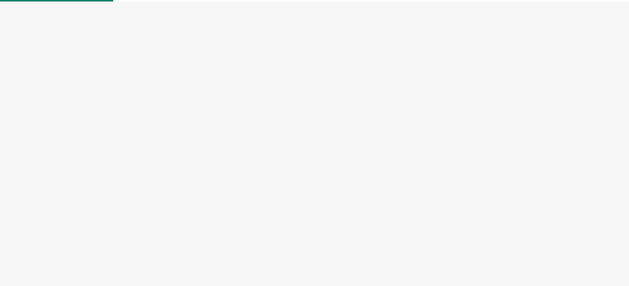
select select "physical"
select select "US"
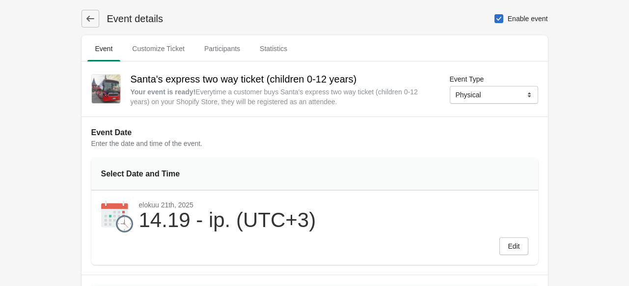
click at [89, 19] on icon at bounding box center [90, 19] width 8 height 6
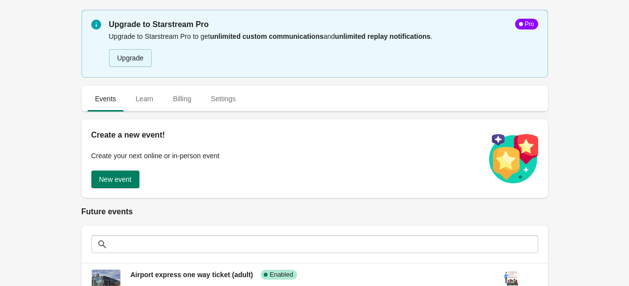
click at [141, 57] on button "Upgrade" at bounding box center [130, 58] width 43 height 18
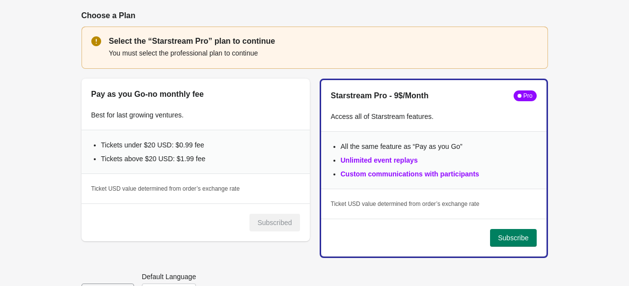
click at [571, 64] on div "Choose a Plan Select the “Starstream Pro” plan to continue You must select the …" at bounding box center [314, 157] width 629 height 315
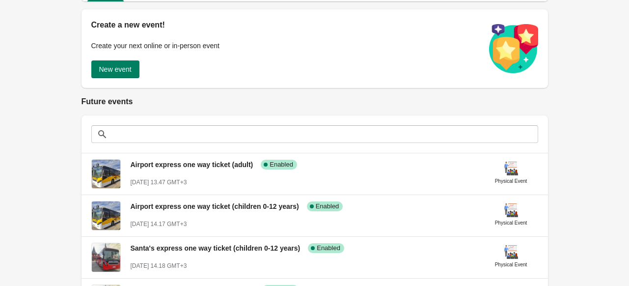
scroll to position [110, 0]
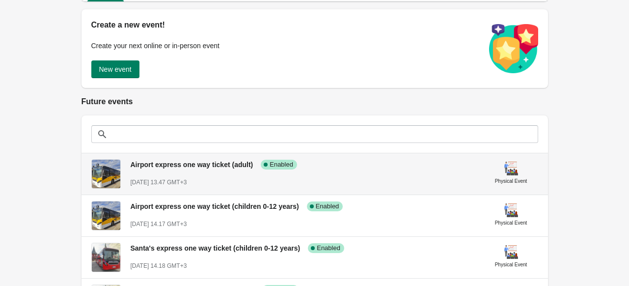
click at [173, 188] on div "Airport express one way ticket (adult) Success Complete Enabled [DATE] 13.47 GM…" at bounding box center [314, 173] width 466 height 41
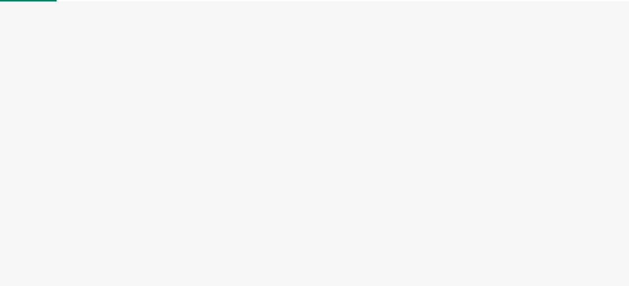
select select "physical"
select select "US"
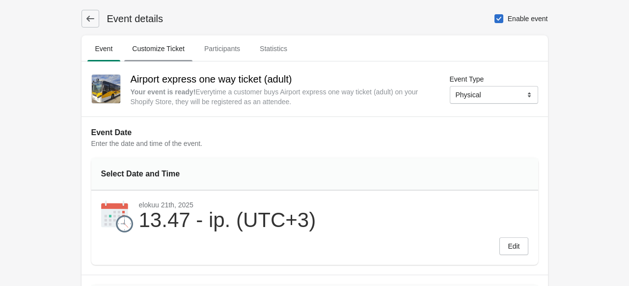
click at [164, 47] on span "Customize Ticket" at bounding box center [158, 49] width 68 height 18
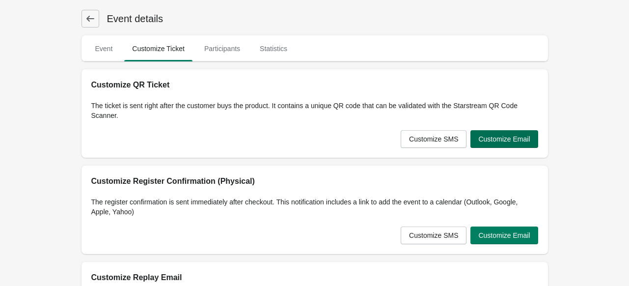
click at [497, 135] on span "Customize Email" at bounding box center [504, 139] width 52 height 8
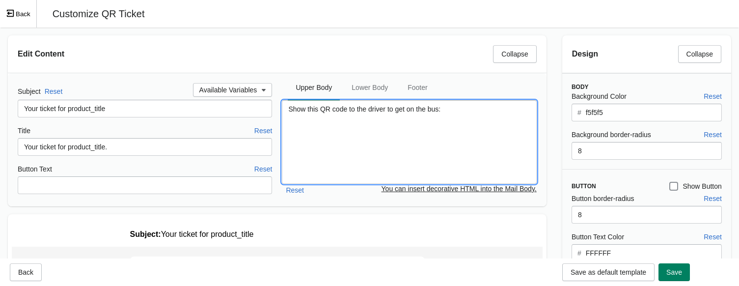
drag, startPoint x: 452, startPoint y: 110, endPoint x: 263, endPoint y: 108, distance: 188.5
click at [263, 108] on div "Subject Reset Available Variables Your ticket for product_title Title Reset You…" at bounding box center [277, 139] width 519 height 113
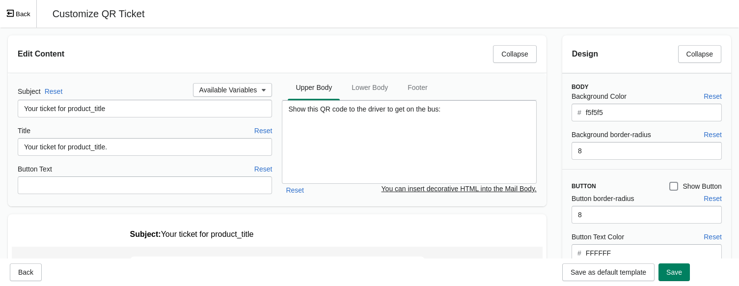
click at [18, 8] on button "Back" at bounding box center [18, 13] width 37 height 27
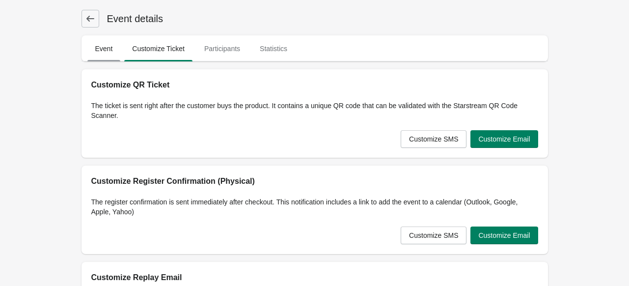
click at [114, 52] on span "Event" at bounding box center [103, 49] width 33 height 18
select select "physical"
select select "US"
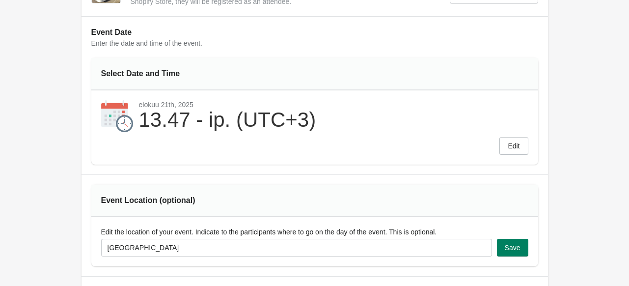
scroll to position [106, 0]
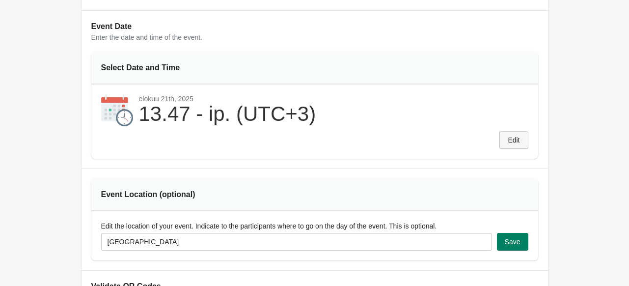
click at [512, 138] on span "Edit" at bounding box center [514, 140] width 12 height 8
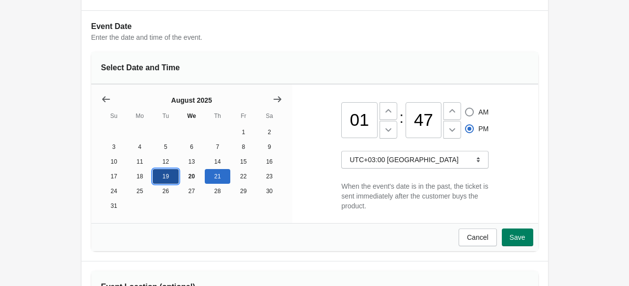
click at [169, 178] on button "19" at bounding box center [166, 176] width 26 height 15
click at [520, 240] on span "Save" at bounding box center [518, 237] width 16 height 8
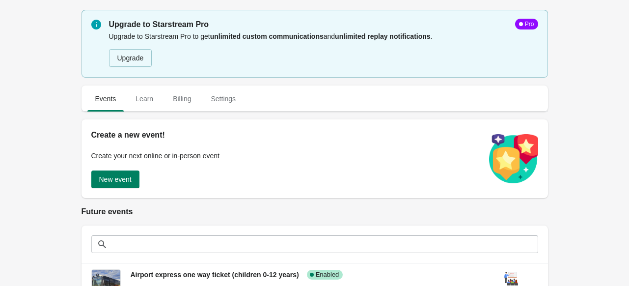
scroll to position [111, 0]
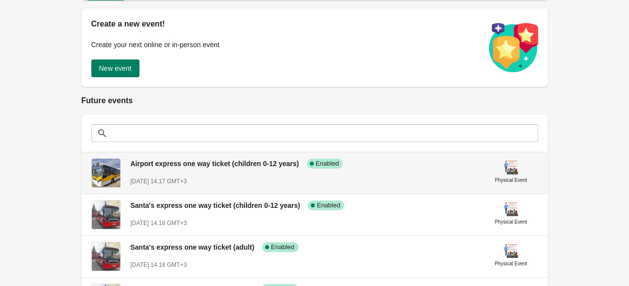
click at [205, 164] on span "Airport express one way ticket (children 0-12 years)" at bounding box center [215, 164] width 168 height 8
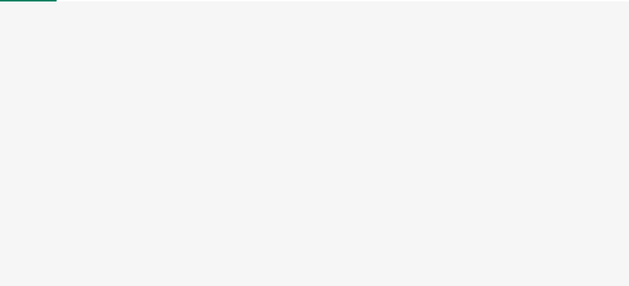
select select "physical"
select select "US"
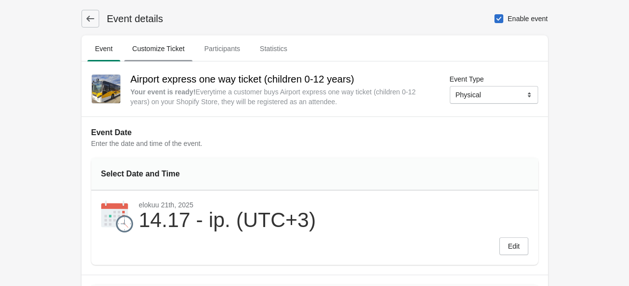
click at [167, 47] on span "Customize Ticket" at bounding box center [158, 49] width 68 height 18
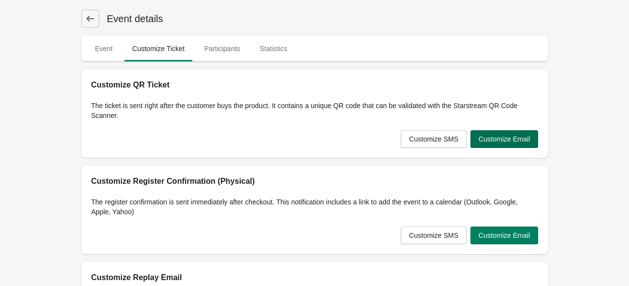
click at [520, 137] on span "Customize Email" at bounding box center [504, 139] width 52 height 8
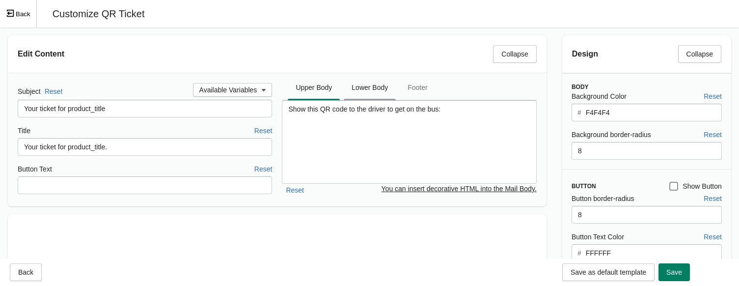
click at [371, 82] on span "Lower Body" at bounding box center [370, 88] width 52 height 18
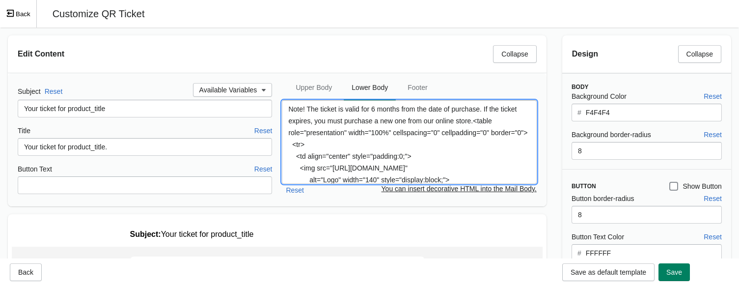
drag, startPoint x: 289, startPoint y: 107, endPoint x: 472, endPoint y: 117, distance: 183.4
click at [472, 117] on textarea "Note! The ticket is valid for 6 months from the date of purchase. If the ticket…" at bounding box center [409, 141] width 254 height 83
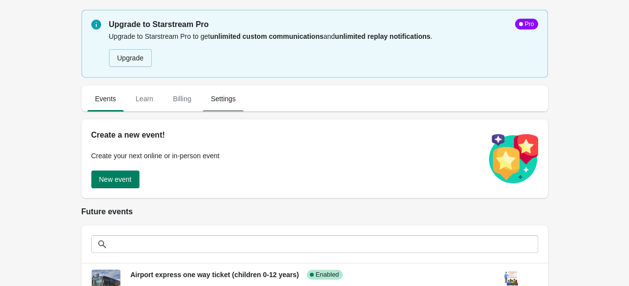
click at [228, 105] on span "Settings" at bounding box center [223, 99] width 41 height 18
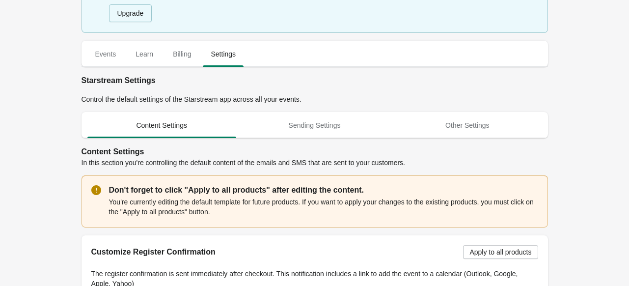
scroll to position [44, 0]
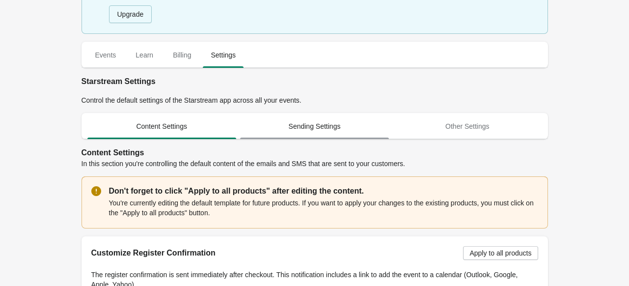
click at [318, 118] on span "Sending Settings" at bounding box center [314, 126] width 149 height 18
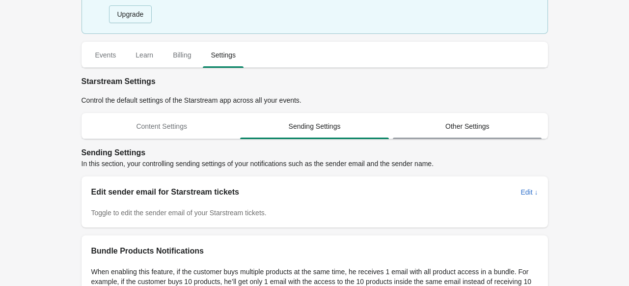
click at [449, 122] on span "Other Settings" at bounding box center [467, 126] width 149 height 18
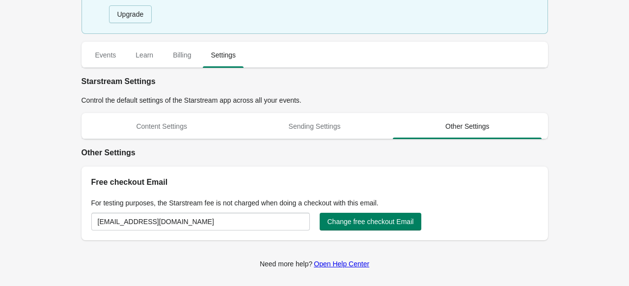
scroll to position [0, 0]
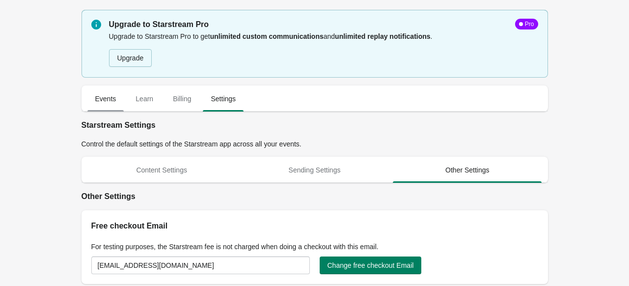
click at [110, 98] on span "Events" at bounding box center [105, 99] width 37 height 18
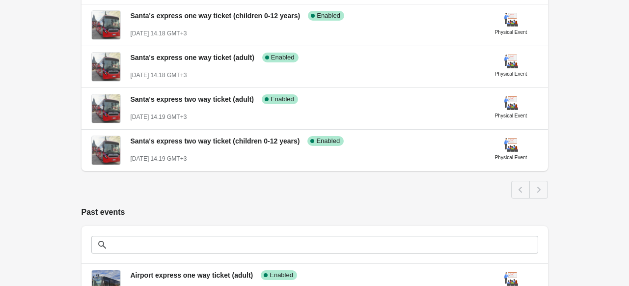
scroll to position [442, 0]
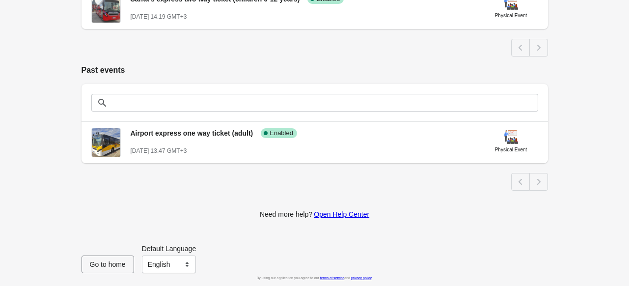
click at [102, 266] on span "Go to home" at bounding box center [108, 264] width 36 height 8
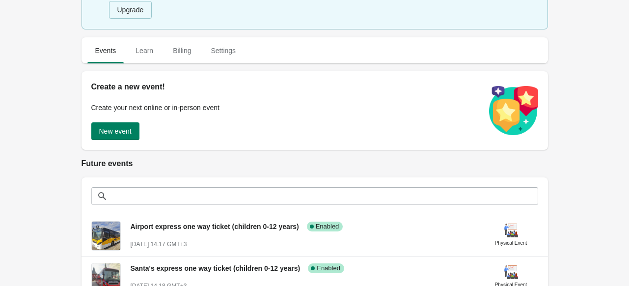
scroll to position [0, 0]
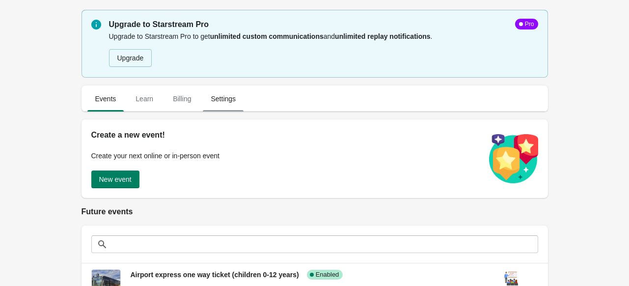
click at [224, 91] on span "Settings" at bounding box center [223, 99] width 41 height 18
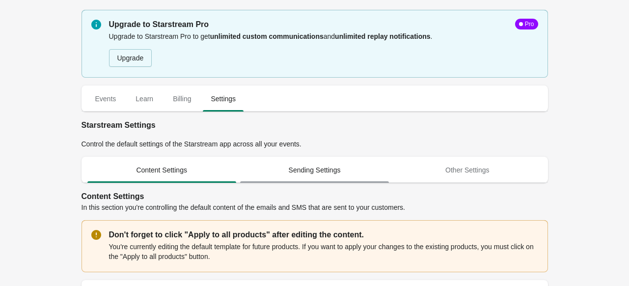
click at [335, 179] on span "Sending Settings" at bounding box center [314, 170] width 149 height 18
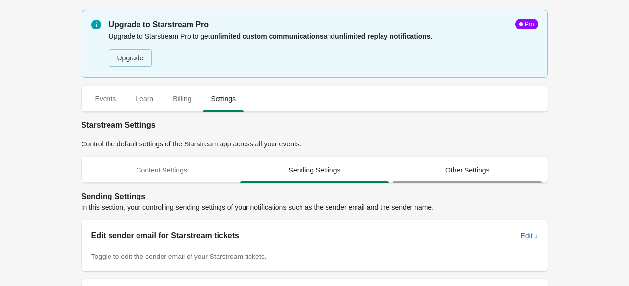
click at [449, 164] on span "Other Settings" at bounding box center [467, 170] width 149 height 18
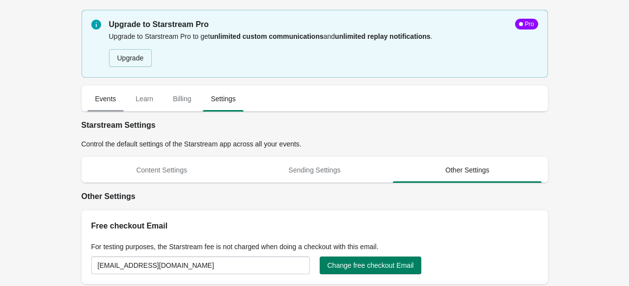
click at [98, 96] on span "Events" at bounding box center [105, 99] width 37 height 18
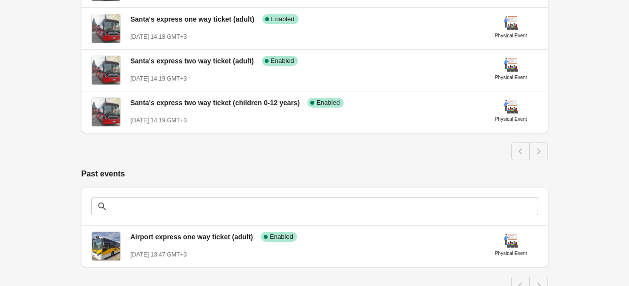
scroll to position [339, 0]
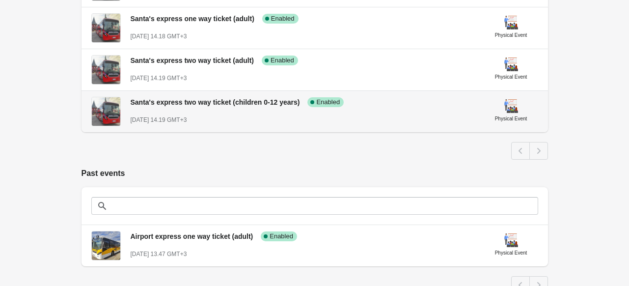
click at [296, 122] on div "[DATE] 14.19 GMT+3" at bounding box center [304, 120] width 346 height 10
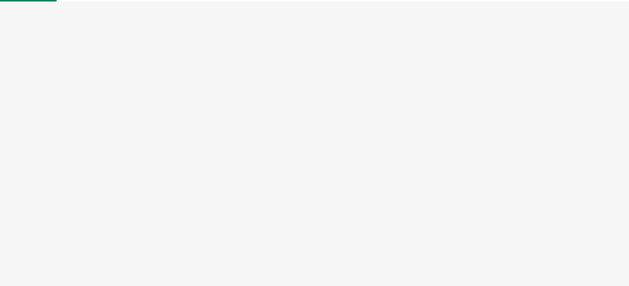
select select "physical"
select select "US"
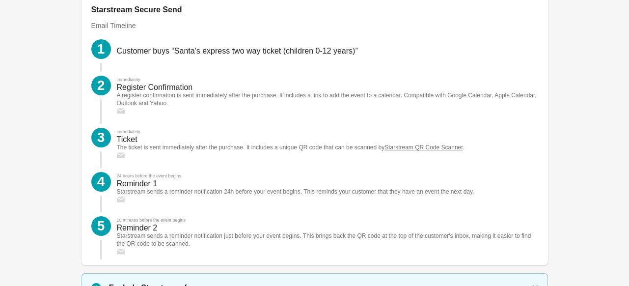
scroll to position [1328, 0]
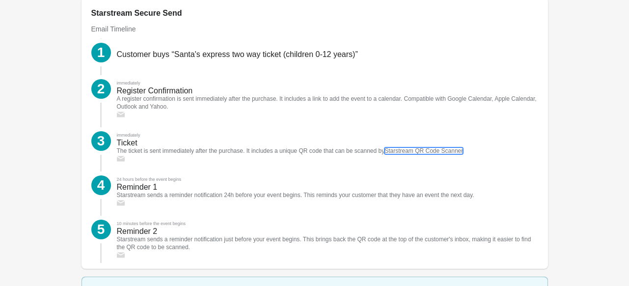
click at [408, 149] on link "Starstream QR Code Scanner" at bounding box center [423, 150] width 78 height 7
